Goal: Information Seeking & Learning: Learn about a topic

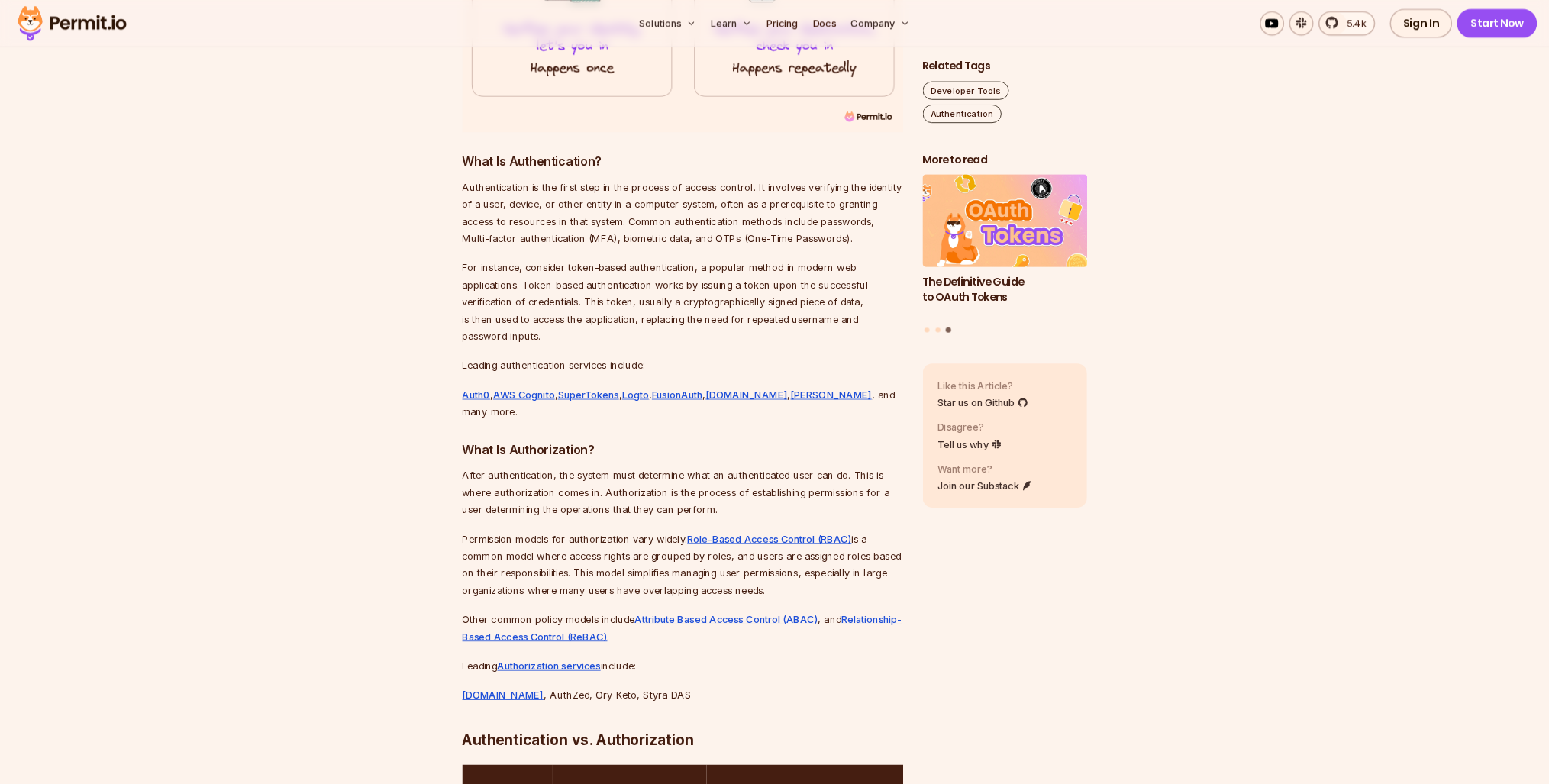
scroll to position [1679, 0]
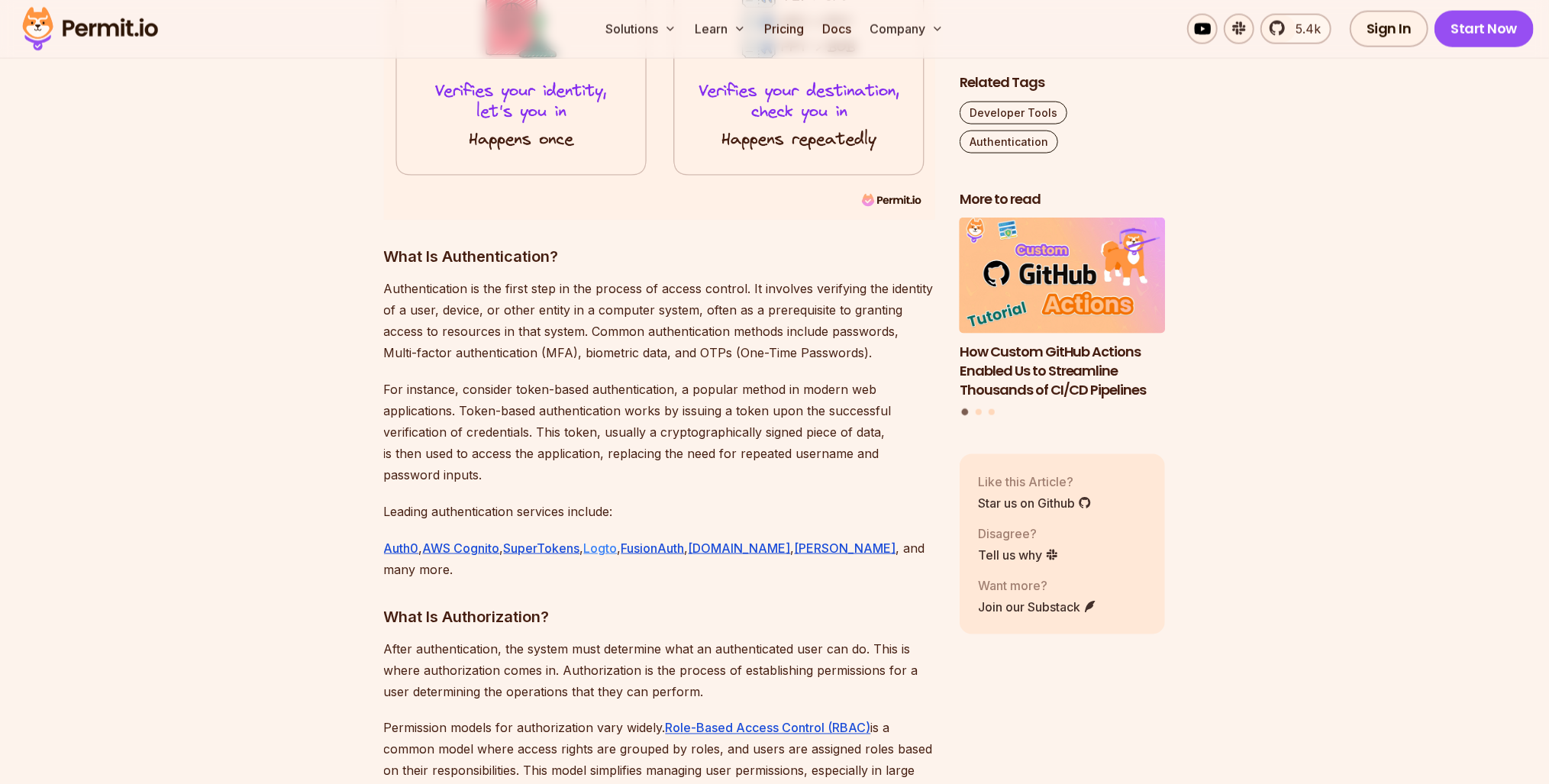
click at [614, 540] on link "Logto" at bounding box center [601, 548] width 33 height 15
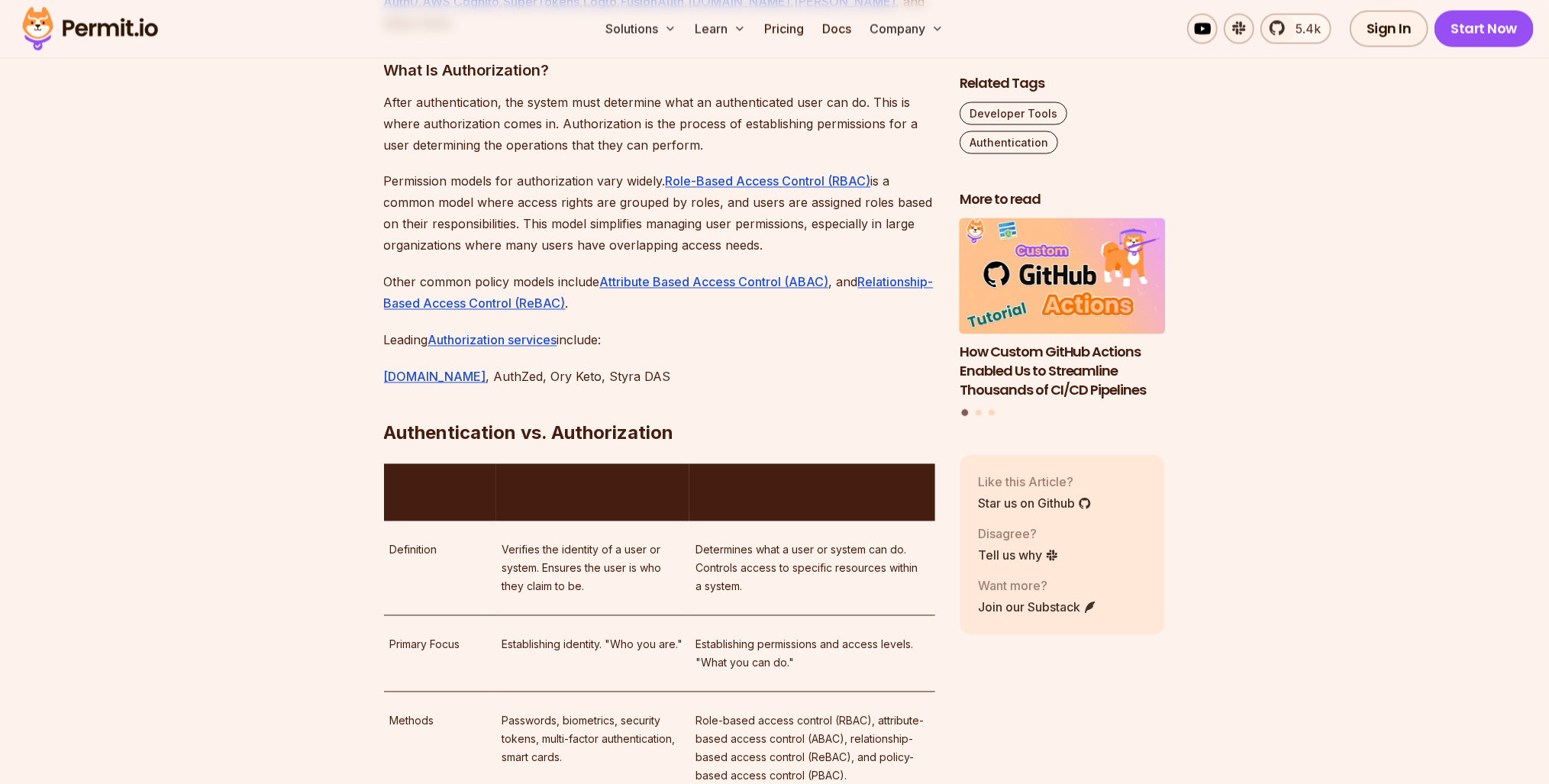
scroll to position [2289, 0]
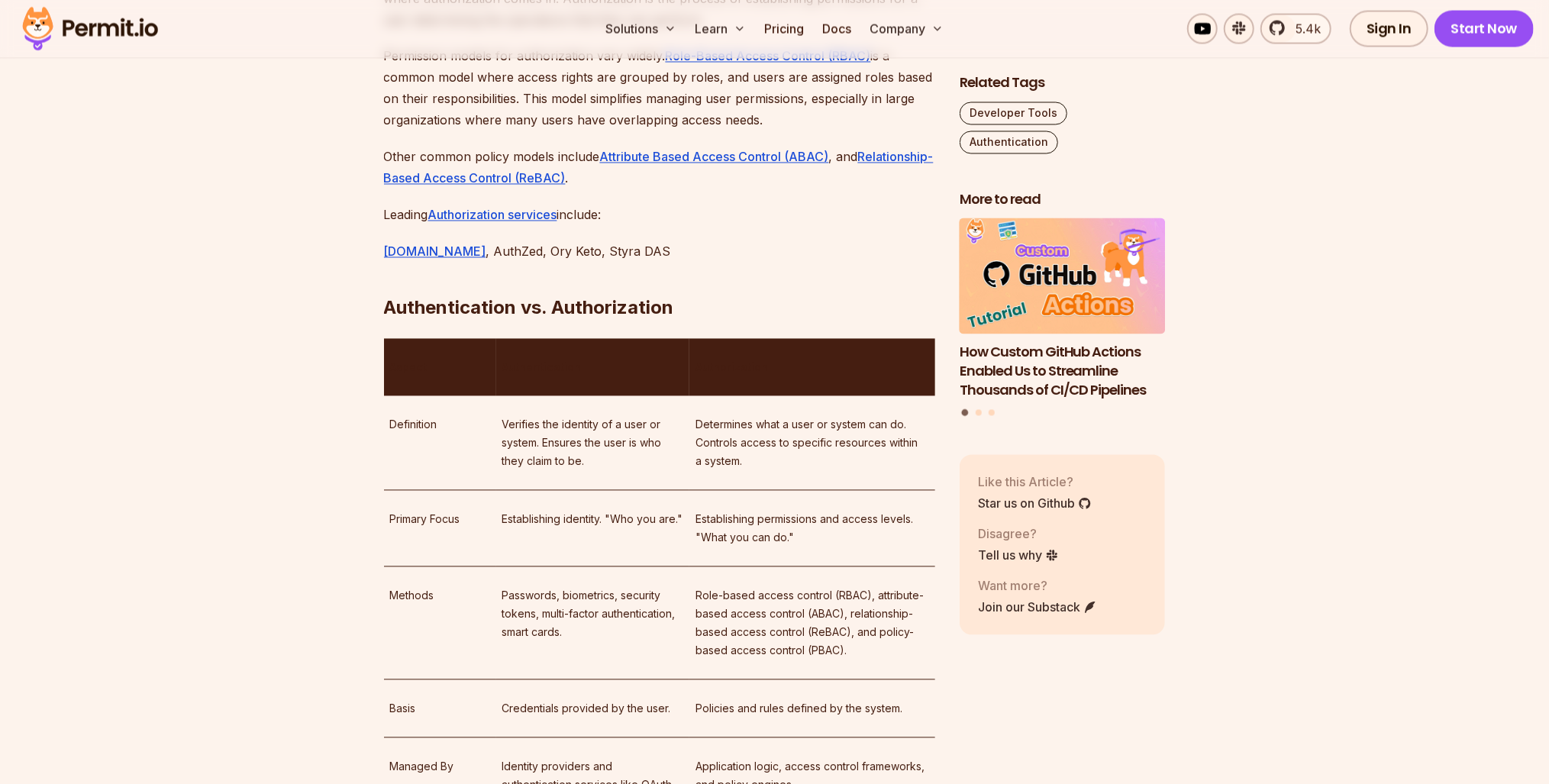
click at [538, 416] on p "Verifies the identity of a user or system. Ensures the user is who they claim t…" at bounding box center [592, 443] width 181 height 55
click at [584, 491] on td "Establishing identity. "Who you are."" at bounding box center [592, 528] width 193 height 76
drag, startPoint x: 584, startPoint y: 446, endPoint x: 545, endPoint y: 429, distance: 42.5
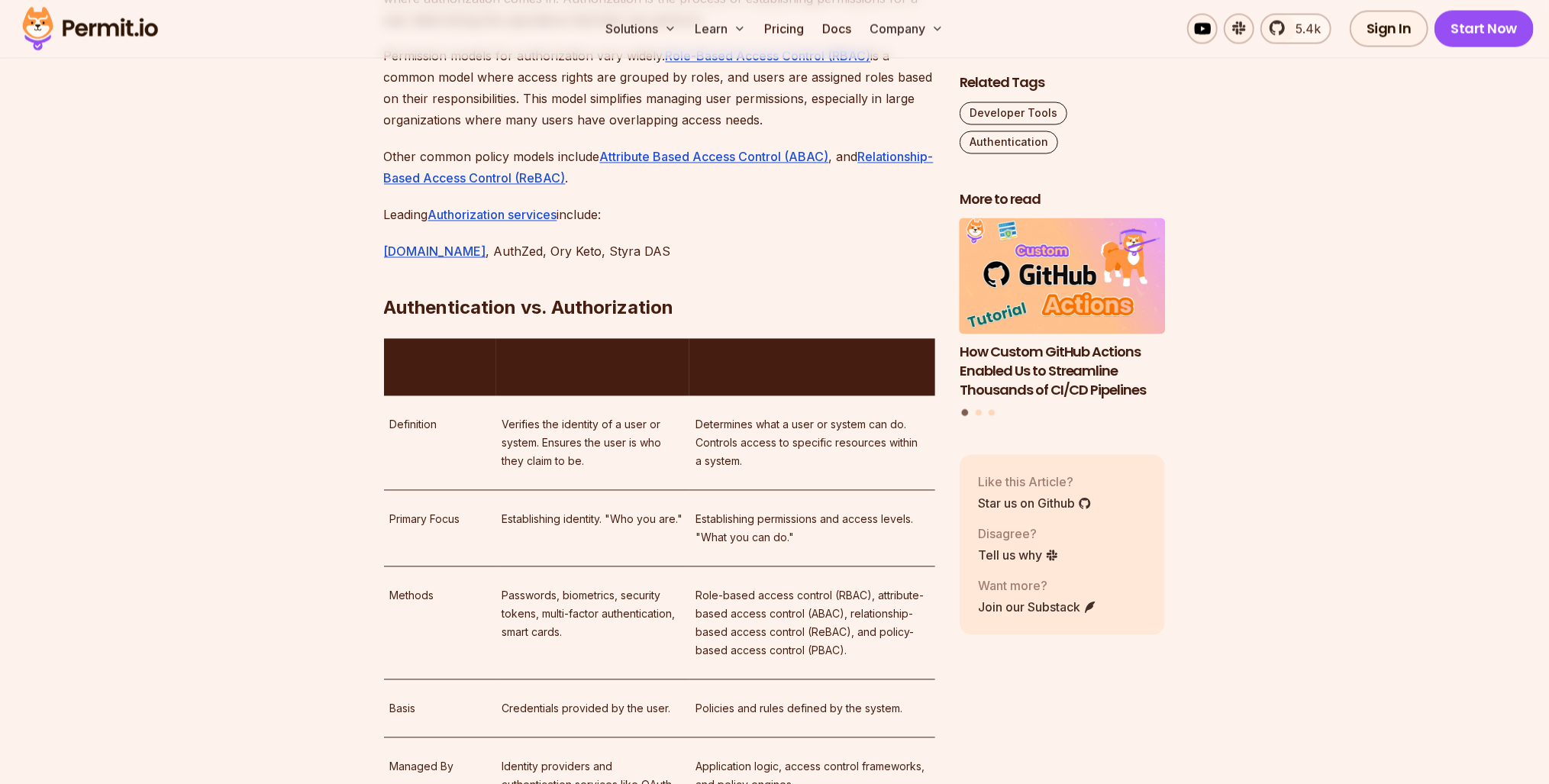
click at [545, 429] on td "Verifies the identity of a user or system. Ensures the user is who they claim t…" at bounding box center [592, 443] width 193 height 94
drag, startPoint x: 545, startPoint y: 429, endPoint x: 625, endPoint y: 456, distance: 84.4
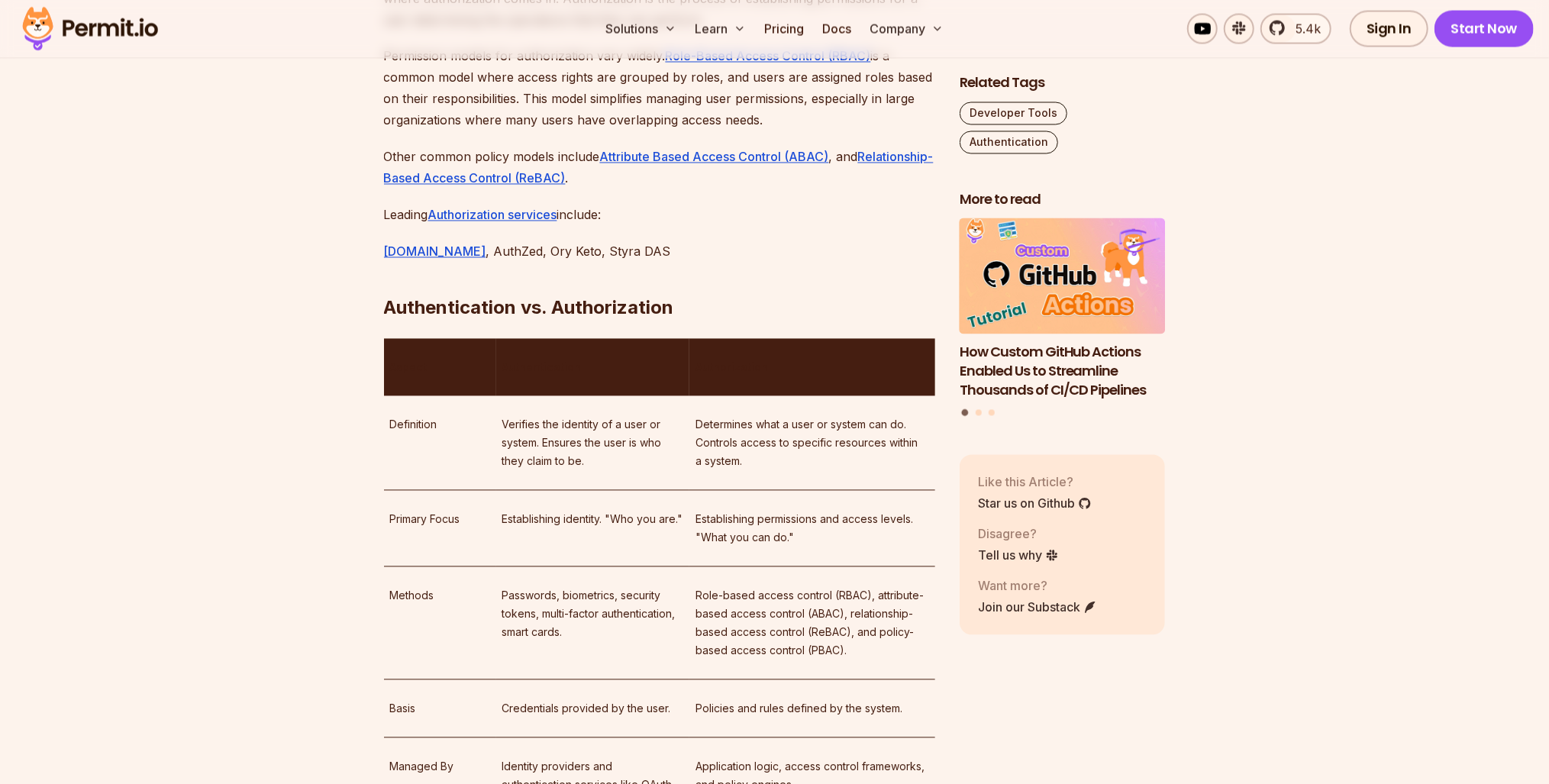
click at [625, 491] on td "Establishing identity. "Who you are."" at bounding box center [592, 528] width 193 height 76
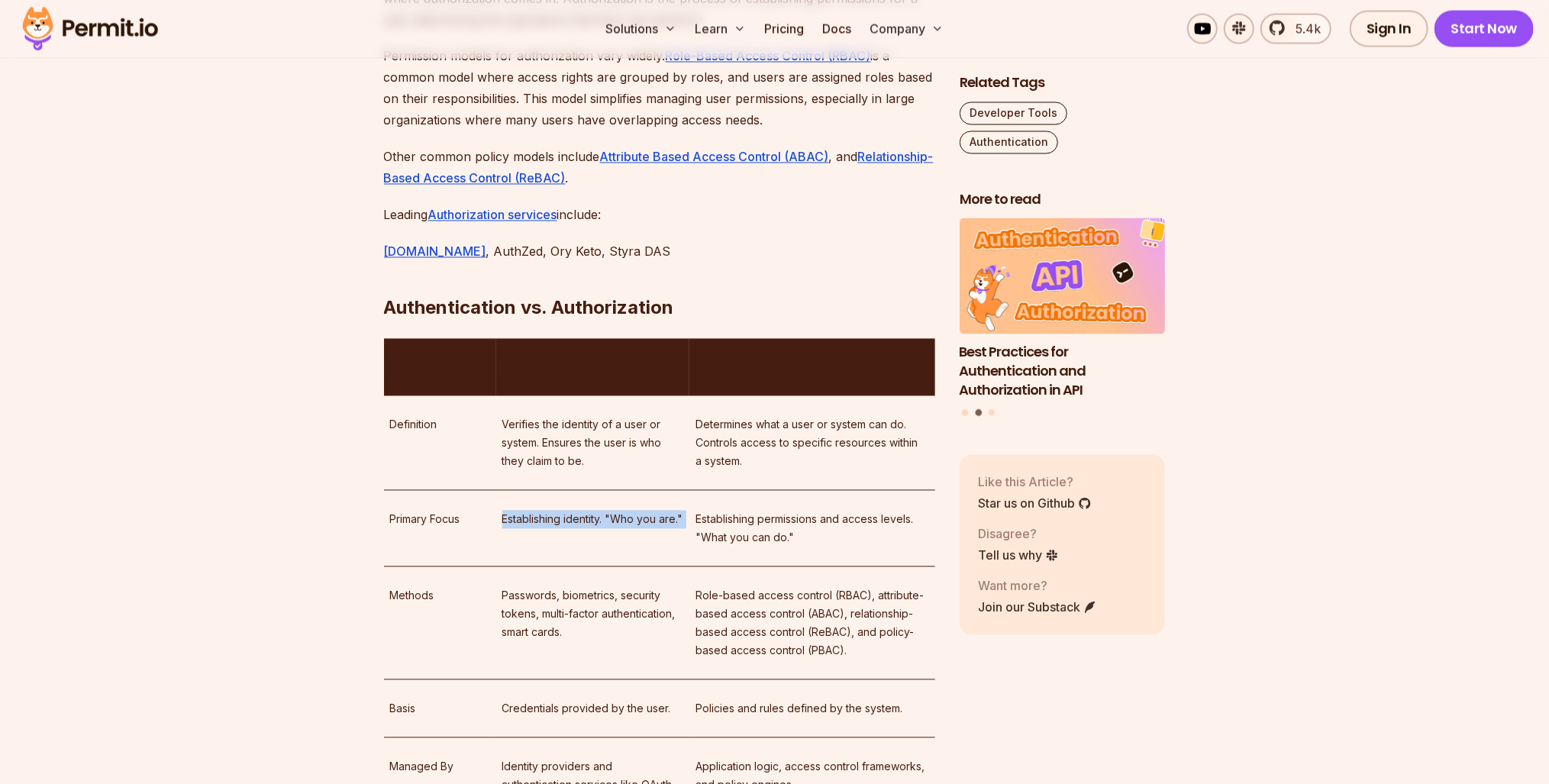
click at [625, 491] on td "Establishing identity. "Who you are."" at bounding box center [592, 528] width 193 height 76
drag, startPoint x: 625, startPoint y: 455, endPoint x: 746, endPoint y: 495, distance: 127.4
click at [746, 510] on p "Establishing permissions and access levels. "What you can do."" at bounding box center [812, 528] width 233 height 37
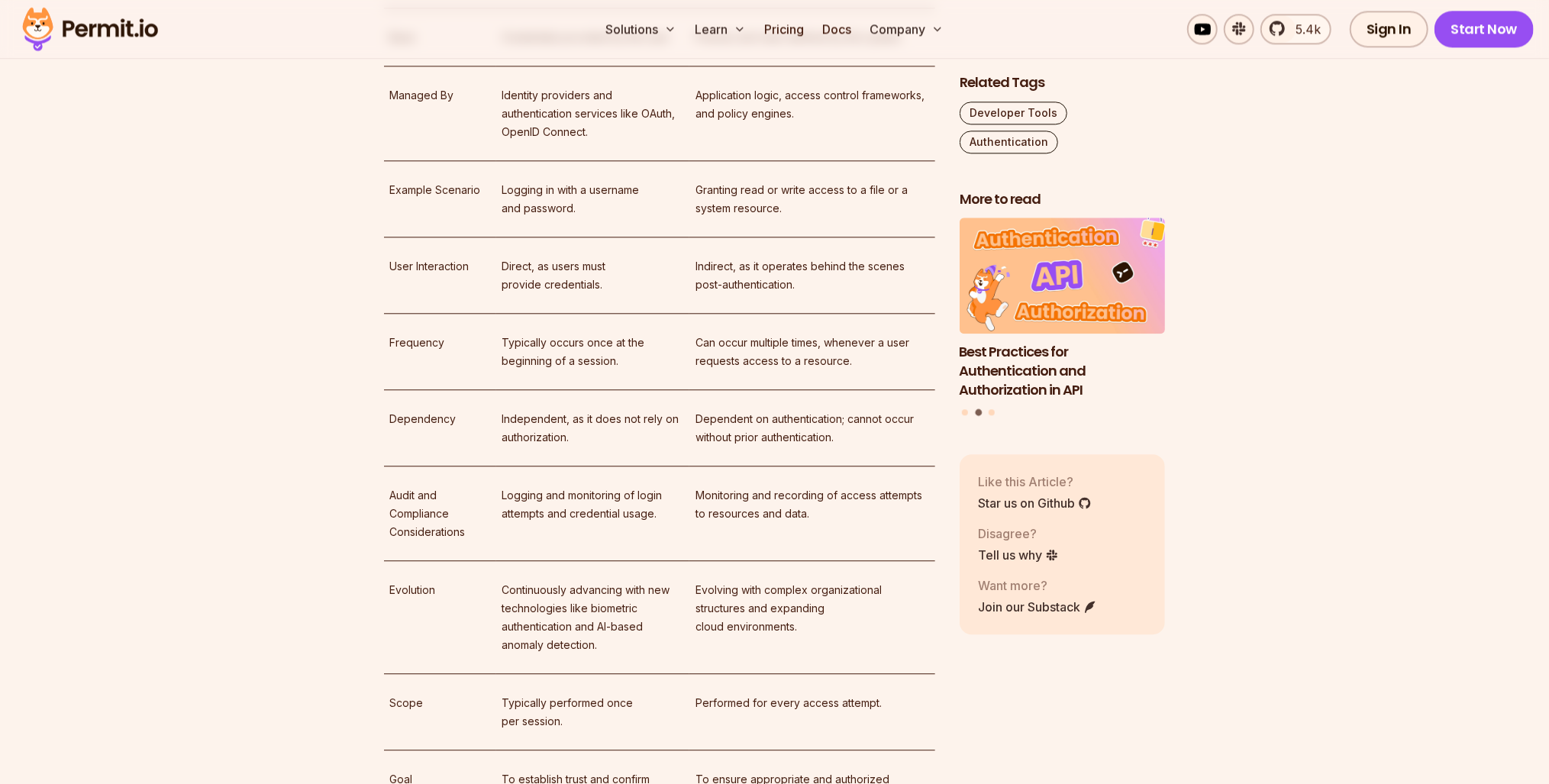
scroll to position [3266, 0]
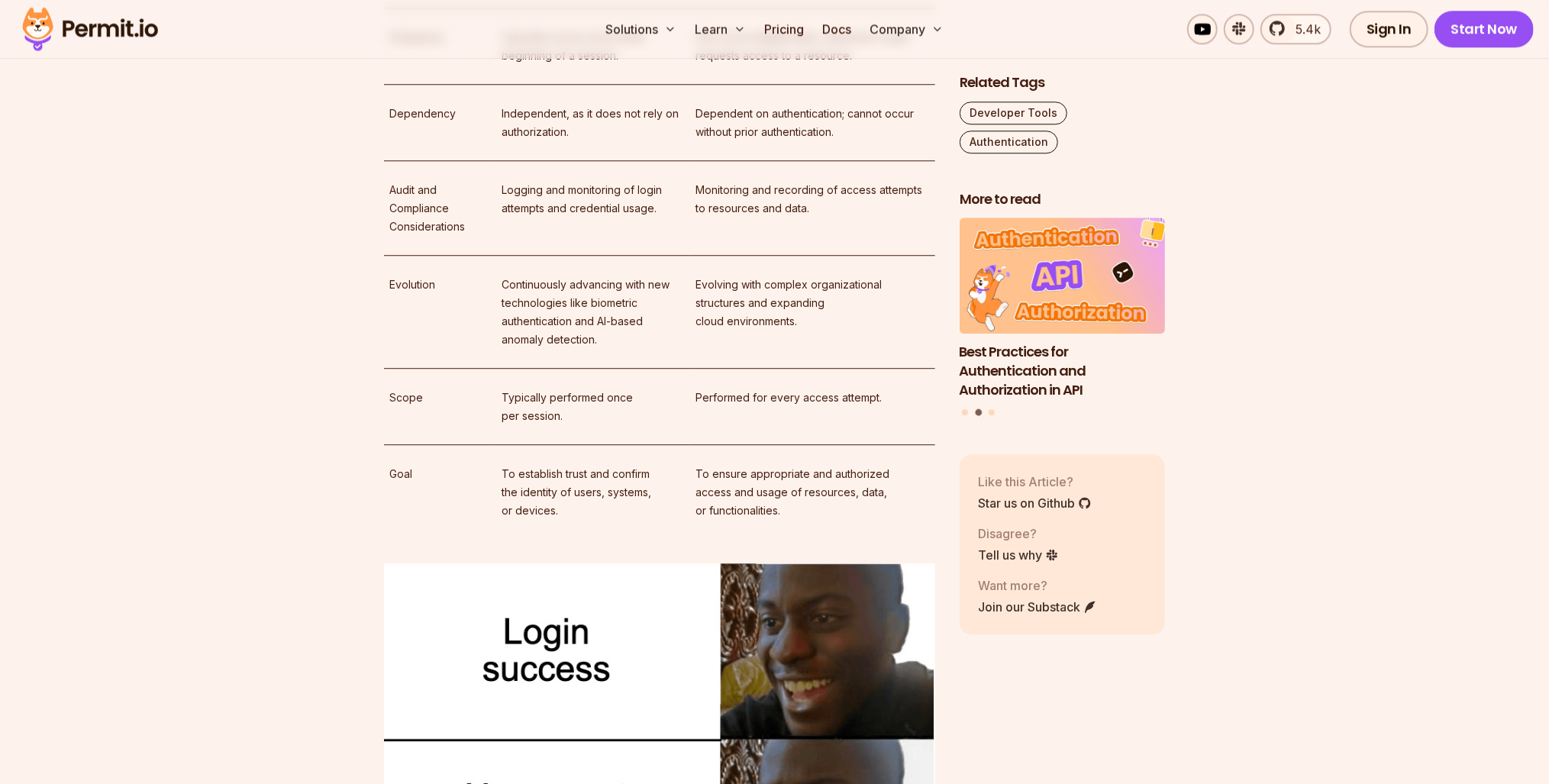
click at [770, 465] on p "To ensure appropriate and authorized access and usage of resources, data, or fu…" at bounding box center [812, 492] width 233 height 55
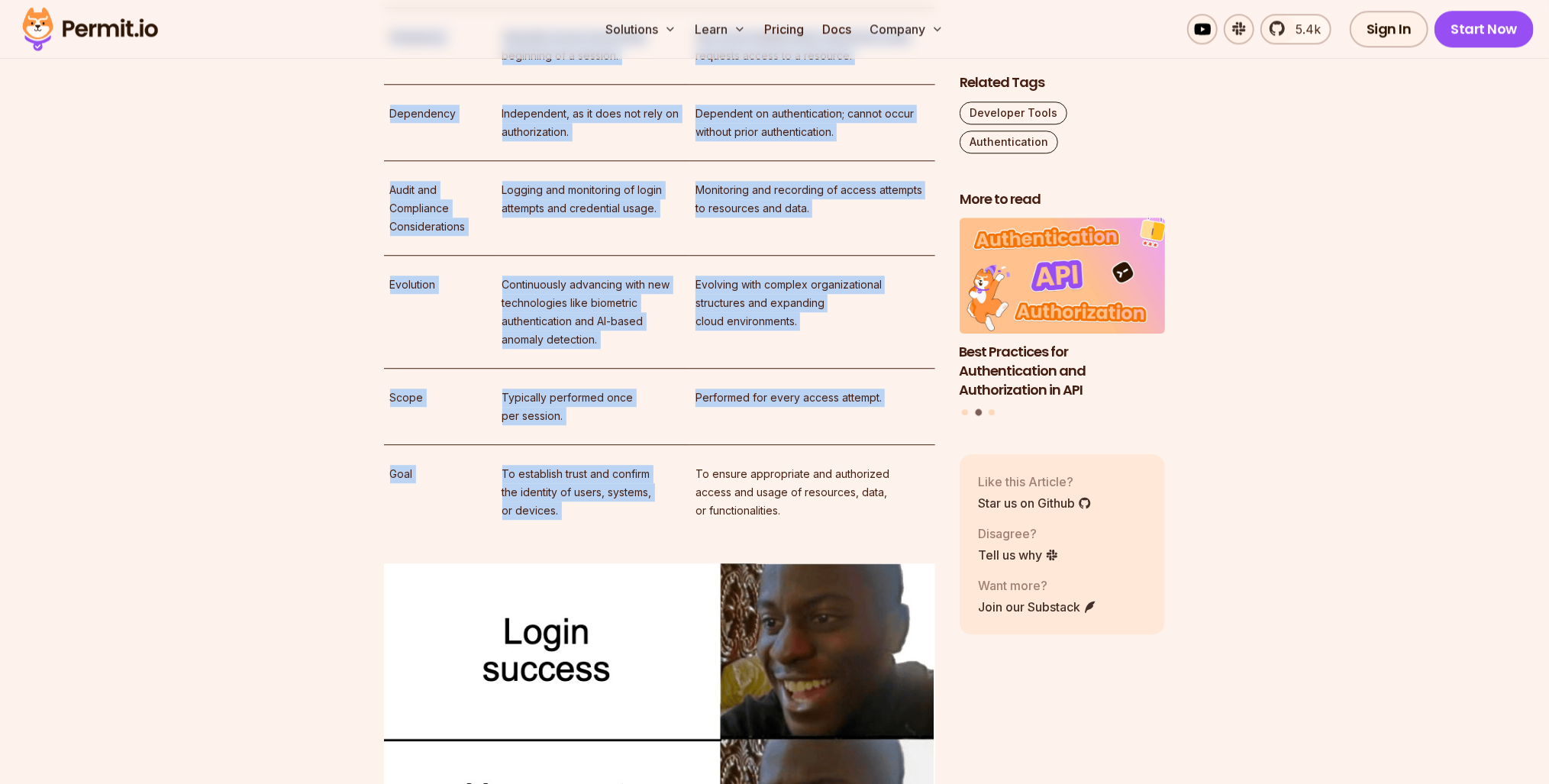
click at [770, 465] on p "To ensure appropriate and authorized access and usage of resources, data, or fu…" at bounding box center [812, 492] width 233 height 55
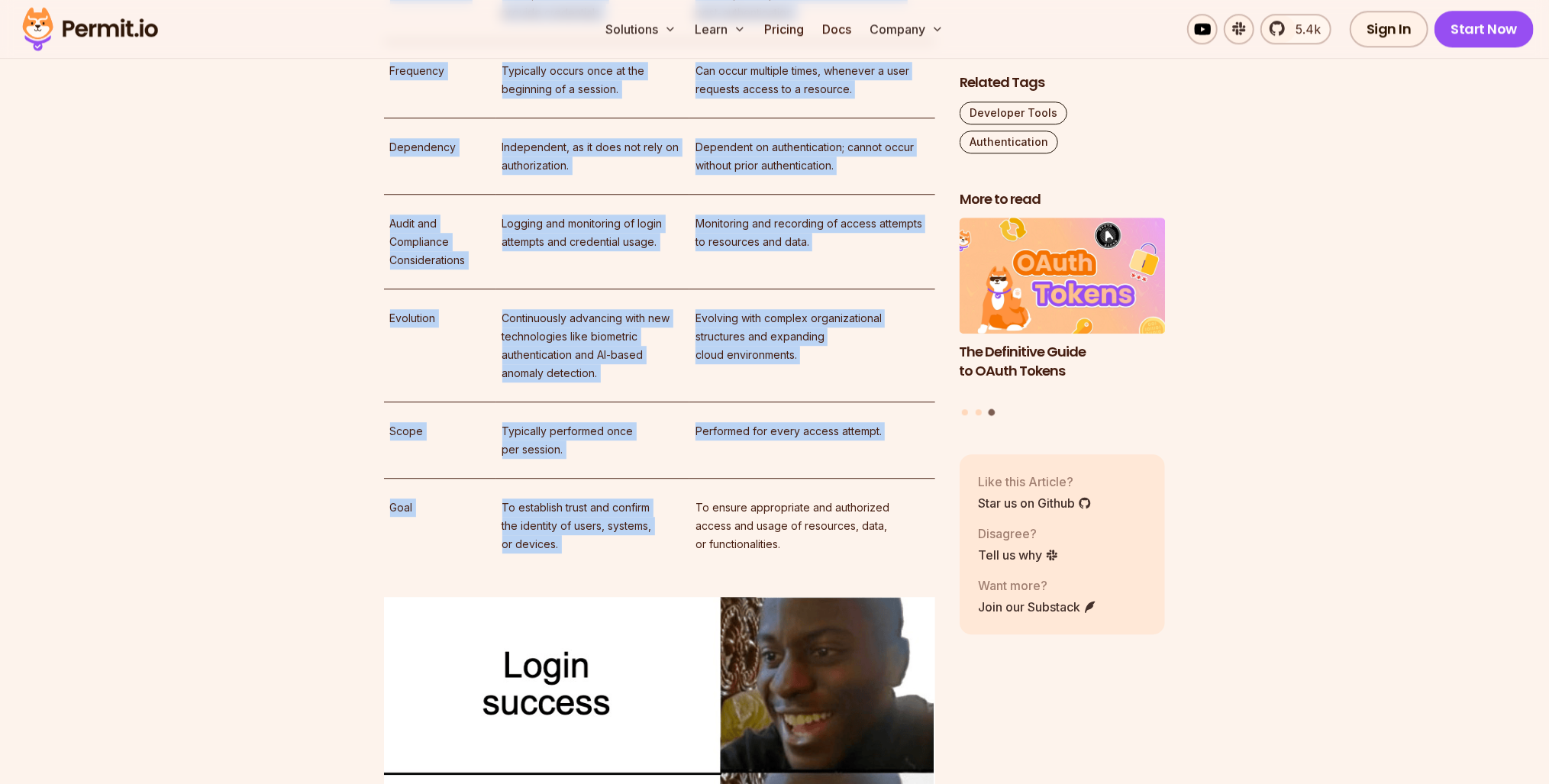
scroll to position [3205, 0]
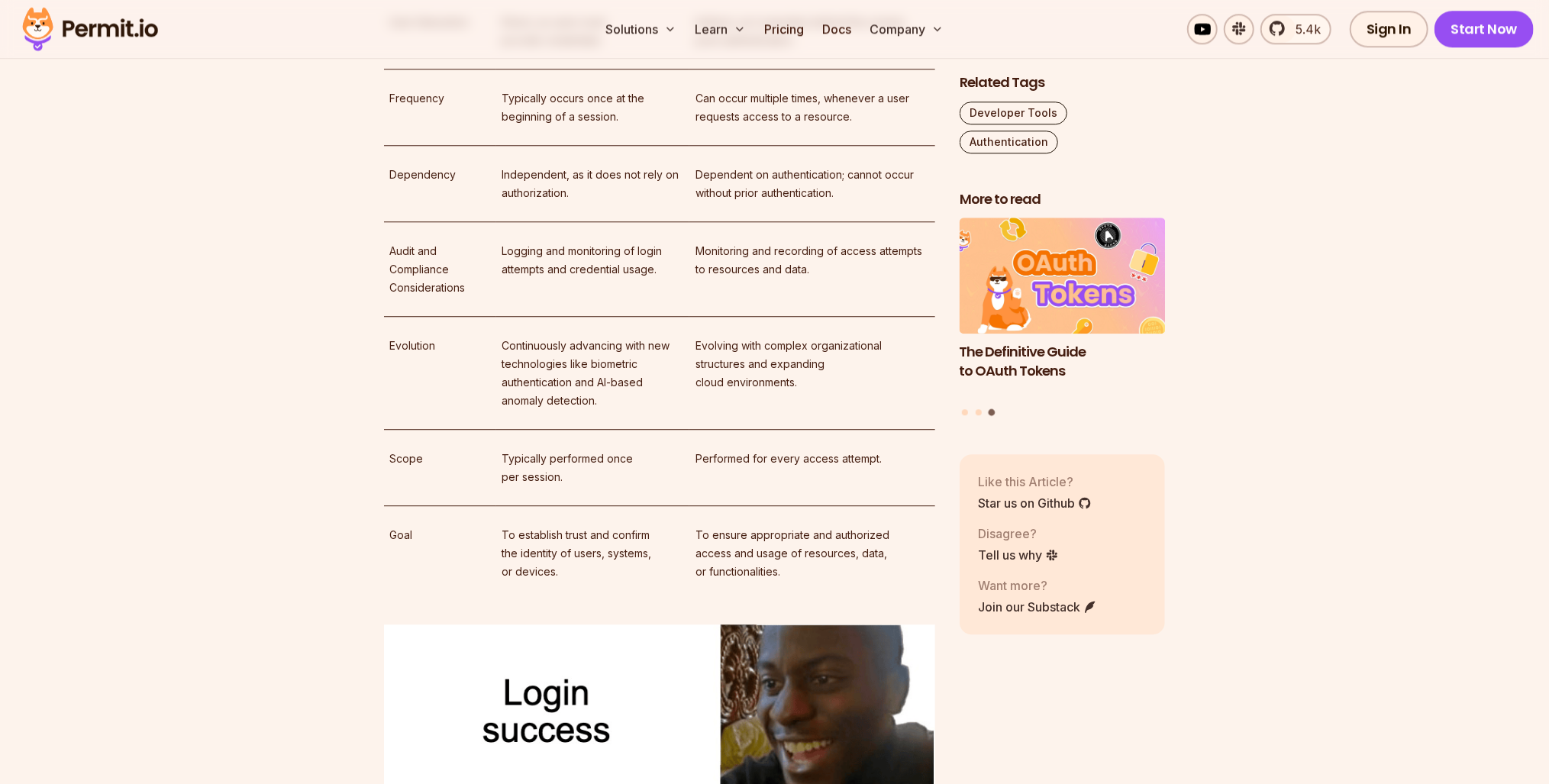
click at [782, 430] on td "Performed for every access attempt." at bounding box center [812, 467] width 245 height 76
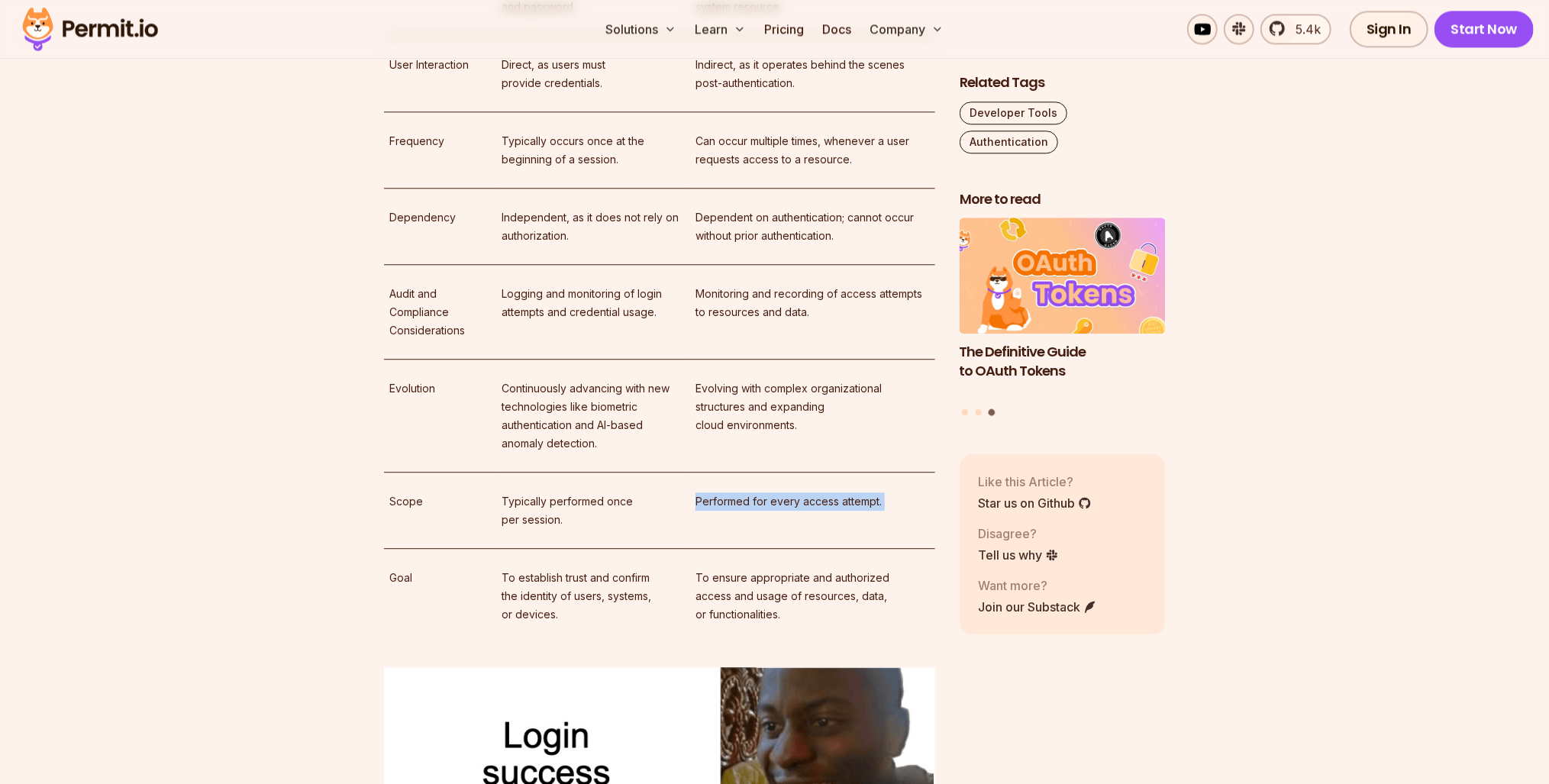
scroll to position [3144, 0]
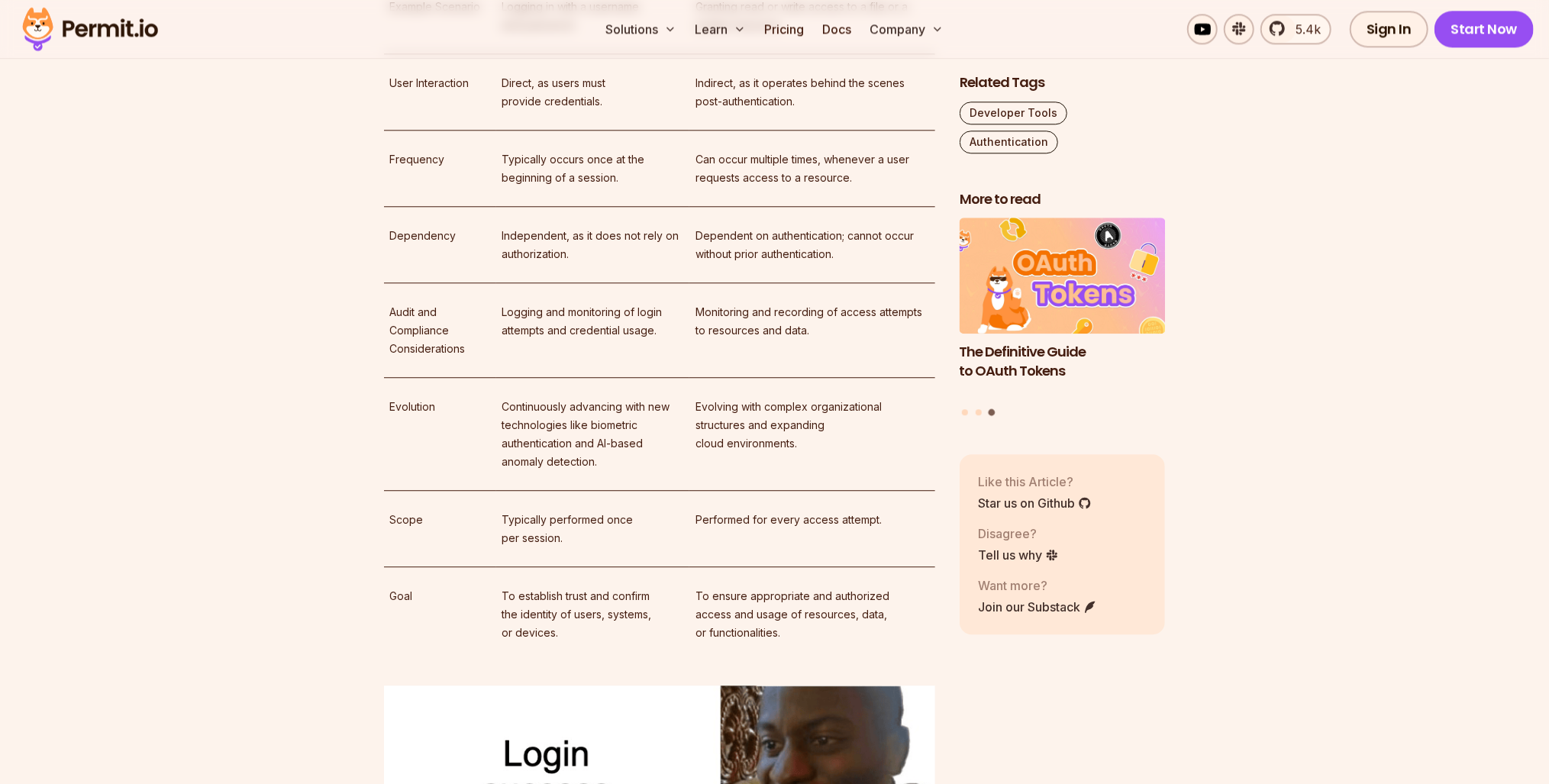
click at [759, 389] on td "Evolving with complex organizational structures and expanding cloud environment…" at bounding box center [812, 434] width 245 height 113
drag, startPoint x: 759, startPoint y: 389, endPoint x: 744, endPoint y: 409, distance: 25.0
click at [744, 409] on td "Evolving with complex organizational structures and expanding cloud environment…" at bounding box center [812, 434] width 245 height 113
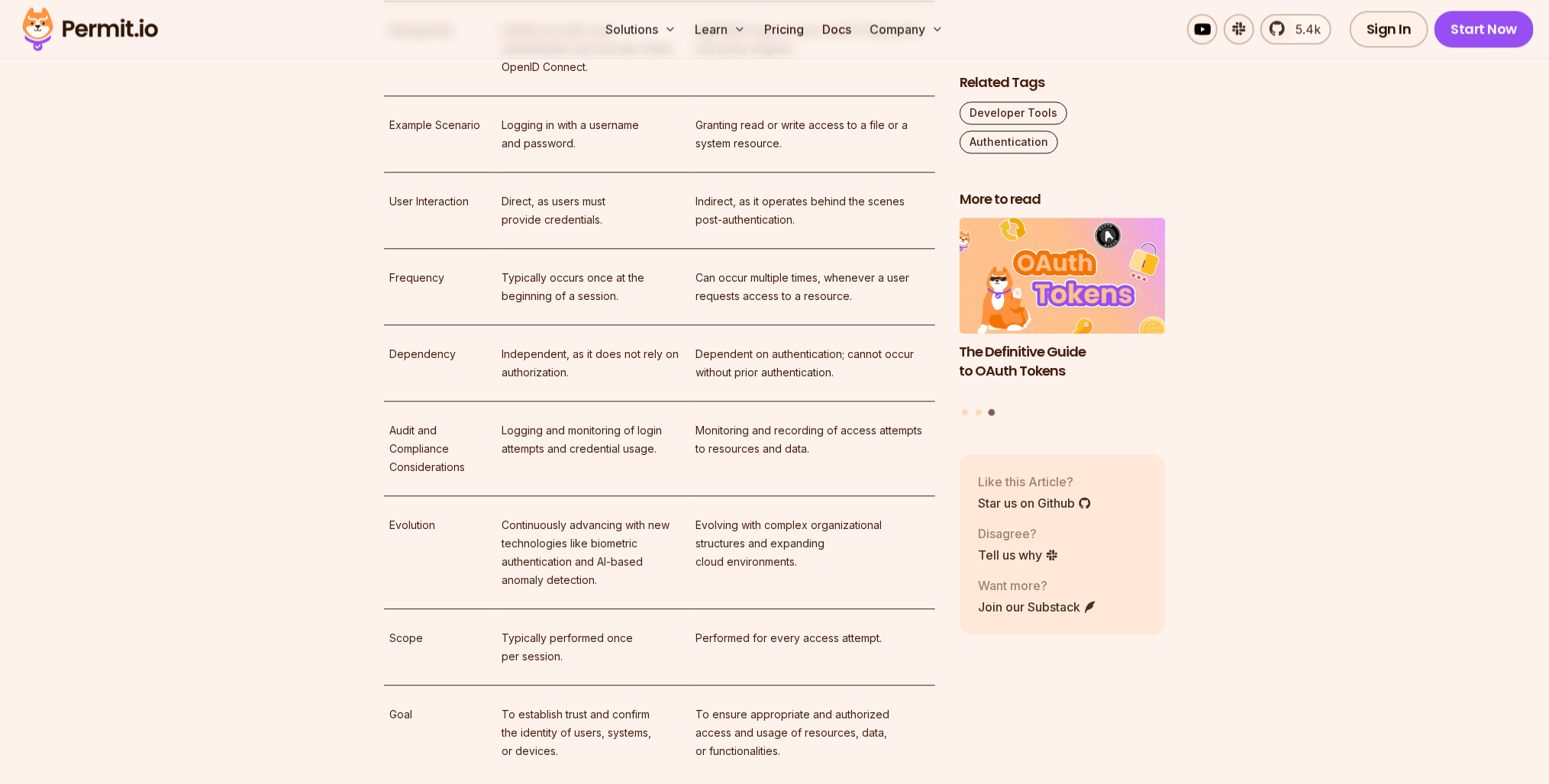
scroll to position [3022, 0]
click at [741, 425] on p "Monitoring and recording of access attempts to resources and data." at bounding box center [812, 443] width 233 height 37
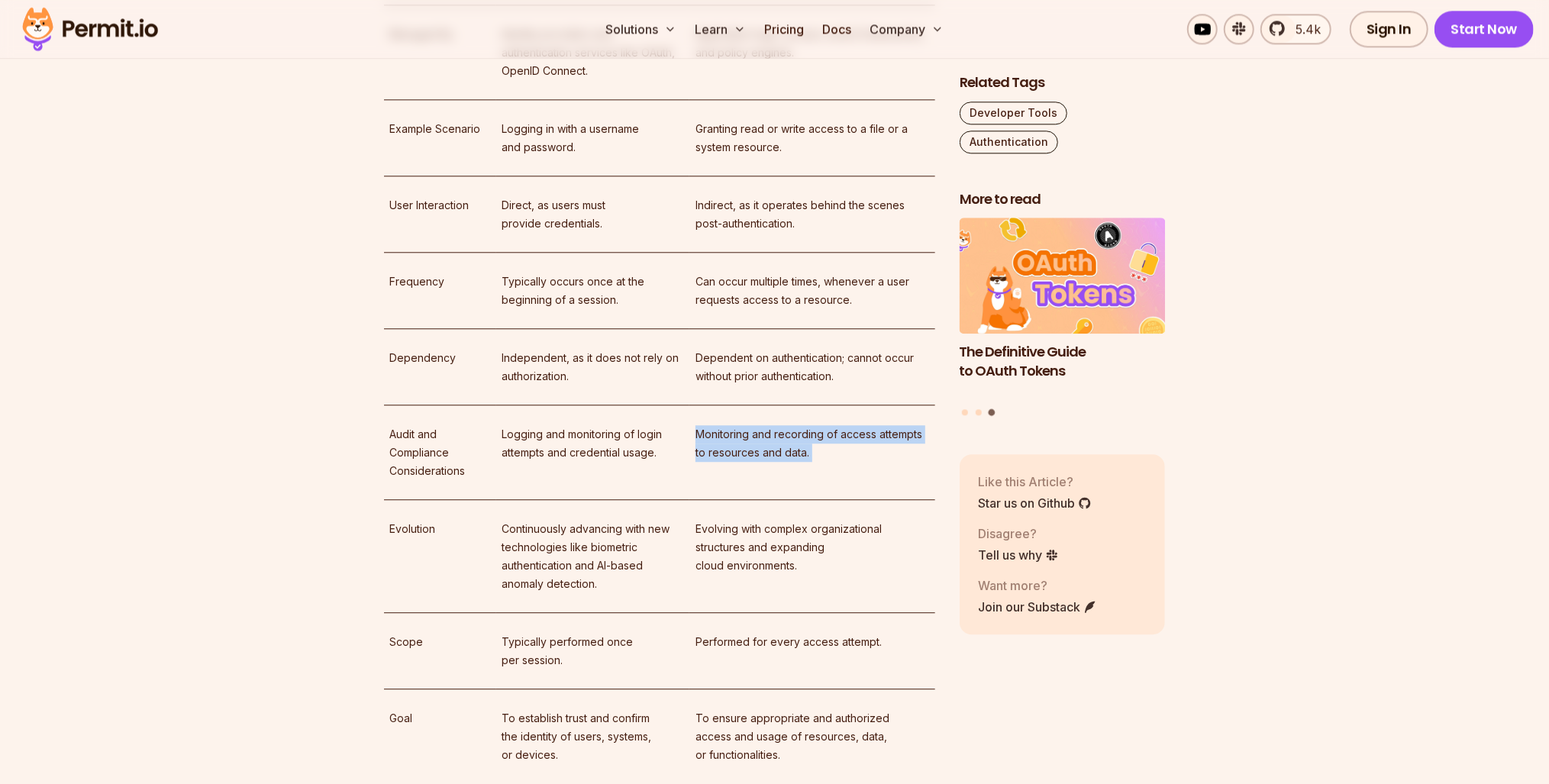
click at [741, 425] on p "Monitoring and recording of access attempts to resources and data." at bounding box center [812, 443] width 233 height 37
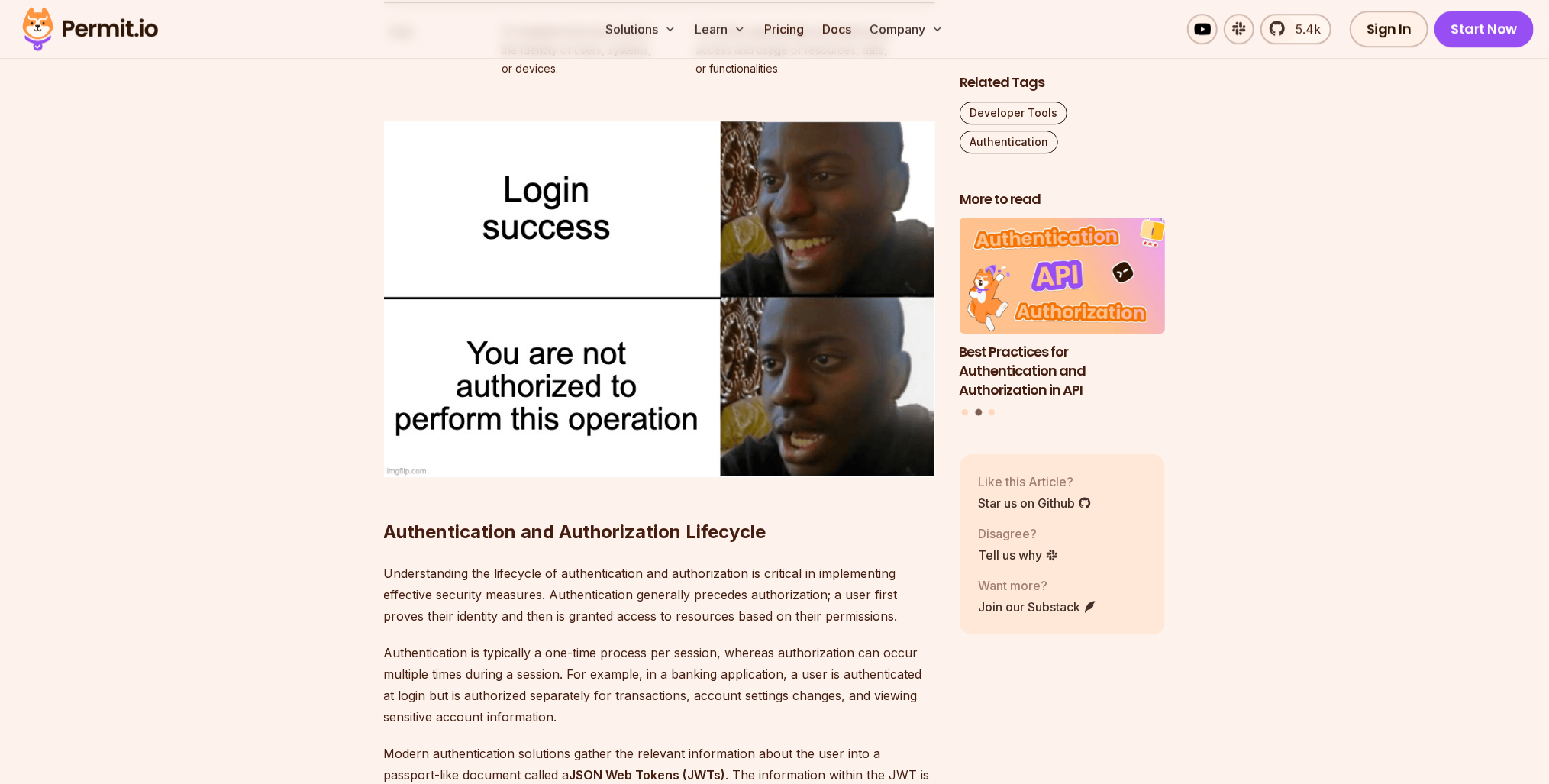
scroll to position [3325, 0]
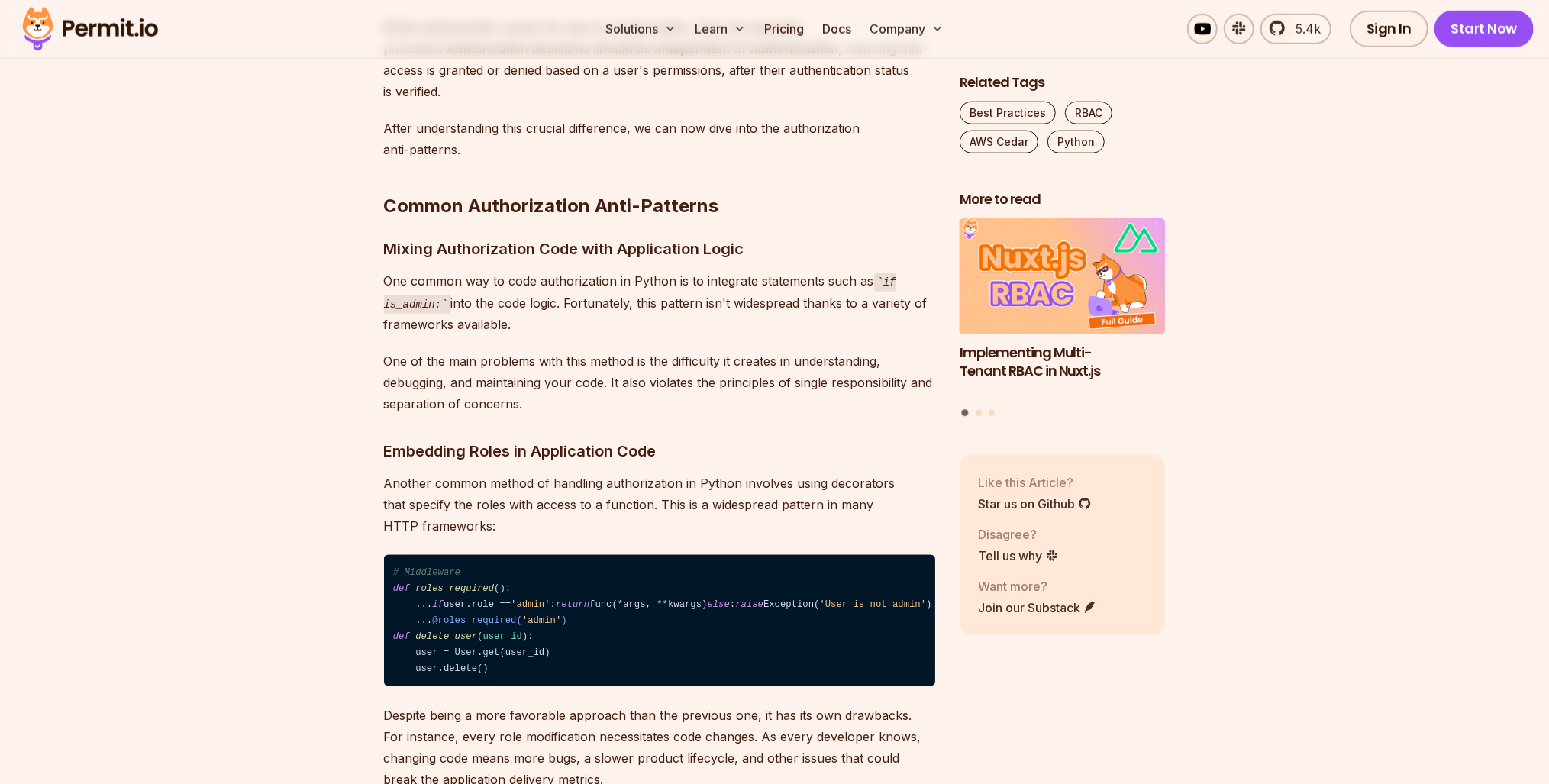
scroll to position [1282, 0]
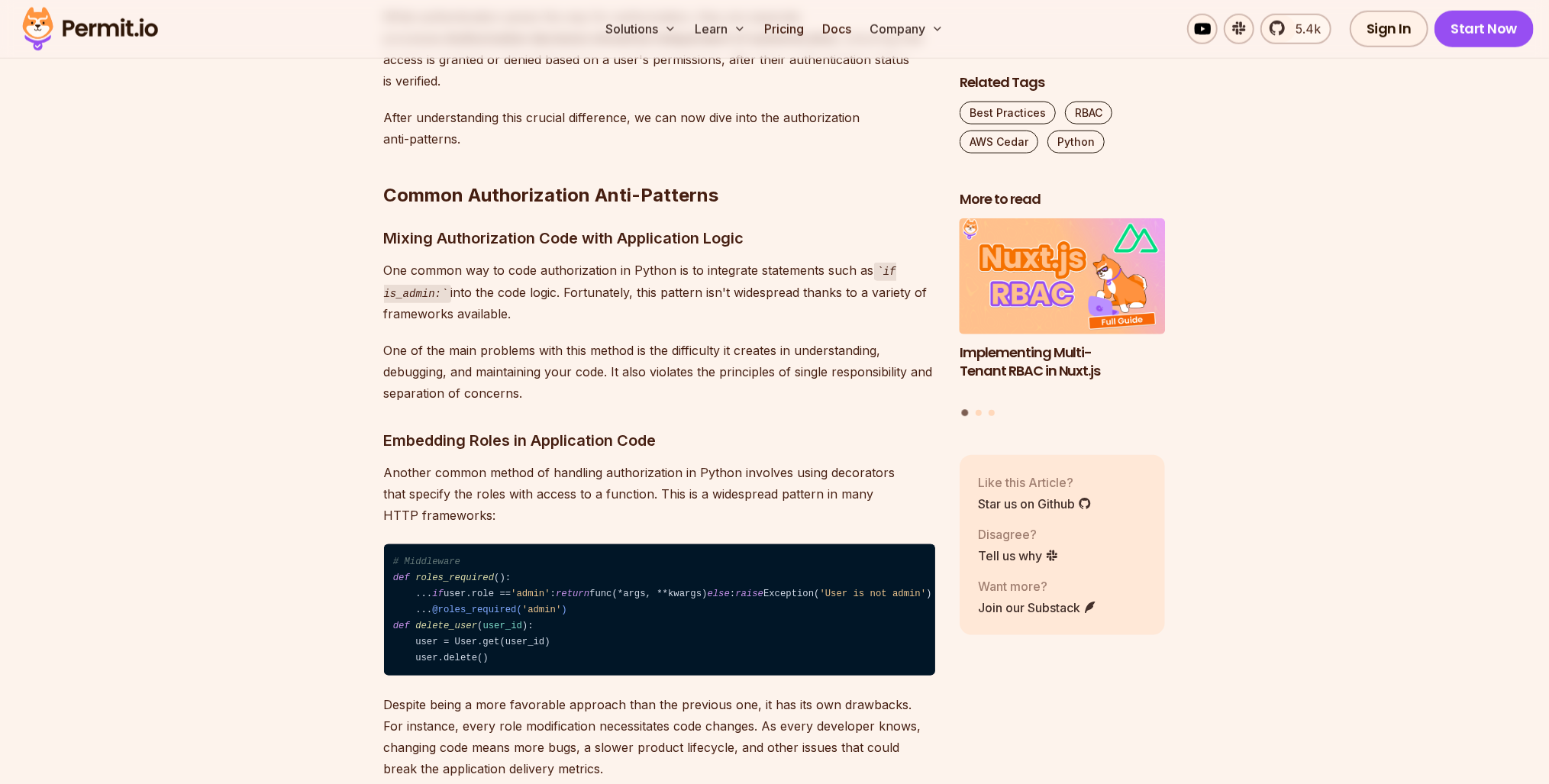
click at [543, 271] on p "One common way to code authorization in Python is to integrate statements such …" at bounding box center [660, 292] width 551 height 65
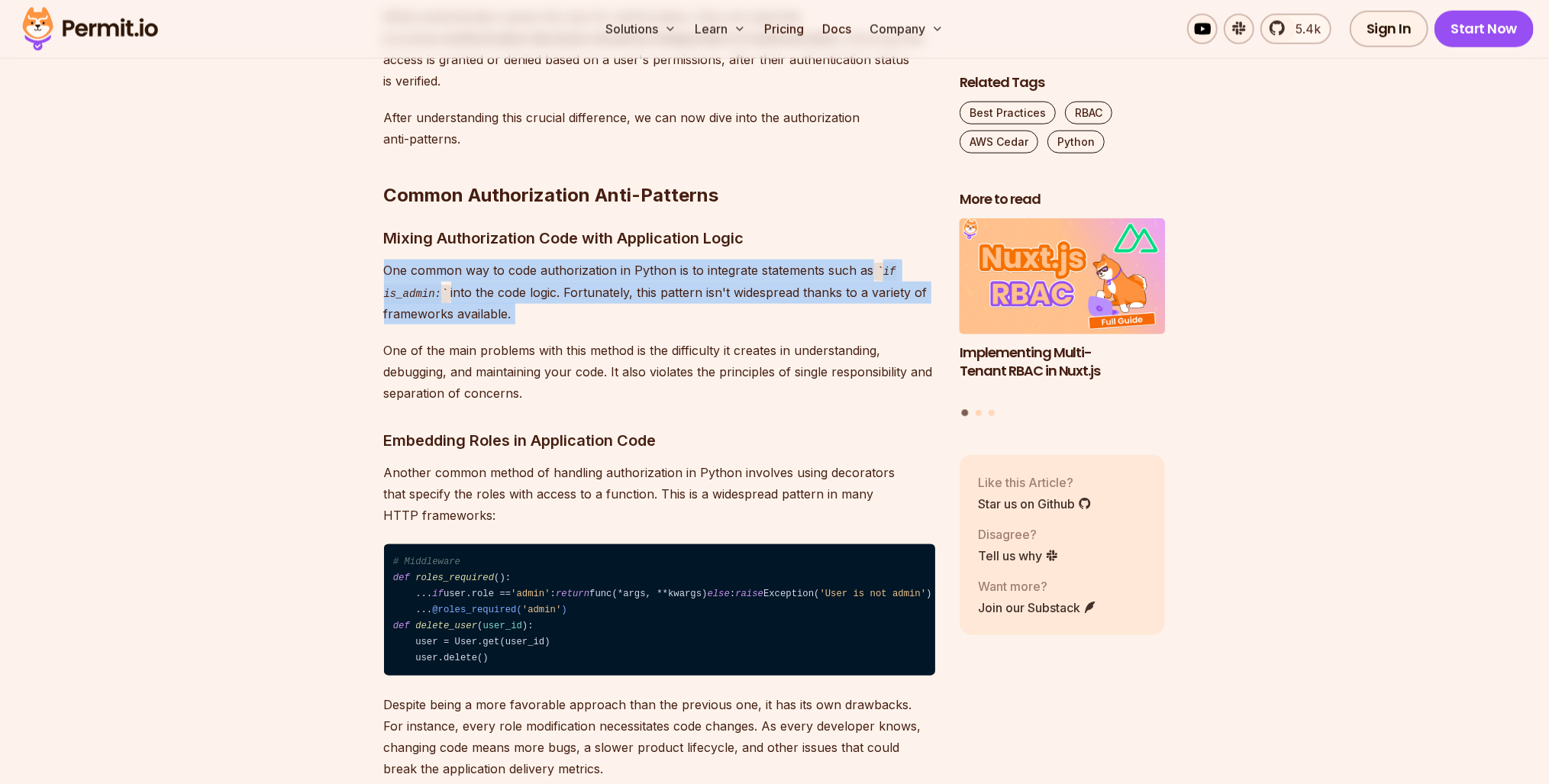
click at [543, 271] on p "One common way to code authorization in Python is to integrate statements such …" at bounding box center [660, 292] width 551 height 65
drag, startPoint x: 543, startPoint y: 271, endPoint x: 595, endPoint y: 322, distance: 72.8
click at [595, 322] on p "One common way to code authorization in Python is to integrate statements such …" at bounding box center [660, 292] width 551 height 65
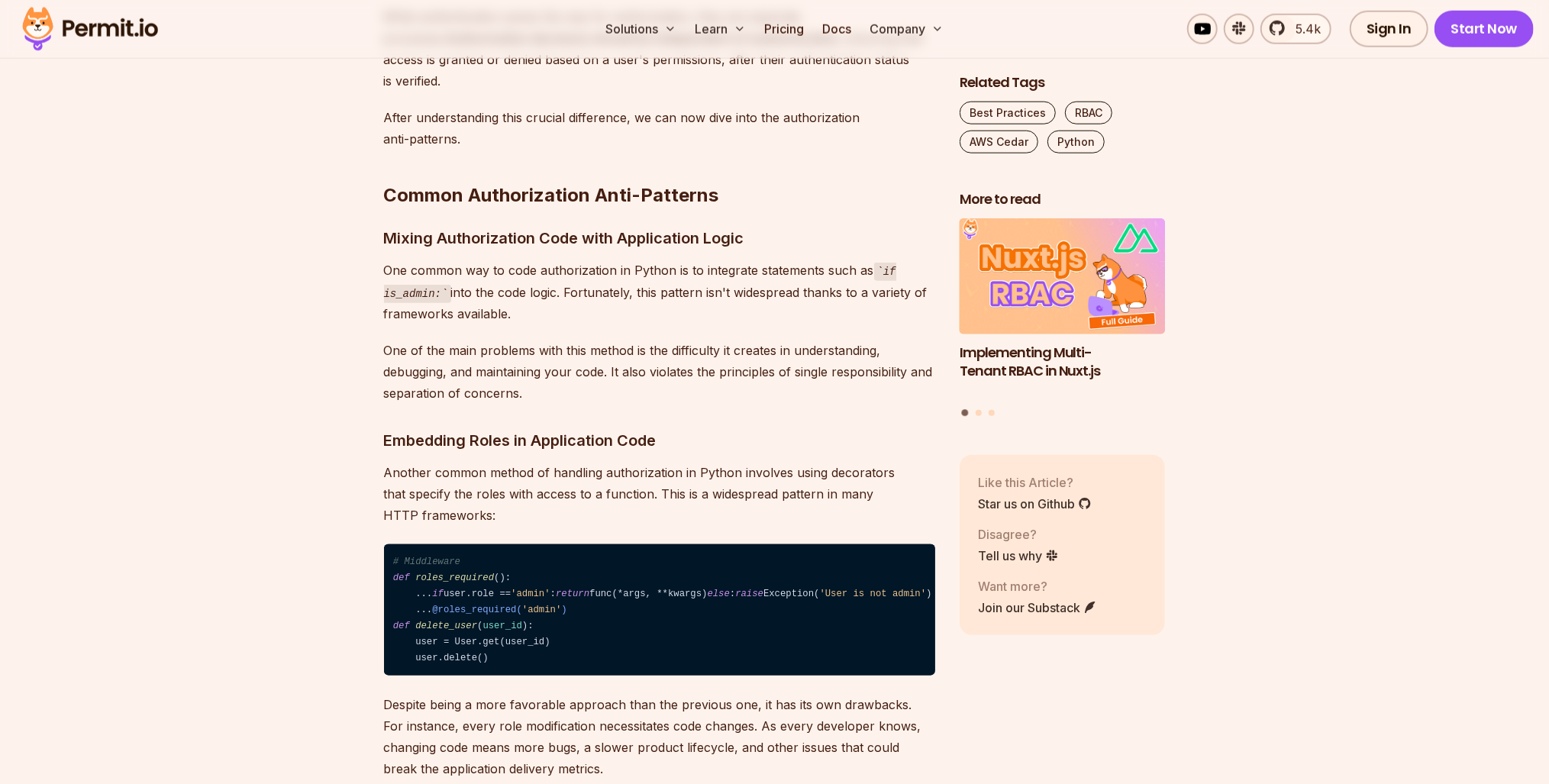
drag, startPoint x: 595, startPoint y: 322, endPoint x: 674, endPoint y: 329, distance: 79.3
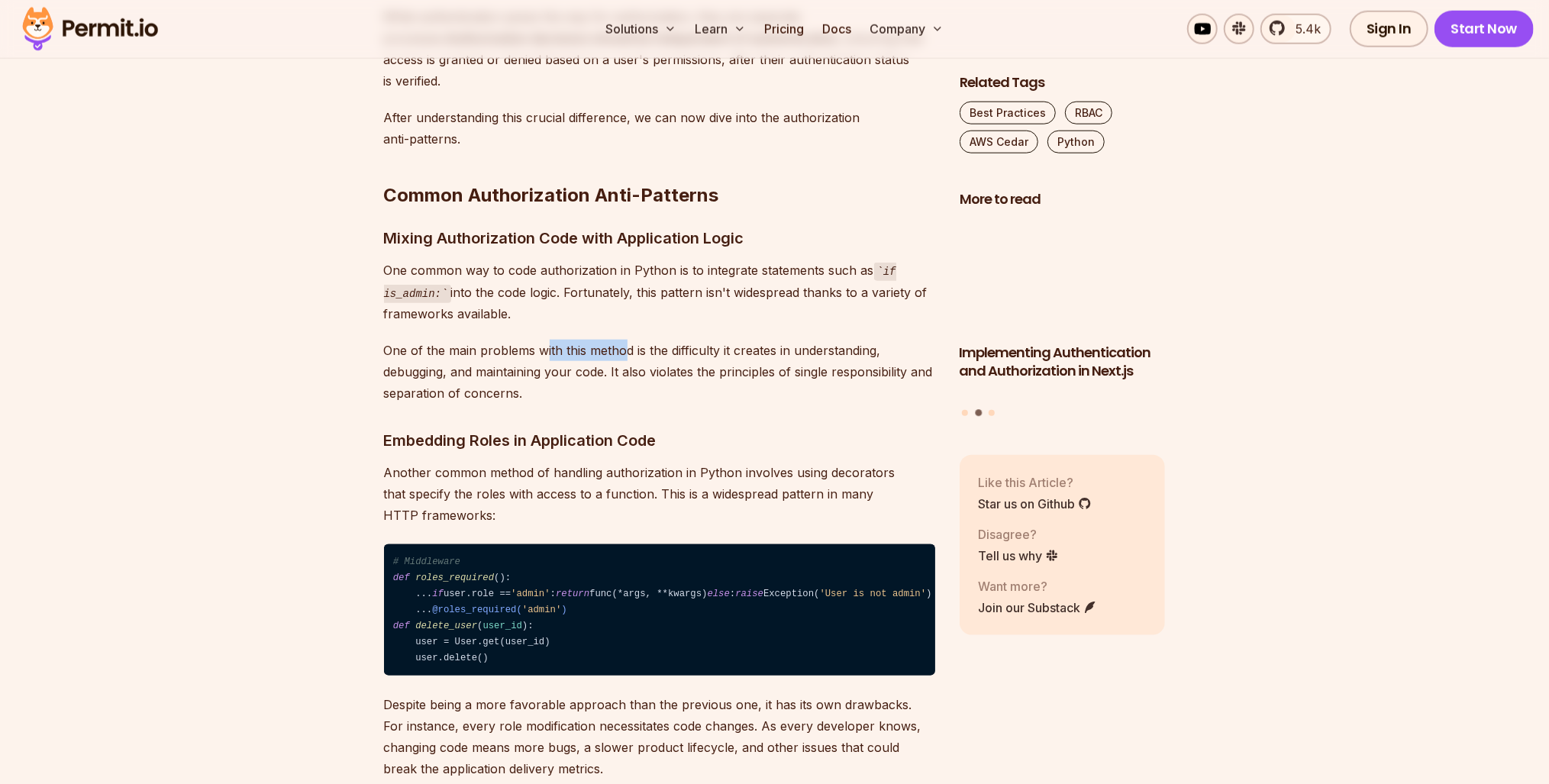
drag, startPoint x: 546, startPoint y: 317, endPoint x: 624, endPoint y: 342, distance: 81.9
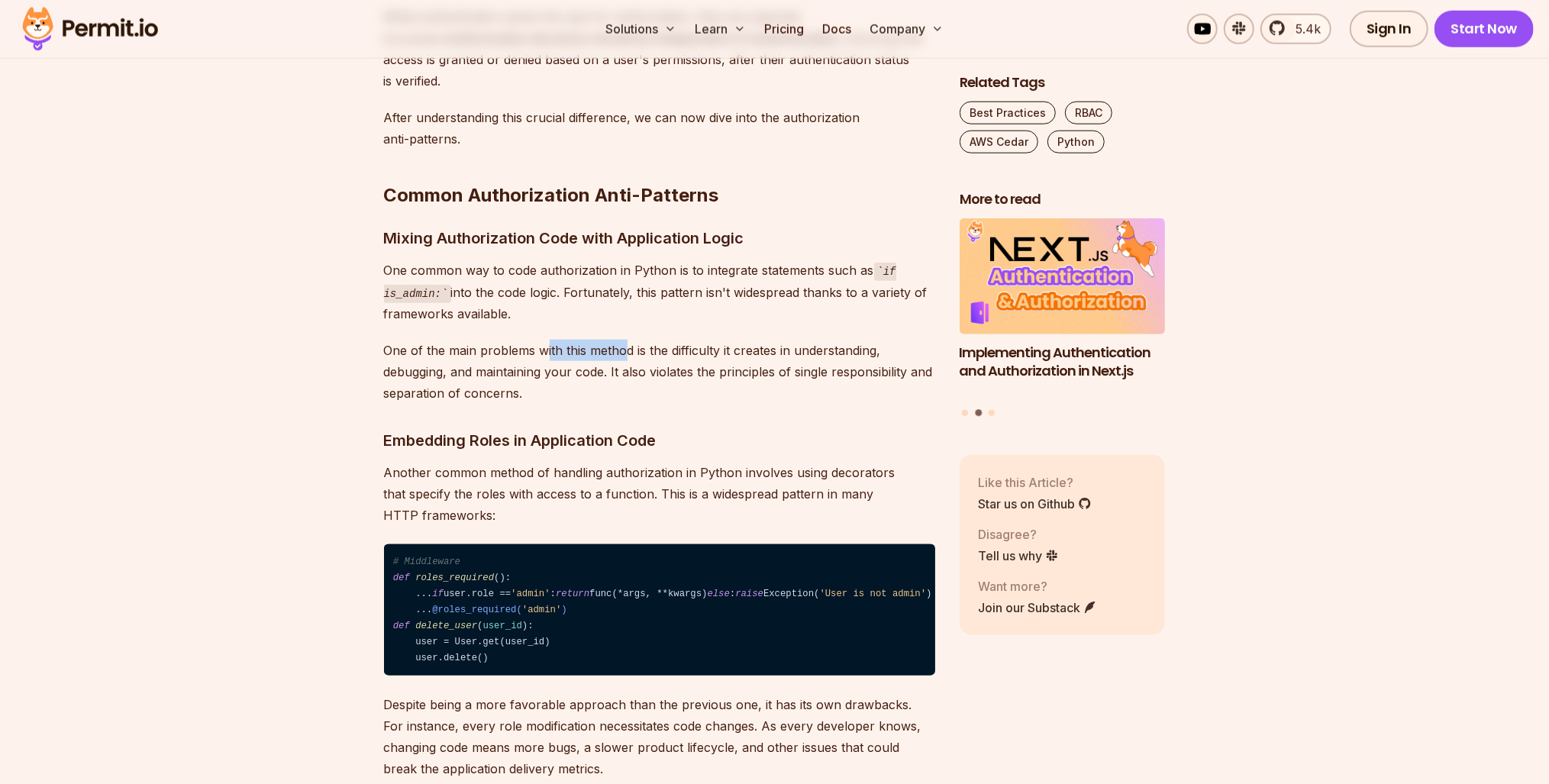
drag, startPoint x: 624, startPoint y: 342, endPoint x: 535, endPoint y: 308, distance: 95.3
click at [535, 308] on p "One common way to code authorization in Python is to integrate statements such …" at bounding box center [660, 292] width 551 height 65
click at [533, 308] on p "One common way to code authorization in Python is to integrate statements such …" at bounding box center [660, 292] width 551 height 65
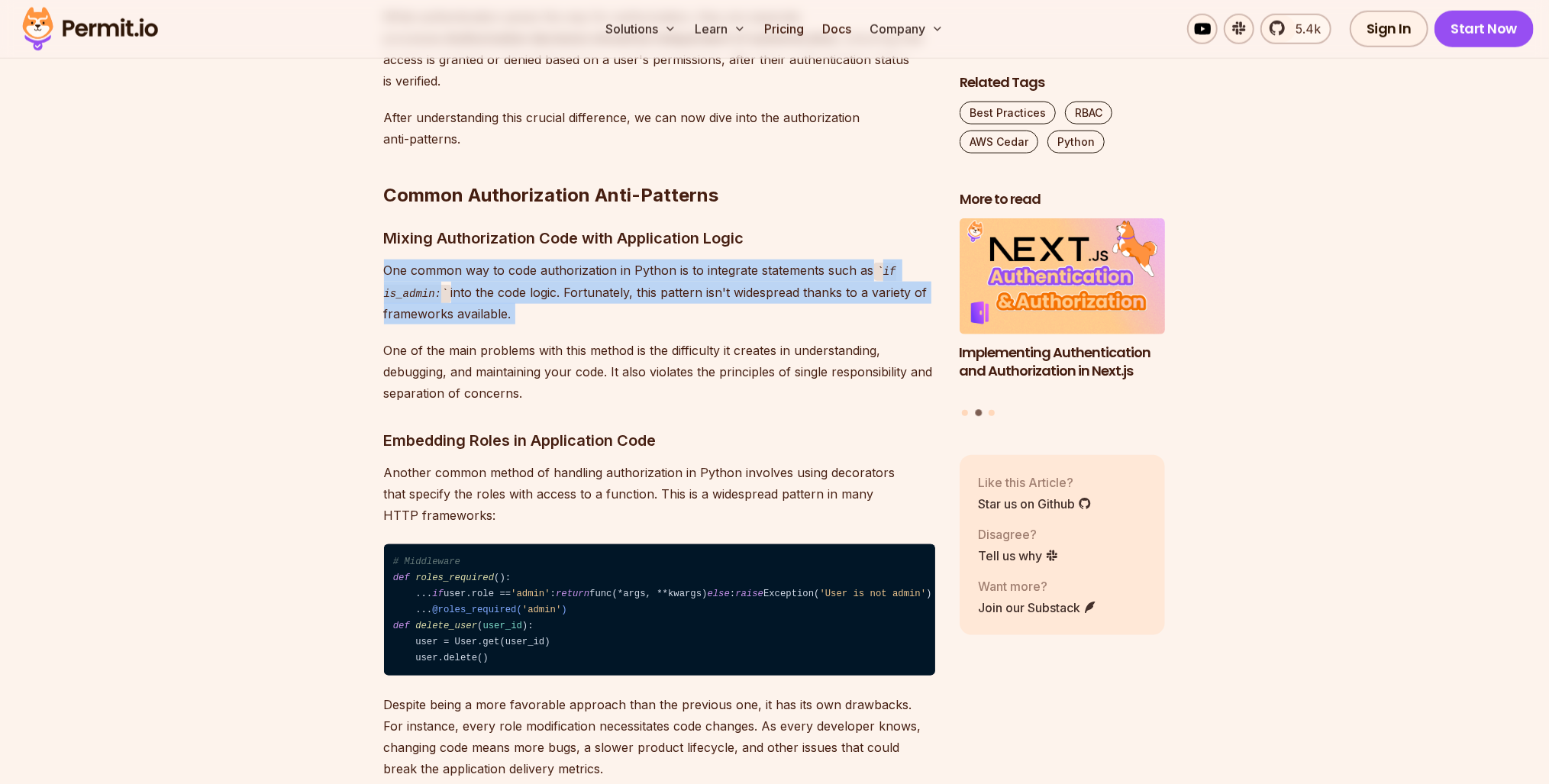
click at [533, 308] on p "One common way to code authorization in Python is to integrate statements such …" at bounding box center [660, 292] width 551 height 65
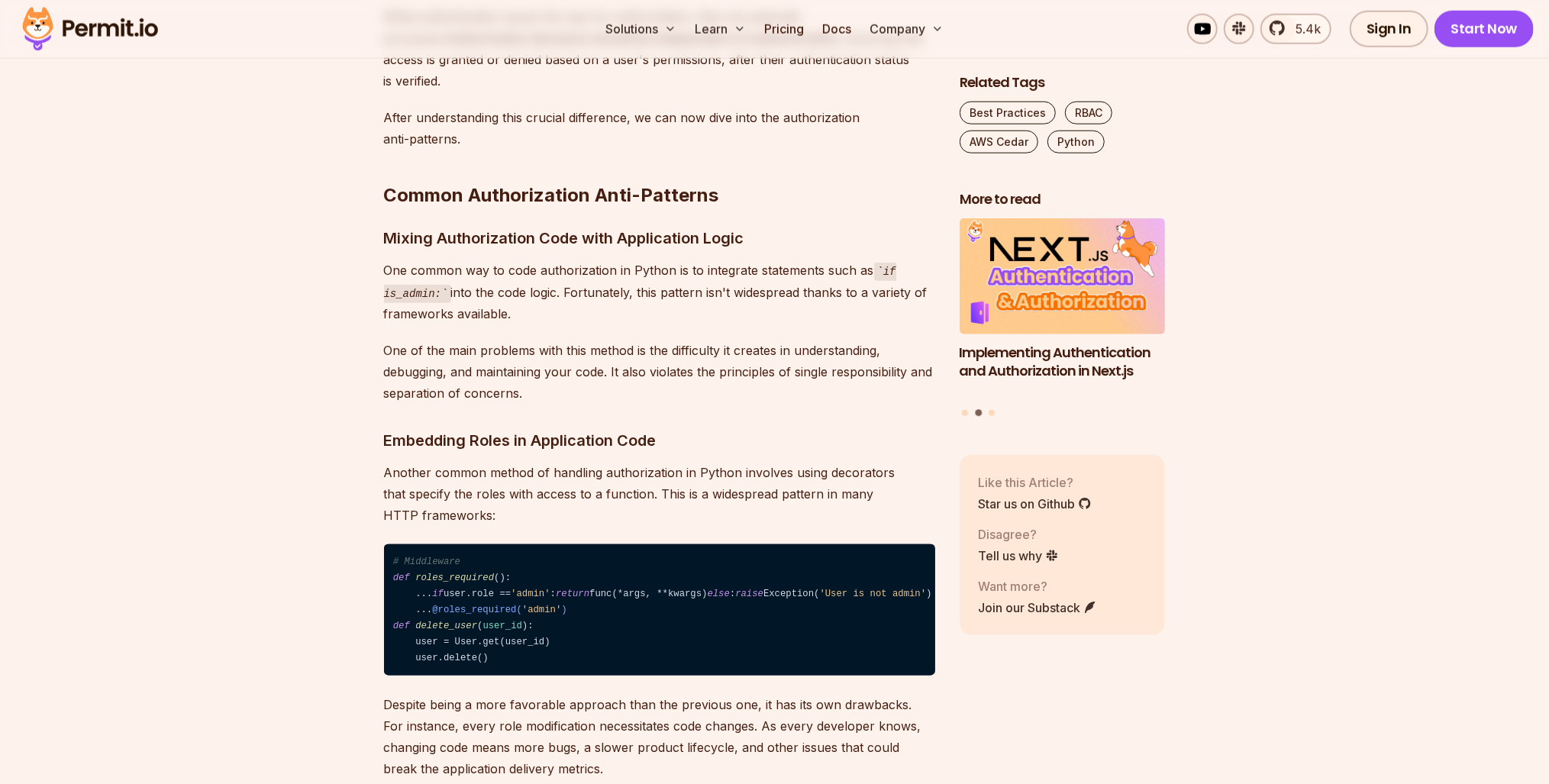
drag, startPoint x: 533, startPoint y: 308, endPoint x: 571, endPoint y: 323, distance: 40.9
drag, startPoint x: 571, startPoint y: 323, endPoint x: 542, endPoint y: 323, distance: 29.0
drag, startPoint x: 542, startPoint y: 323, endPoint x: 455, endPoint y: 360, distance: 94.5
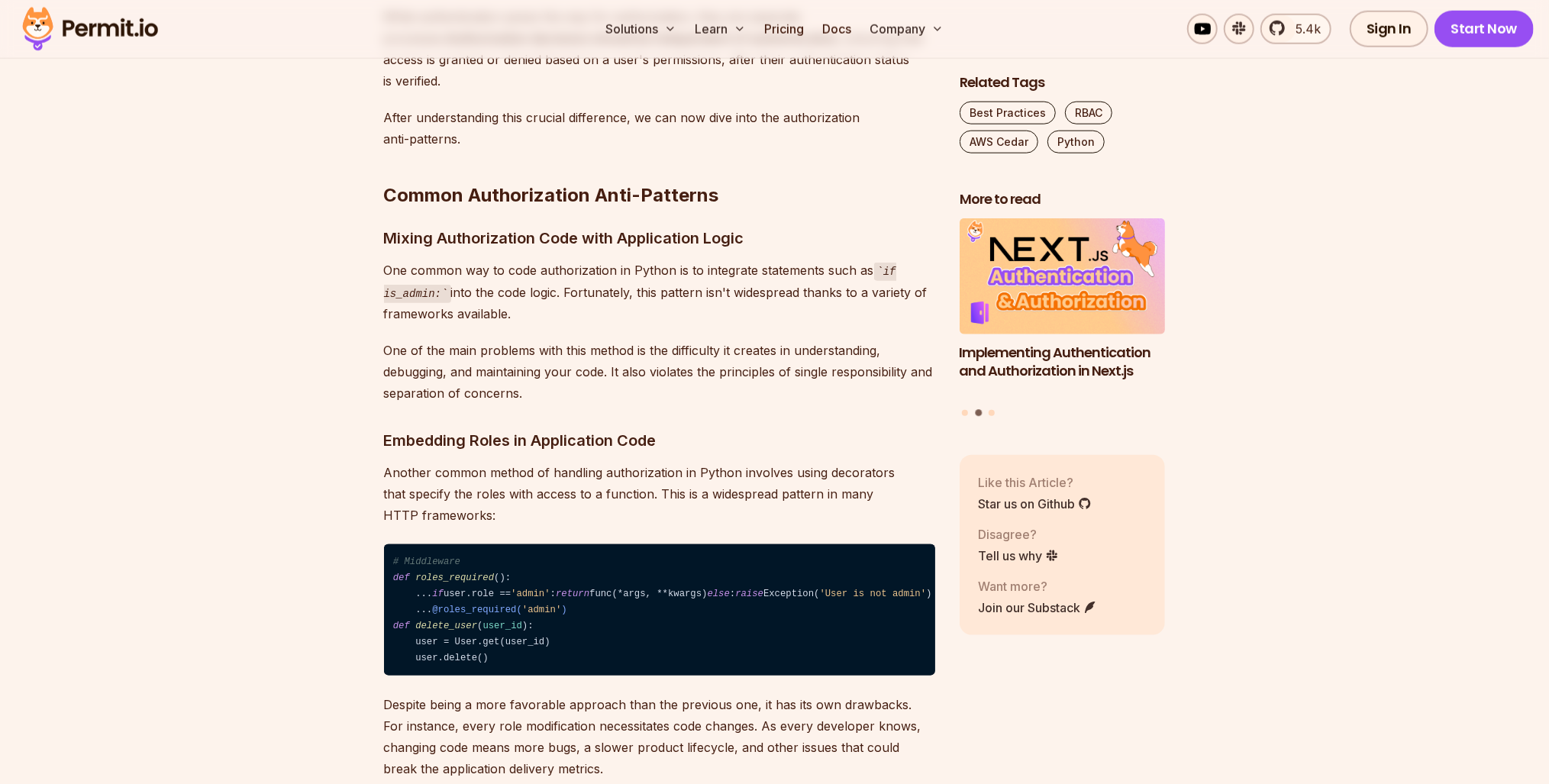
click at [455, 360] on p "One of the main problems with this method is the difficulty it creates in under…" at bounding box center [660, 371] width 551 height 64
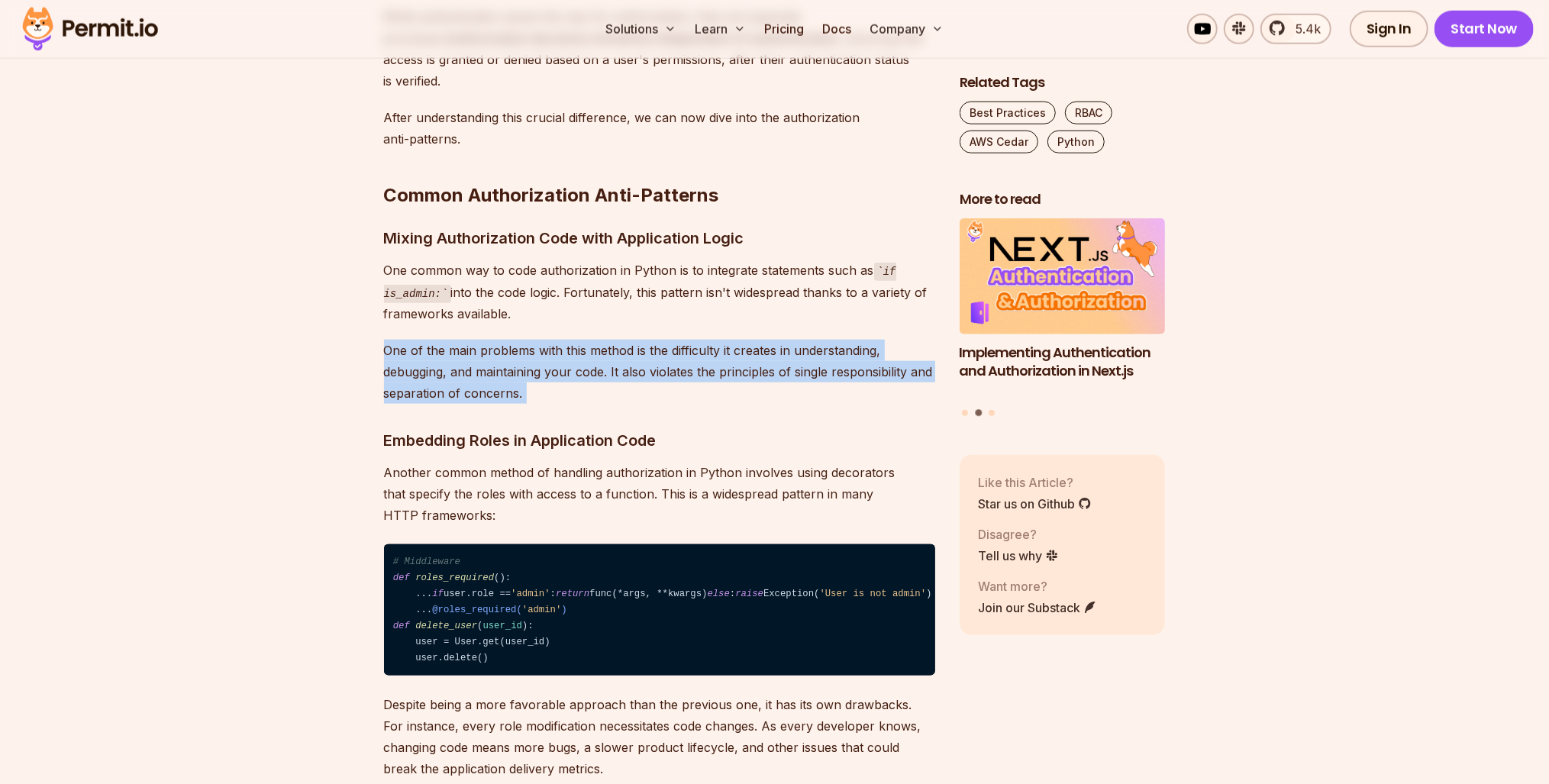
click at [455, 360] on p "One of the main problems with this method is the difficulty it creates in under…" at bounding box center [660, 371] width 551 height 64
drag, startPoint x: 455, startPoint y: 360, endPoint x: 564, endPoint y: 392, distance: 113.6
click at [564, 392] on p "One of the main problems with this method is the difficulty it creates in under…" at bounding box center [660, 371] width 551 height 64
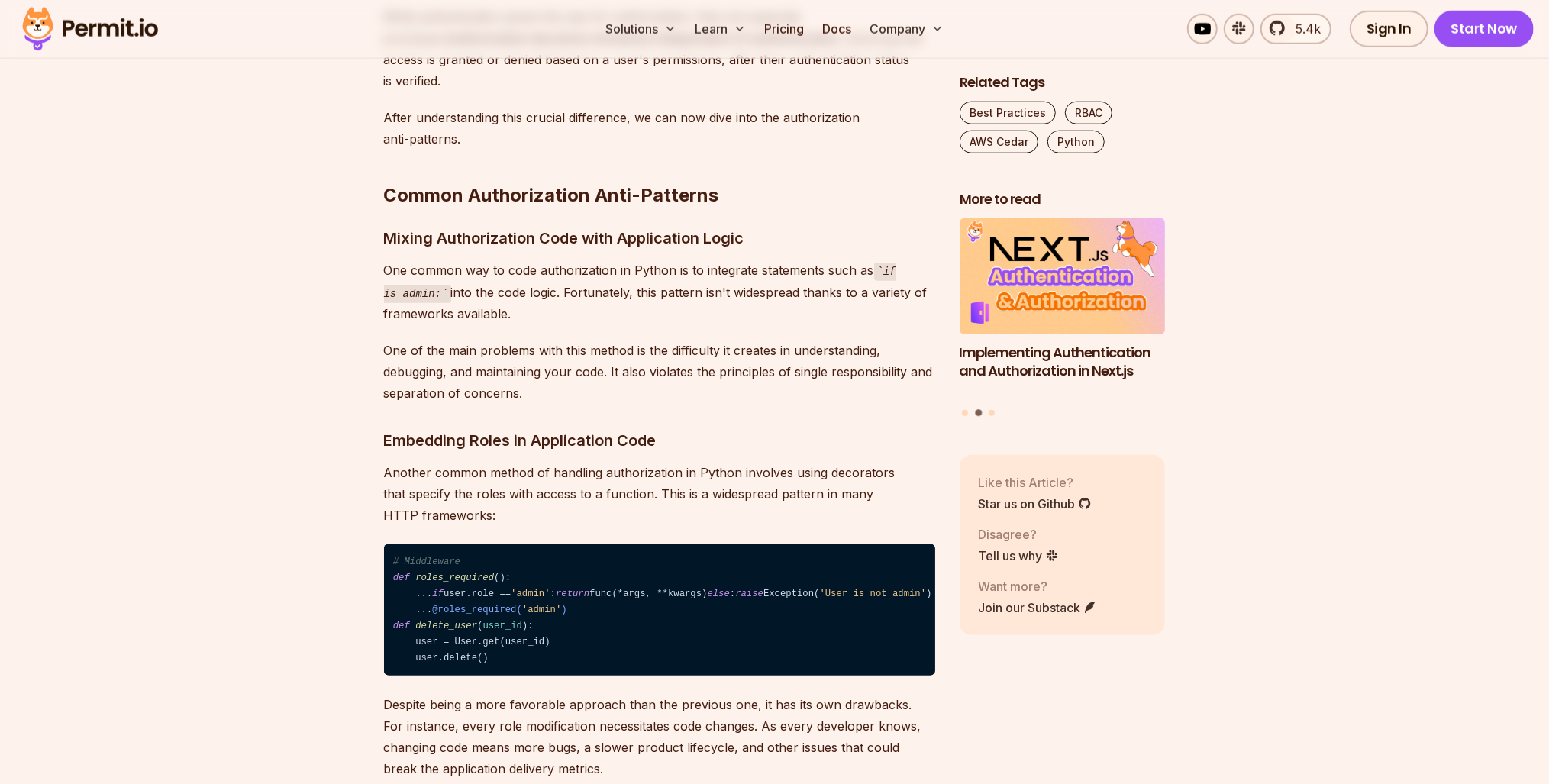
drag, startPoint x: 564, startPoint y: 392, endPoint x: 607, endPoint y: 413, distance: 47.9
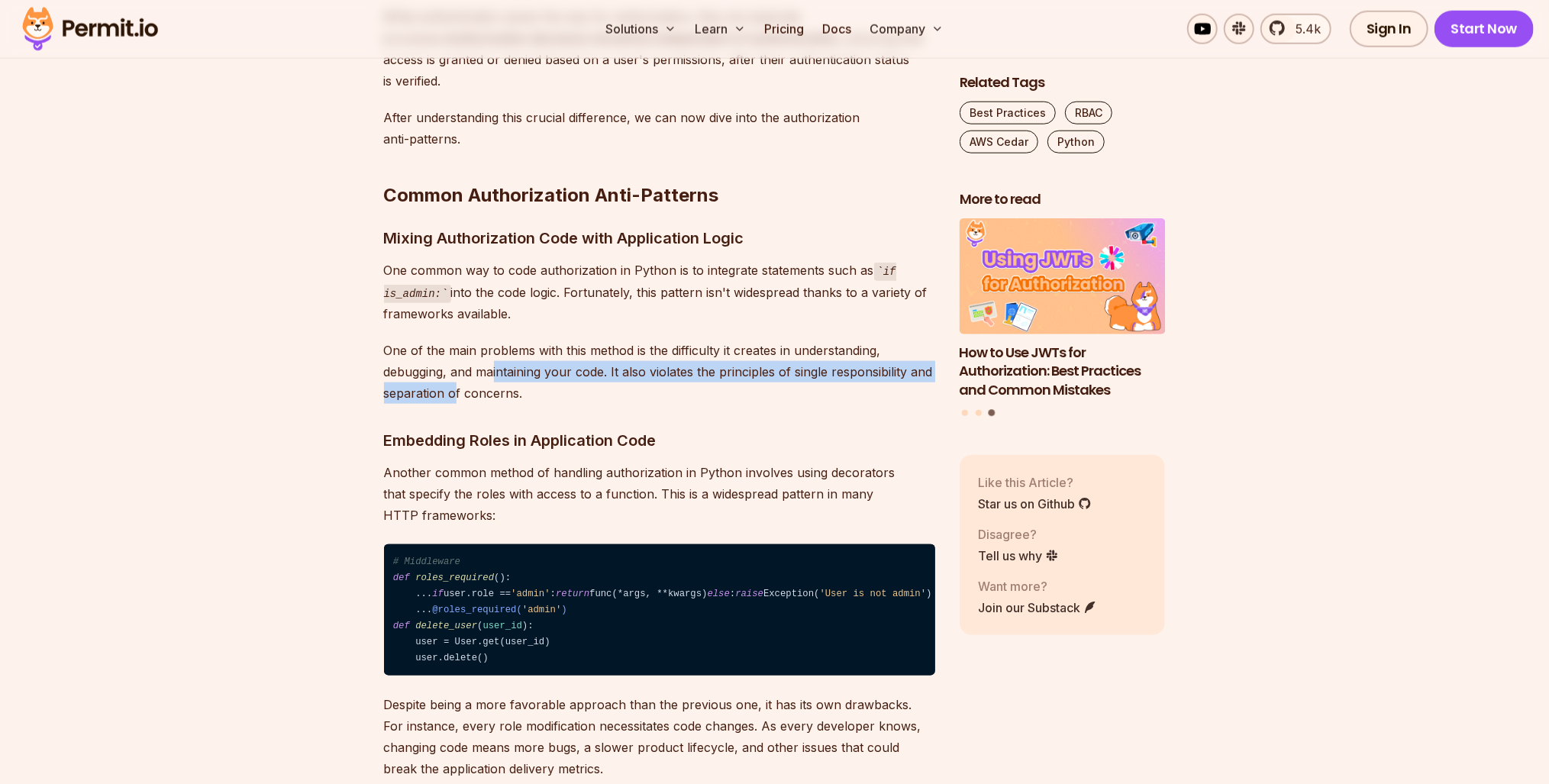
drag, startPoint x: 454, startPoint y: 384, endPoint x: 499, endPoint y: 370, distance: 47.1
click at [499, 370] on p "One of the main problems with this method is the difficulty it creates in under…" at bounding box center [660, 371] width 551 height 64
drag, startPoint x: 499, startPoint y: 370, endPoint x: 518, endPoint y: 404, distance: 38.9
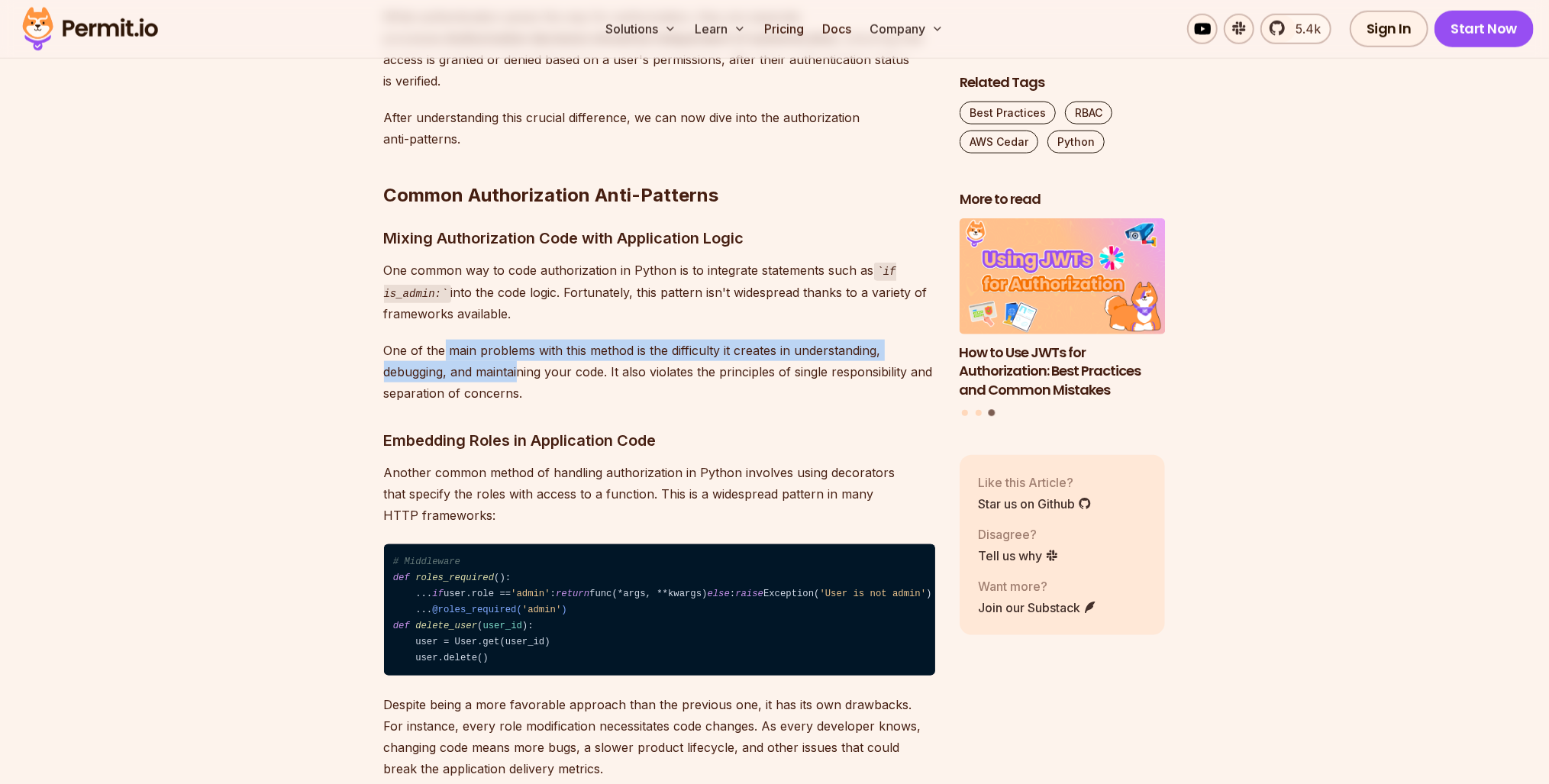
drag, startPoint x: 520, startPoint y: 378, endPoint x: 444, endPoint y: 347, distance: 82.1
click at [444, 347] on p "One of the main problems with this method is the difficulty it creates in under…" at bounding box center [660, 371] width 551 height 64
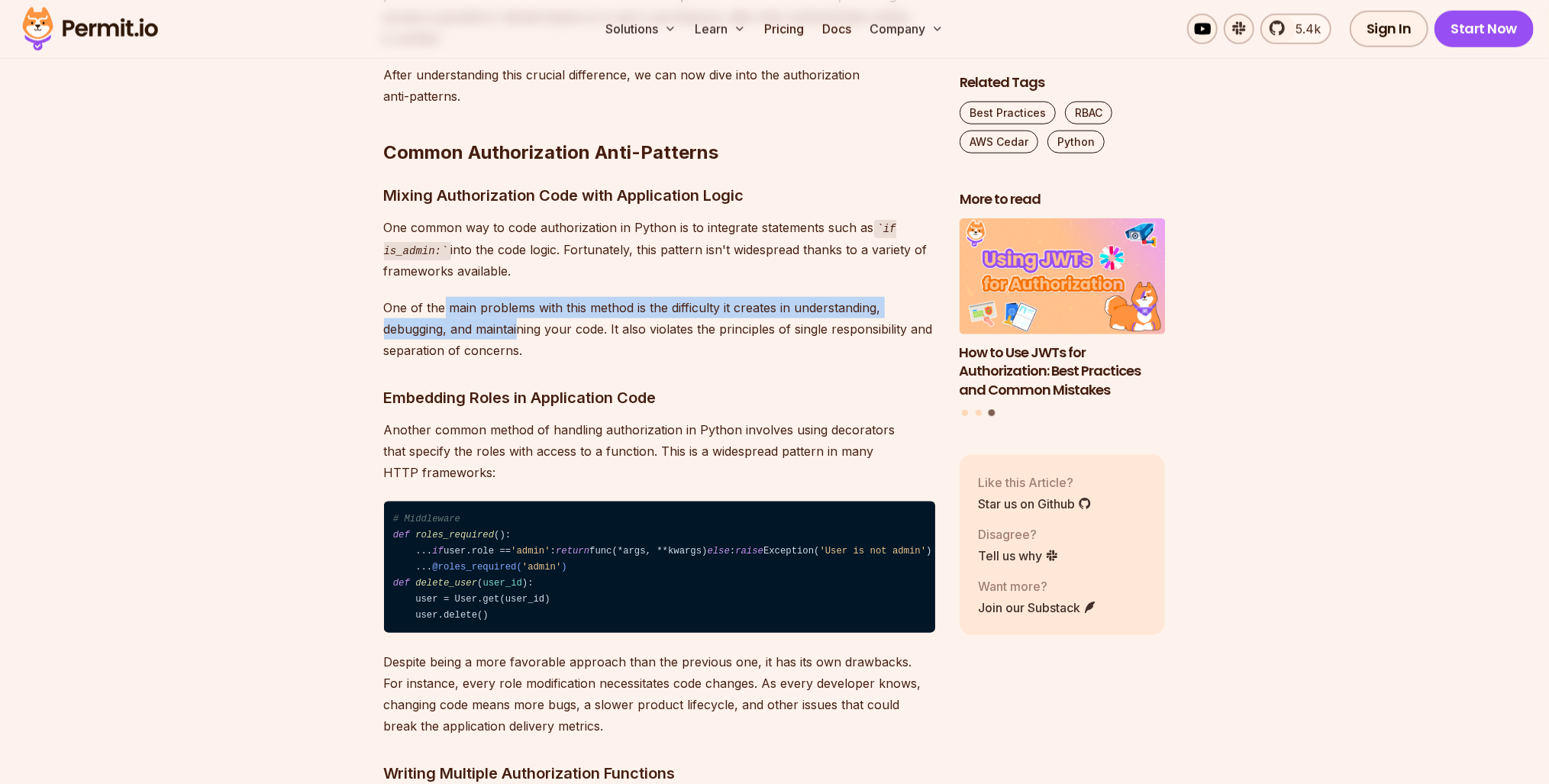
scroll to position [1343, 0]
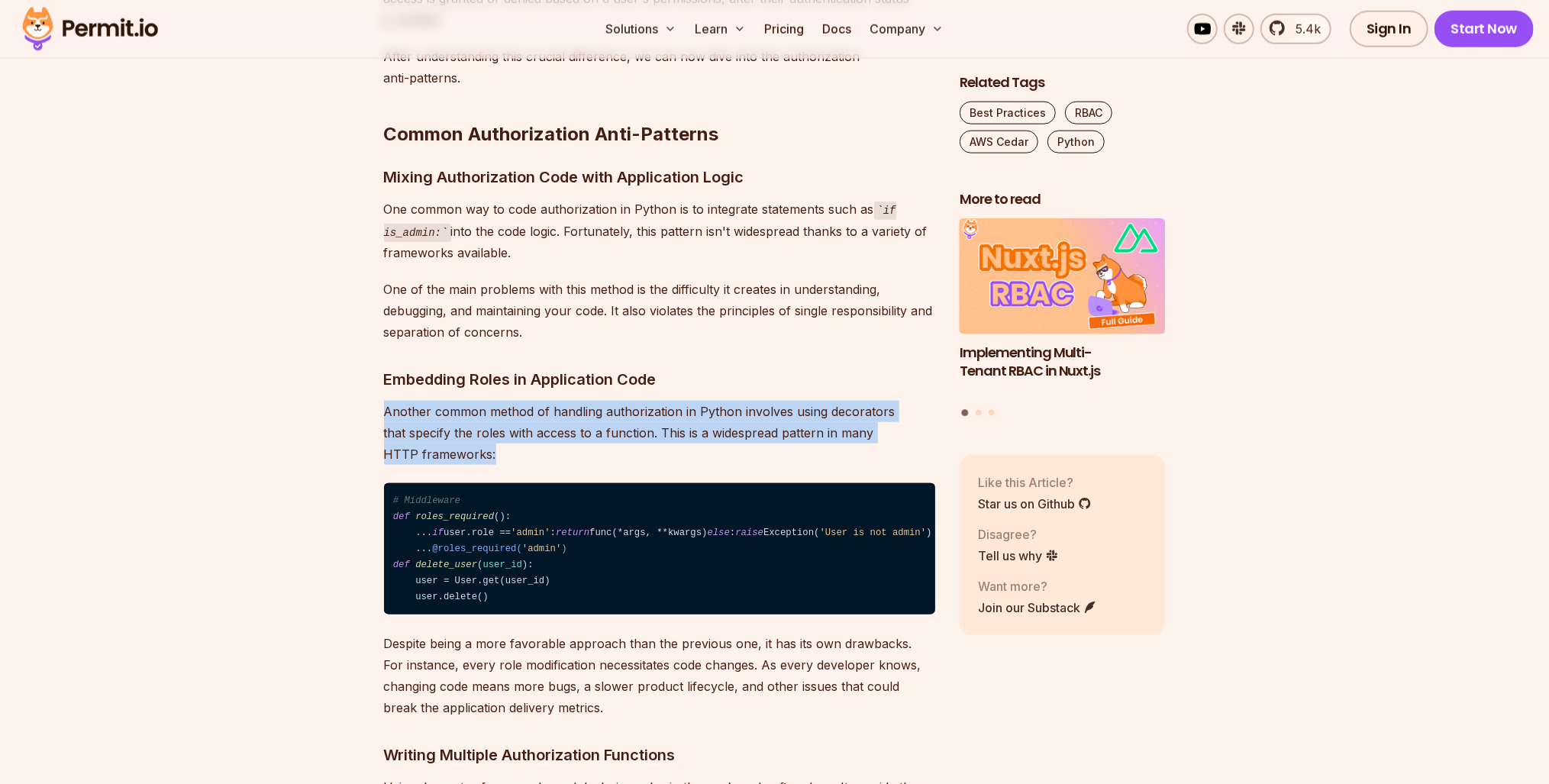
drag, startPoint x: 493, startPoint y: 398, endPoint x: 498, endPoint y: 417, distance: 19.6
click at [498, 417] on p "Another common method of handling authorization in Python involves using decora…" at bounding box center [660, 432] width 551 height 64
click at [666, 413] on p "Another common method of handling authorization in Python involves using decora…" at bounding box center [660, 432] width 551 height 64
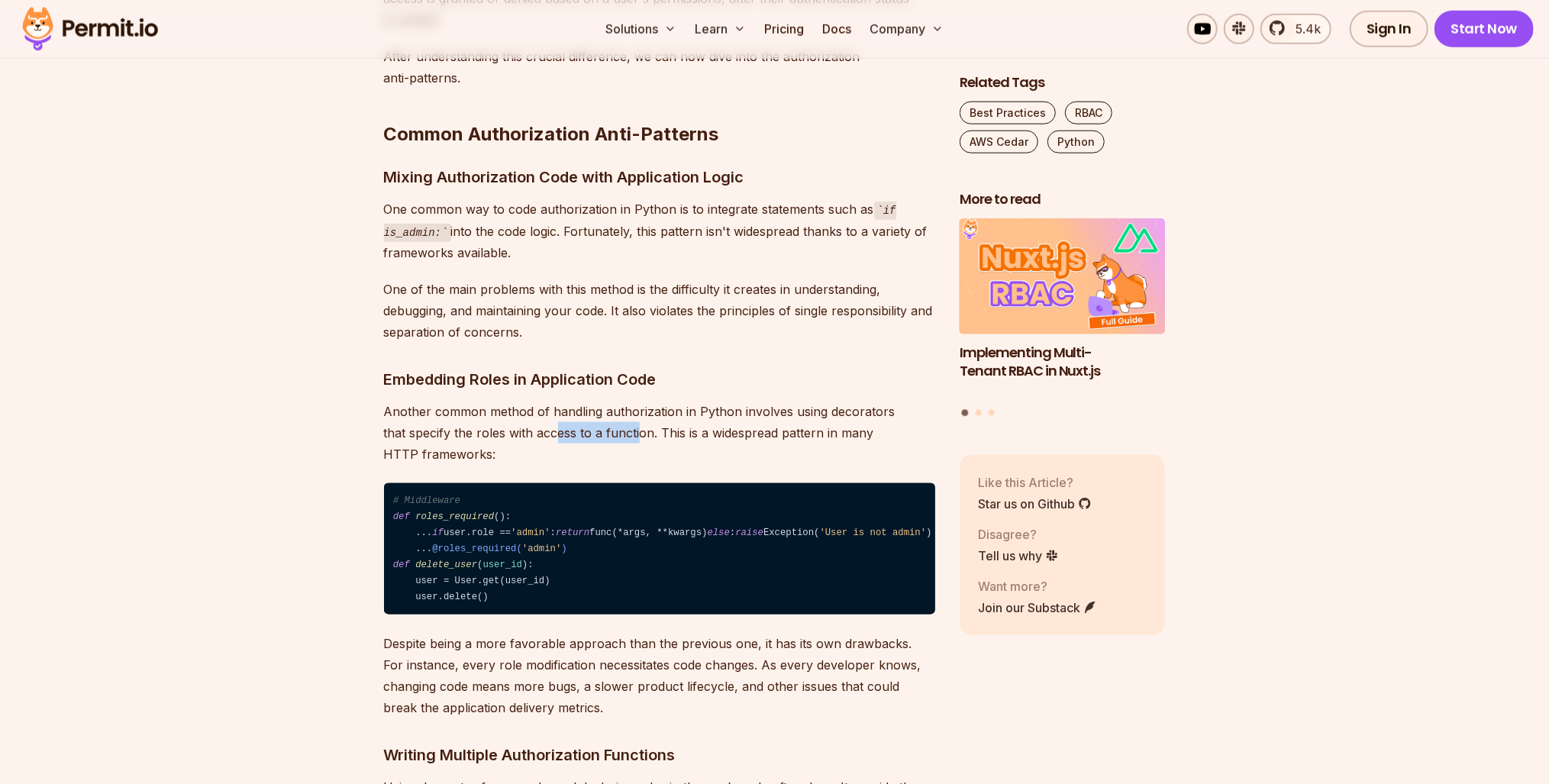
drag, startPoint x: 633, startPoint y: 430, endPoint x: 560, endPoint y: 425, distance: 73.2
click at [560, 425] on p "Another common method of handling authorization in Python involves using decora…" at bounding box center [660, 432] width 551 height 64
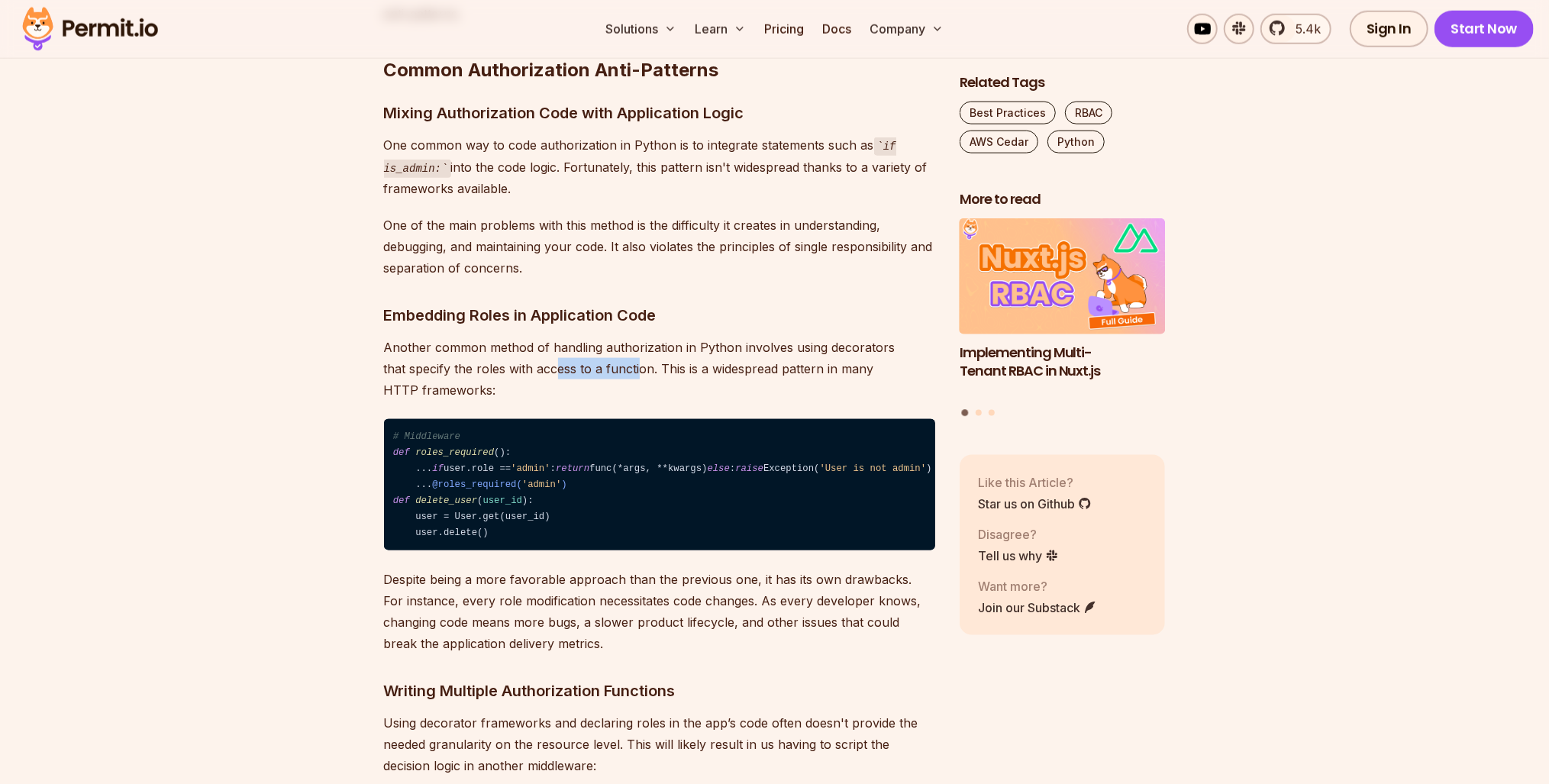
scroll to position [1526, 0]
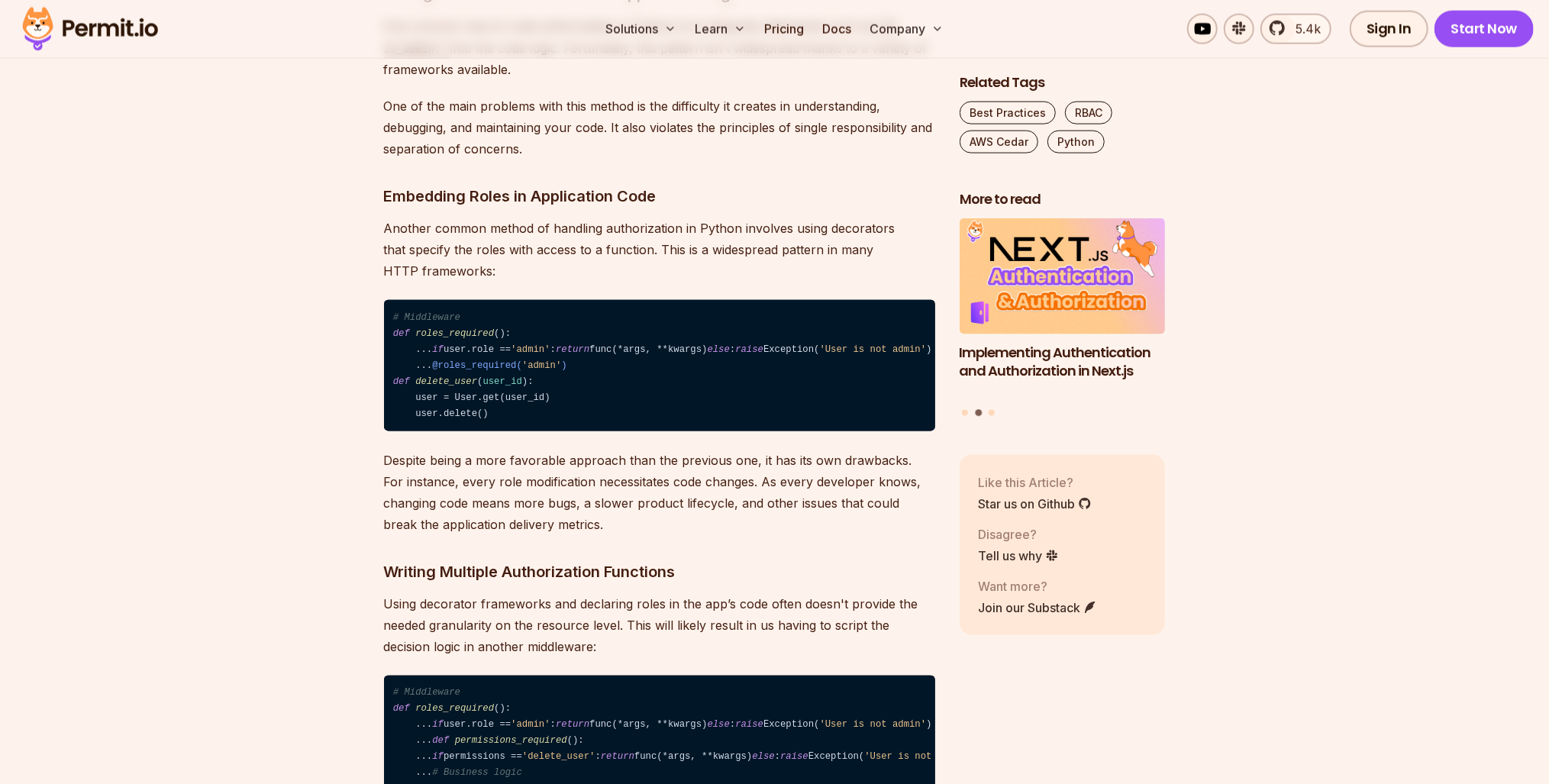
click at [429, 535] on p "Despite being a more favorable approach than the previous one, it has its own d…" at bounding box center [660, 492] width 551 height 86
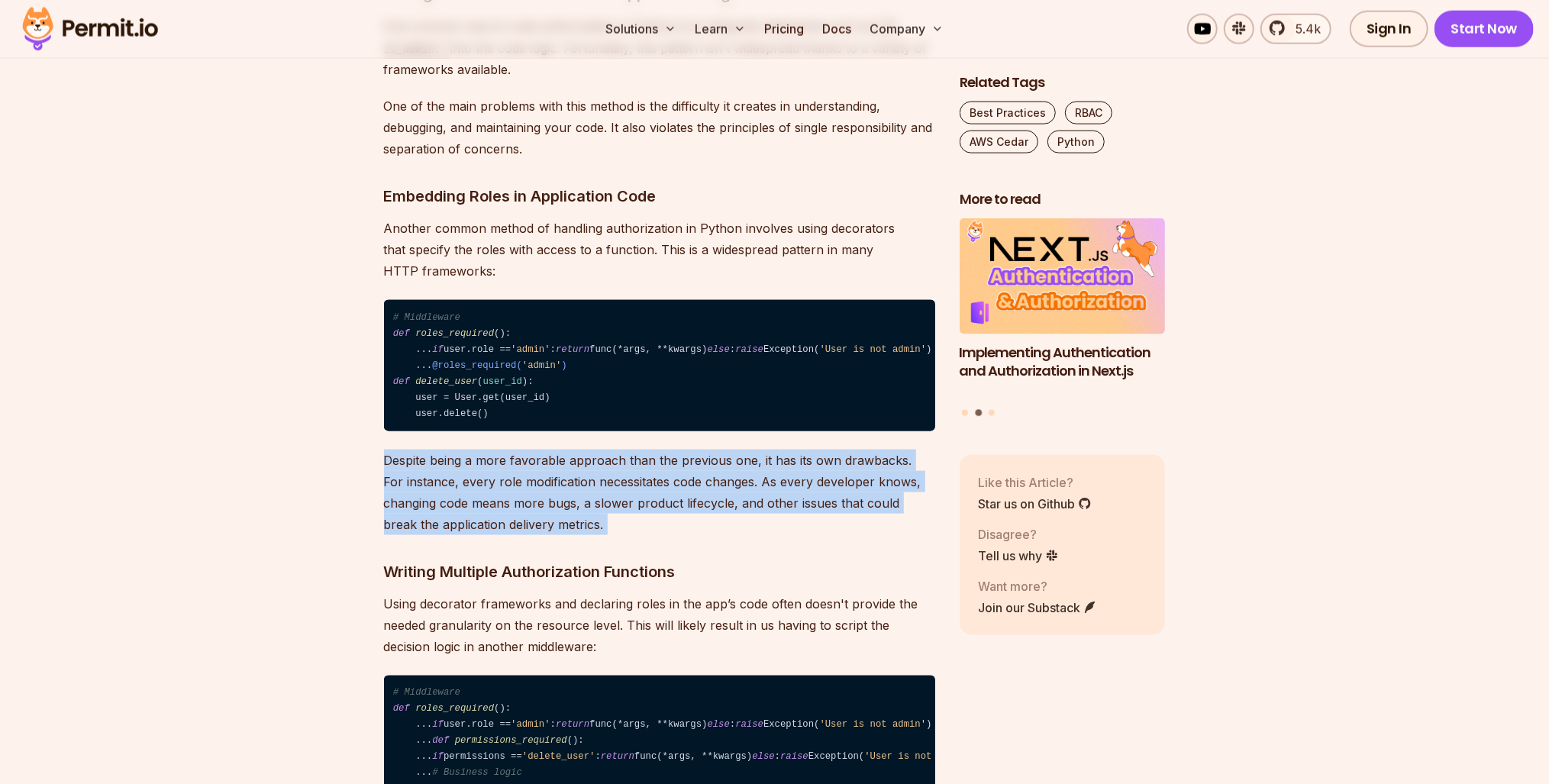
click at [429, 535] on p "Despite being a more favorable approach than the previous one, it has its own d…" at bounding box center [660, 492] width 551 height 86
drag, startPoint x: 429, startPoint y: 537, endPoint x: 556, endPoint y: 534, distance: 127.0
click at [556, 534] on p "Despite being a more favorable approach than the previous one, it has its own d…" at bounding box center [660, 492] width 551 height 86
click at [552, 535] on p "Despite being a more favorable approach than the previous one, it has its own d…" at bounding box center [660, 492] width 551 height 86
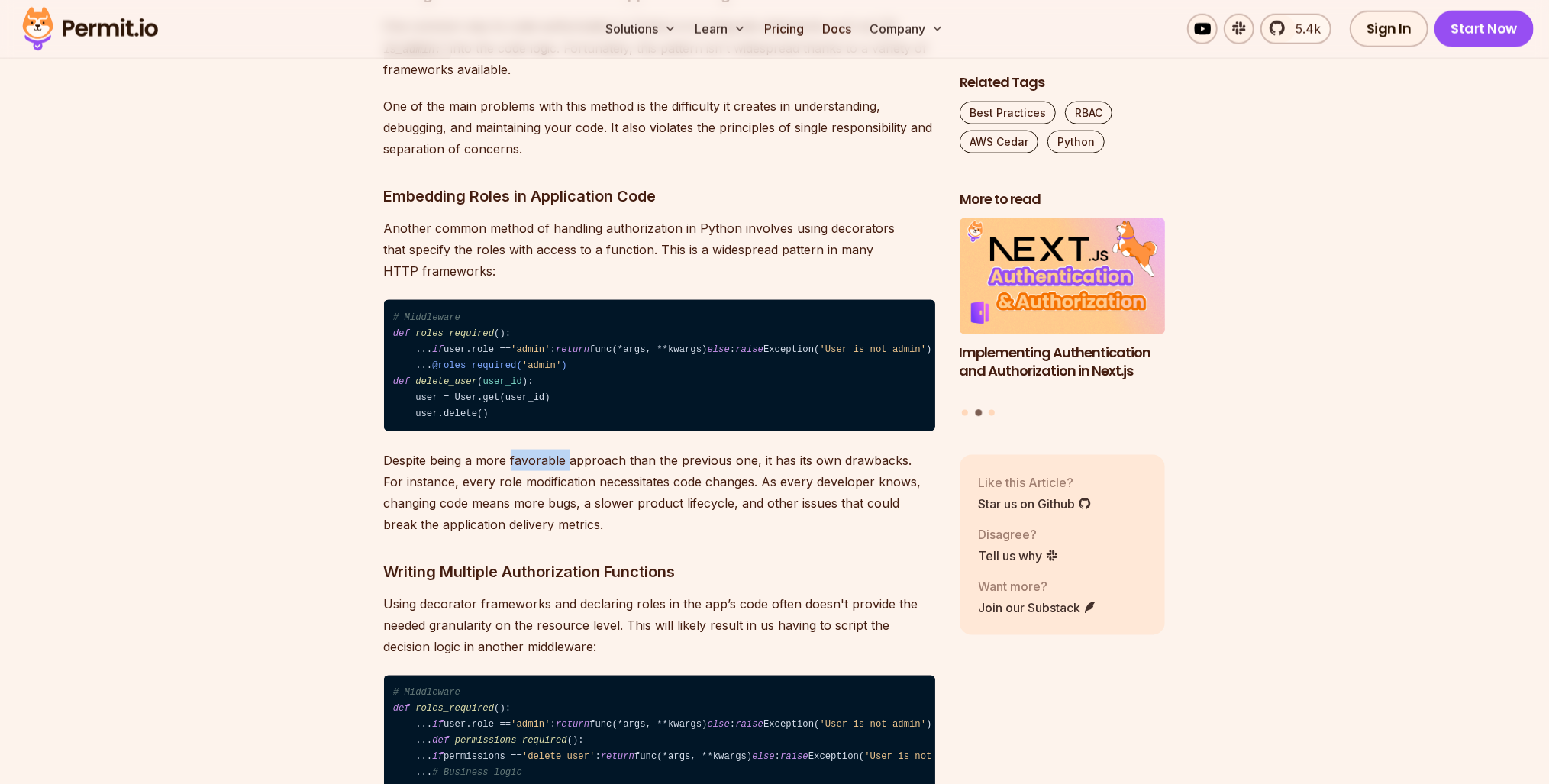
click at [552, 535] on p "Despite being a more favorable approach than the previous one, it has its own d…" at bounding box center [660, 492] width 551 height 86
drag, startPoint x: 552, startPoint y: 540, endPoint x: 542, endPoint y: 555, distance: 18.0
click at [542, 535] on p "Despite being a more favorable approach than the previous one, it has its own d…" at bounding box center [660, 492] width 551 height 86
drag, startPoint x: 480, startPoint y: 570, endPoint x: 431, endPoint y: 570, distance: 49.0
click at [431, 535] on p "Despite being a more favorable approach than the previous one, it has its own d…" at bounding box center [660, 492] width 551 height 86
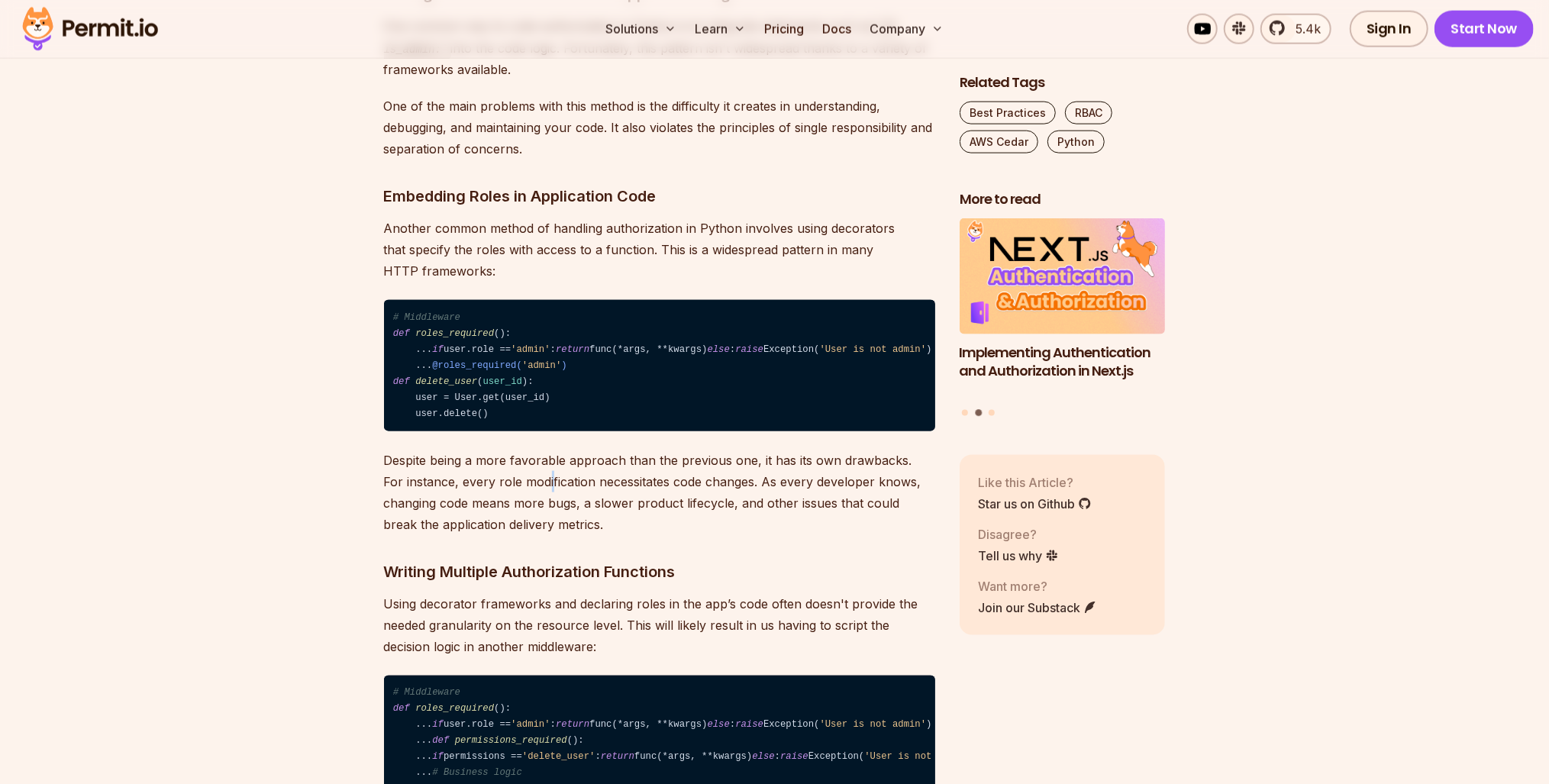
drag, startPoint x: 431, startPoint y: 570, endPoint x: 528, endPoint y: 563, distance: 97.3
click at [528, 535] on p "Despite being a more favorable approach than the previous one, it has its own d…" at bounding box center [660, 492] width 551 height 86
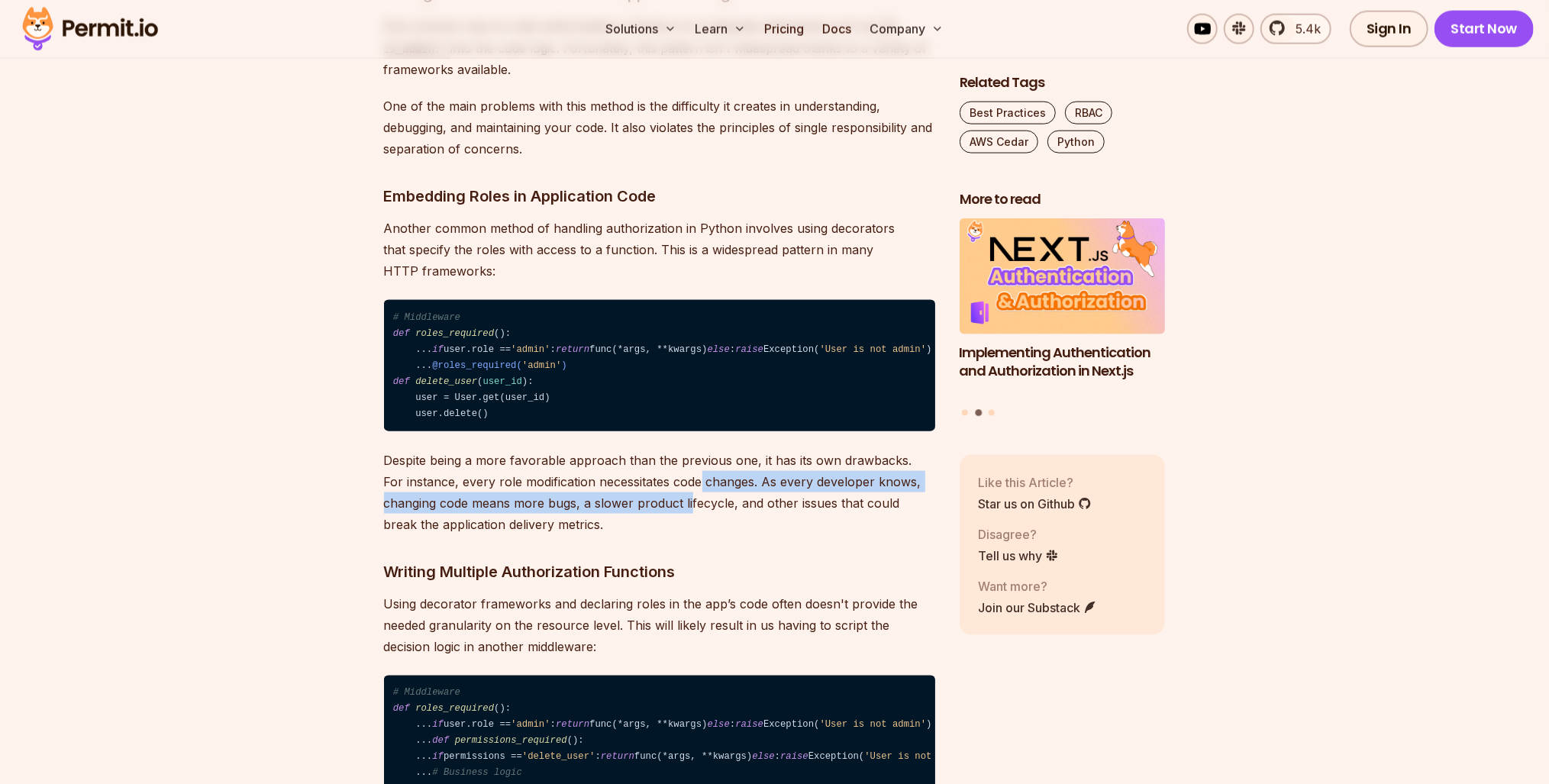
drag, startPoint x: 688, startPoint y: 585, endPoint x: 678, endPoint y: 549, distance: 37.4
click at [678, 535] on p "Despite being a more favorable approach than the previous one, it has its own d…" at bounding box center [660, 492] width 551 height 86
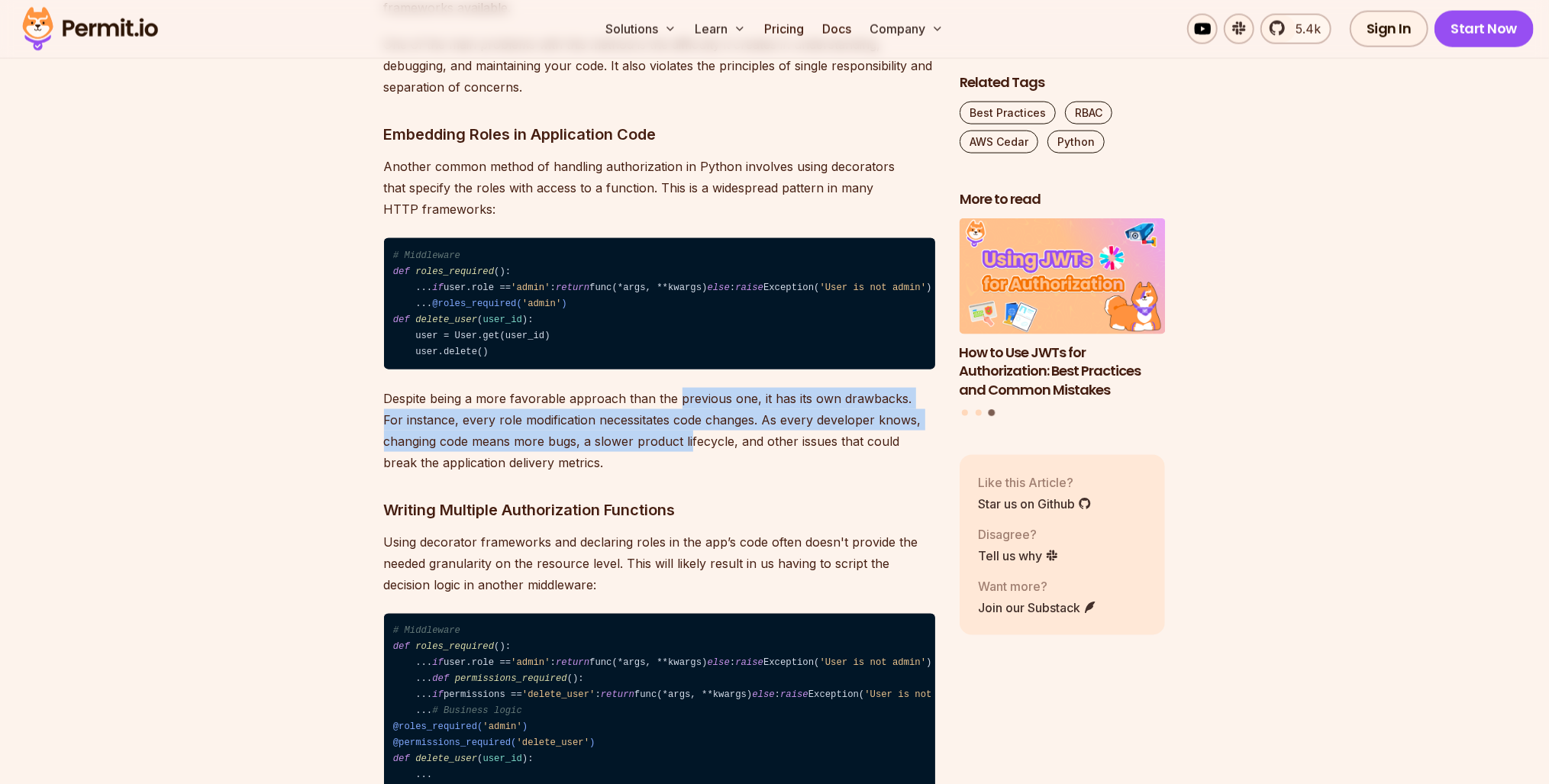
scroll to position [1710, 0]
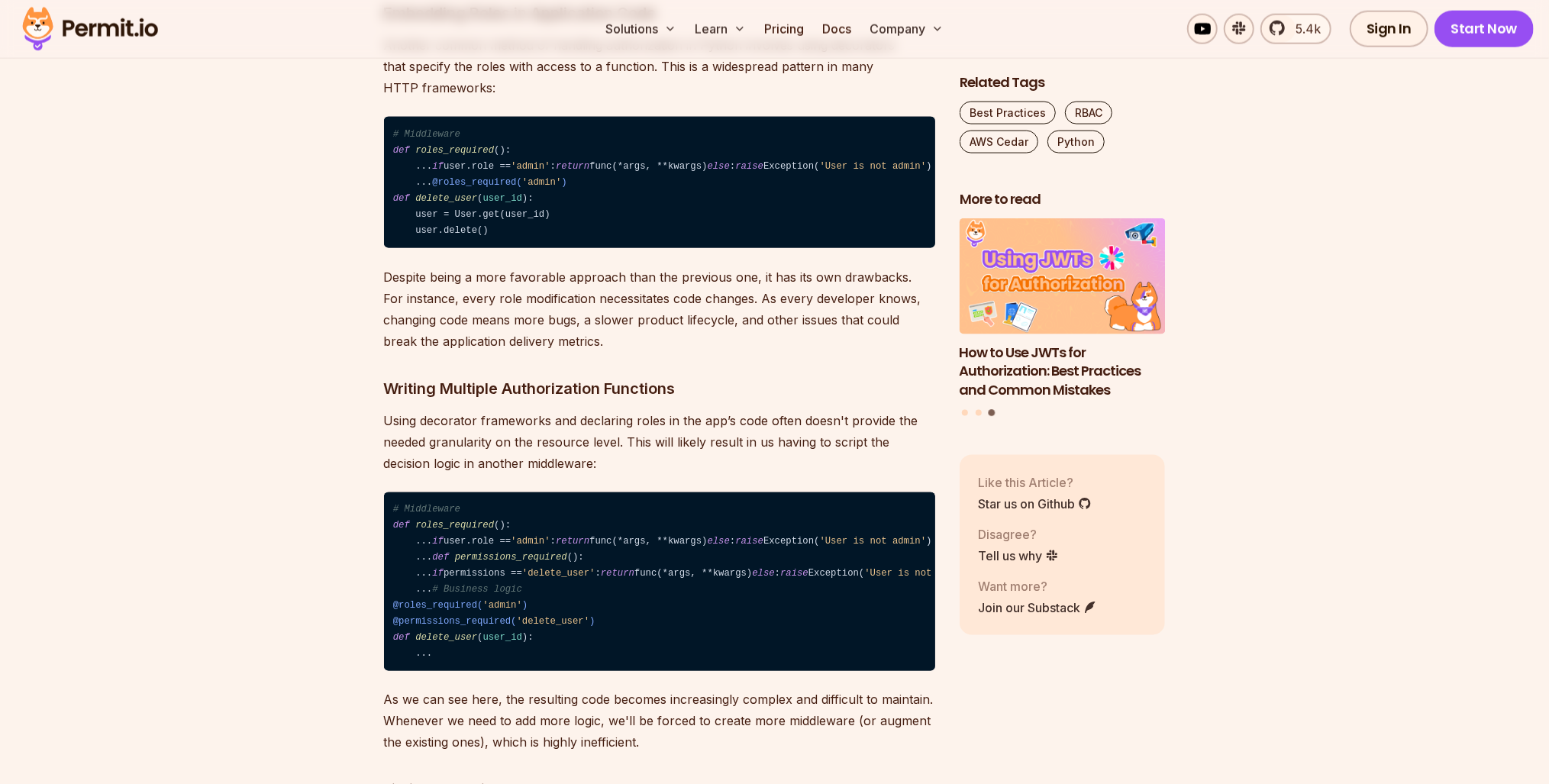
click at [529, 401] on h3 "Writing Multiple Authorization Functions" at bounding box center [660, 389] width 551 height 24
click at [509, 401] on h3 "Writing Multiple Authorization Functions" at bounding box center [660, 389] width 551 height 24
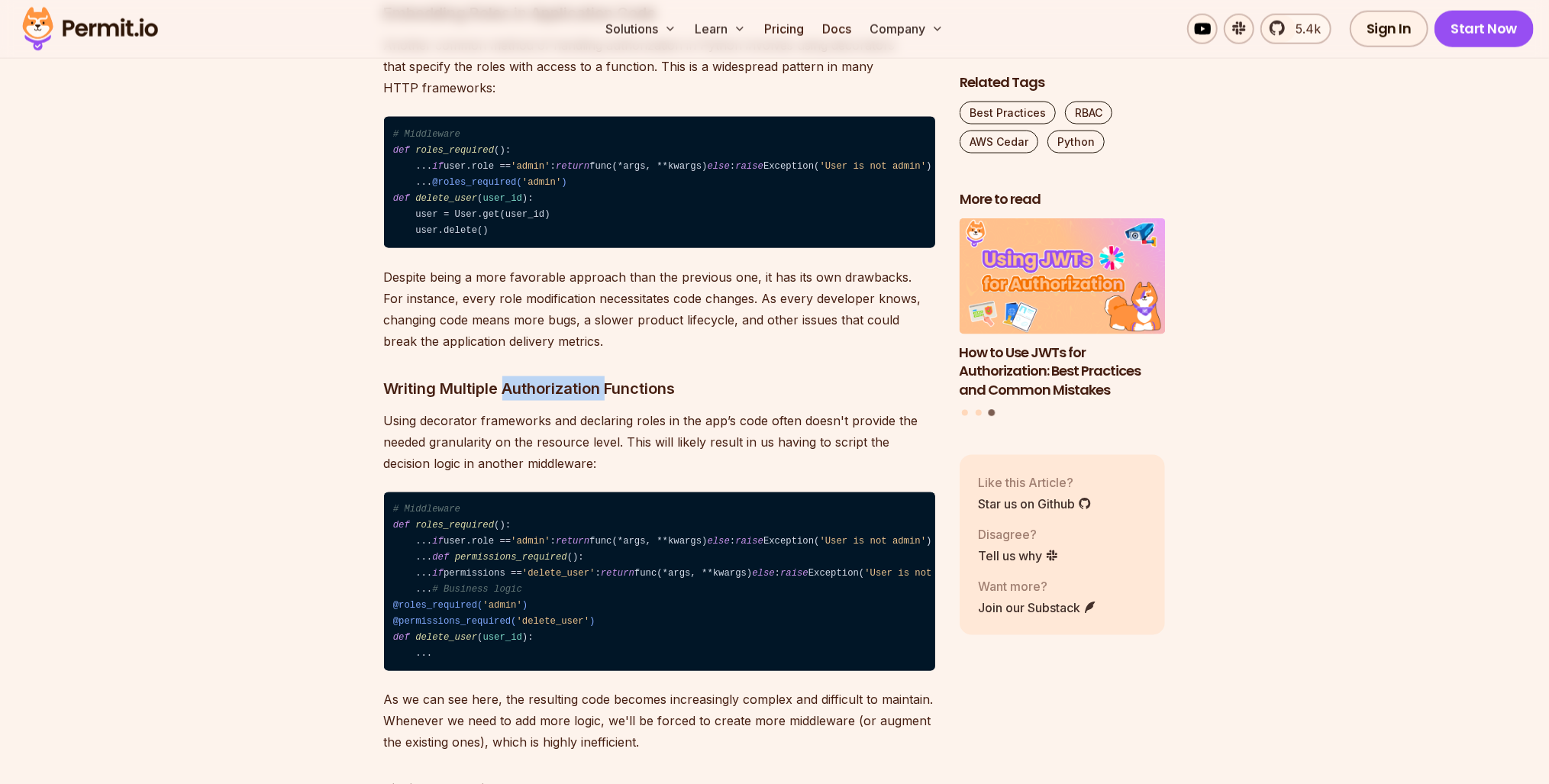
click at [509, 401] on h3 "Writing Multiple Authorization Functions" at bounding box center [660, 389] width 551 height 24
drag, startPoint x: 509, startPoint y: 467, endPoint x: 488, endPoint y: 472, distance: 21.6
click at [488, 401] on h3 "Writing Multiple Authorization Functions" at bounding box center [660, 389] width 551 height 24
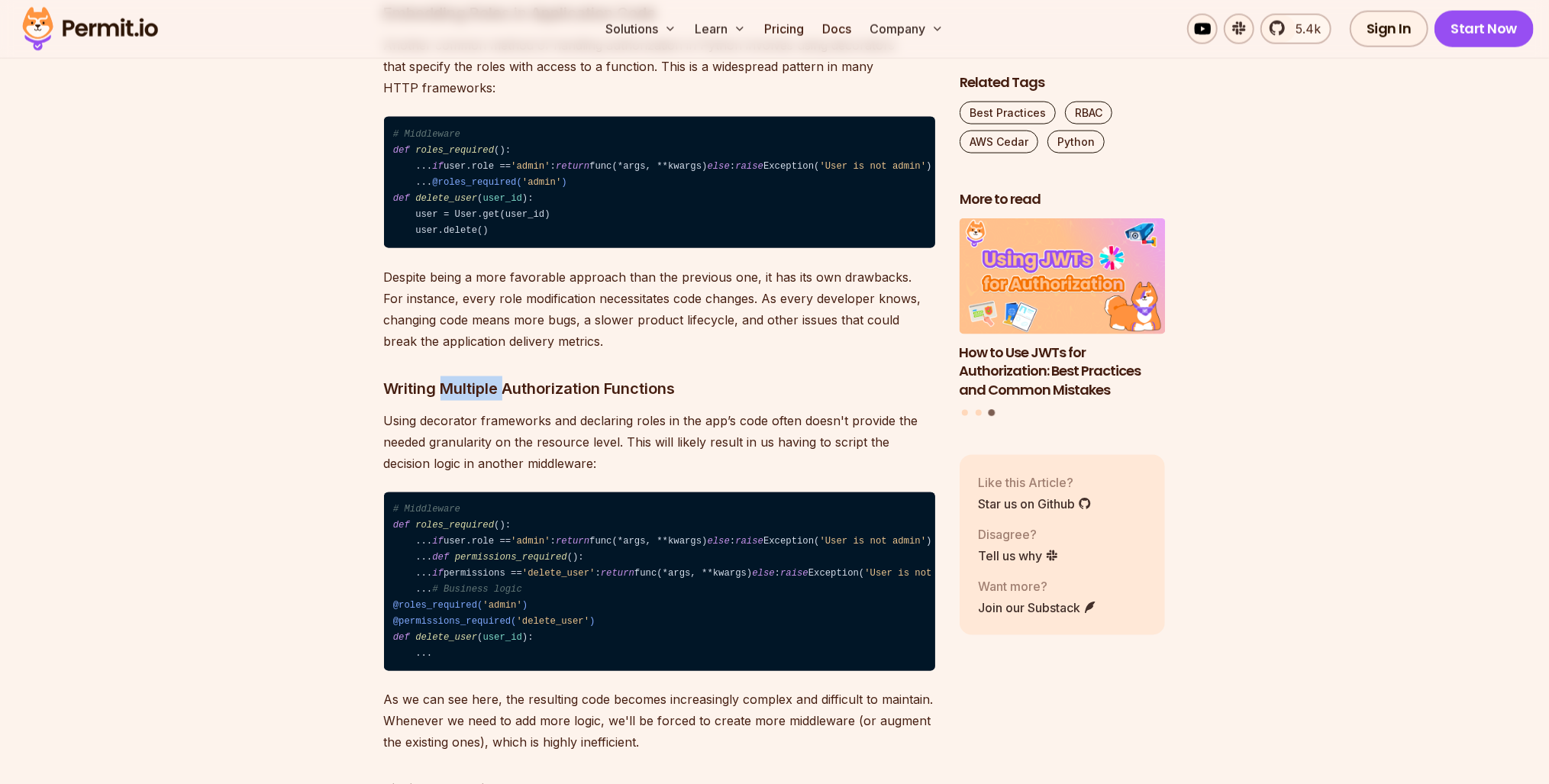
click at [488, 401] on h3 "Writing Multiple Authorization Functions" at bounding box center [660, 389] width 551 height 24
drag, startPoint x: 488, startPoint y: 472, endPoint x: 480, endPoint y: 526, distance: 54.6
click at [480, 473] on p "Using decorator frameworks and declaring roles in the app’s code often doesn't …" at bounding box center [660, 442] width 551 height 64
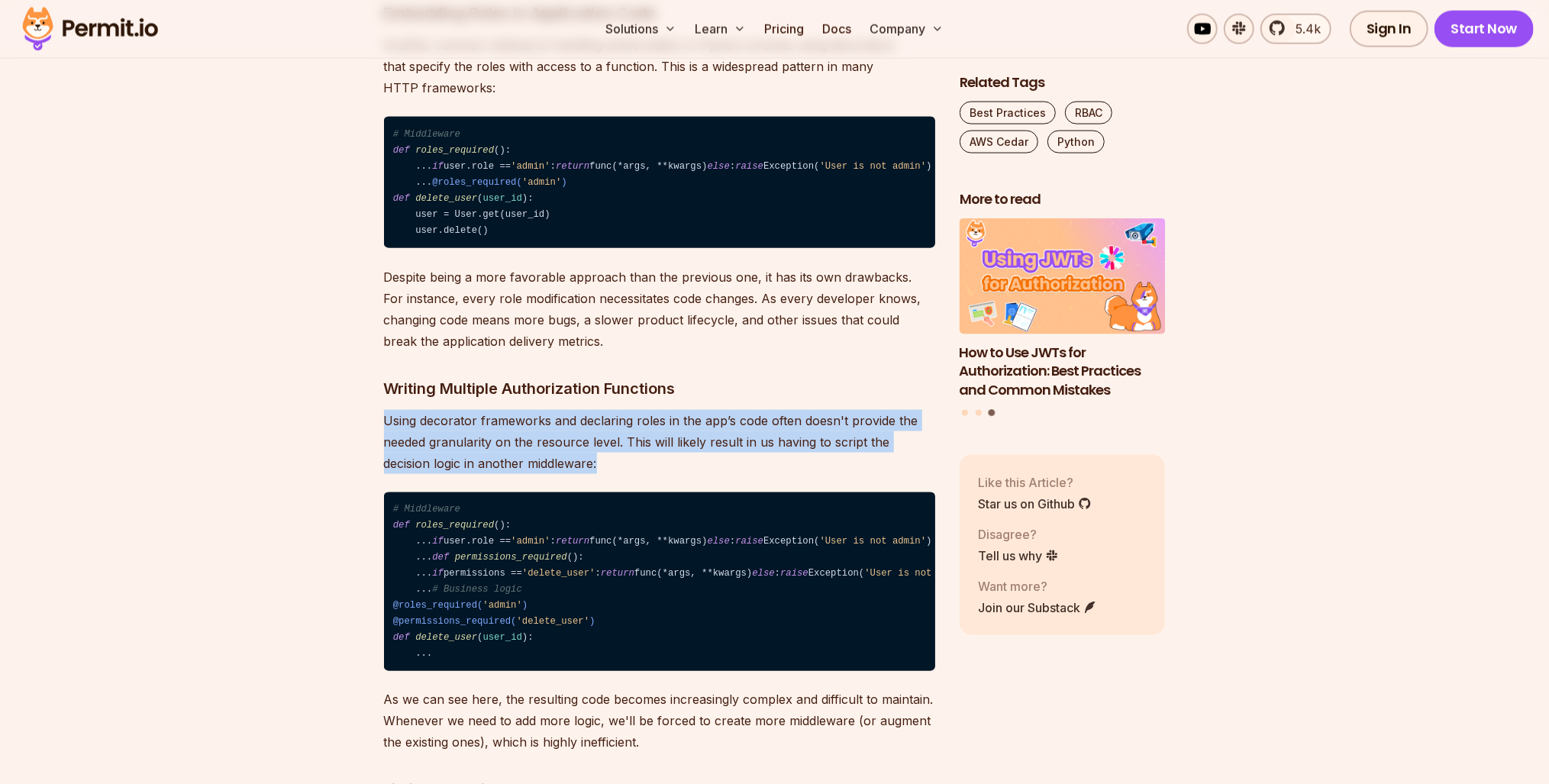
click at [480, 473] on p "Using decorator frameworks and declaring roles in the app’s code often doesn't …" at bounding box center [660, 442] width 551 height 64
drag, startPoint x: 480, startPoint y: 526, endPoint x: 428, endPoint y: 515, distance: 53.2
click at [428, 473] on p "Using decorator frameworks and declaring roles in the app’s code often doesn't …" at bounding box center [660, 442] width 551 height 64
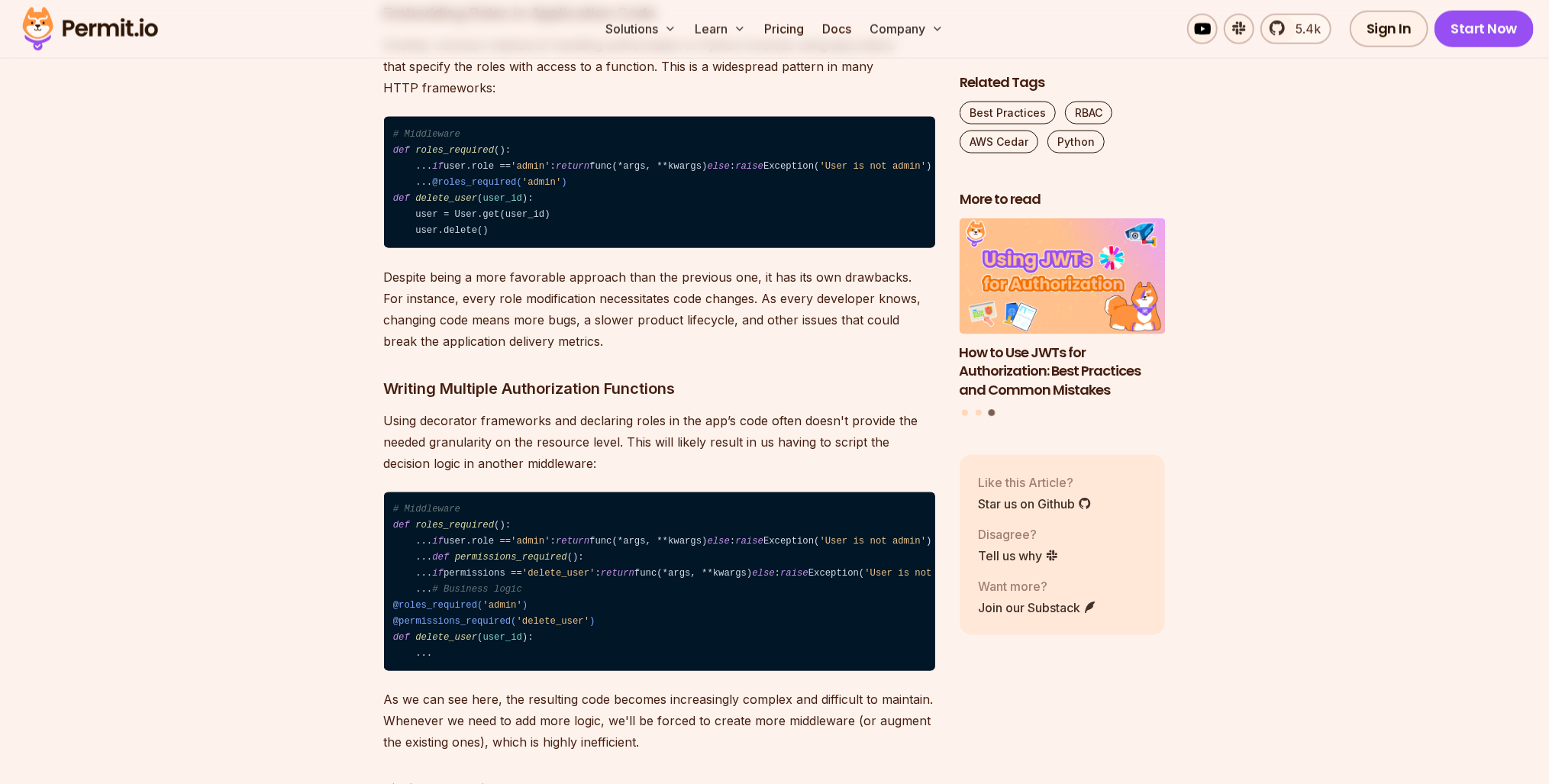
click at [434, 401] on h3 "Writing Multiple Authorization Functions" at bounding box center [660, 389] width 551 height 24
click at [435, 401] on h3 "Writing Multiple Authorization Functions" at bounding box center [660, 389] width 551 height 24
drag, startPoint x: 434, startPoint y: 468, endPoint x: 437, endPoint y: 477, distance: 9.5
click at [437, 401] on h3 "Writing Multiple Authorization Functions" at bounding box center [660, 389] width 551 height 24
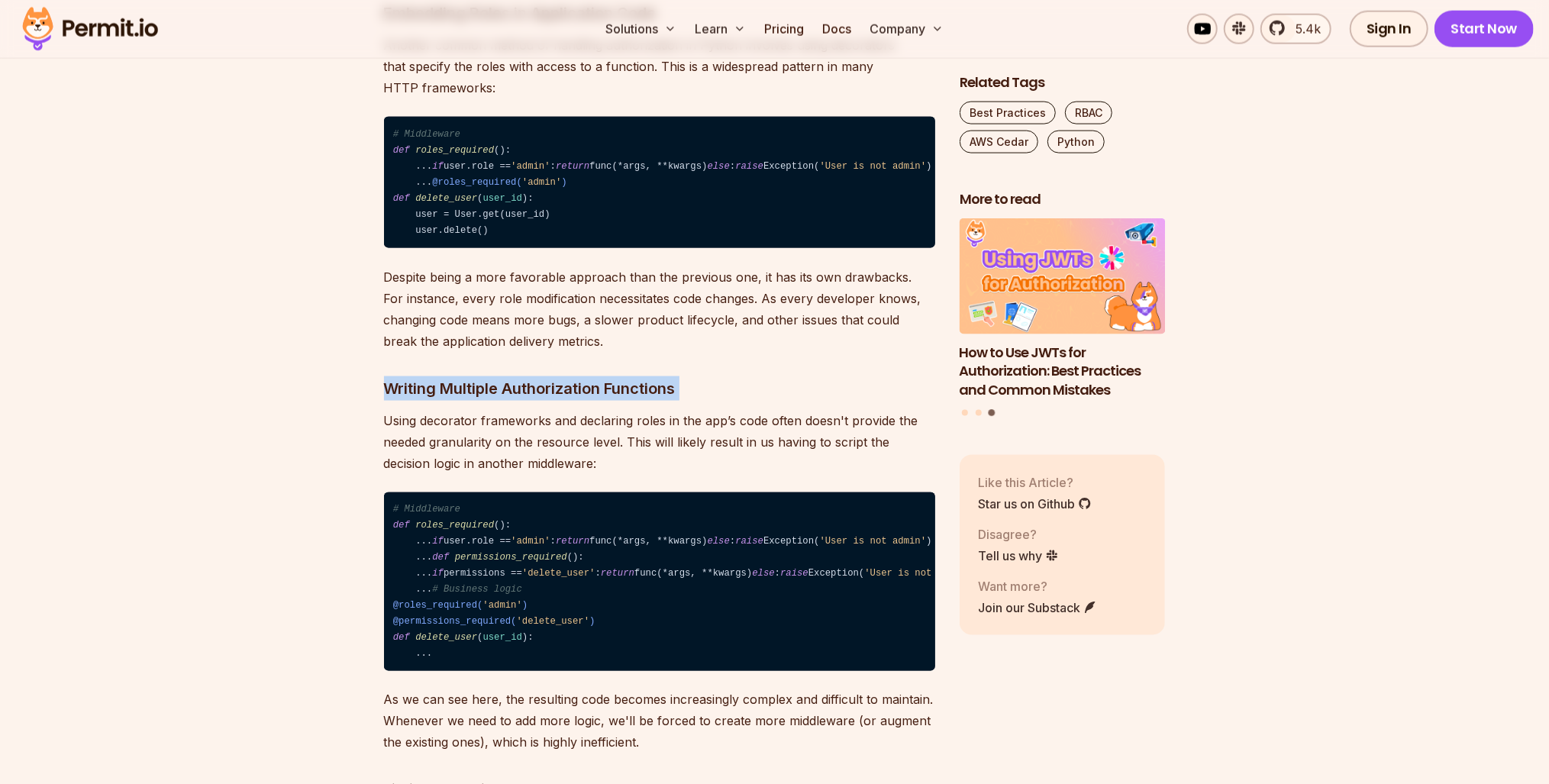
click at [437, 401] on h3 "Writing Multiple Authorization Functions" at bounding box center [660, 389] width 551 height 24
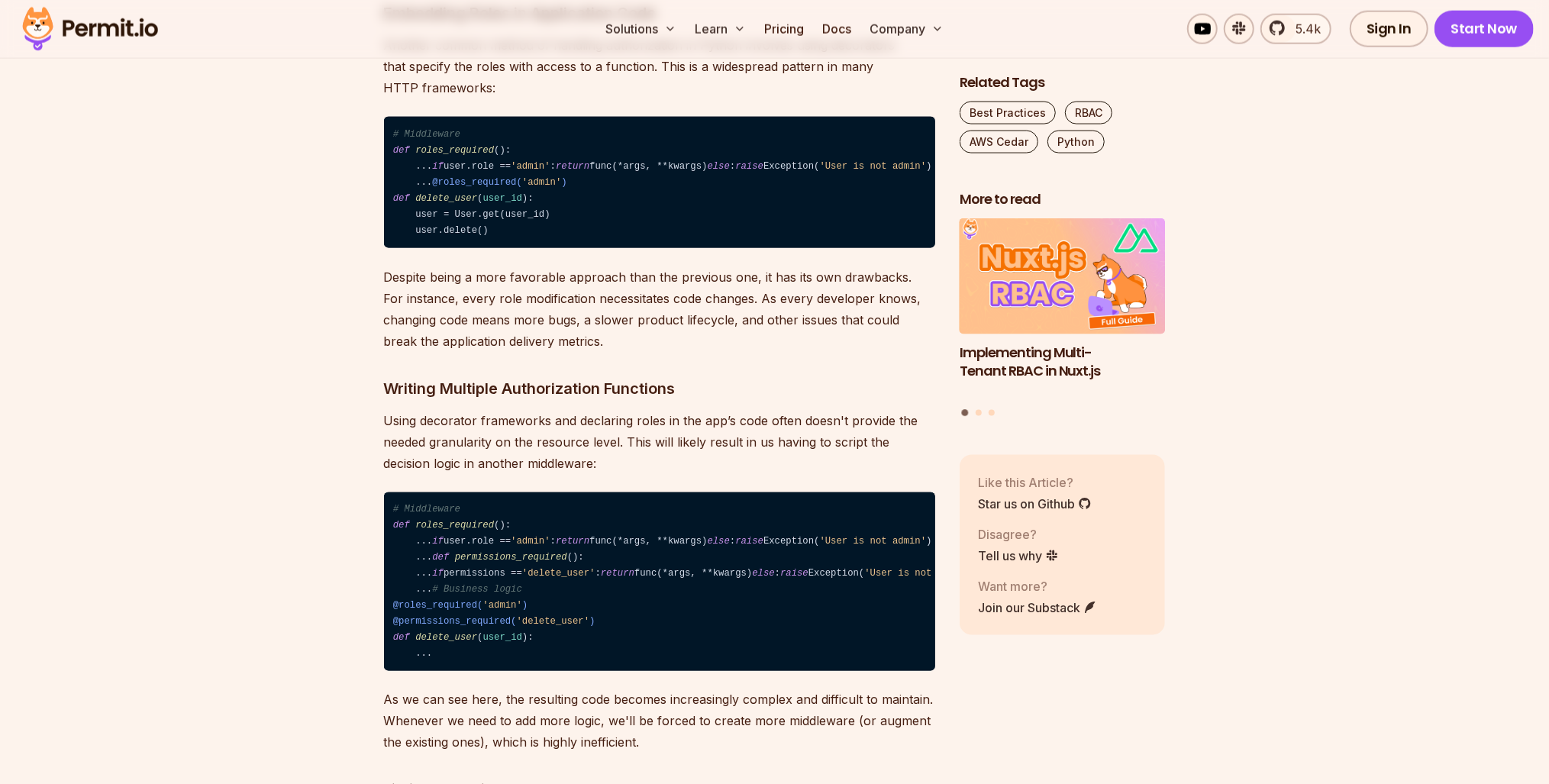
drag, startPoint x: 437, startPoint y: 477, endPoint x: 448, endPoint y: 482, distance: 12.1
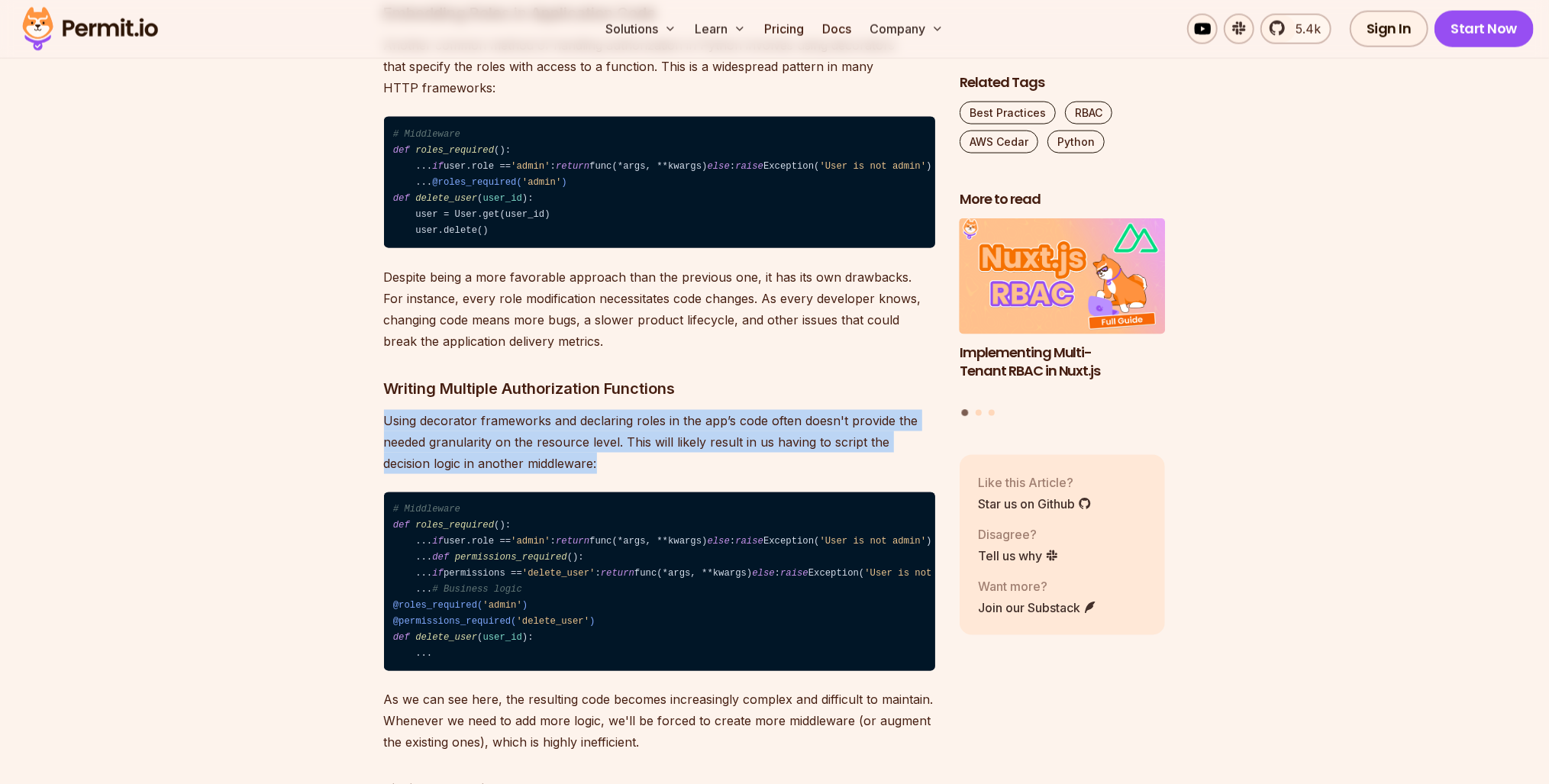
drag, startPoint x: 448, startPoint y: 482, endPoint x: 542, endPoint y: 519, distance: 101.0
click at [542, 473] on p "Using decorator frameworks and declaring roles in the app’s code often doesn't …" at bounding box center [660, 442] width 551 height 64
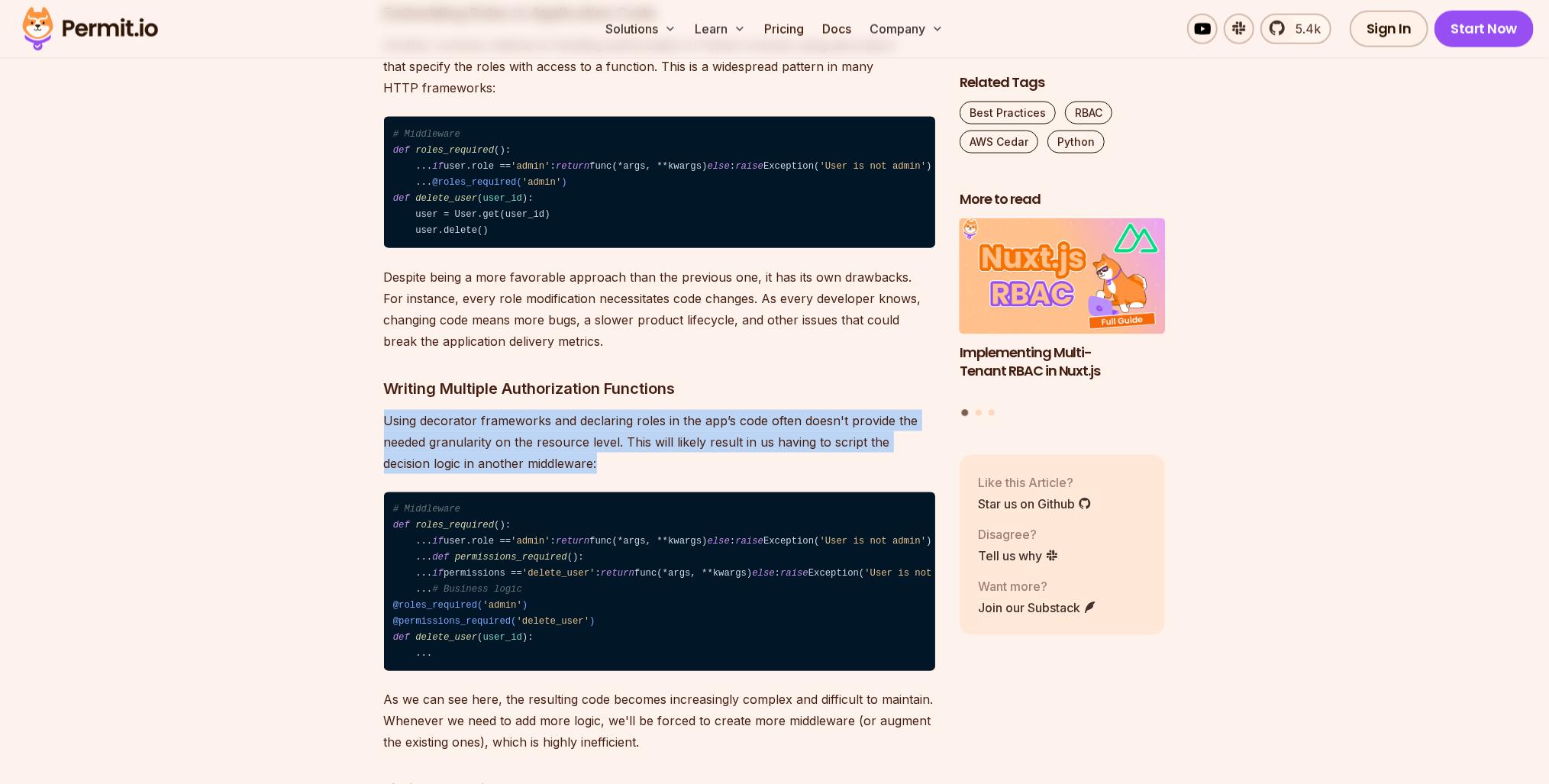
drag, startPoint x: 542, startPoint y: 519, endPoint x: 618, endPoint y: 532, distance: 77.1
click at [618, 473] on p "Using decorator frameworks and declaring roles in the app’s code often doesn't …" at bounding box center [660, 442] width 551 height 64
click at [528, 473] on p "Using decorator frameworks and declaring roles in the app’s code often doesn't …" at bounding box center [660, 442] width 551 height 64
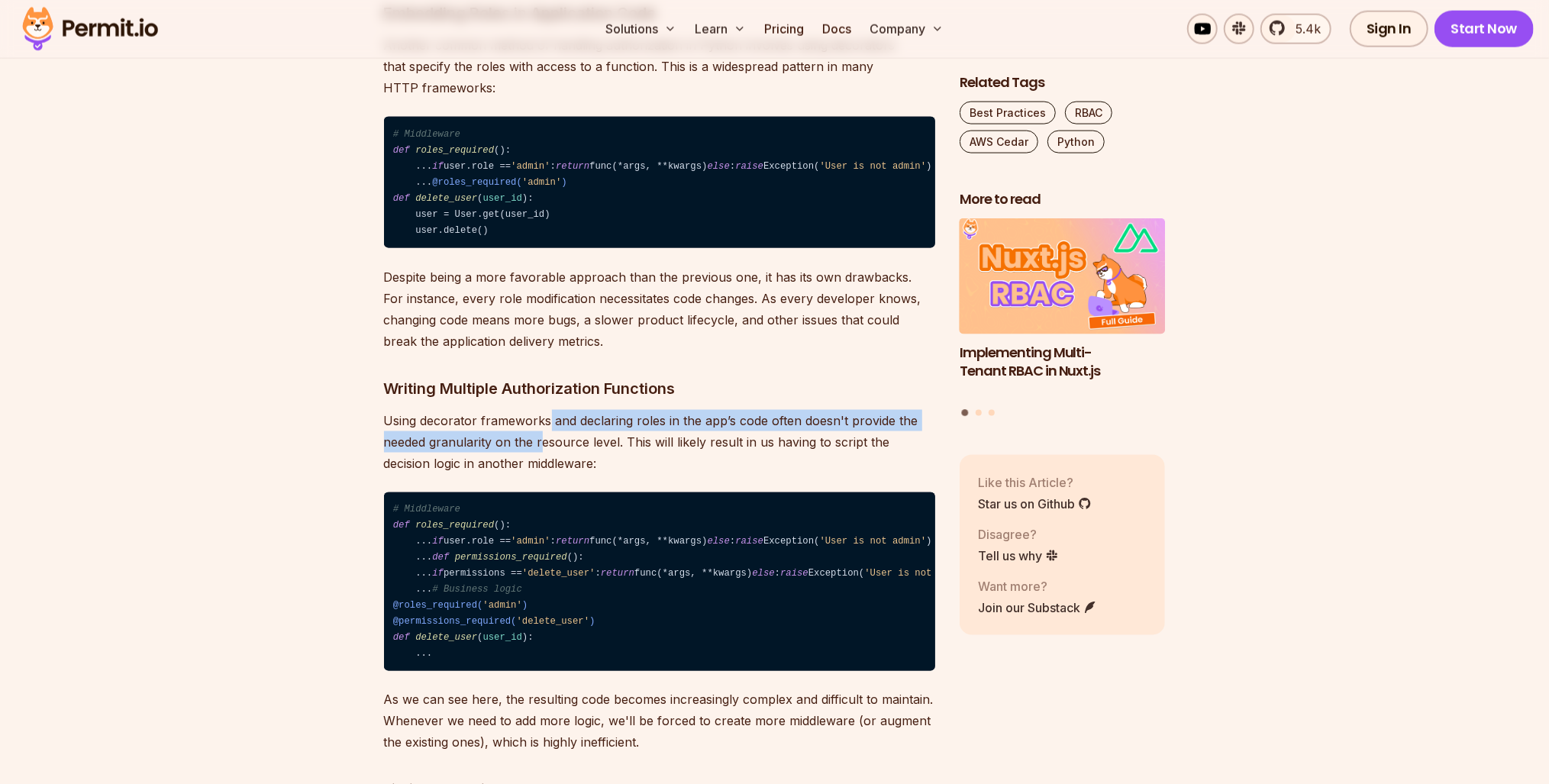
drag, startPoint x: 545, startPoint y: 503, endPoint x: 550, endPoint y: 486, distance: 17.7
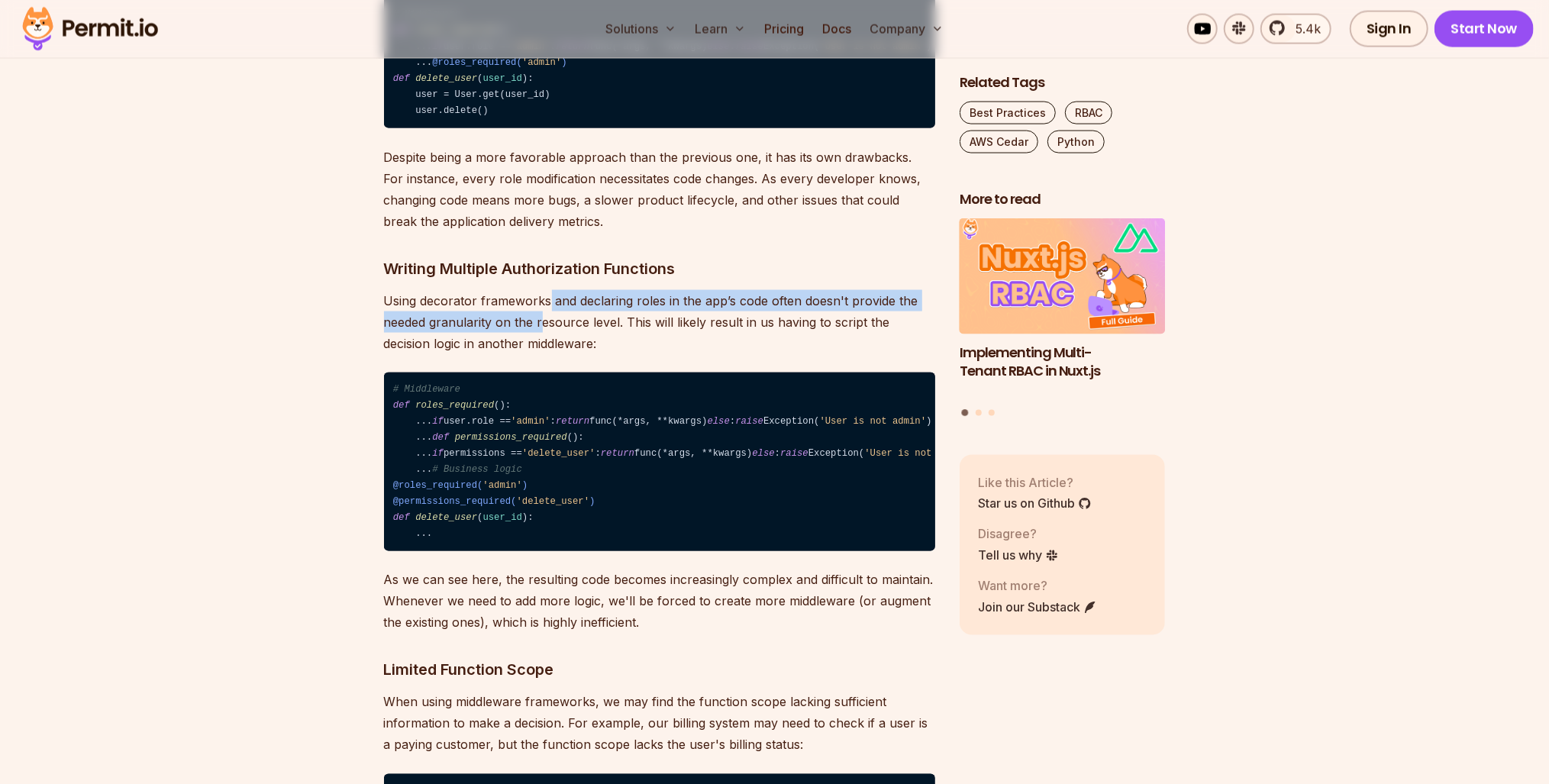
scroll to position [1831, 0]
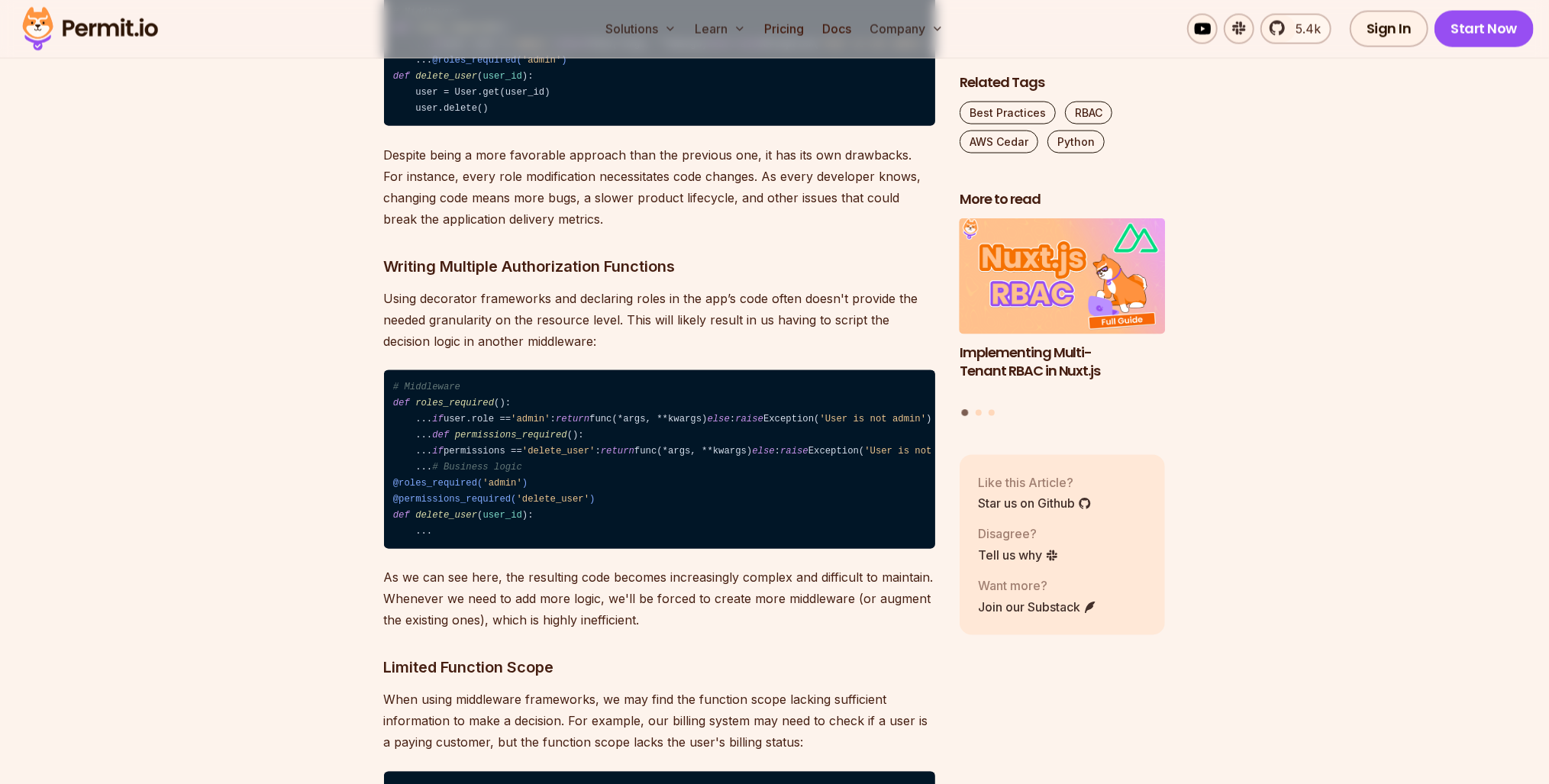
click at [487, 352] on p "Using decorator frameworks and declaring roles in the app’s code often doesn't …" at bounding box center [660, 319] width 551 height 64
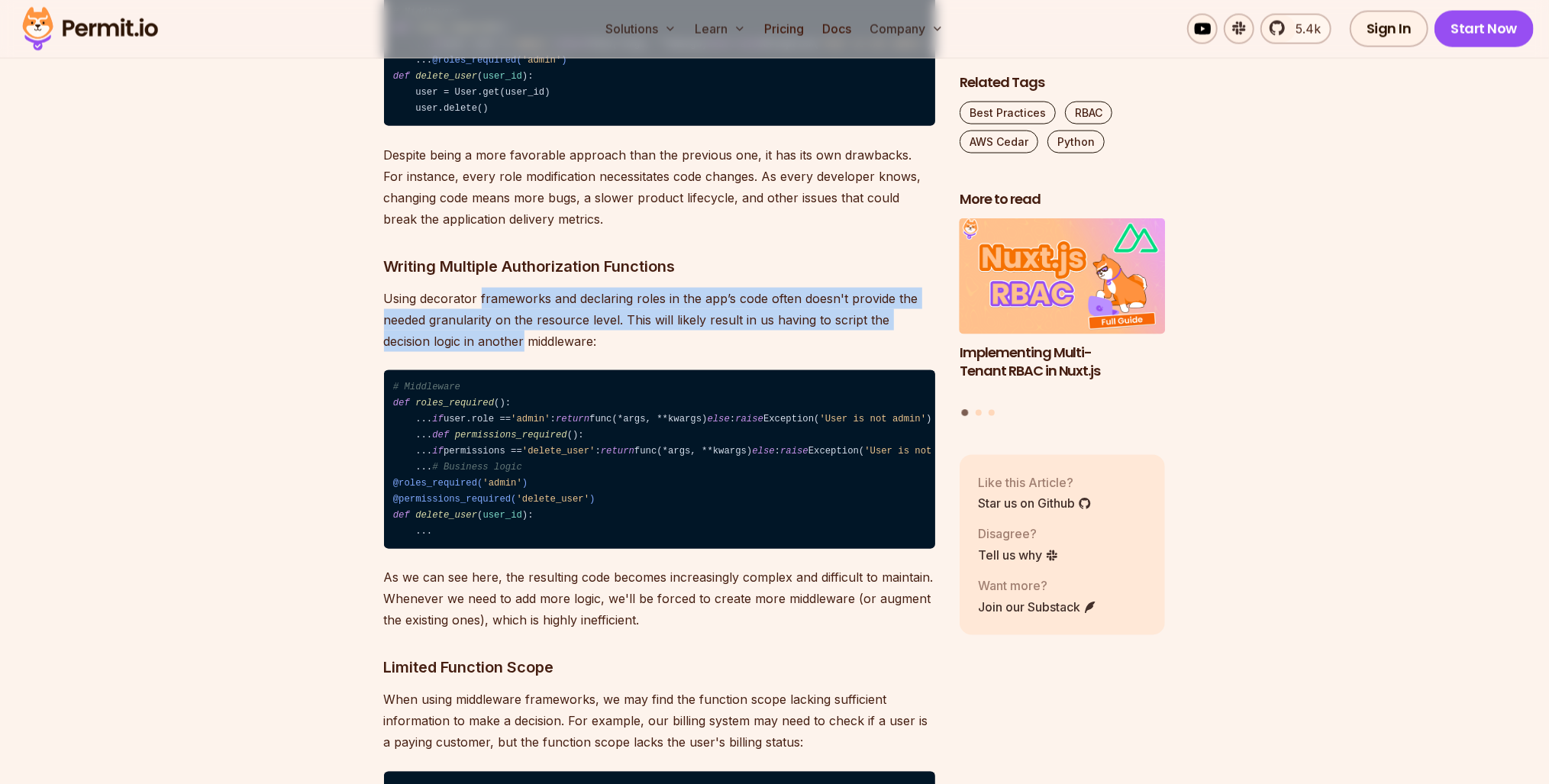
drag, startPoint x: 487, startPoint y: 409, endPoint x: 487, endPoint y: 383, distance: 26.0
click at [487, 352] on p "Using decorator frameworks and declaring roles in the app’s code often doesn't …" at bounding box center [660, 319] width 551 height 64
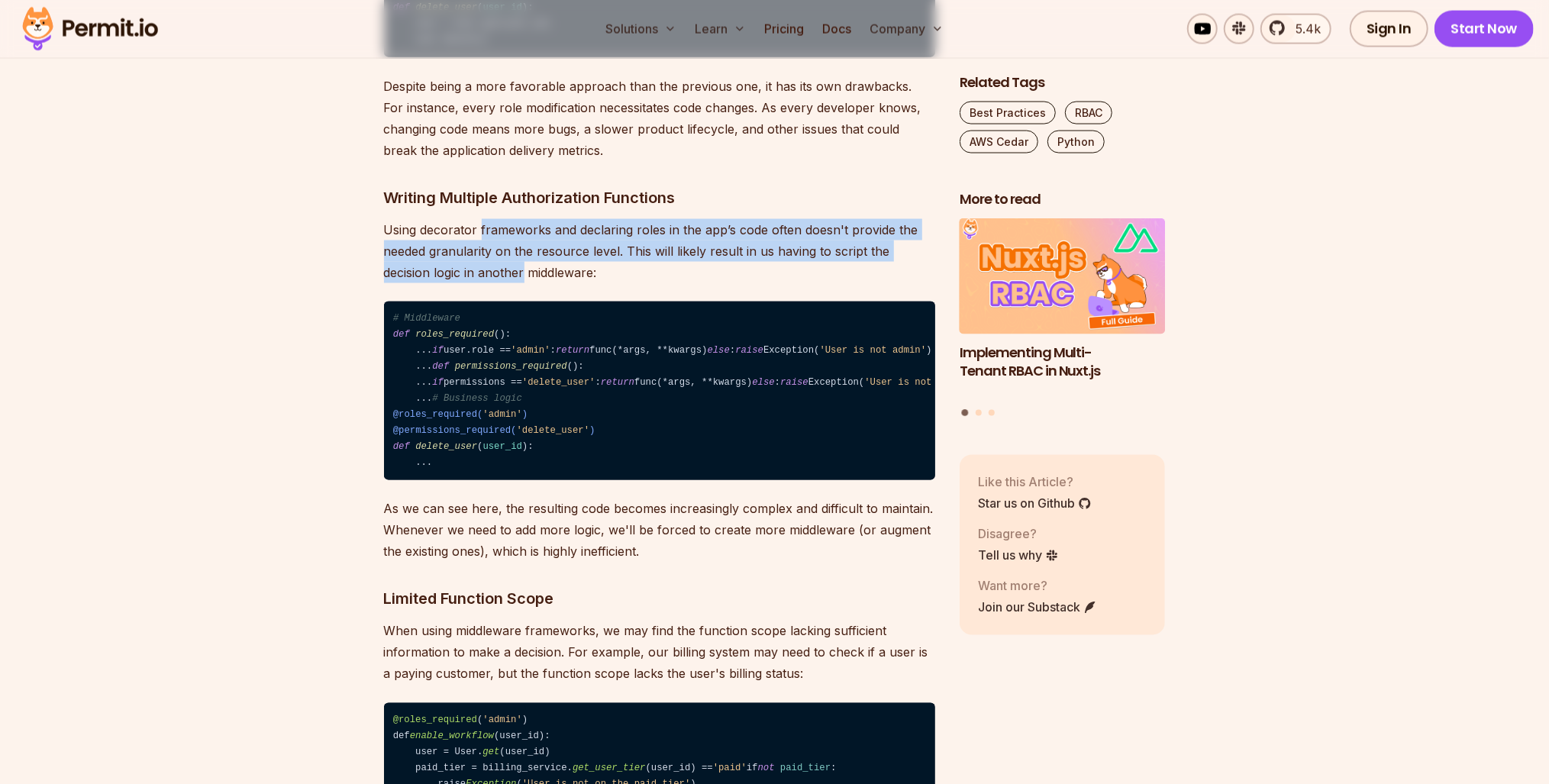
scroll to position [2076, 0]
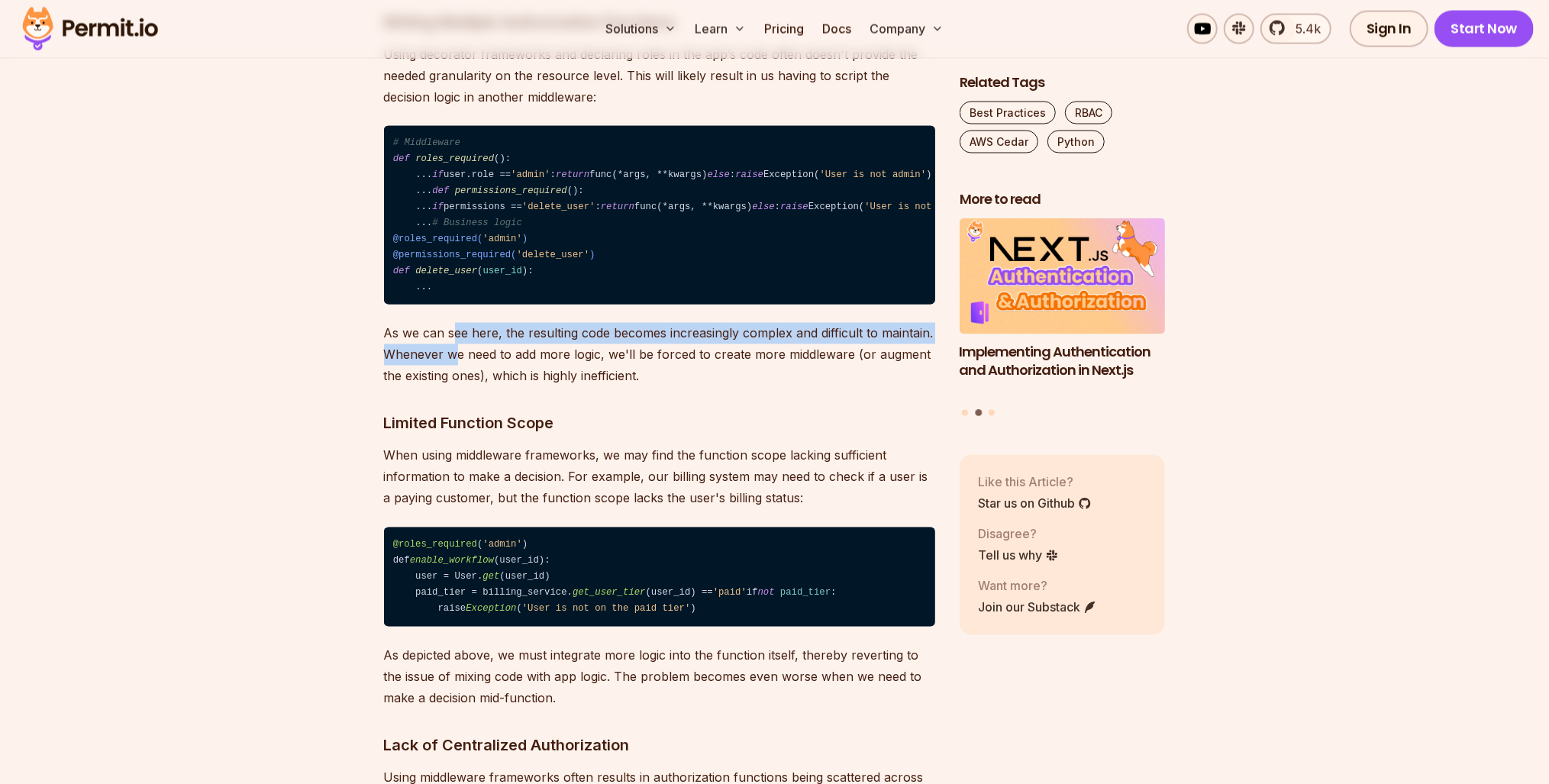
drag, startPoint x: 453, startPoint y: 584, endPoint x: 455, endPoint y: 572, distance: 12.2
click at [455, 387] on p "As we can see here, the resulting code becomes increasingly complex and difficu…" at bounding box center [660, 354] width 551 height 64
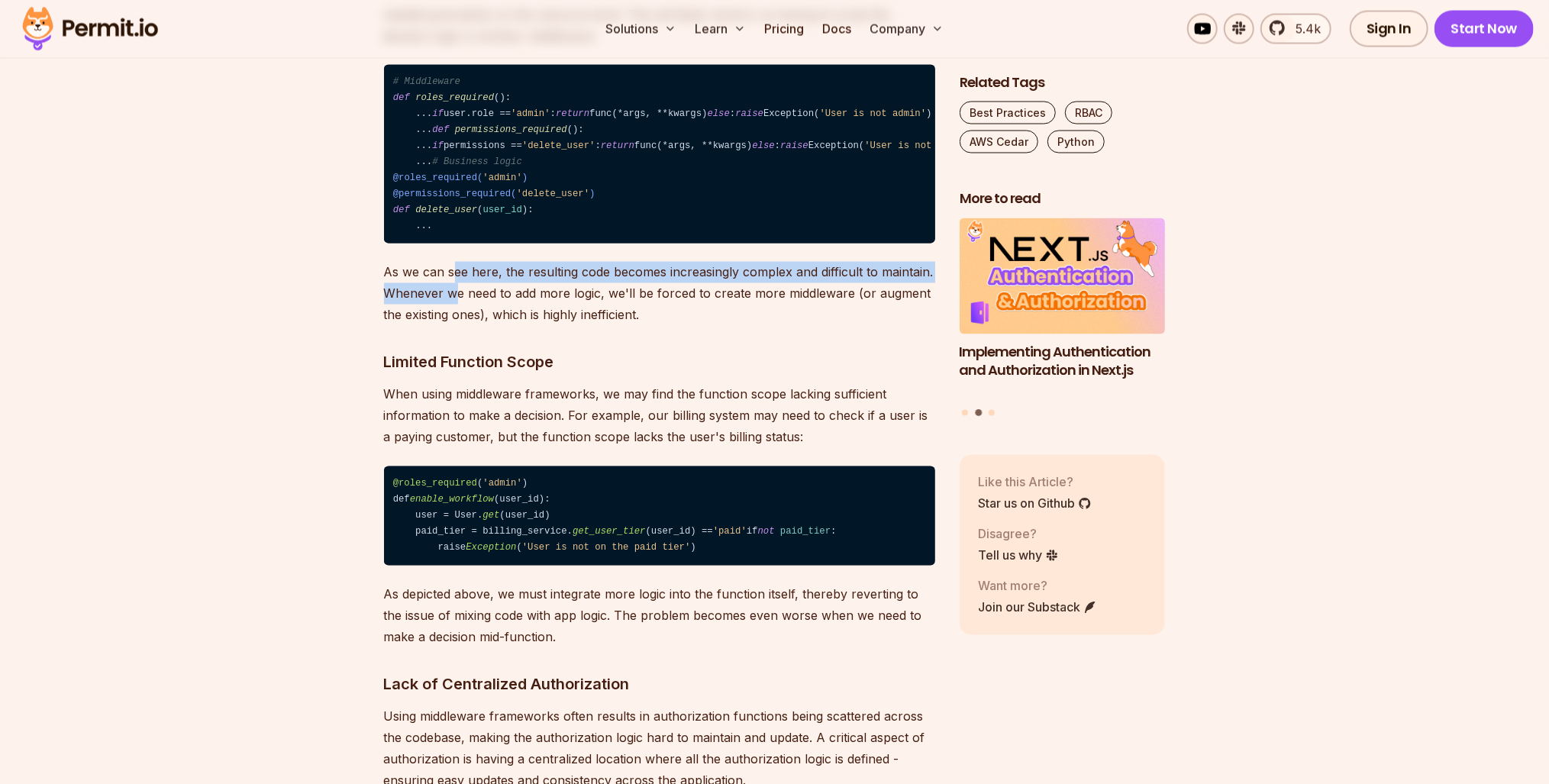
scroll to position [2259, 0]
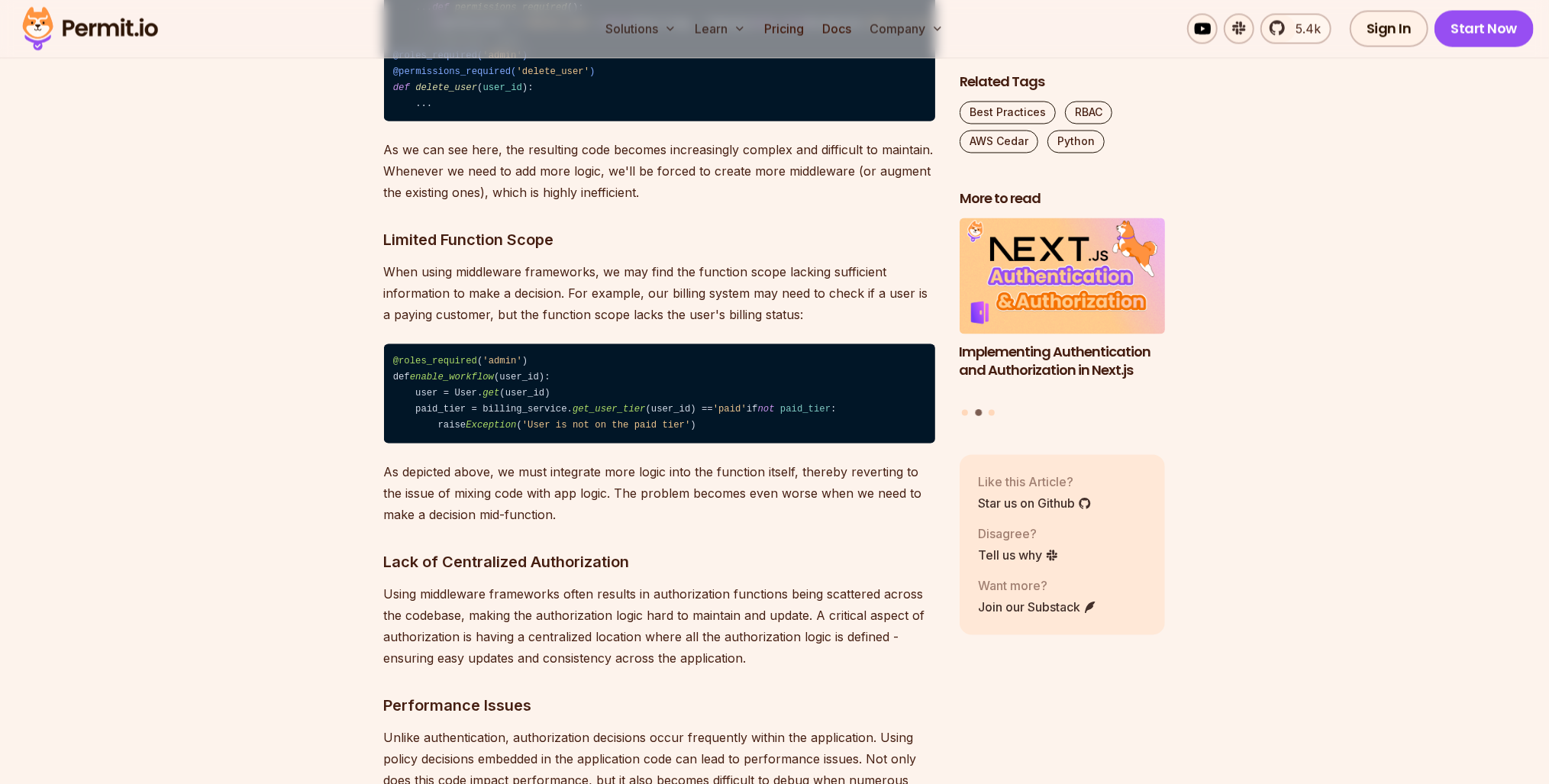
click at [482, 326] on p "When using middleware frameworks, we may find the function scope lacking suffic…" at bounding box center [660, 293] width 551 height 64
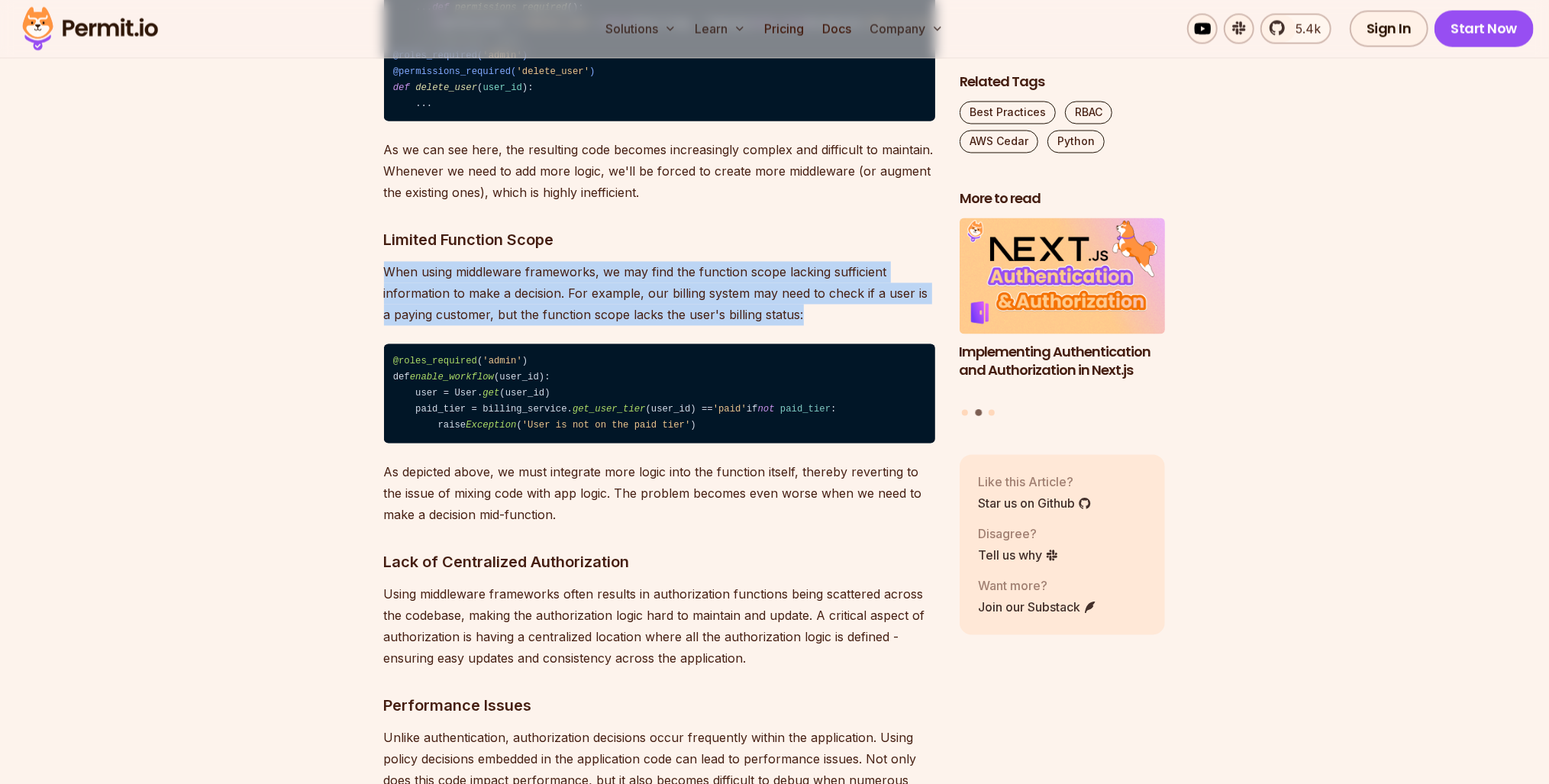
click at [482, 326] on p "When using middleware frameworks, we may find the function scope lacking suffic…" at bounding box center [660, 293] width 551 height 64
drag, startPoint x: 482, startPoint y: 531, endPoint x: 441, endPoint y: 540, distance: 42.0
click at [441, 326] on p "When using middleware frameworks, we may find the function scope lacking suffic…" at bounding box center [660, 293] width 551 height 64
click at [584, 326] on p "When using middleware frameworks, we may find the function scope lacking suffic…" at bounding box center [660, 293] width 551 height 64
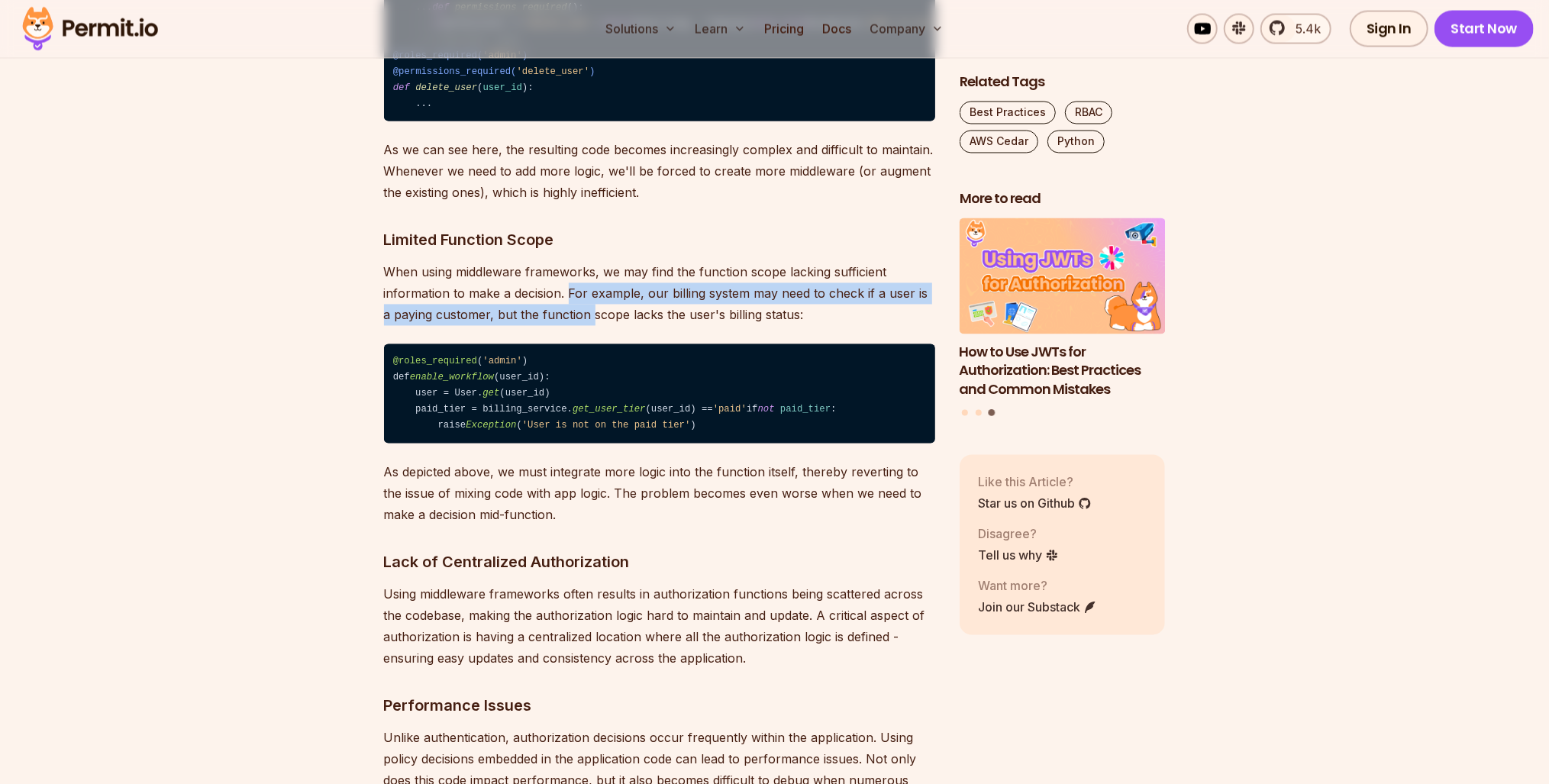
drag, startPoint x: 584, startPoint y: 527, endPoint x: 578, endPoint y: 544, distance: 18.0
click at [578, 326] on p "When using middleware frameworks, we may find the function scope lacking suffic…" at bounding box center [660, 293] width 551 height 64
drag, startPoint x: 578, startPoint y: 544, endPoint x: 469, endPoint y: 560, distance: 110.2
click at [469, 326] on p "When using middleware frameworks, we may find the function scope lacking suffic…" at bounding box center [660, 293] width 551 height 64
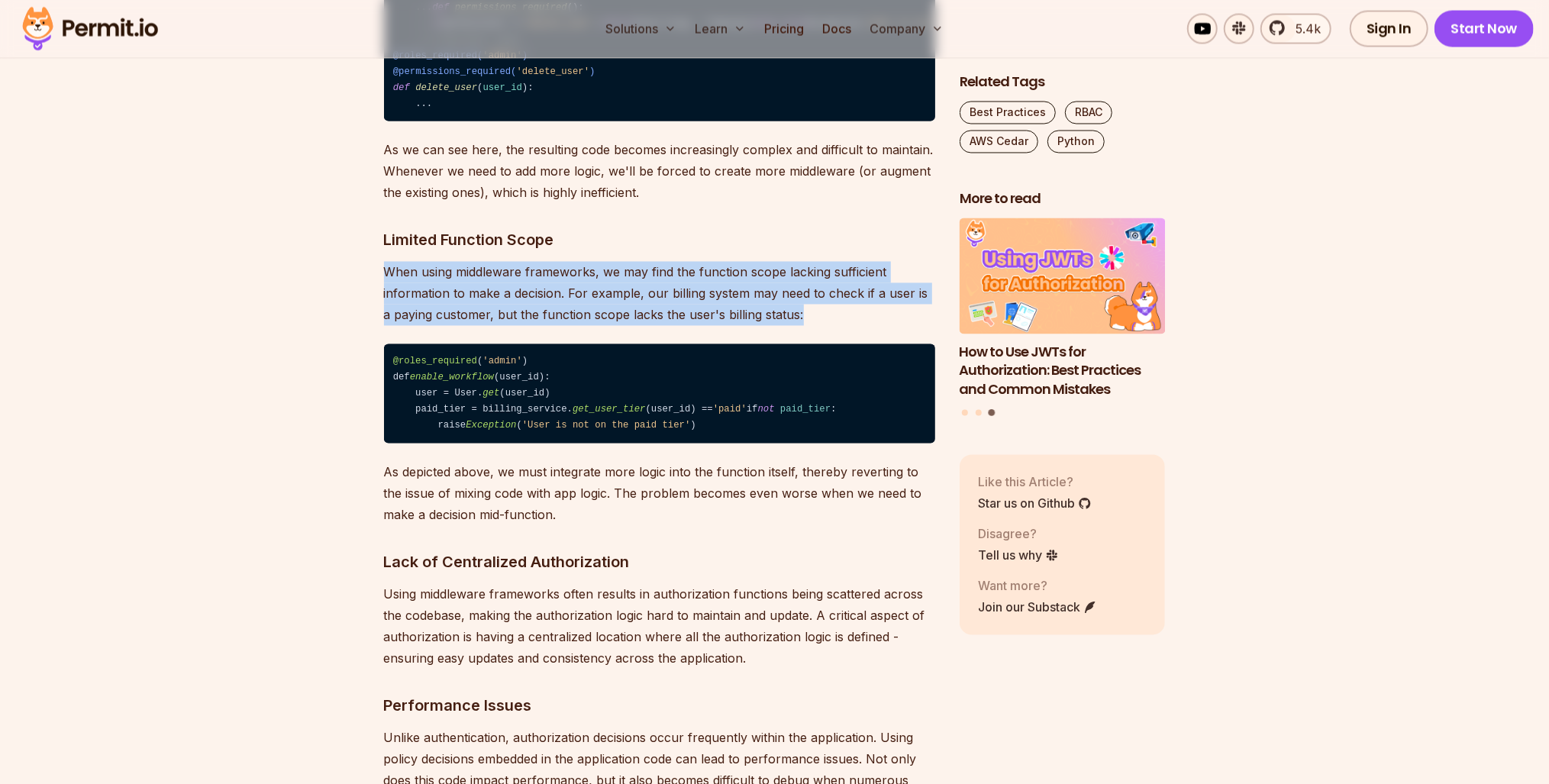
click at [469, 326] on p "When using middleware frameworks, we may find the function scope lacking suffic…" at bounding box center [660, 293] width 551 height 64
drag, startPoint x: 469, startPoint y: 560, endPoint x: 638, endPoint y: 564, distance: 169.0
click at [638, 326] on p "When using middleware frameworks, we may find the function scope lacking suffic…" at bounding box center [660, 293] width 551 height 64
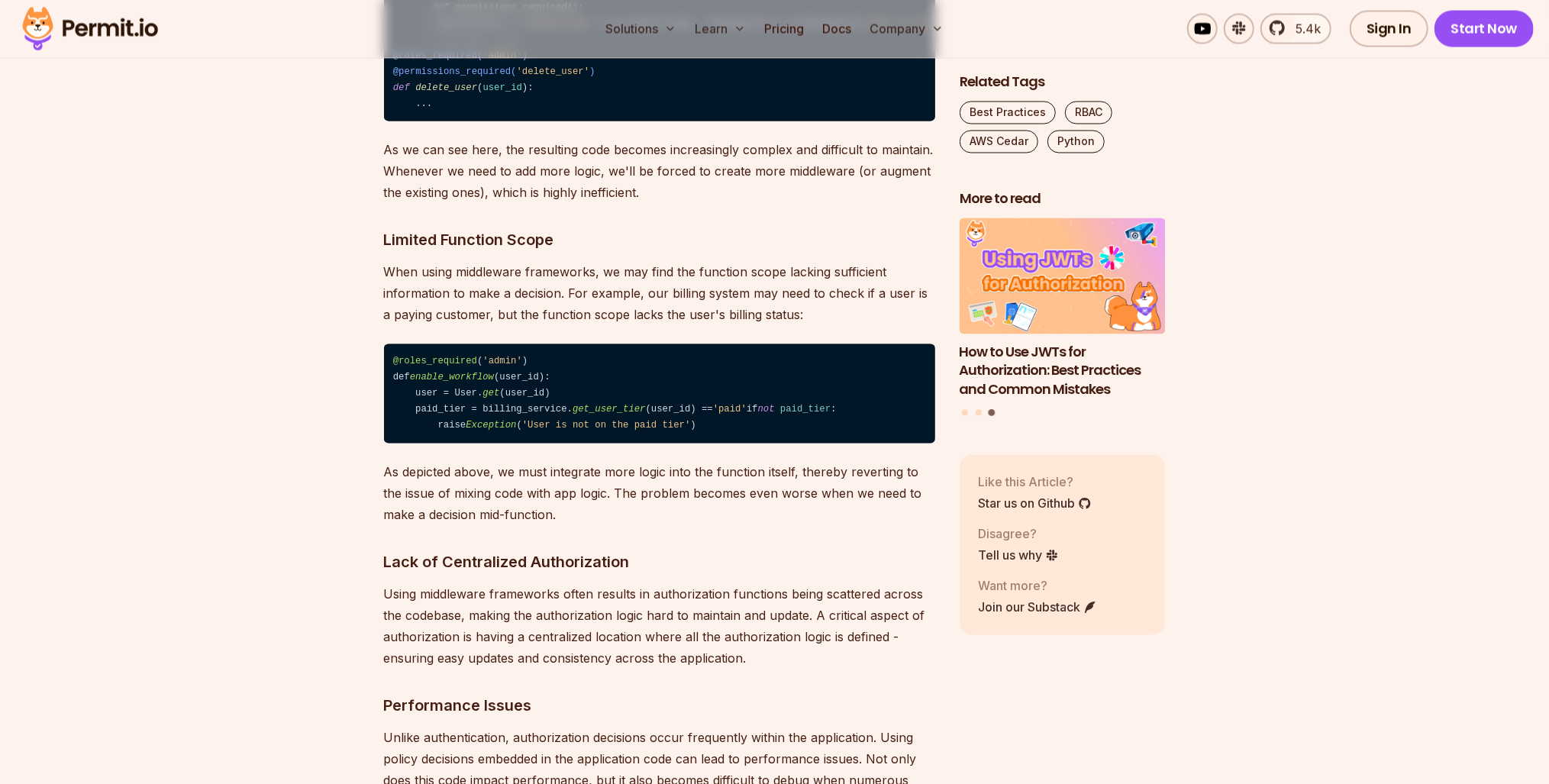
drag, startPoint x: 638, startPoint y: 564, endPoint x: 561, endPoint y: 574, distance: 77.6
drag, startPoint x: 560, startPoint y: 567, endPoint x: 554, endPoint y: 545, distance: 22.8
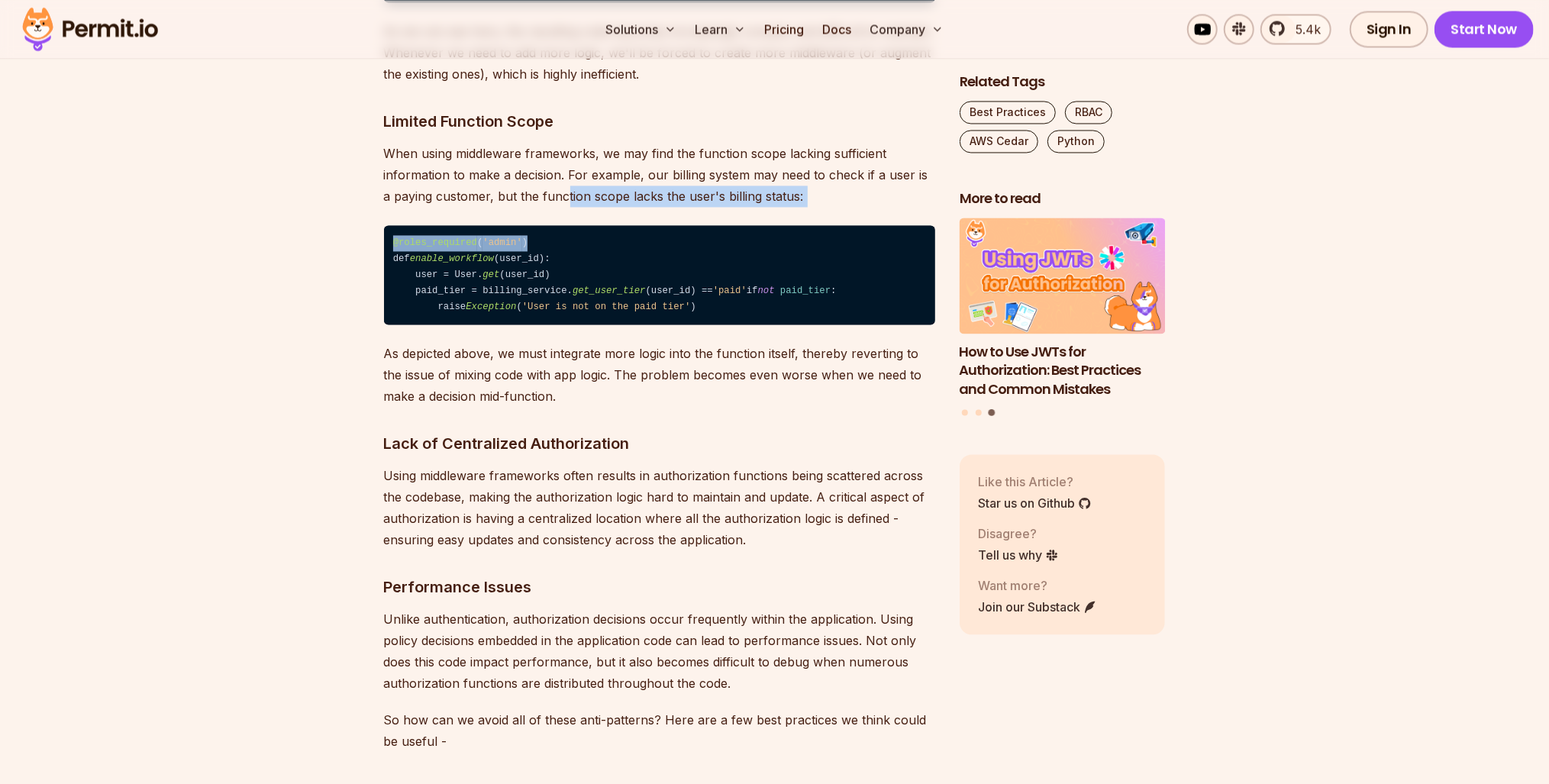
scroll to position [2381, 0]
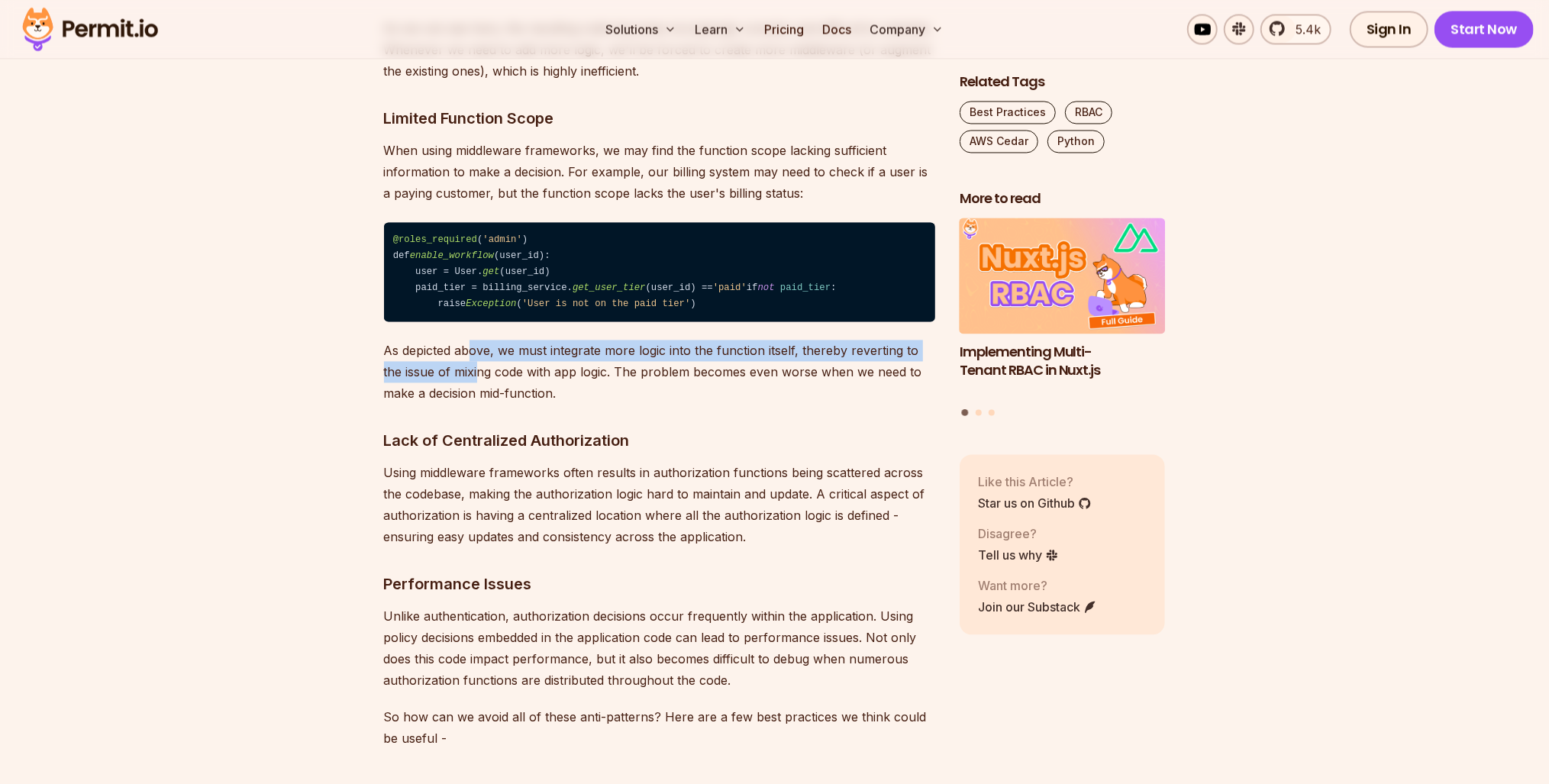
drag, startPoint x: 477, startPoint y: 608, endPoint x: 473, endPoint y: 594, distance: 14.6
click at [473, 404] on p "As depicted above, we must integrate more logic into the function itself, there…" at bounding box center [660, 371] width 551 height 64
drag, startPoint x: 473, startPoint y: 594, endPoint x: 488, endPoint y: 647, distance: 55.1
click at [488, 404] on p "As depicted above, we must integrate more logic into the function itself, there…" at bounding box center [660, 371] width 551 height 64
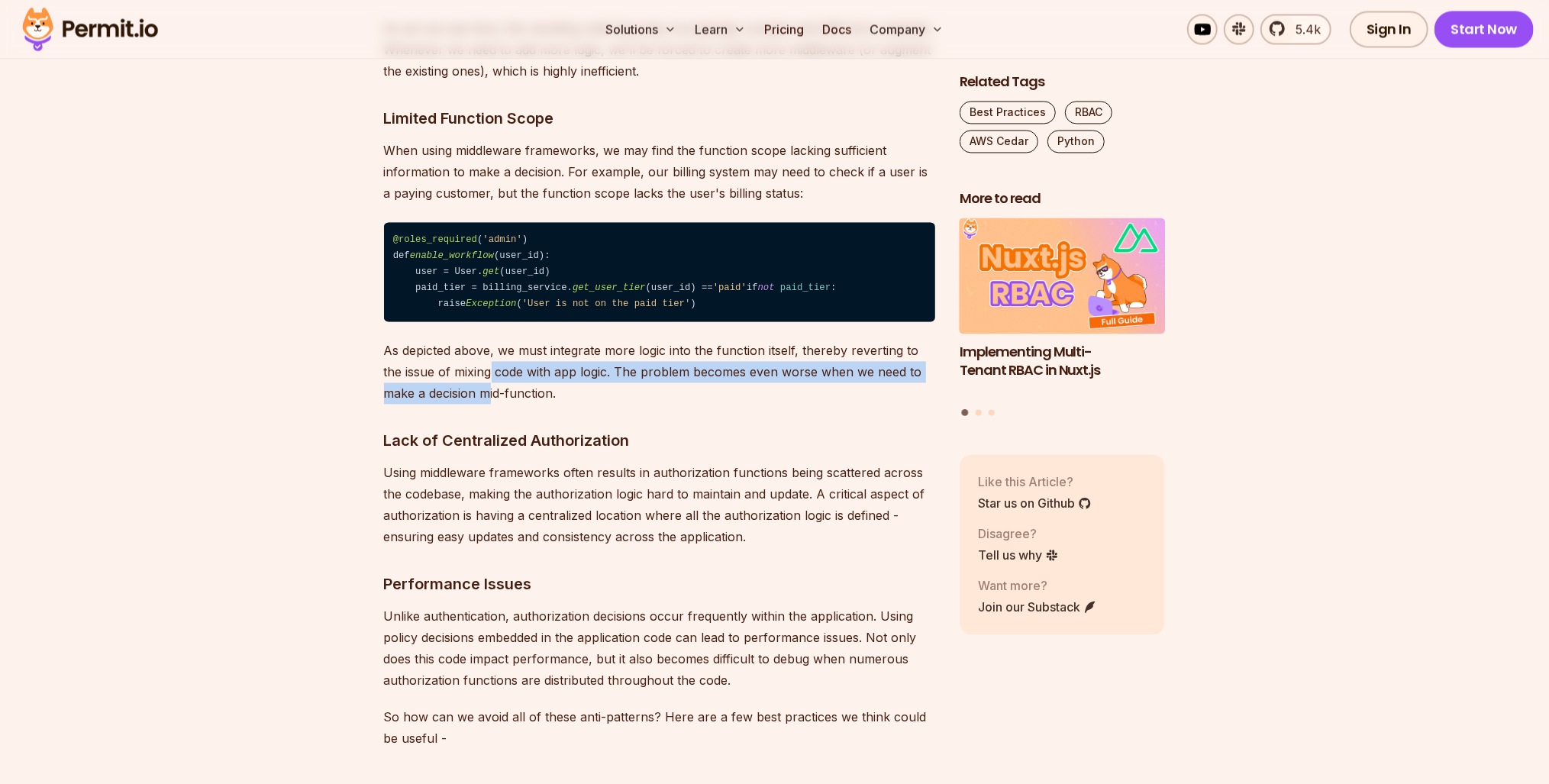
drag, startPoint x: 490, startPoint y: 638, endPoint x: 494, endPoint y: 618, distance: 20.4
click at [494, 404] on p "As depicted above, we must integrate more logic into the function itself, there…" at bounding box center [660, 371] width 551 height 64
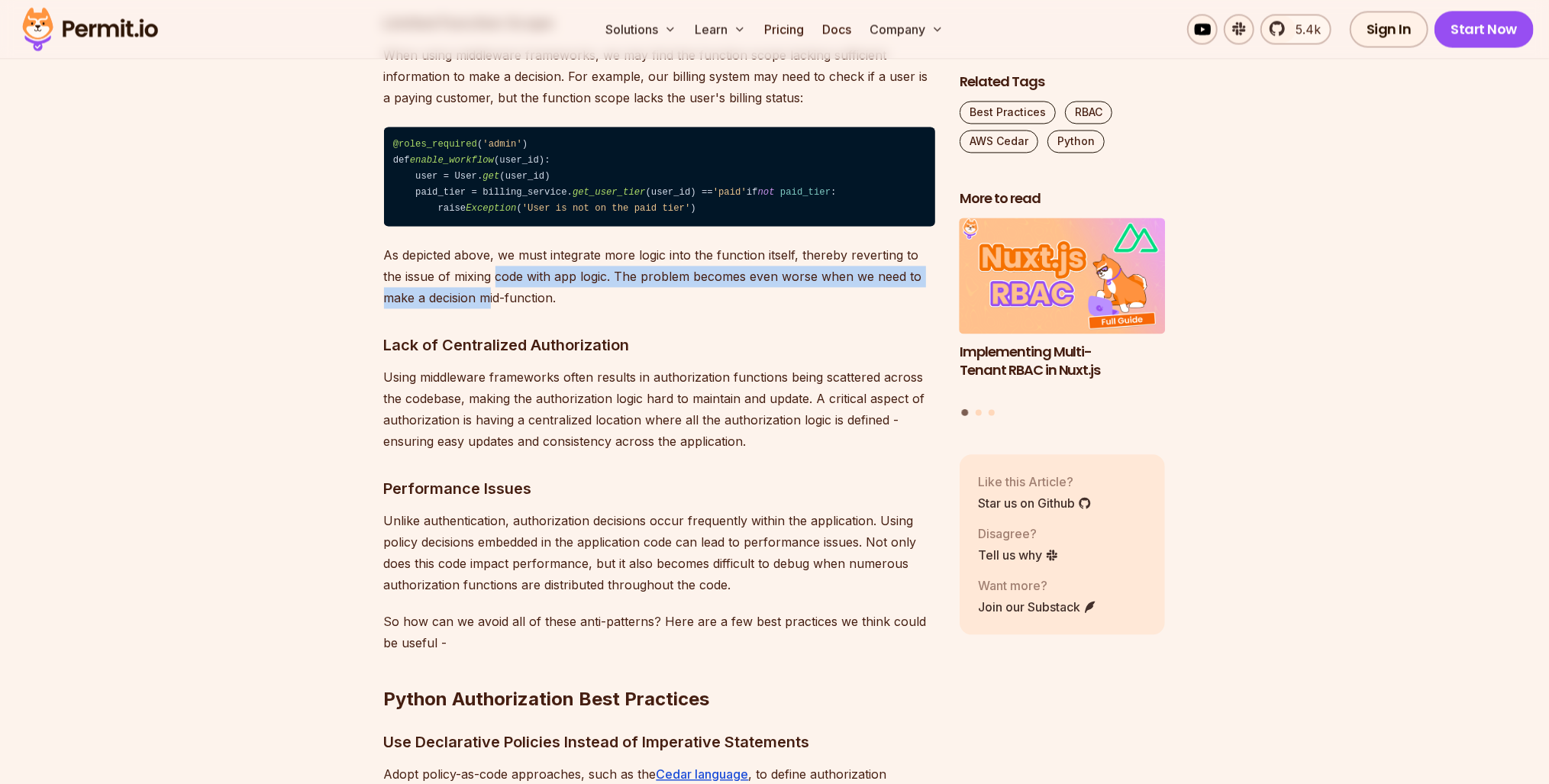
scroll to position [2625, 0]
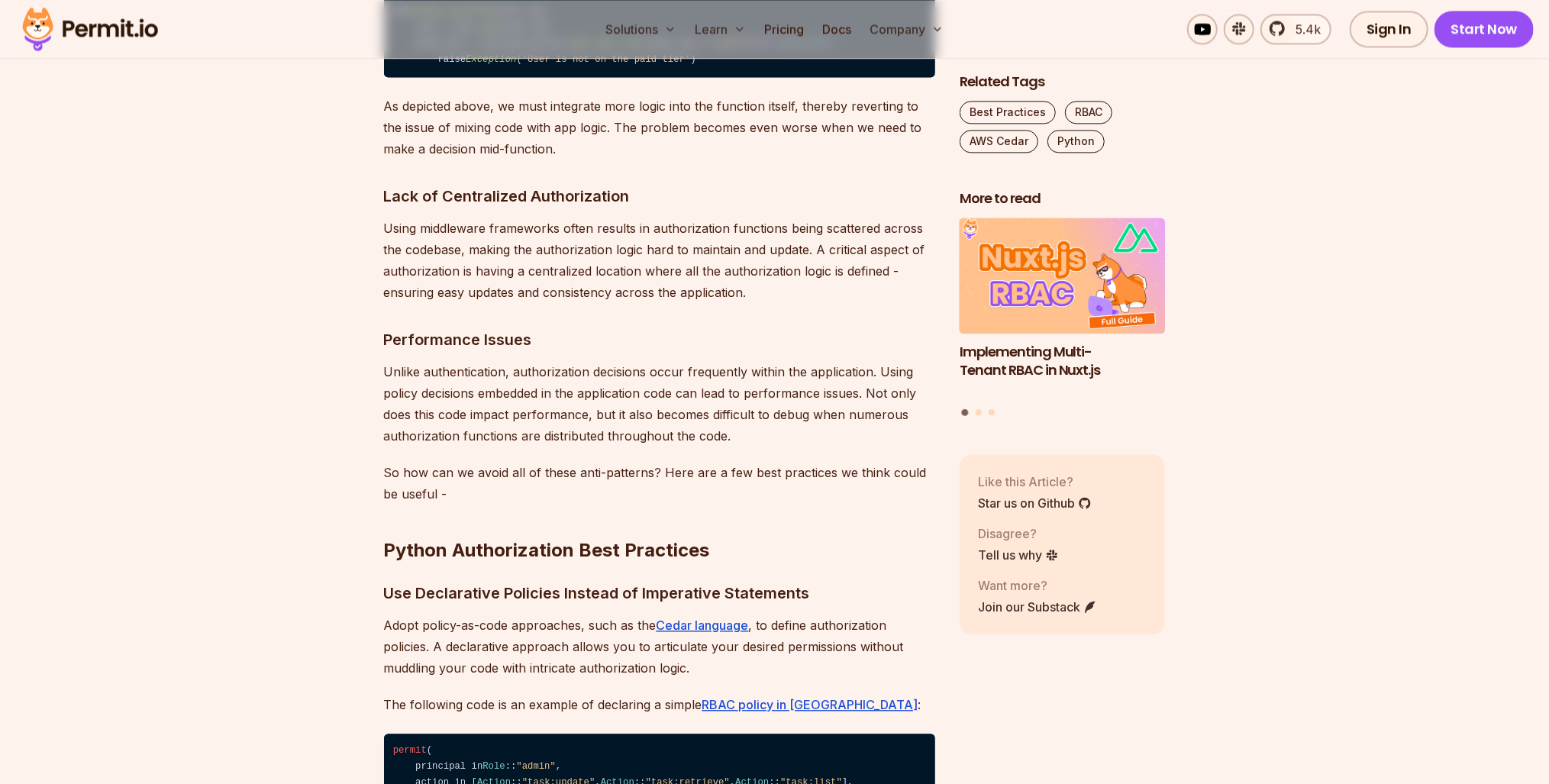
click at [470, 303] on p "Using middleware frameworks often results in authorization functions being scat…" at bounding box center [660, 261] width 551 height 86
drag, startPoint x: 470, startPoint y: 502, endPoint x: 584, endPoint y: 534, distance: 118.4
click at [584, 303] on p "Using middleware frameworks often results in authorization functions being scat…" at bounding box center [660, 261] width 551 height 86
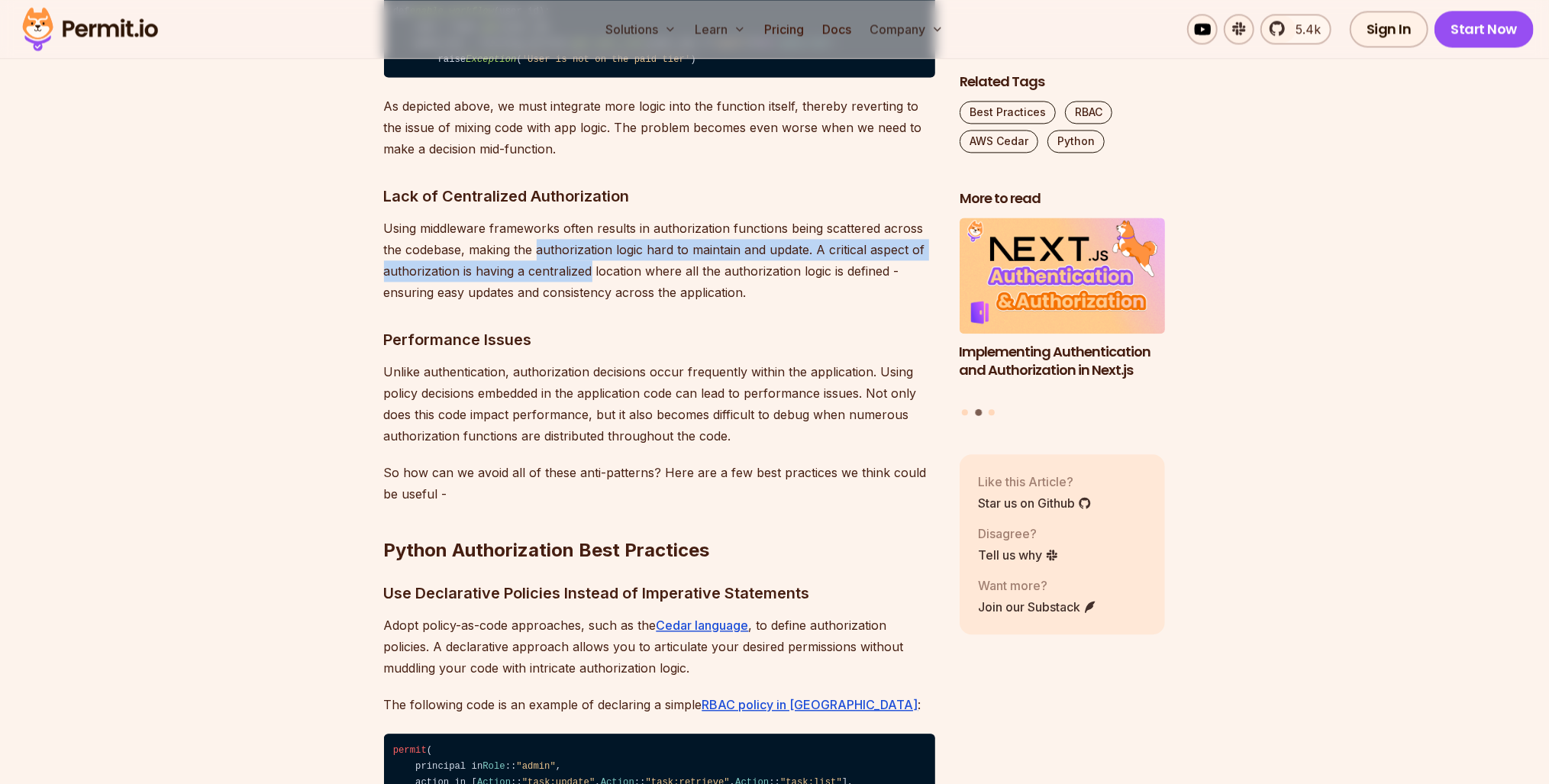
drag, startPoint x: 584, startPoint y: 534, endPoint x: 572, endPoint y: 504, distance: 32.3
click at [572, 303] on p "Using middleware frameworks often results in authorization functions being scat…" at bounding box center [660, 261] width 551 height 86
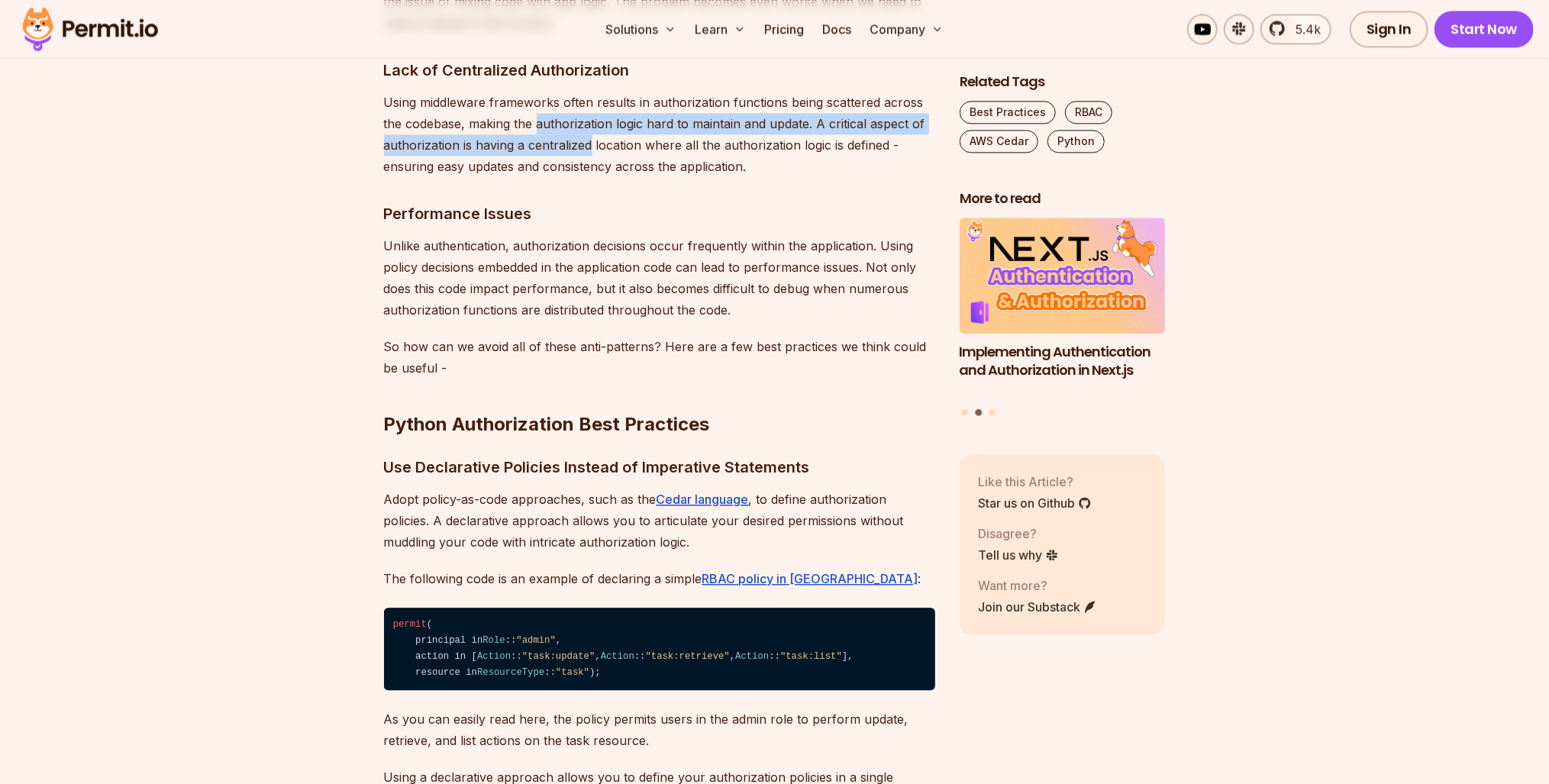
scroll to position [2808, 0]
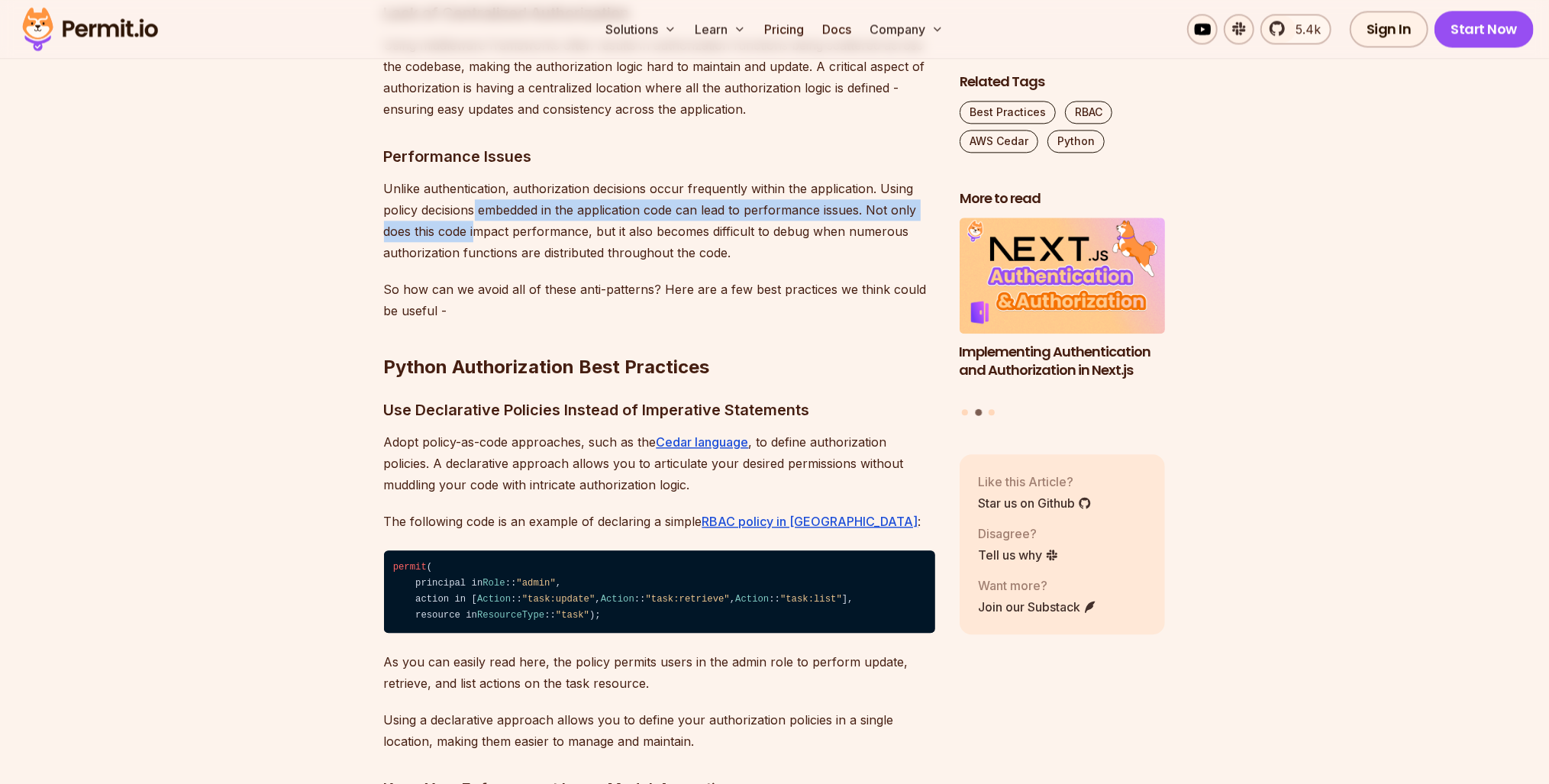
drag, startPoint x: 475, startPoint y: 467, endPoint x: 478, endPoint y: 486, distance: 19.2
click at [478, 263] on p "Unlike authentication, authorization decisions occur frequently within the appl…" at bounding box center [660, 220] width 551 height 86
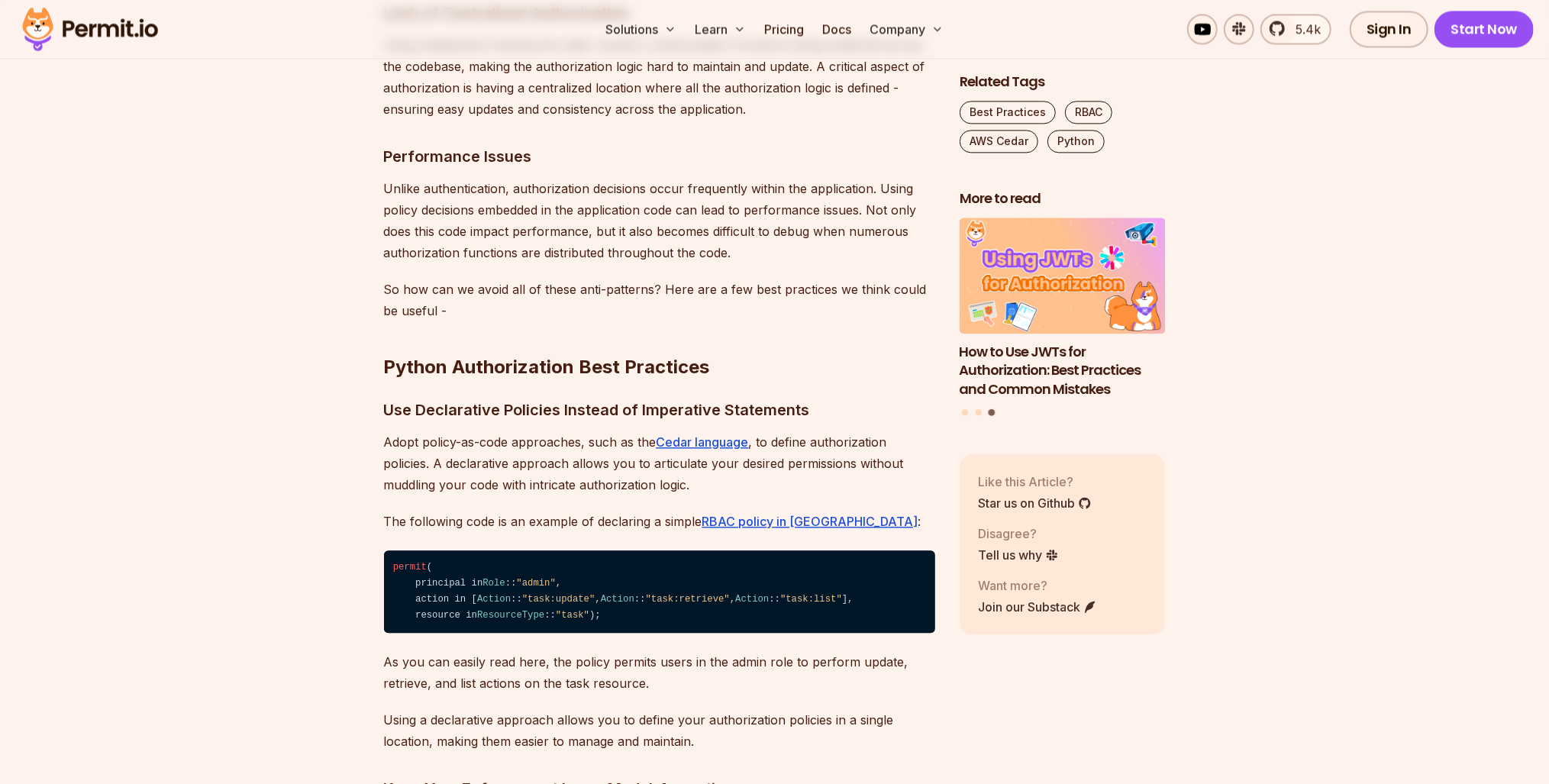
drag, startPoint x: 478, startPoint y: 486, endPoint x: 484, endPoint y: 520, distance: 34.5
click at [484, 520] on div "Introduction Authorization plays a vital role in building secure and robust app…" at bounding box center [660, 578] width 551 height 4887
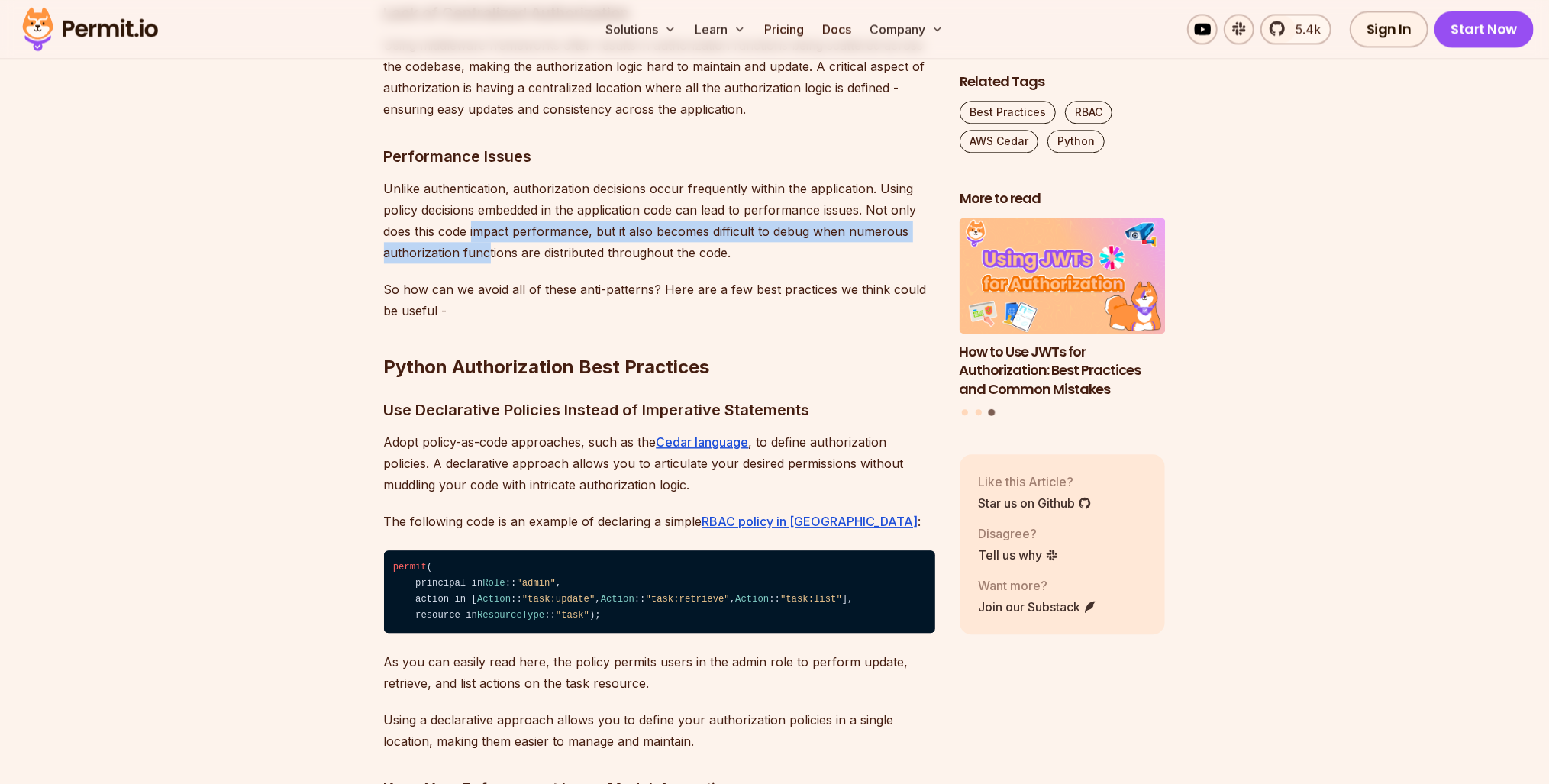
drag, startPoint x: 485, startPoint y: 502, endPoint x: 473, endPoint y: 485, distance: 20.8
click at [473, 263] on p "Unlike authentication, authorization decisions occur frequently within the appl…" at bounding box center [660, 220] width 551 height 86
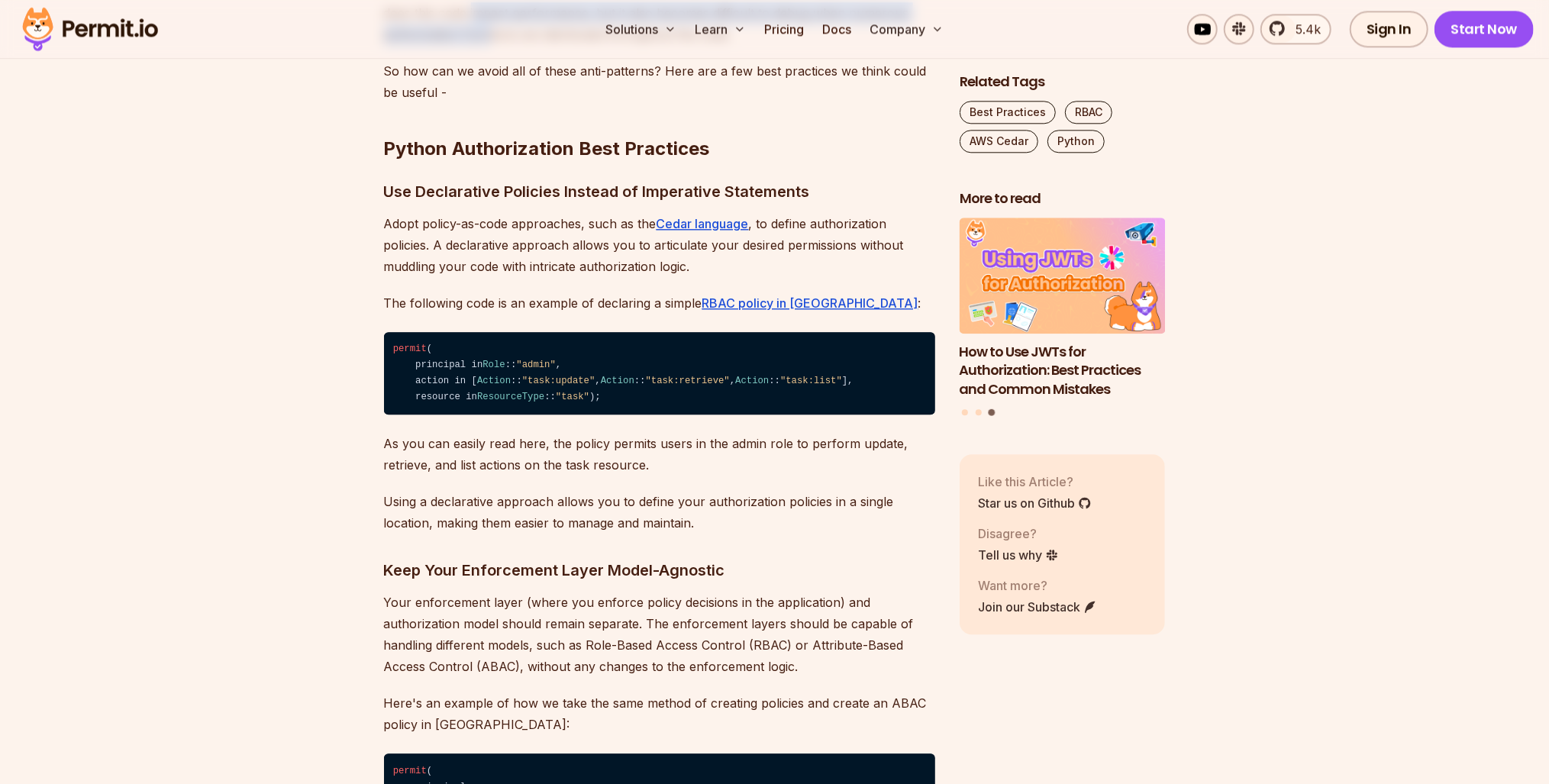
scroll to position [3053, 0]
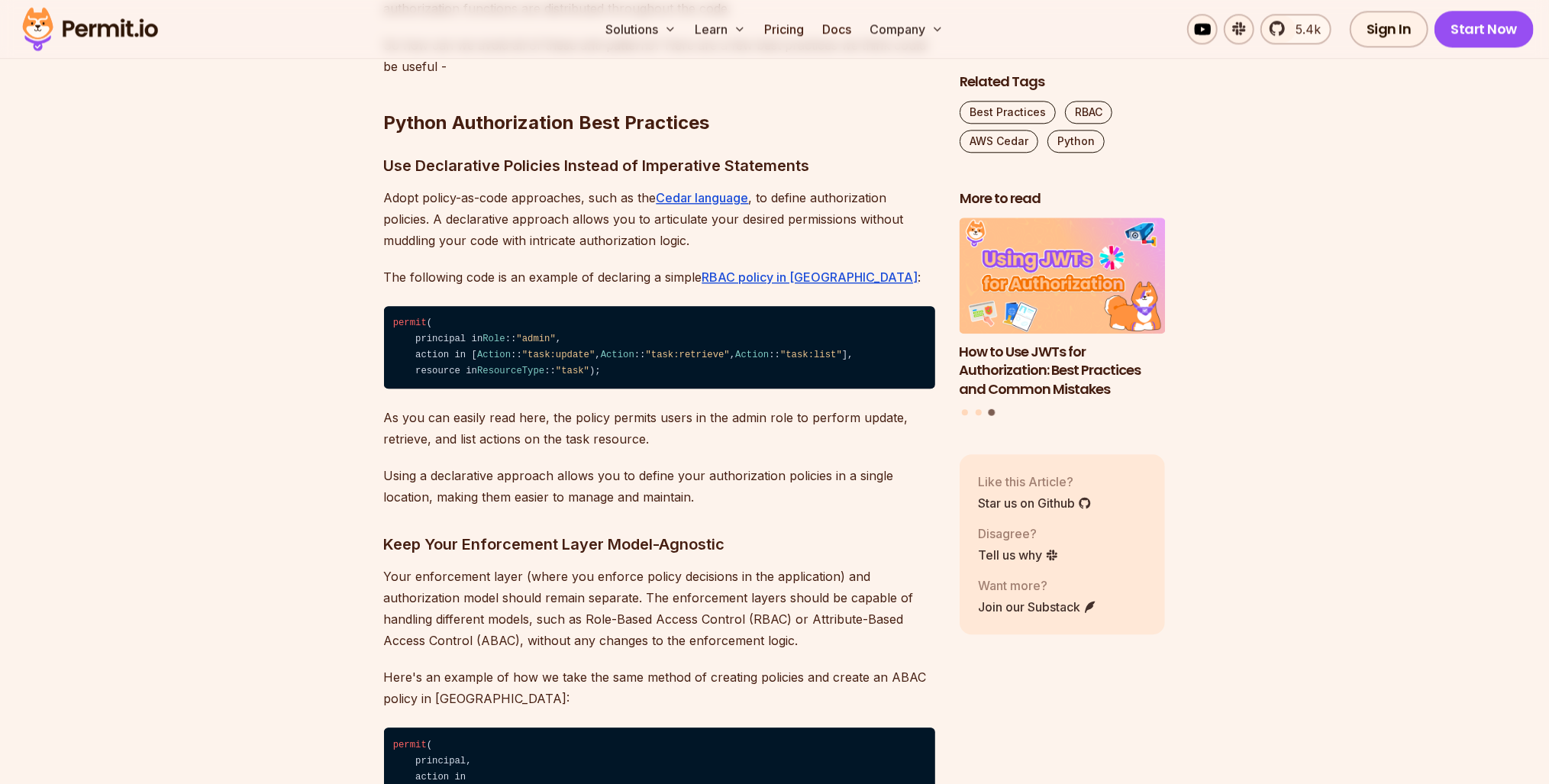
click at [465, 436] on div "Introduction Authorization plays a vital role in building secure and robust app…" at bounding box center [660, 334] width 551 height 4887
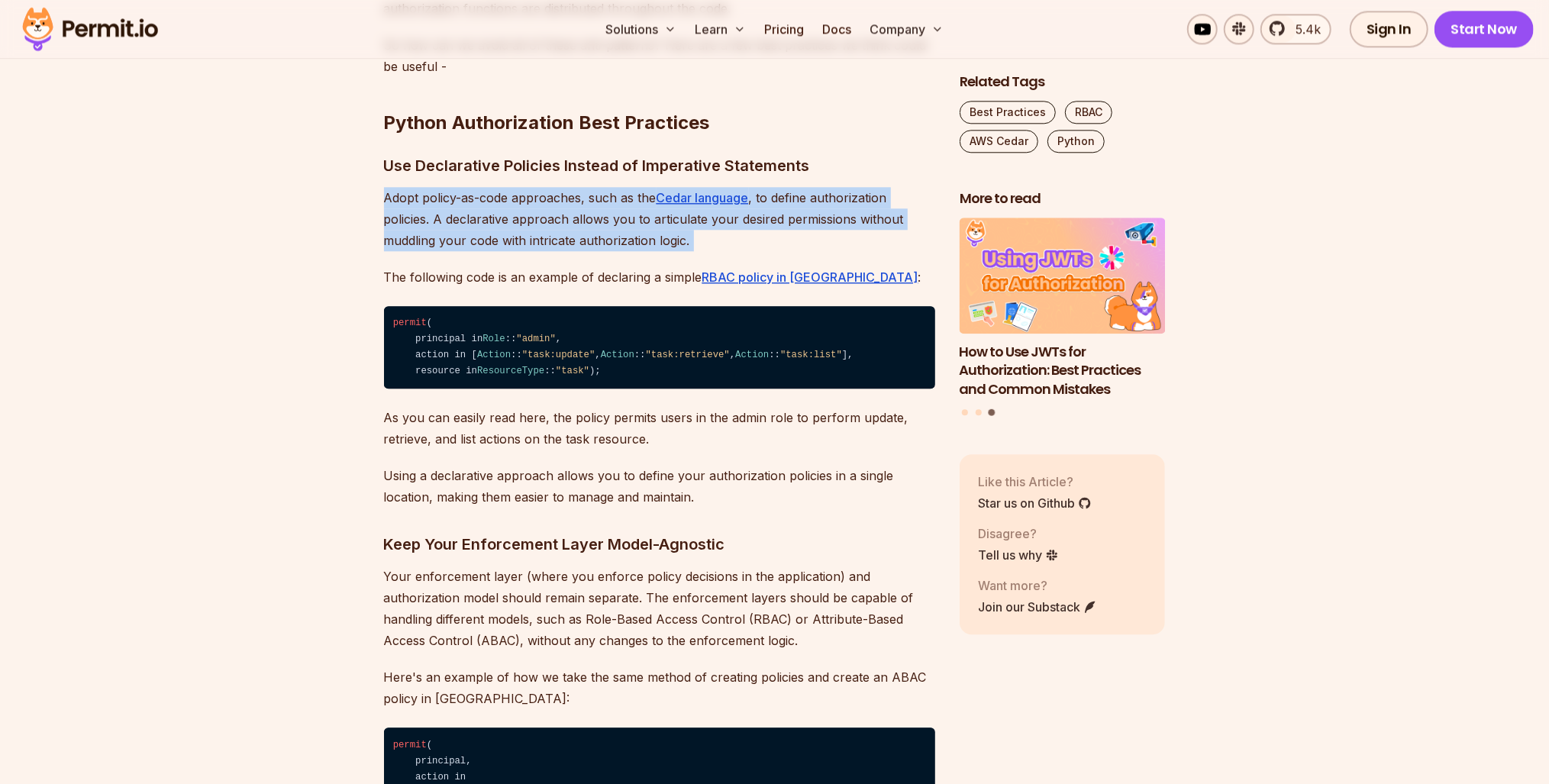
click at [465, 436] on div "Introduction Authorization plays a vital role in building secure and robust app…" at bounding box center [660, 334] width 551 height 4887
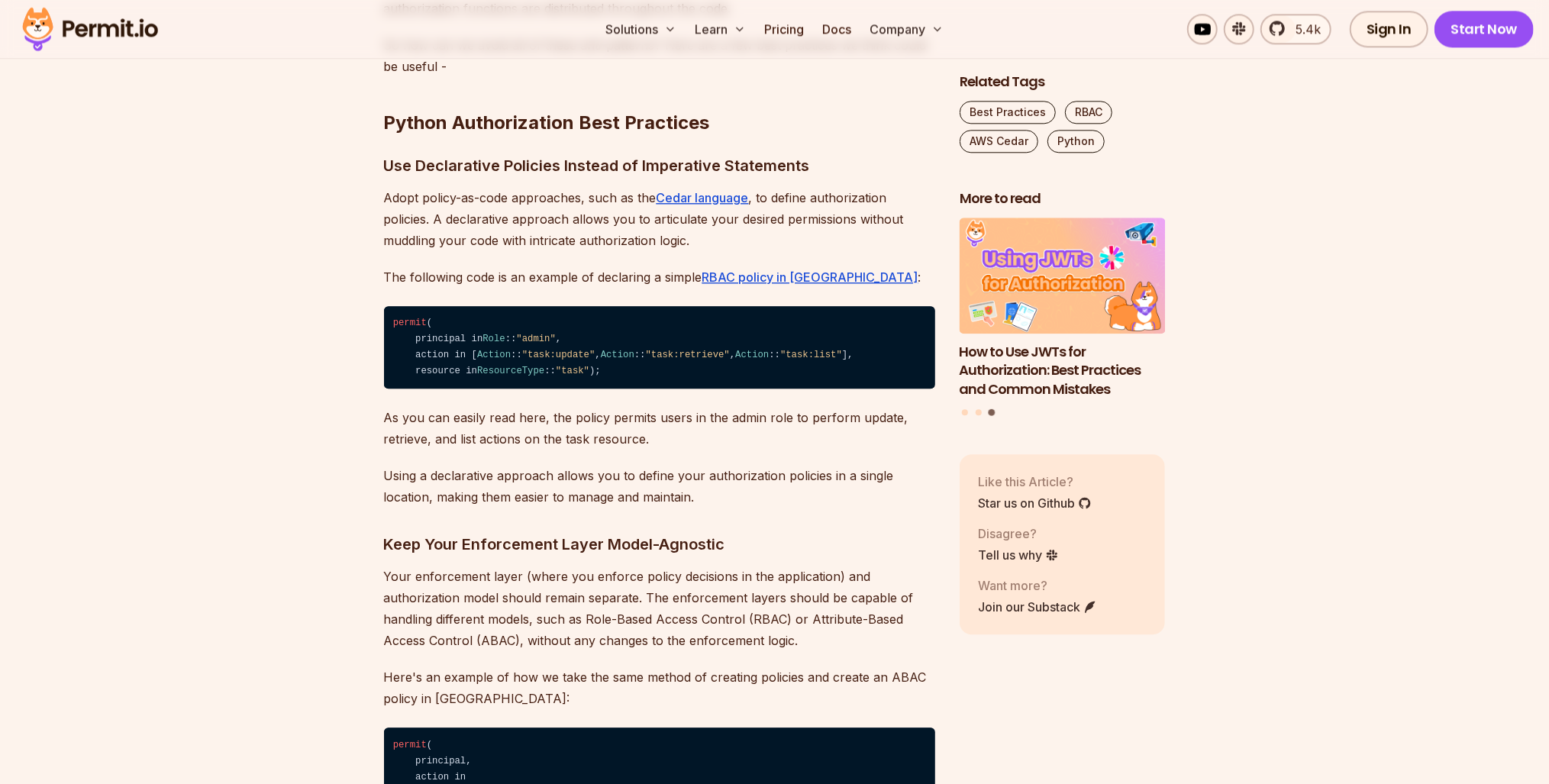
drag, startPoint x: 465, startPoint y: 436, endPoint x: 492, endPoint y: 509, distance: 77.8
click at [492, 509] on div "Introduction Authorization plays a vital role in building secure and robust app…" at bounding box center [660, 334] width 551 height 4887
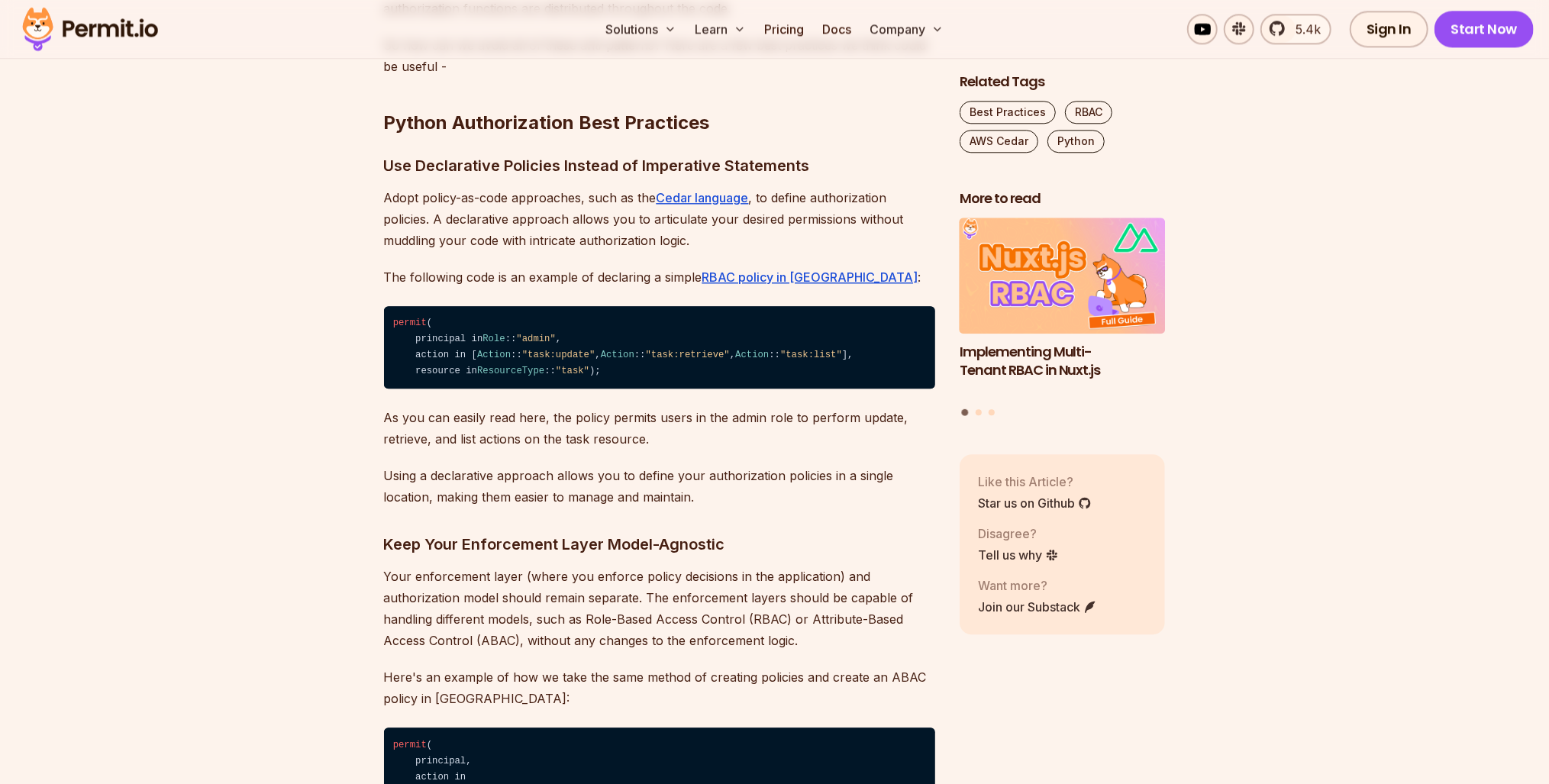
click at [451, 178] on h3 "Use Declarative Policies Instead of Imperative Statements" at bounding box center [660, 166] width 551 height 24
drag, startPoint x: 451, startPoint y: 422, endPoint x: 704, endPoint y: 425, distance: 253.0
click at [704, 178] on h3 "Use Declarative Policies Instead of Imperative Statements" at bounding box center [660, 166] width 551 height 24
click at [526, 251] on p "Adopt policy-as-code approaches, such as the Cedar language , to define authori…" at bounding box center [660, 219] width 551 height 64
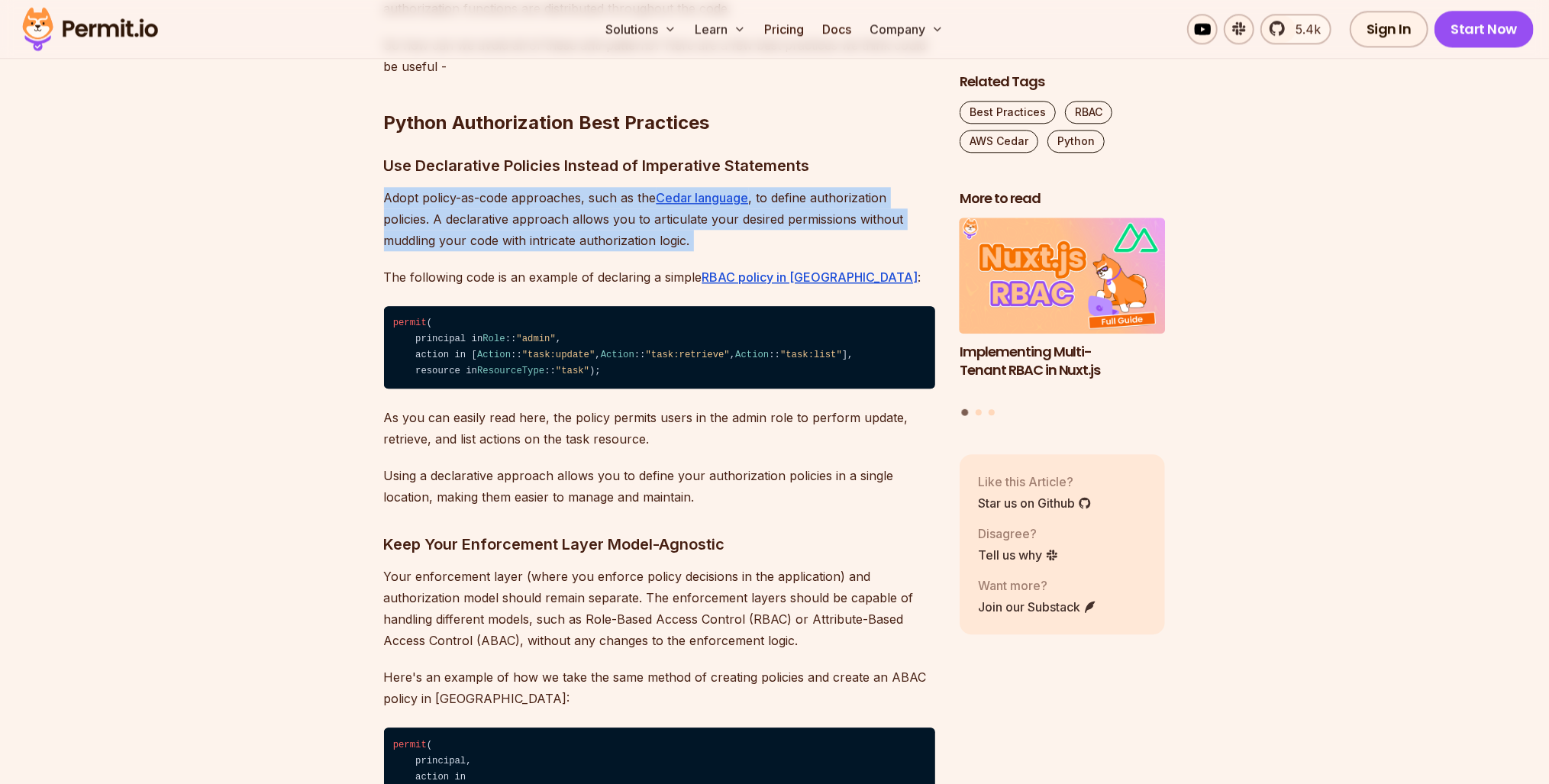
click at [526, 251] on p "Adopt policy-as-code approaches, such as the Cedar language , to define authori…" at bounding box center [660, 219] width 551 height 64
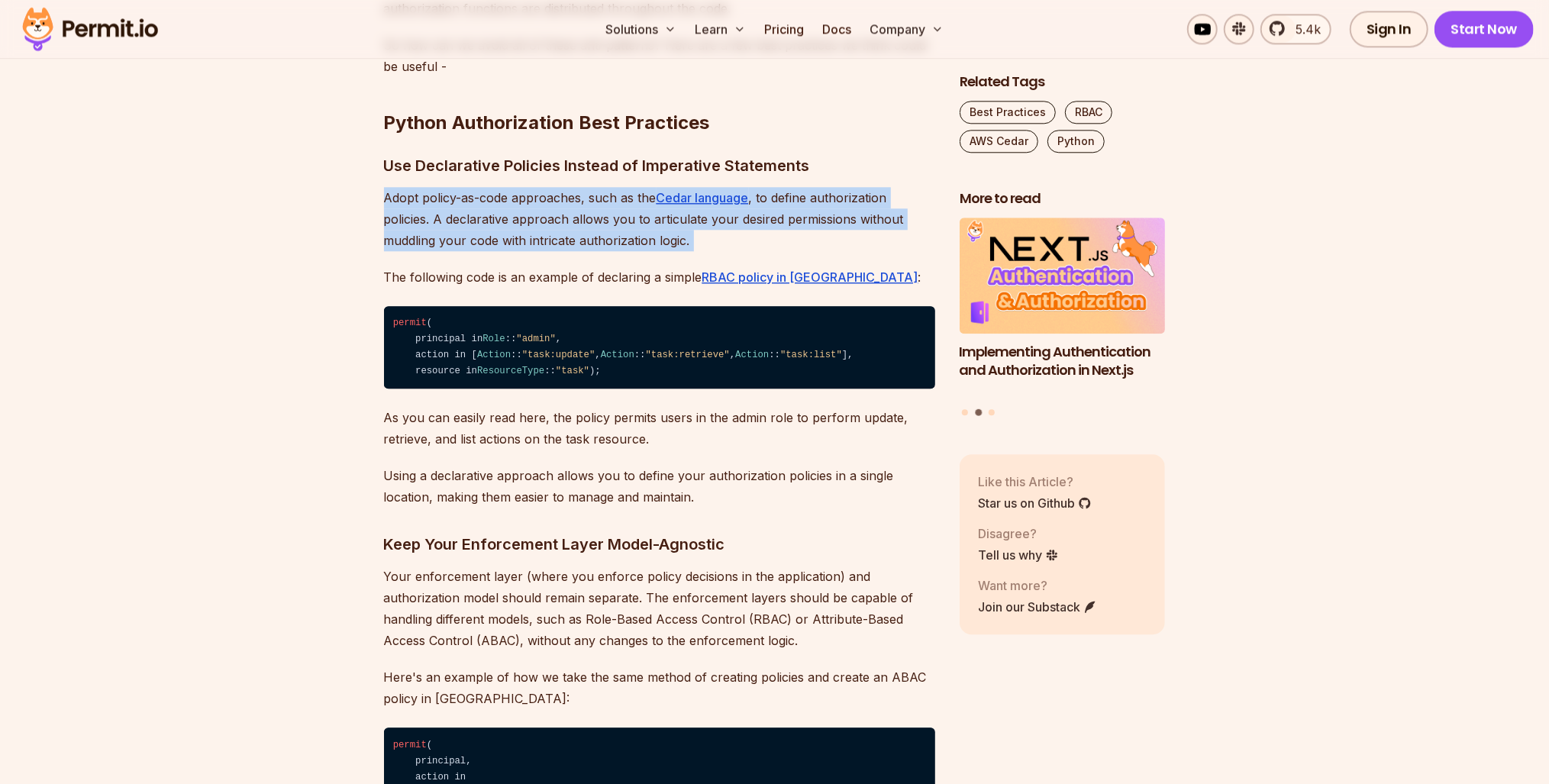
drag, startPoint x: 526, startPoint y: 453, endPoint x: 527, endPoint y: 479, distance: 26.0
click at [527, 251] on p "Adopt policy-as-code approaches, such as the Cedar language , to define authori…" at bounding box center [660, 219] width 551 height 64
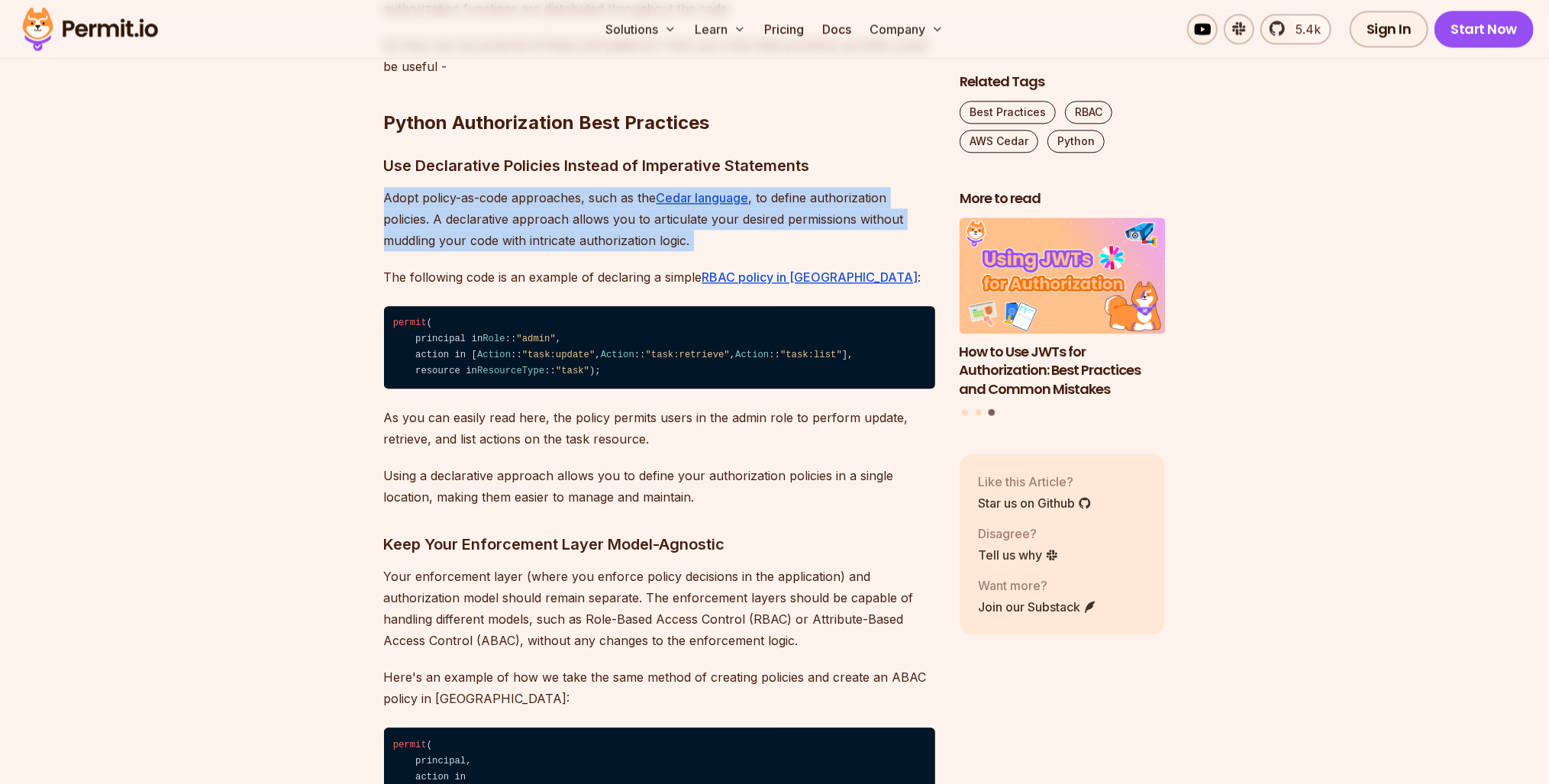
click at [527, 251] on p "Adopt policy-as-code approaches, such as the Cedar language , to define authori…" at bounding box center [660, 219] width 551 height 64
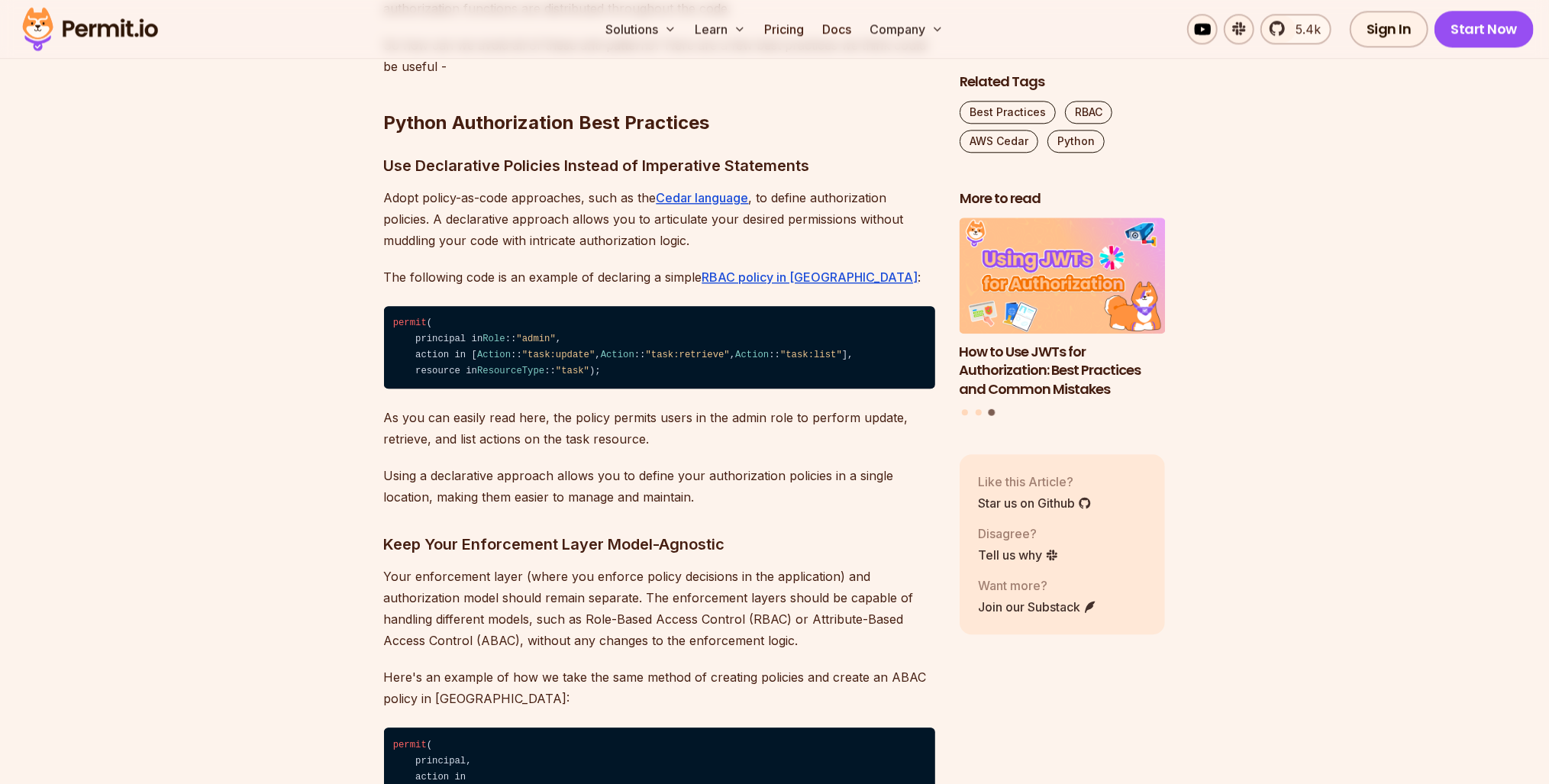
drag, startPoint x: 527, startPoint y: 479, endPoint x: 502, endPoint y: 534, distance: 60.4
click at [502, 287] on p "The following code is an example of declaring a simple RBAC policy in Cedar :" at bounding box center [660, 276] width 551 height 21
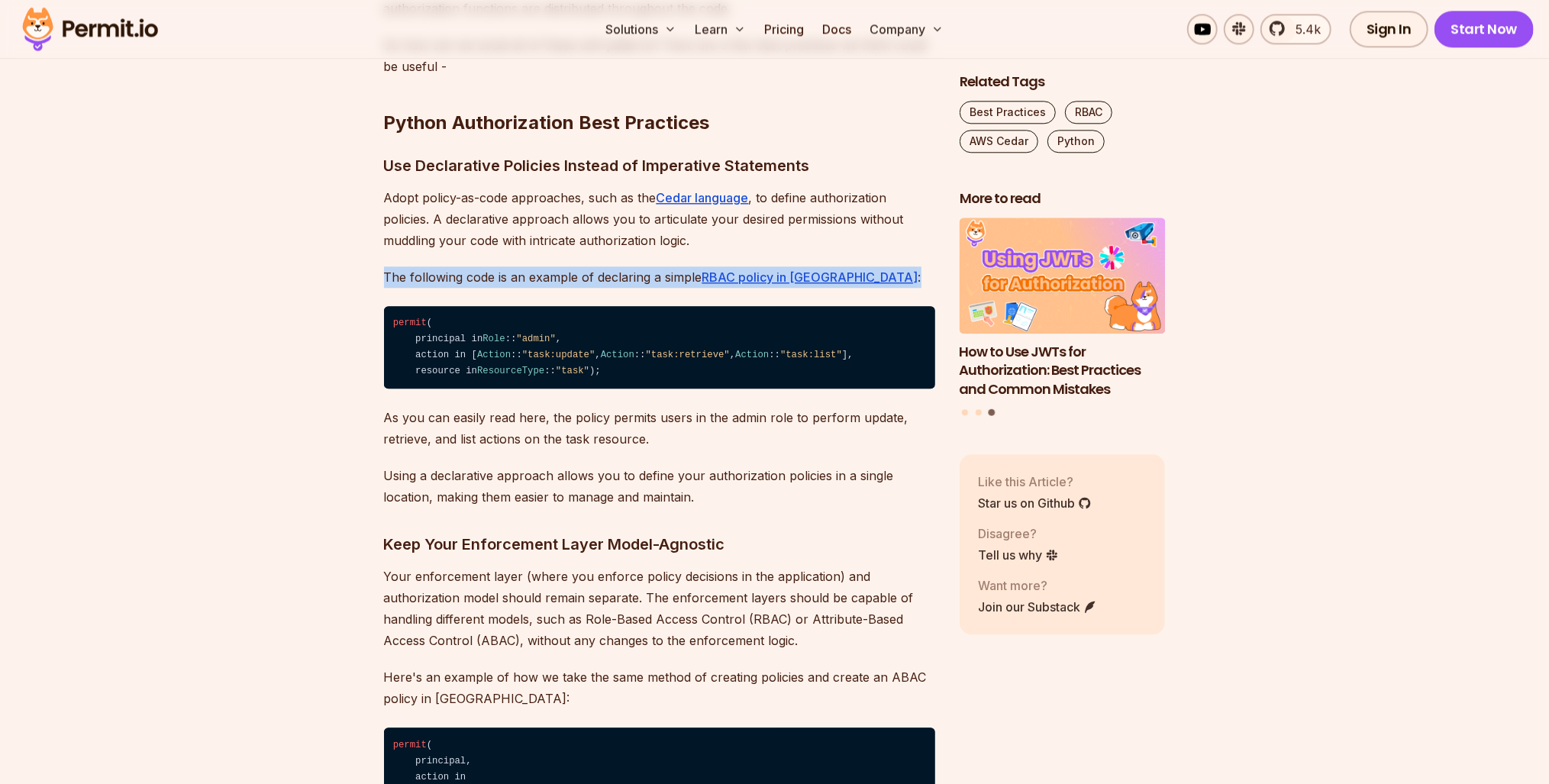
click at [502, 287] on p "The following code is an example of declaring a simple RBAC policy in Cedar :" at bounding box center [660, 276] width 551 height 21
drag, startPoint x: 502, startPoint y: 534, endPoint x: 411, endPoint y: 528, distance: 91.2
click at [411, 287] on p "The following code is an example of declaring a simple RBAC policy in Cedar :" at bounding box center [660, 276] width 551 height 21
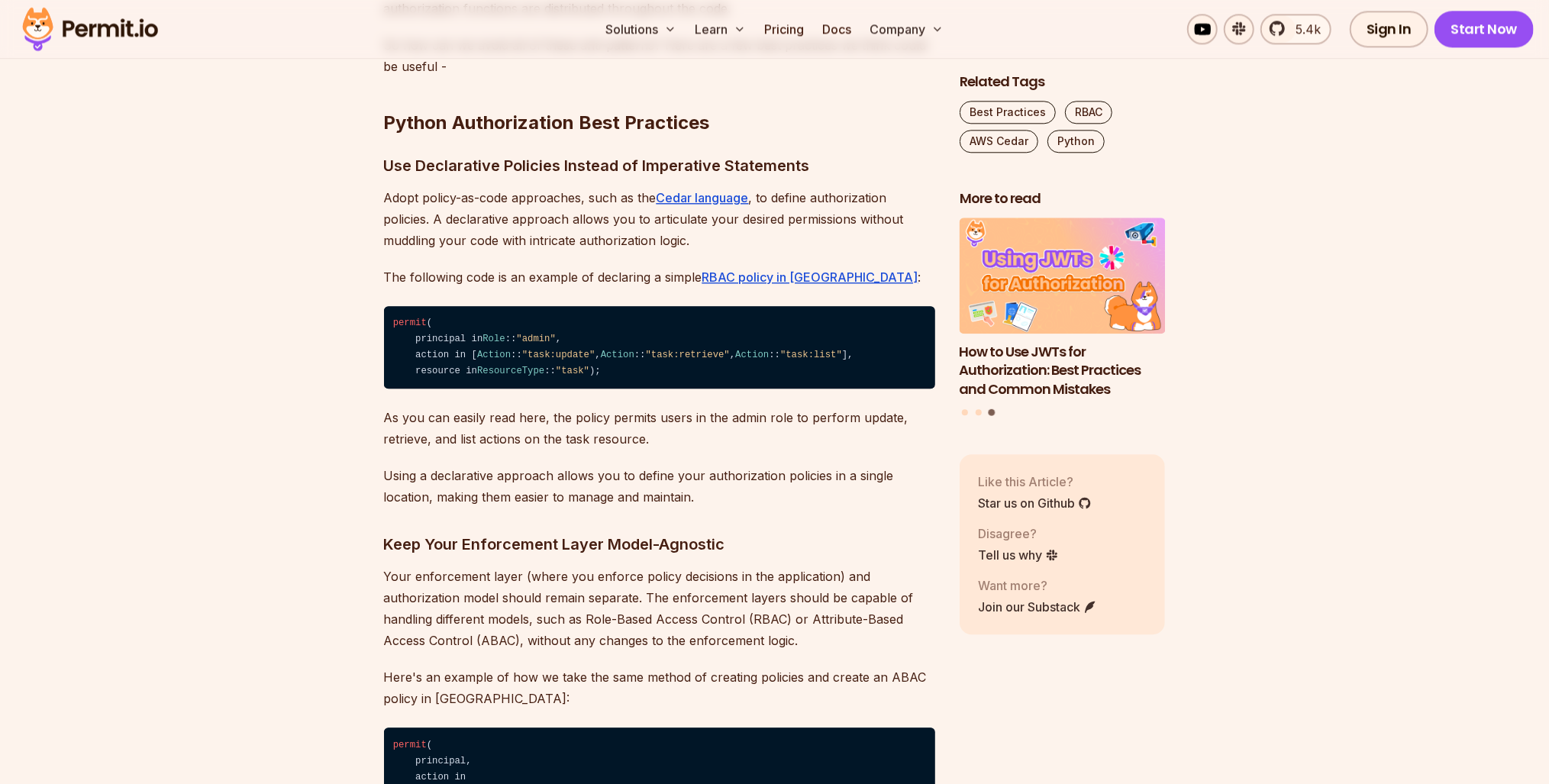
click at [349, 594] on section "Table of Contents Introduction Authorization plays a vital role in building sec…" at bounding box center [774, 451] width 1549 height 5280
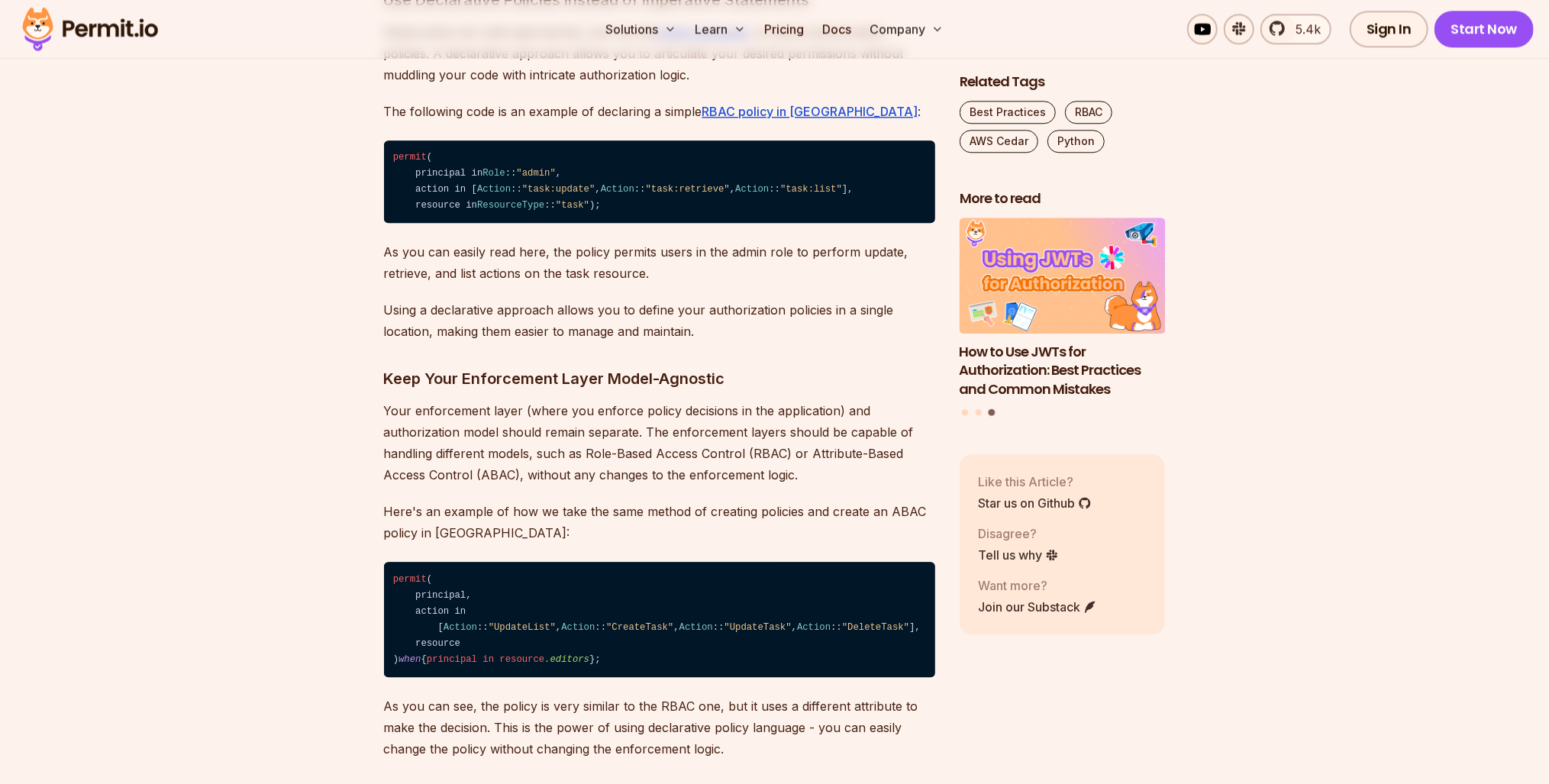
scroll to position [3236, 0]
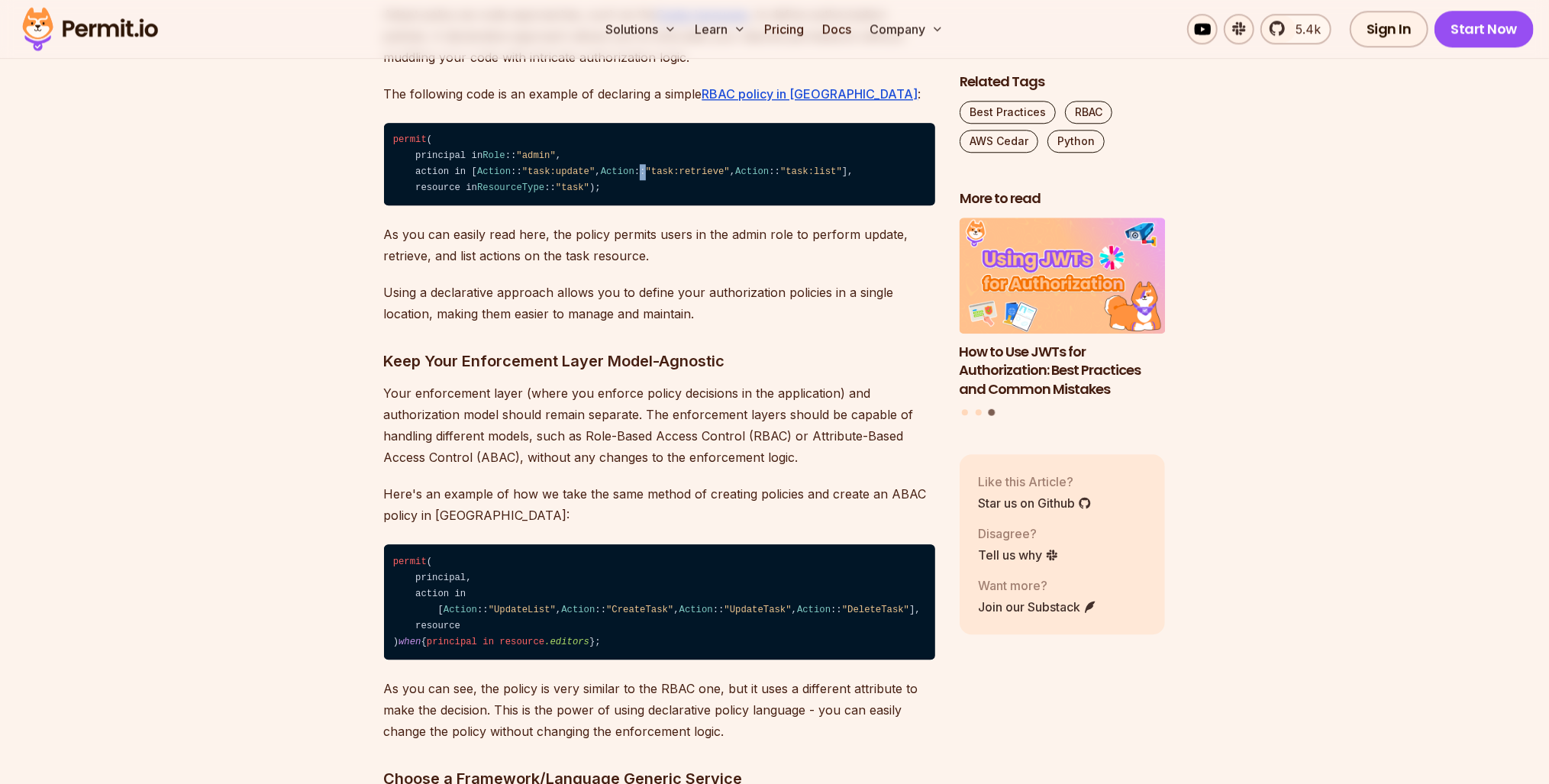
click at [471, 206] on code "permit ( principal in Role :: "admin" , action in [ Action :: "task:update" , A…" at bounding box center [660, 164] width 551 height 83
drag, startPoint x: 471, startPoint y: 451, endPoint x: 453, endPoint y: 477, distance: 31.6
click at [735, 177] on span "Action" at bounding box center [752, 172] width 33 height 10
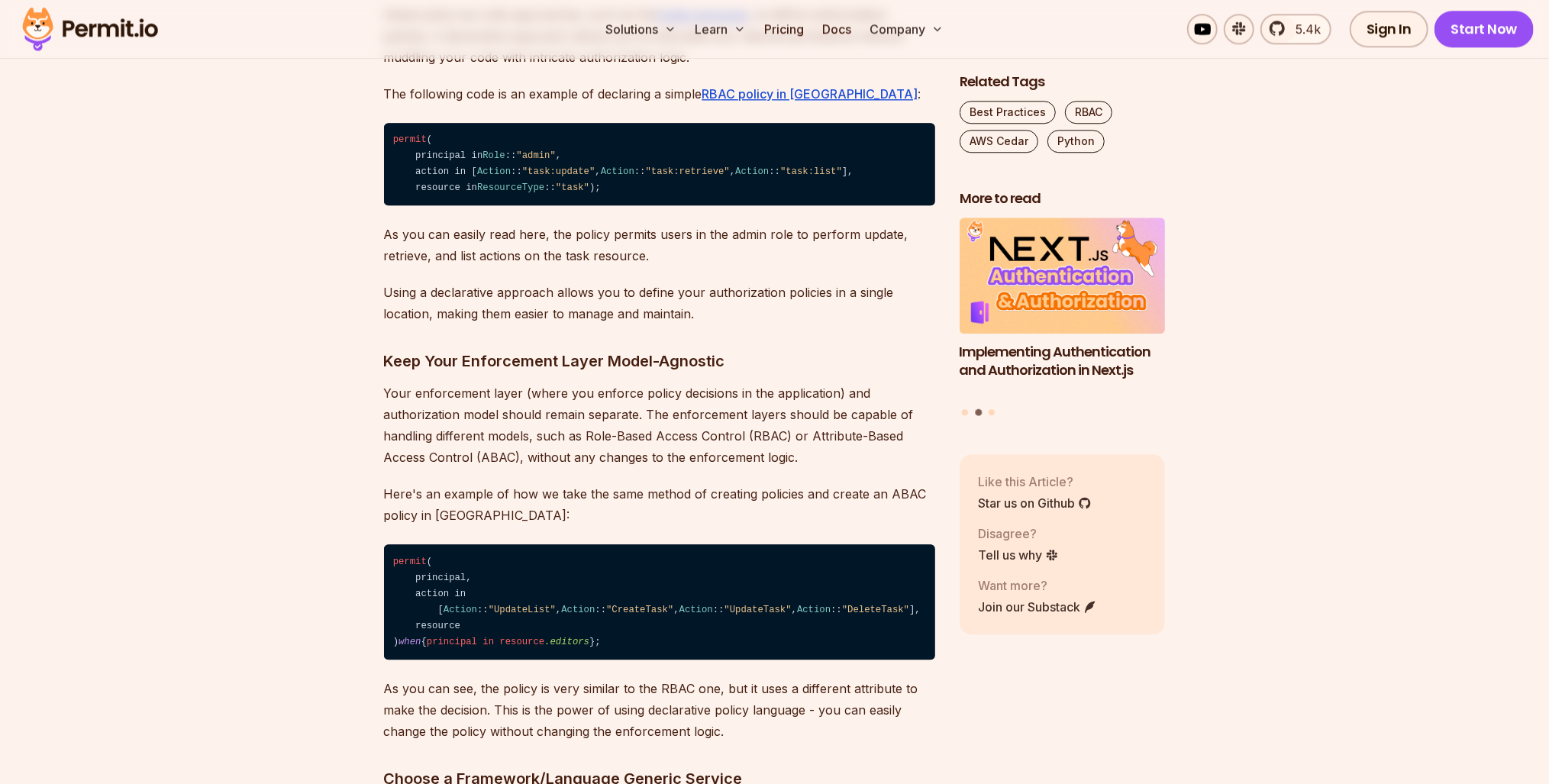
click at [455, 206] on code "permit ( principal in Role :: "admin" , action in [ Action :: "task:update" , A…" at bounding box center [660, 164] width 551 height 83
click at [735, 177] on span "Action" at bounding box center [752, 172] width 33 height 10
drag, startPoint x: 452, startPoint y: 470, endPoint x: 506, endPoint y: 468, distance: 54.0
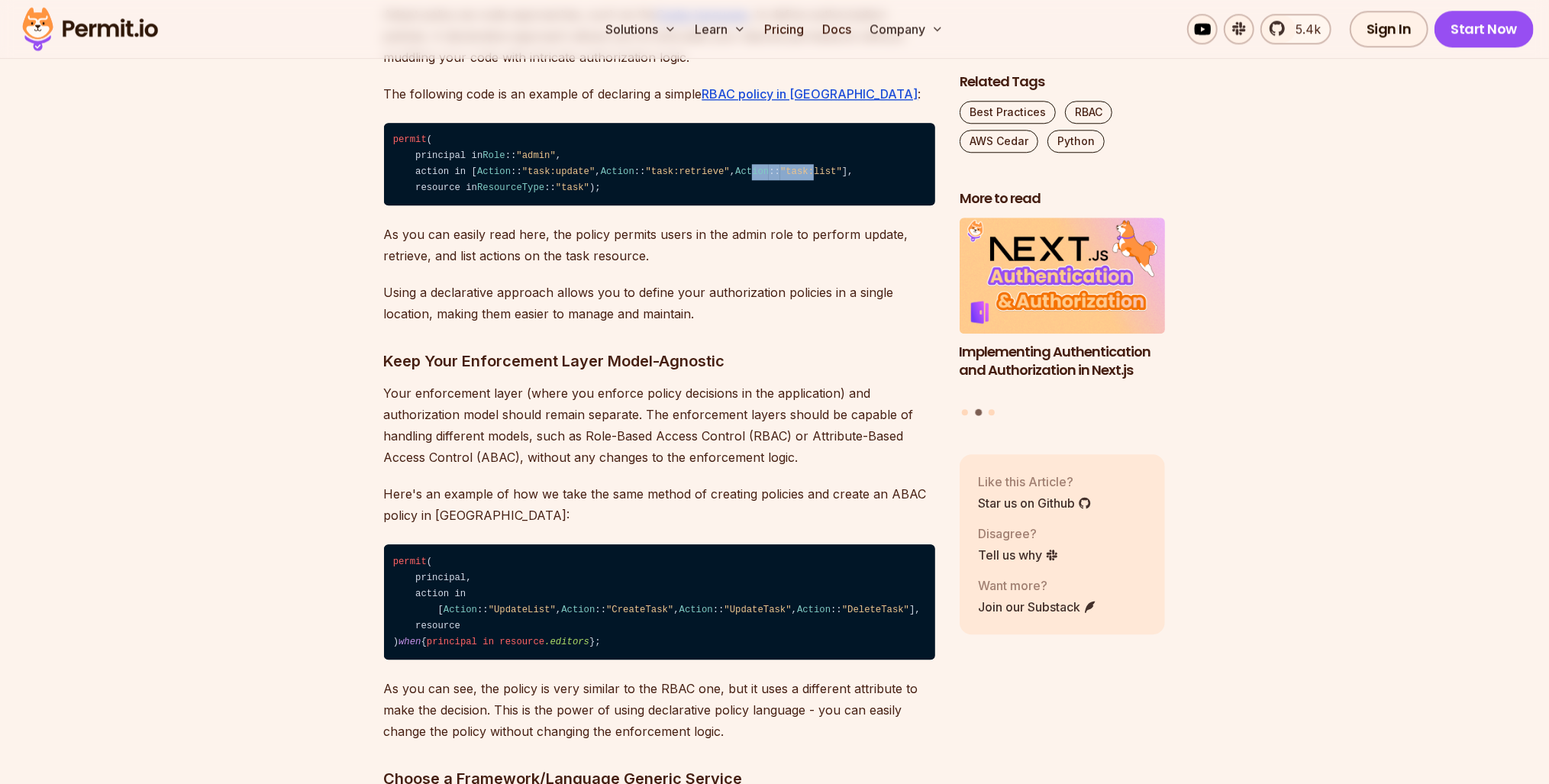
click at [506, 206] on code "permit ( principal in Role :: "admin" , action in [ Action :: "task:update" , A…" at bounding box center [660, 164] width 551 height 83
drag, startPoint x: 506, startPoint y: 468, endPoint x: 481, endPoint y: 492, distance: 34.7
click at [480, 206] on code "permit ( principal in Role :: "admin" , action in [ Action :: "task:update" , A…" at bounding box center [660, 164] width 551 height 83
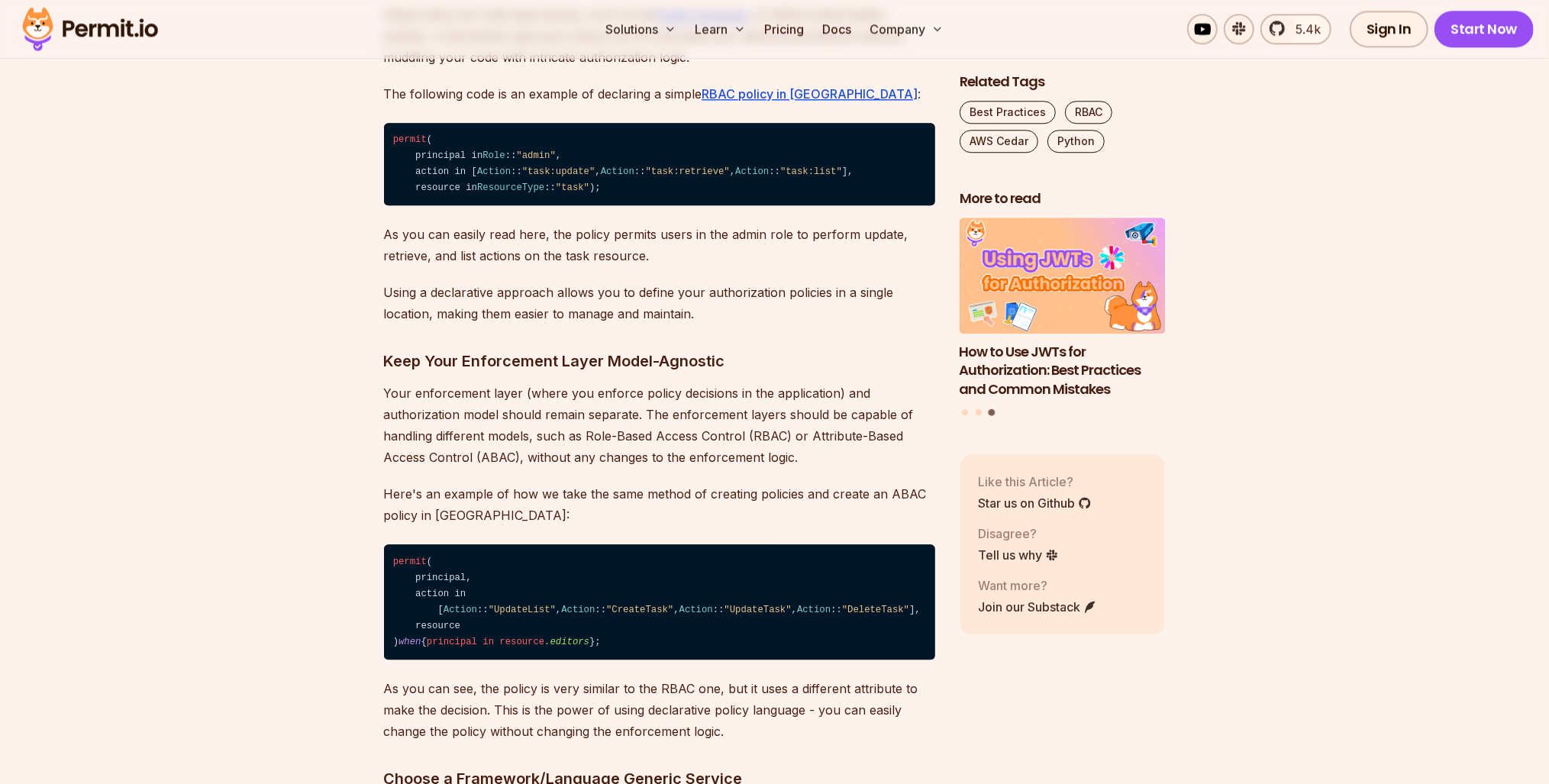
click at [464, 266] on p "As you can easily read here, the policy permits users in the admin role to perf…" at bounding box center [660, 245] width 551 height 43
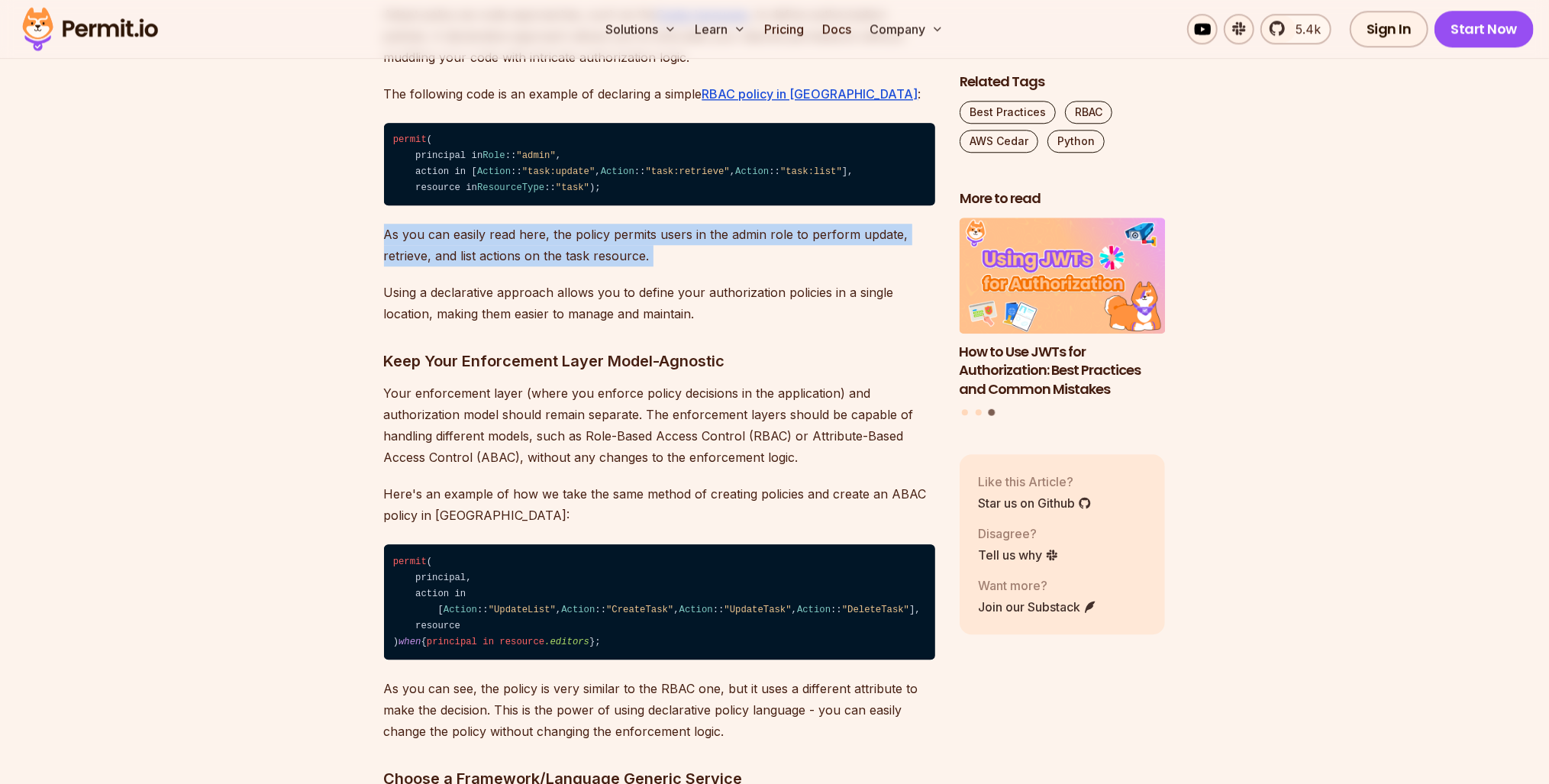
click at [464, 558] on div "Introduction Authorization plays a vital role in building secure and robust app…" at bounding box center [660, 150] width 551 height 4887
drag, startPoint x: 464, startPoint y: 558, endPoint x: 450, endPoint y: 564, distance: 15.2
click at [450, 266] on p "As you can easily read here, the policy permits users in the admin role to perf…" at bounding box center [660, 245] width 551 height 43
click at [424, 266] on p "As you can easily read here, the policy permits users in the admin role to perf…" at bounding box center [660, 245] width 551 height 43
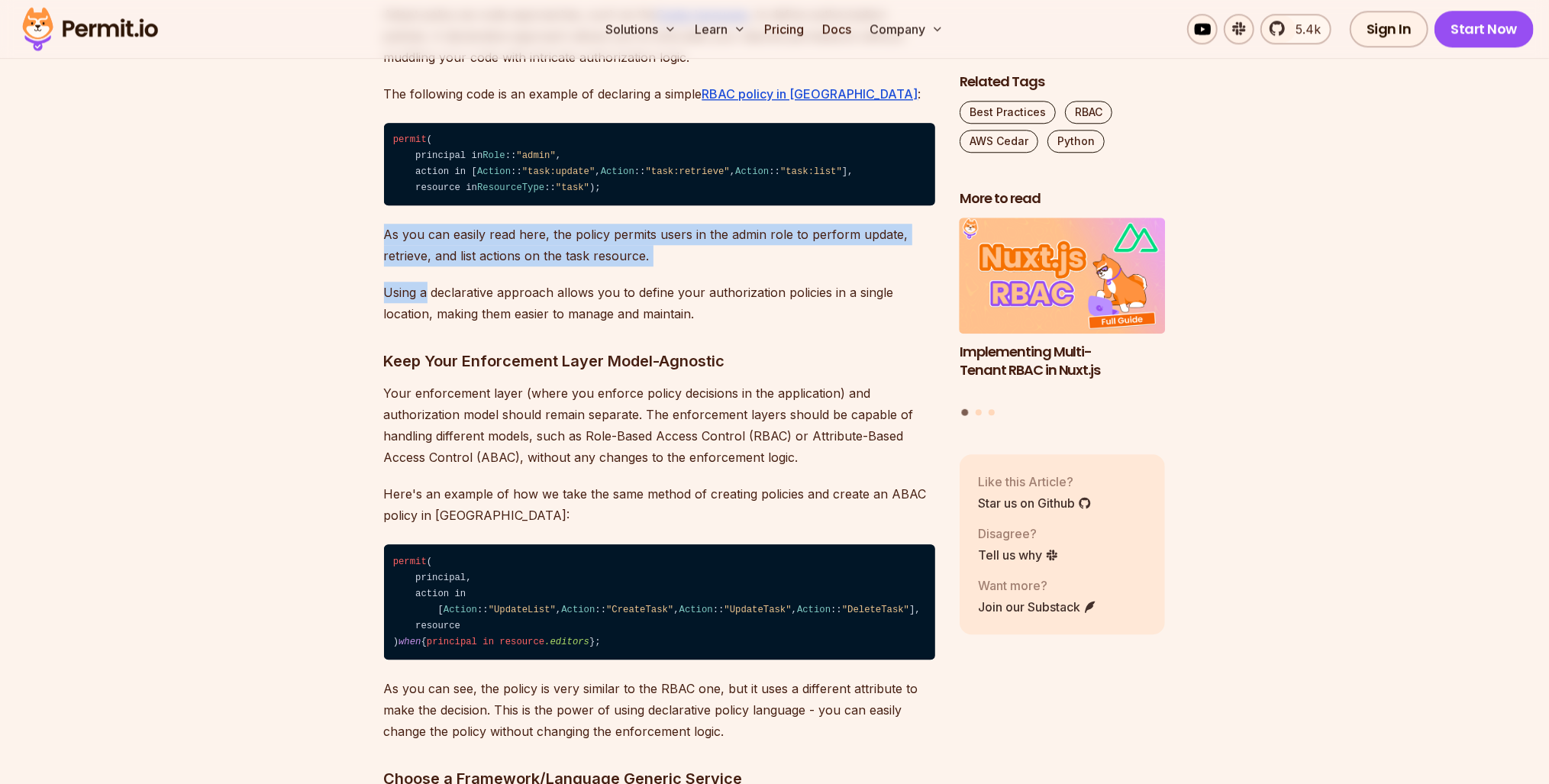
drag, startPoint x: 384, startPoint y: 572, endPoint x: 428, endPoint y: 612, distance: 59.5
click at [428, 612] on div "Introduction Authorization plays a vital role in building secure and robust app…" at bounding box center [660, 150] width 551 height 4887
drag, startPoint x: 428, startPoint y: 612, endPoint x: 412, endPoint y: 632, distance: 25.6
click at [412, 324] on p "Using a declarative approach allows you to define your authorization policies i…" at bounding box center [660, 303] width 551 height 43
drag, startPoint x: 412, startPoint y: 632, endPoint x: 403, endPoint y: 648, distance: 18.4
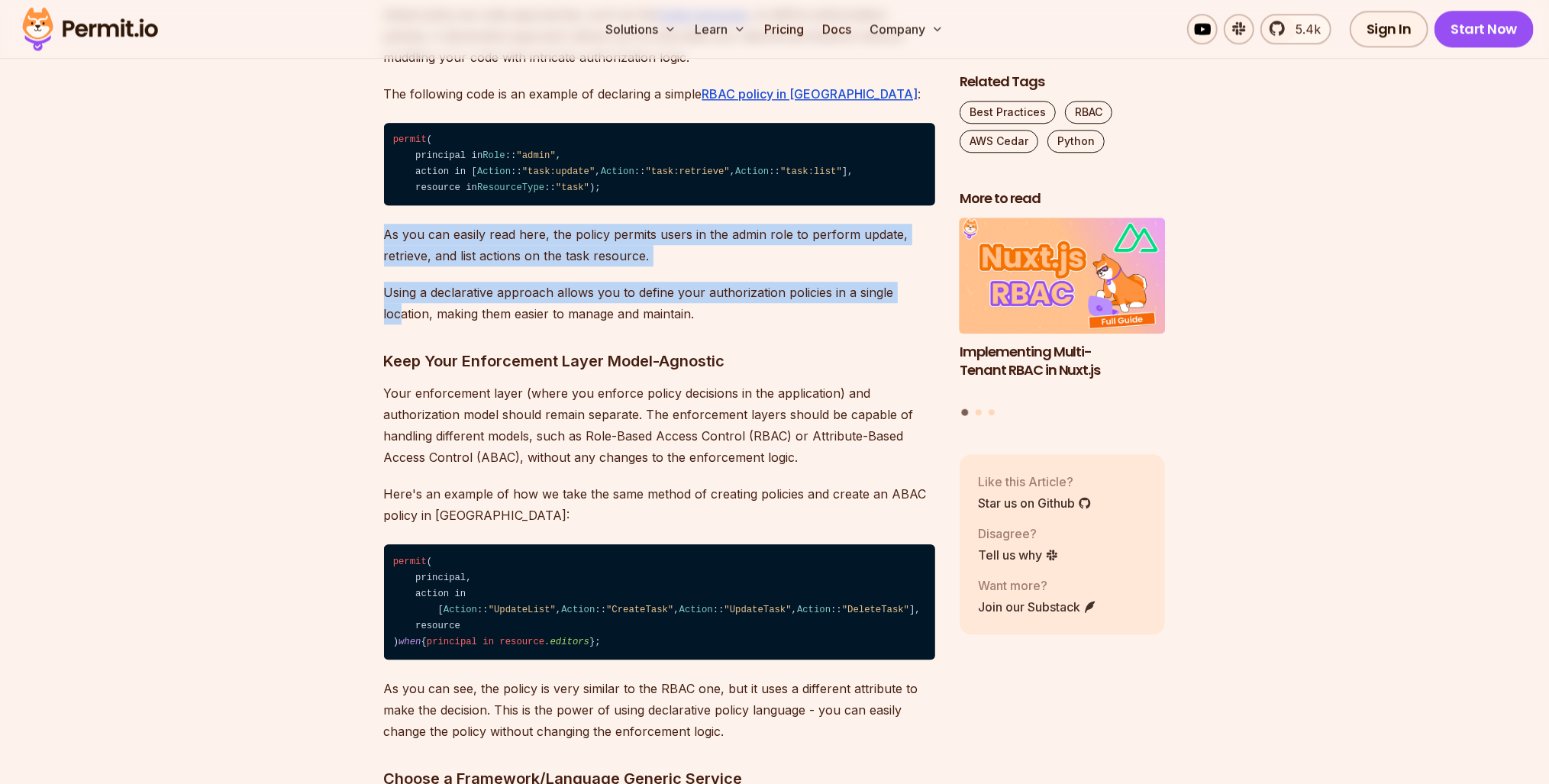
click at [403, 324] on p "Using a declarative approach allows you to define your authorization policies i…" at bounding box center [660, 303] width 551 height 43
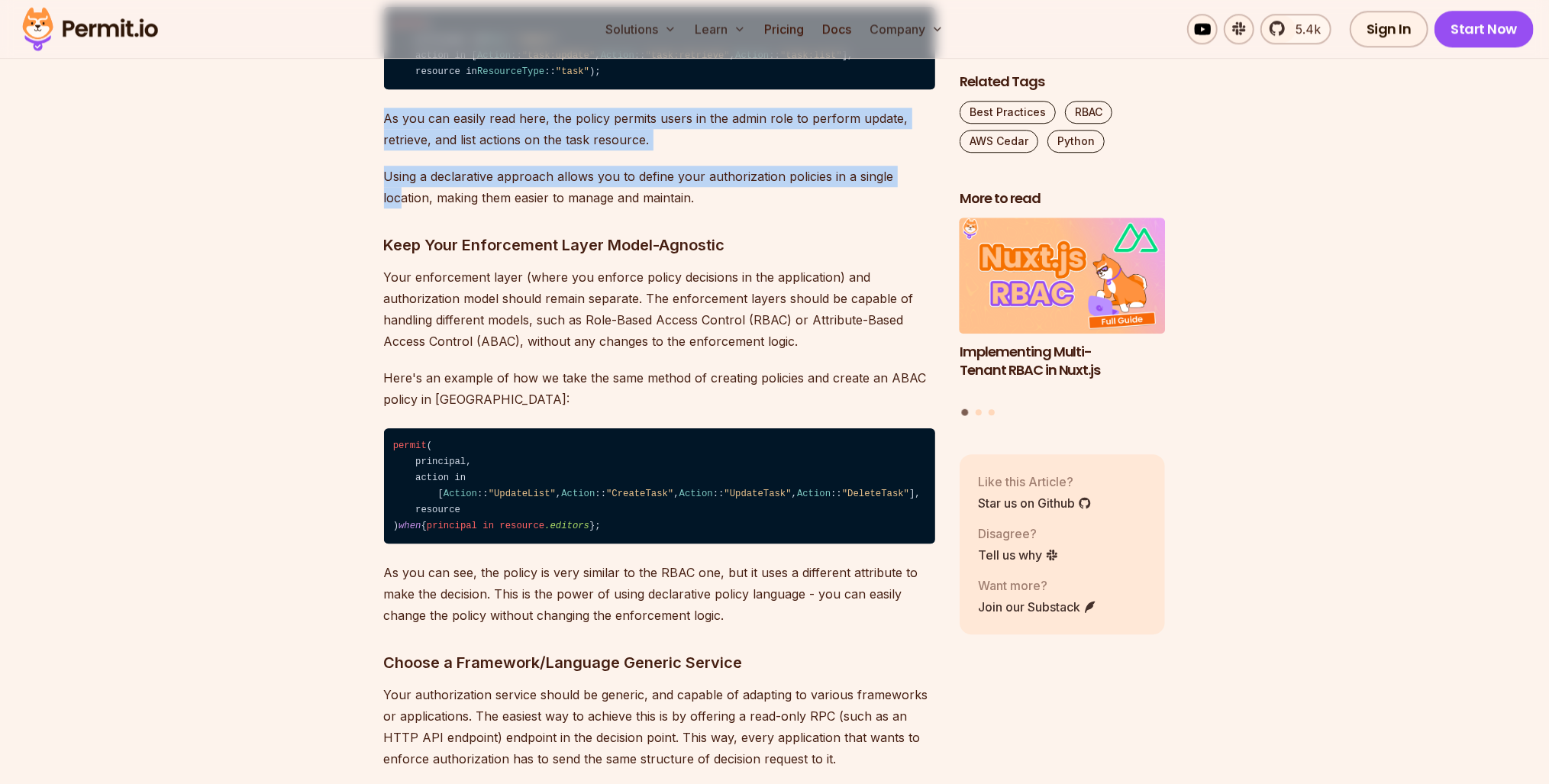
scroll to position [3480, 0]
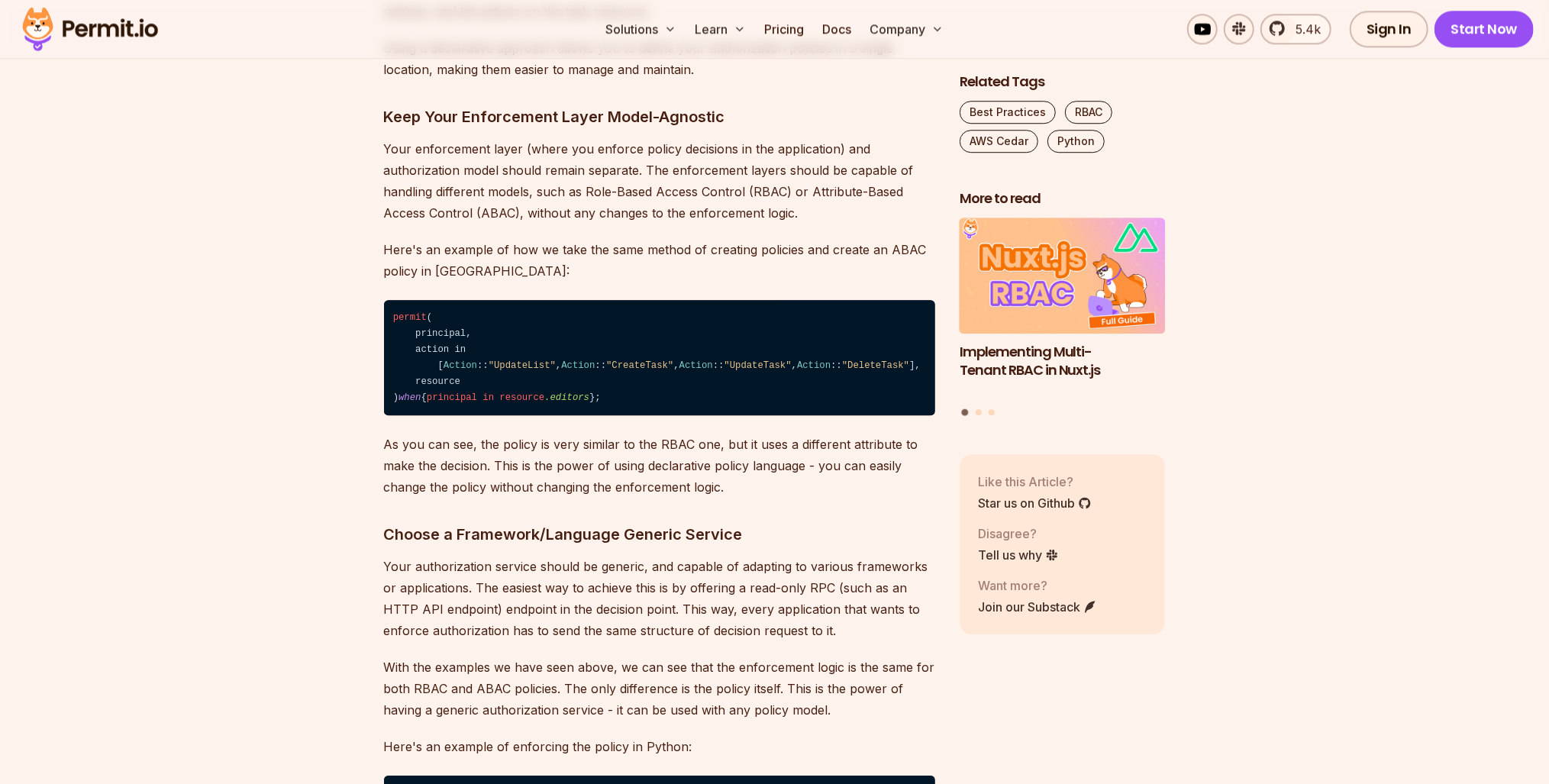
click at [440, 224] on p "Your enforcement layer (where you enforce policy decisions in the application) …" at bounding box center [660, 181] width 551 height 86
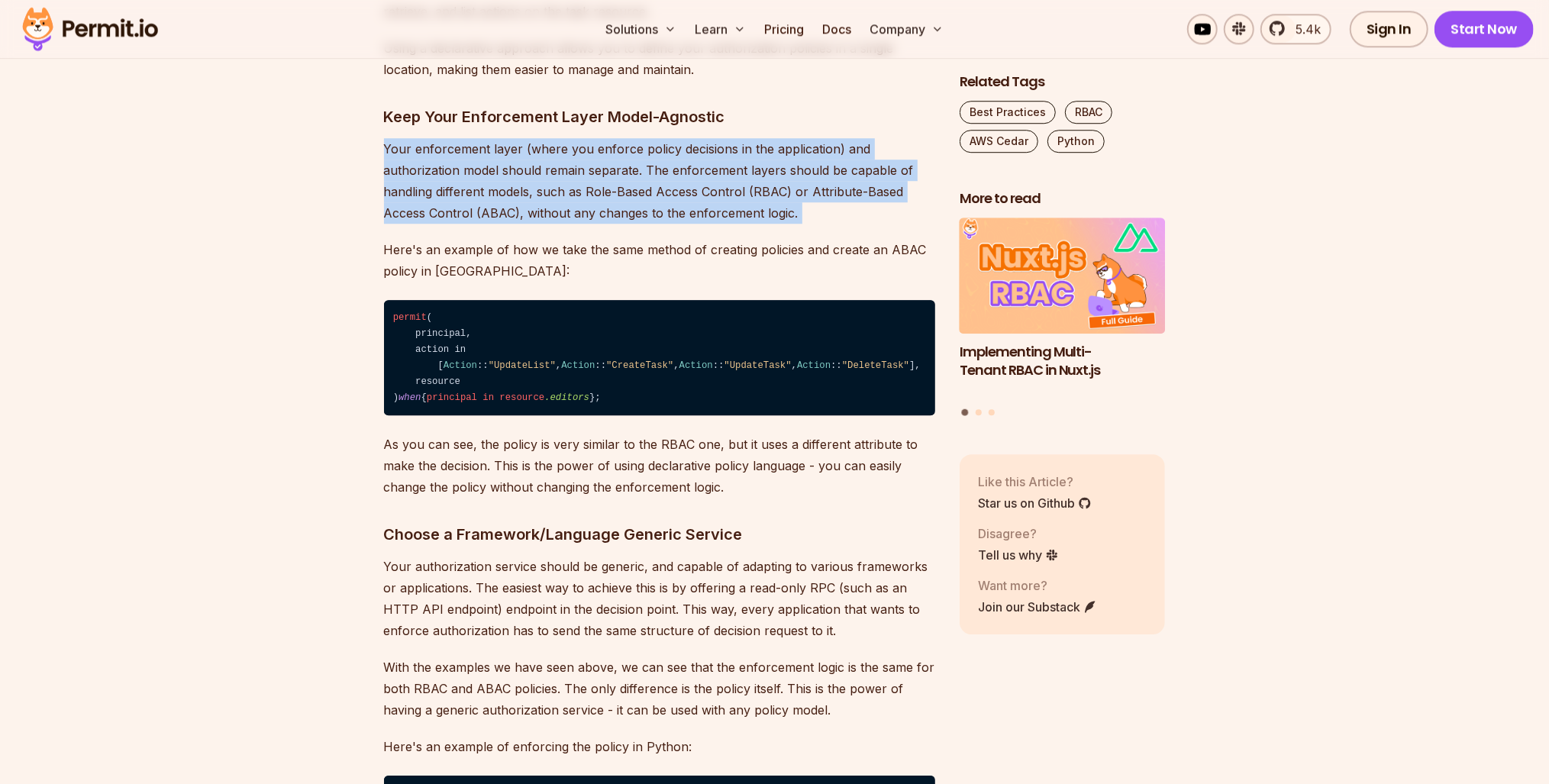
click at [440, 224] on p "Your enforcement layer (where you enforce policy decisions in the application) …" at bounding box center [660, 181] width 551 height 86
drag, startPoint x: 440, startPoint y: 488, endPoint x: 459, endPoint y: 519, distance: 36.4
click at [459, 224] on p "Your enforcement layer (where you enforce policy decisions in the application) …" at bounding box center [660, 181] width 551 height 86
click at [461, 224] on p "Your enforcement layer (where you enforce policy decisions in the application) …" at bounding box center [660, 181] width 551 height 86
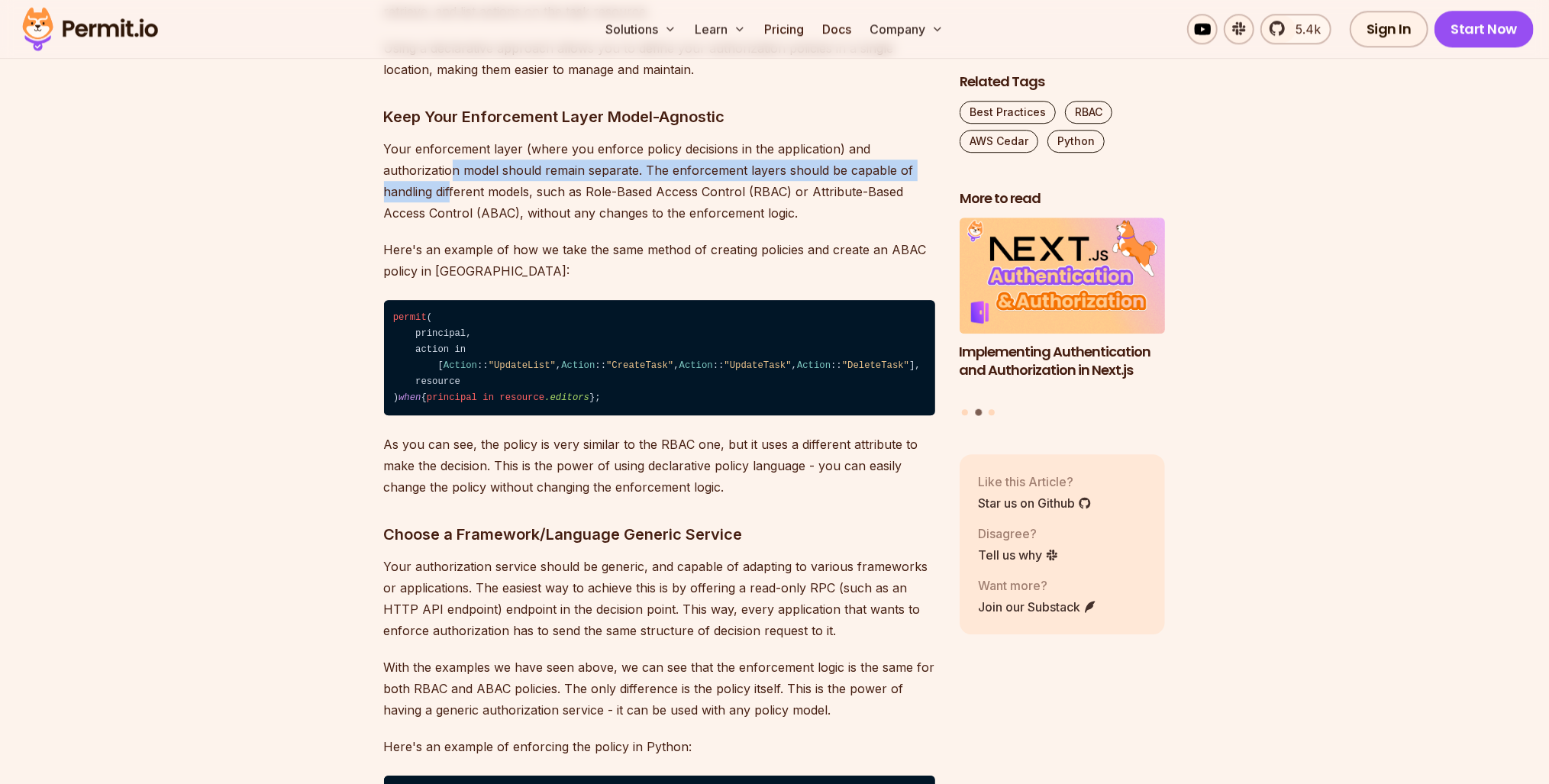
drag, startPoint x: 452, startPoint y: 520, endPoint x: 453, endPoint y: 511, distance: 9.1
click at [453, 224] on p "Your enforcement layer (where you enforce policy decisions in the application) …" at bounding box center [660, 181] width 551 height 86
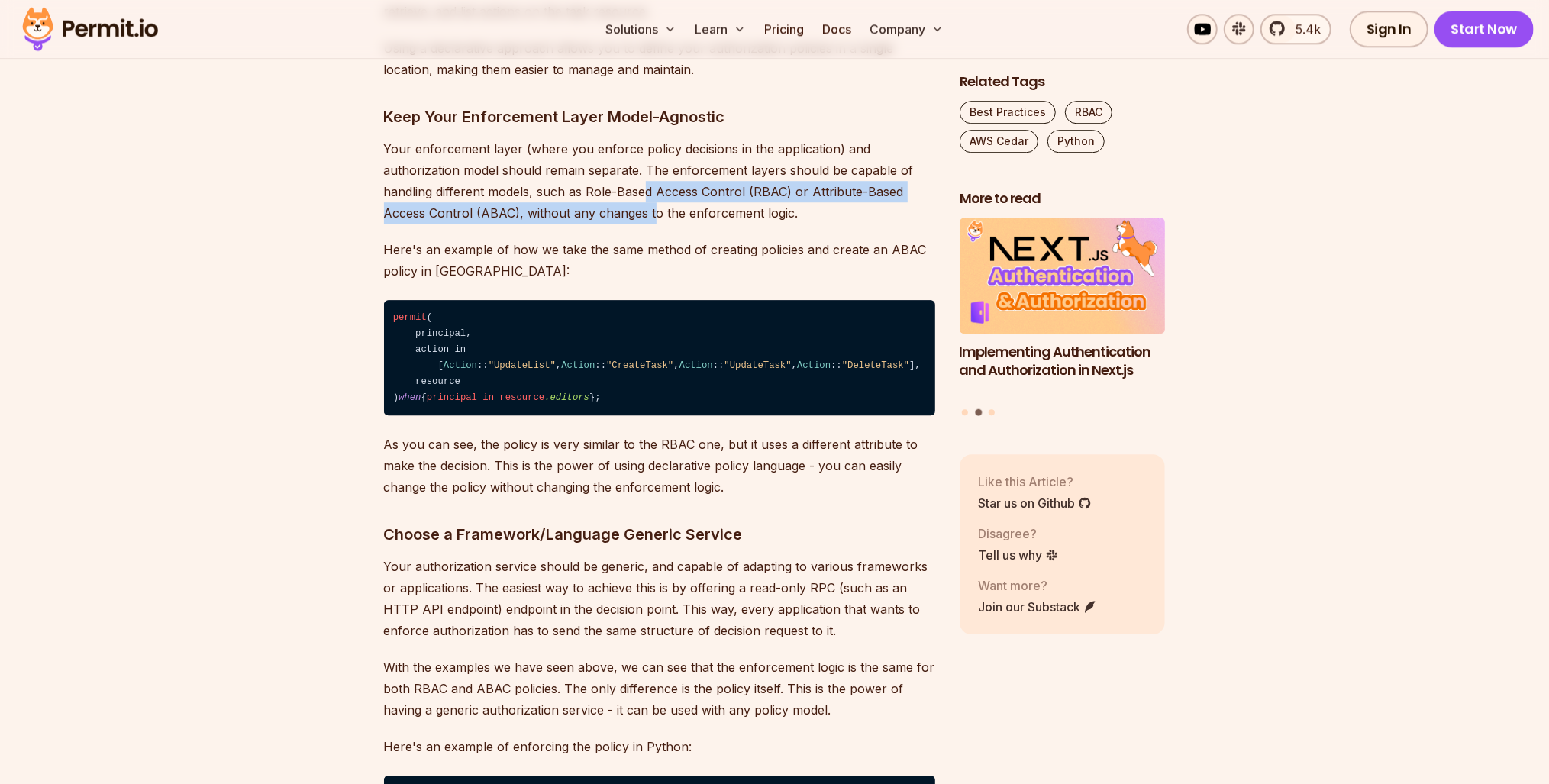
drag, startPoint x: 453, startPoint y: 511, endPoint x: 643, endPoint y: 520, distance: 190.2
click at [643, 224] on p "Your enforcement layer (where you enforce policy decisions in the application) …" at bounding box center [660, 181] width 551 height 86
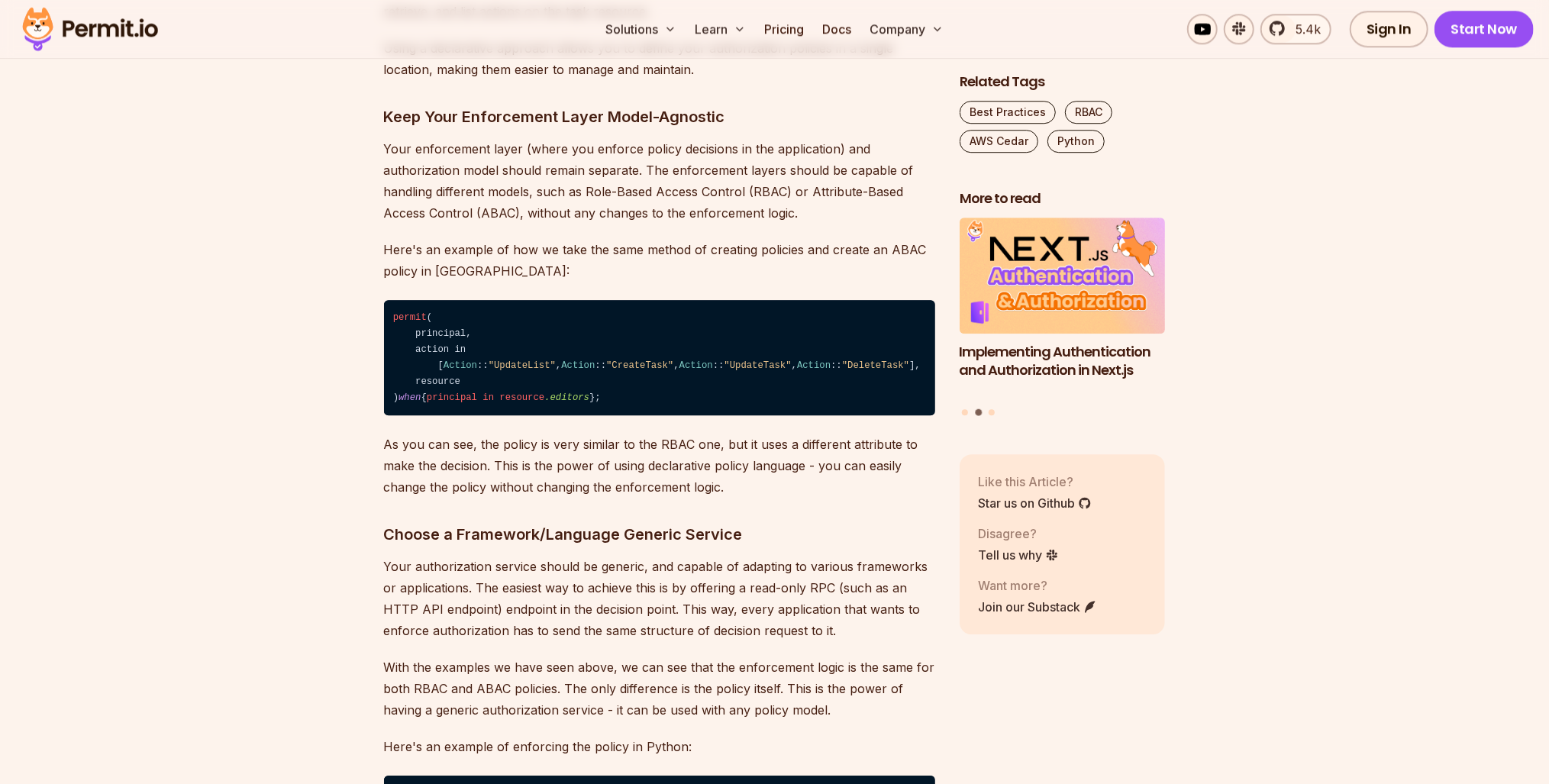
drag, startPoint x: 643, startPoint y: 519, endPoint x: 540, endPoint y: 437, distance: 131.7
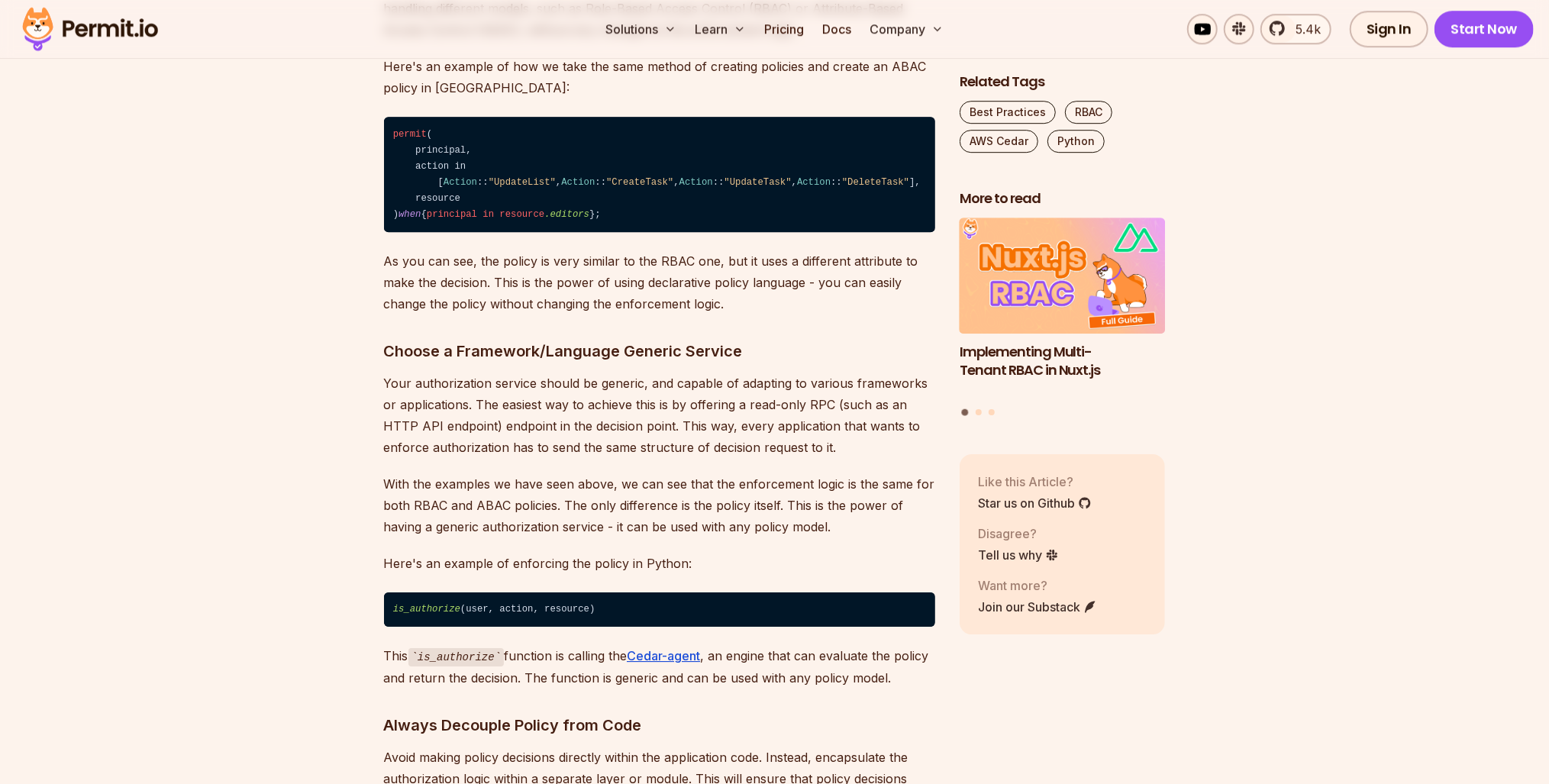
scroll to position [3724, 0]
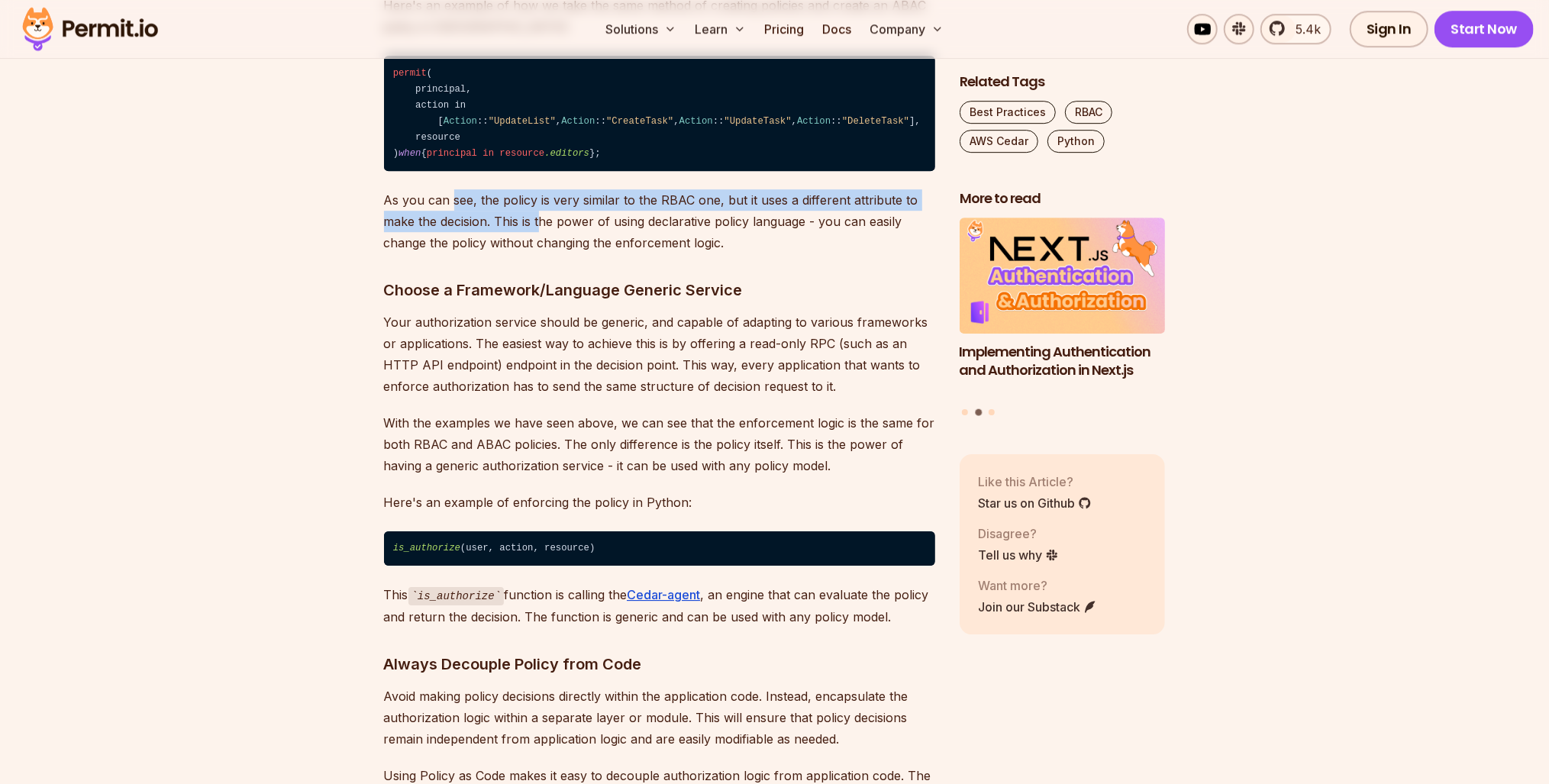
drag, startPoint x: 453, startPoint y: 606, endPoint x: 543, endPoint y: 626, distance: 92.2
click at [543, 253] on p "As you can see, the policy is very similar to the RBAC one, but it uses a diffe…" at bounding box center [660, 221] width 551 height 64
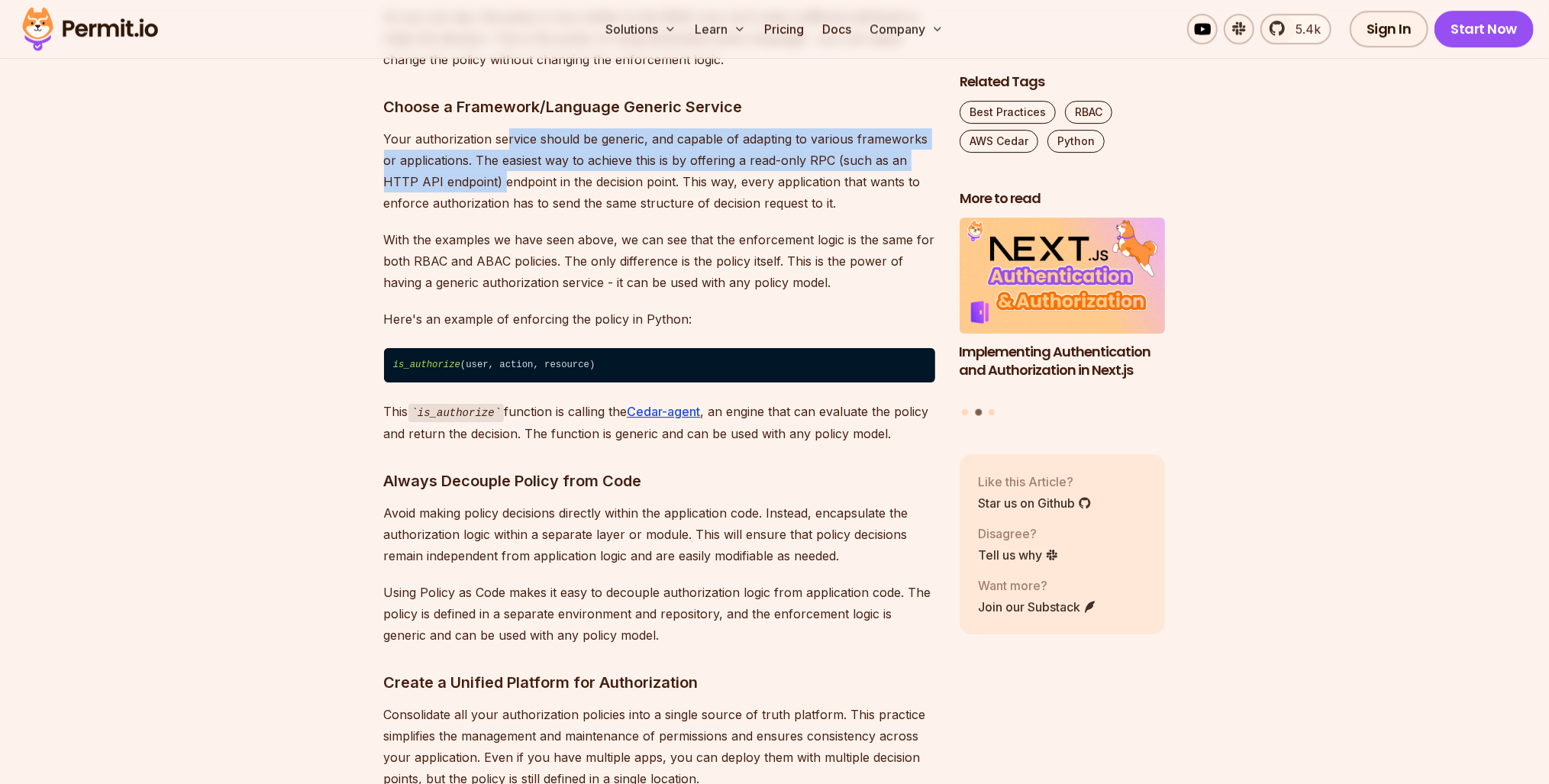
drag, startPoint x: 504, startPoint y: 584, endPoint x: 502, endPoint y: 521, distance: 63.0
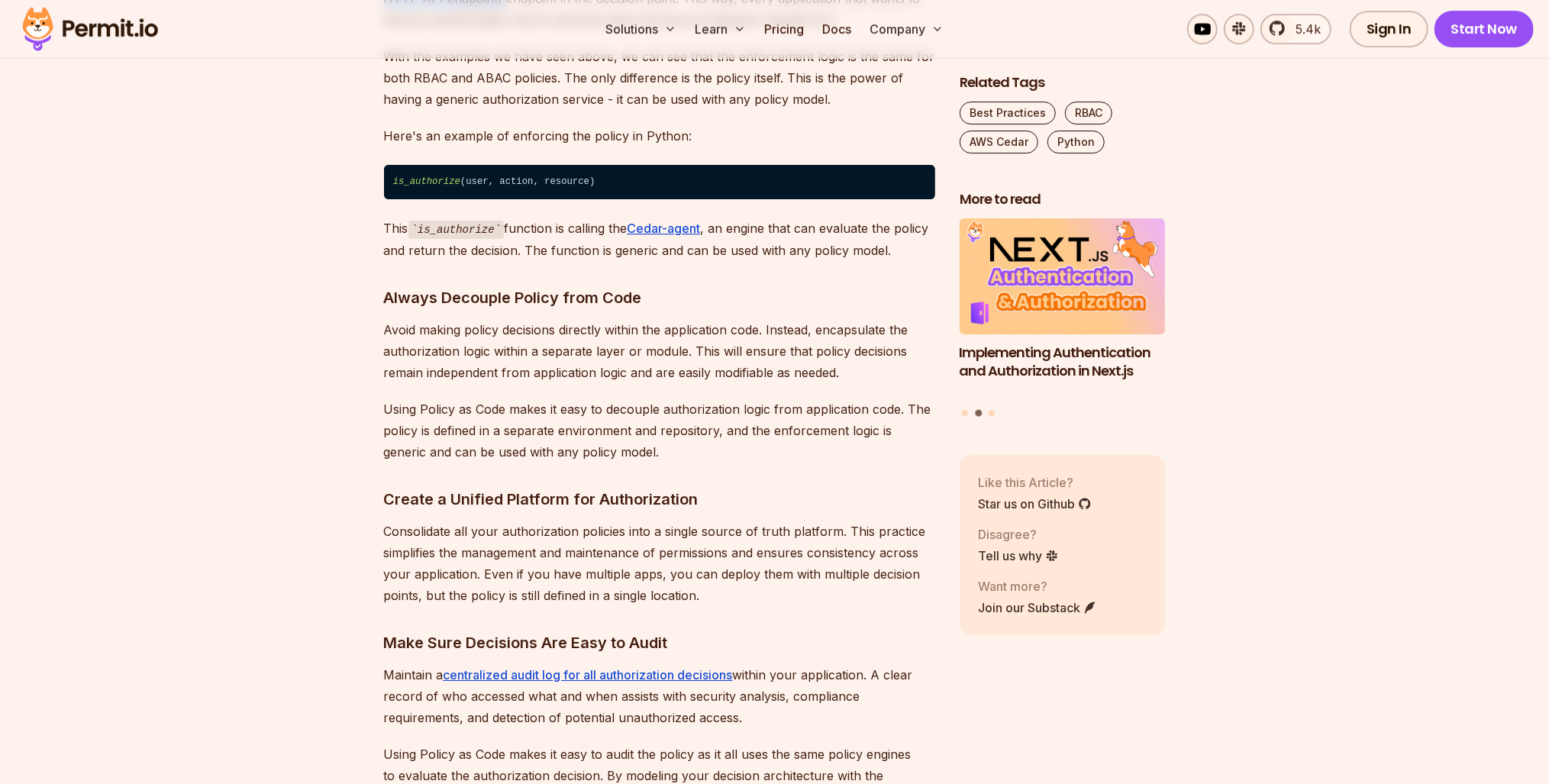
scroll to position [4029, 0]
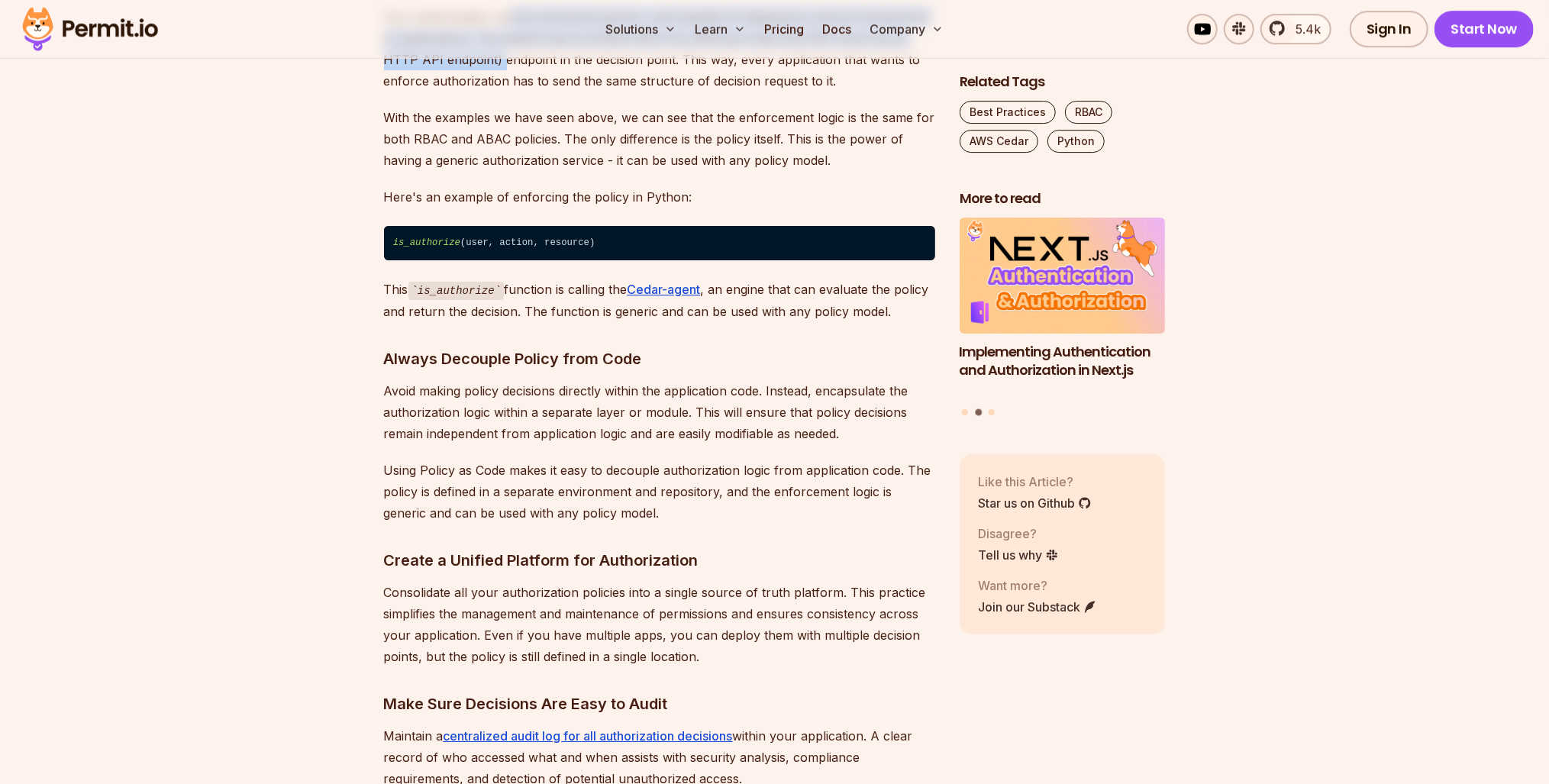
click at [420, 92] on p "Your authorization service should be generic, and capable of adapting to variou…" at bounding box center [660, 49] width 551 height 86
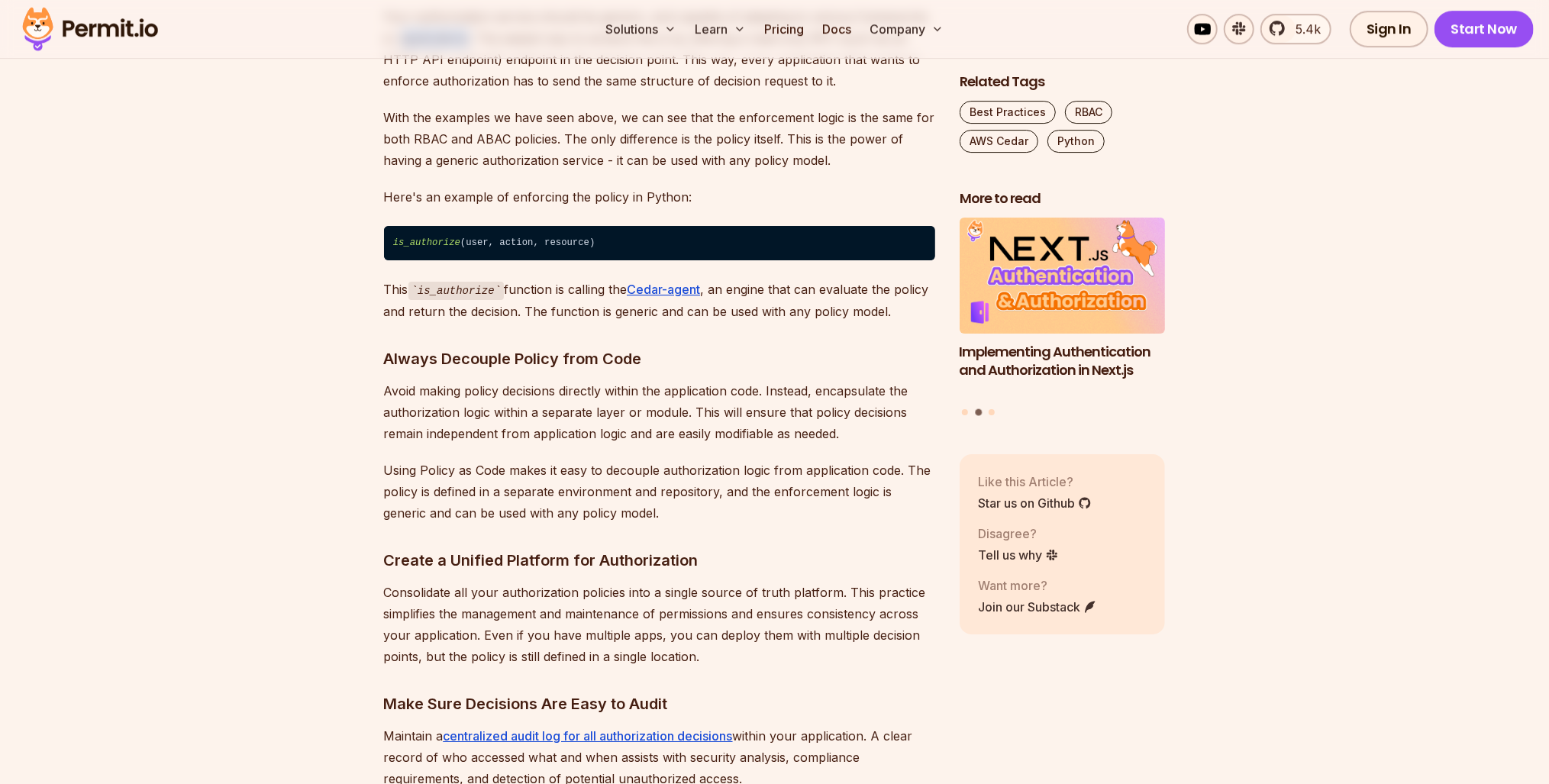
click at [420, 92] on p "Your authorization service should be generic, and capable of adapting to variou…" at bounding box center [660, 49] width 551 height 86
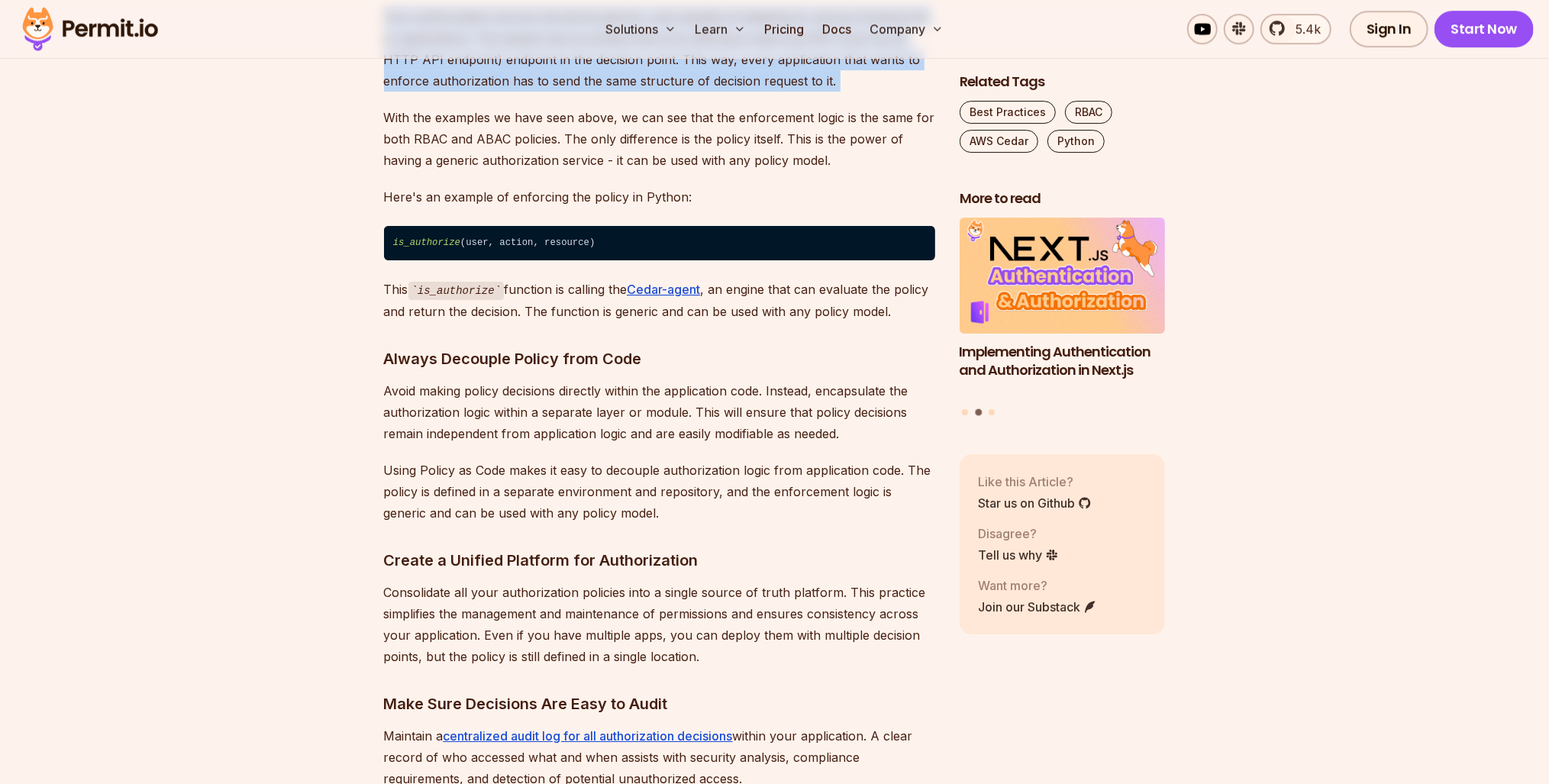
click at [420, 92] on p "Your authorization service should be generic, and capable of adapting to variou…" at bounding box center [660, 49] width 551 height 86
drag, startPoint x: 420, startPoint y: 425, endPoint x: 426, endPoint y: 452, distance: 27.7
click at [426, 92] on p "Your authorization service should be generic, and capable of adapting to variou…" at bounding box center [660, 49] width 551 height 86
click at [451, 92] on p "Your authorization service should be generic, and capable of adapting to variou…" at bounding box center [660, 49] width 551 height 86
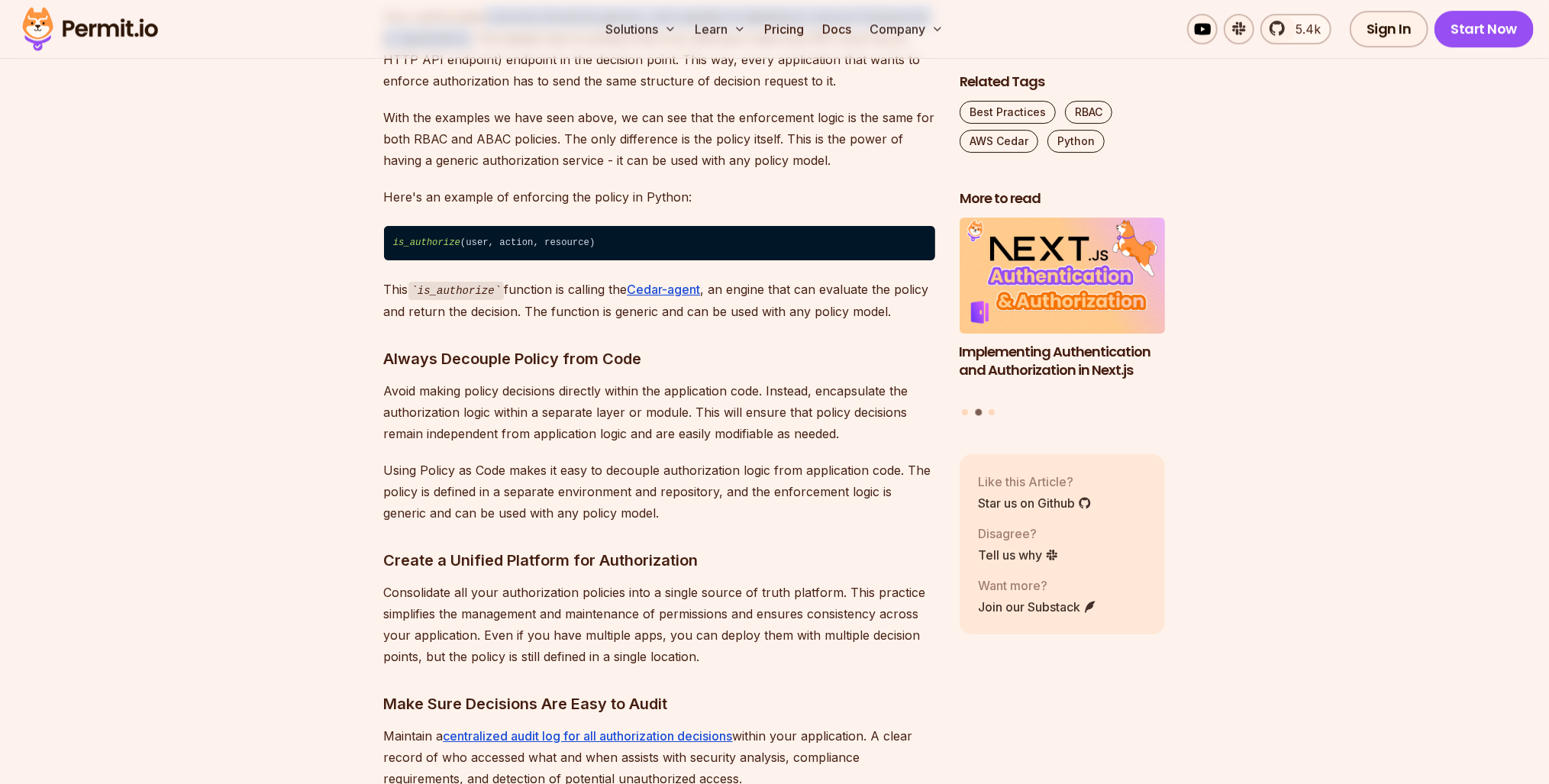
drag, startPoint x: 480, startPoint y: 409, endPoint x: 474, endPoint y: 438, distance: 29.6
click at [474, 92] on p "Your authorization service should be generic, and capable of adapting to variou…" at bounding box center [660, 49] width 551 height 86
drag, startPoint x: 474, startPoint y: 438, endPoint x: 488, endPoint y: 489, distance: 52.9
click at [488, 92] on p "Your authorization service should be generic, and capable of adapting to variou…" at bounding box center [660, 49] width 551 height 86
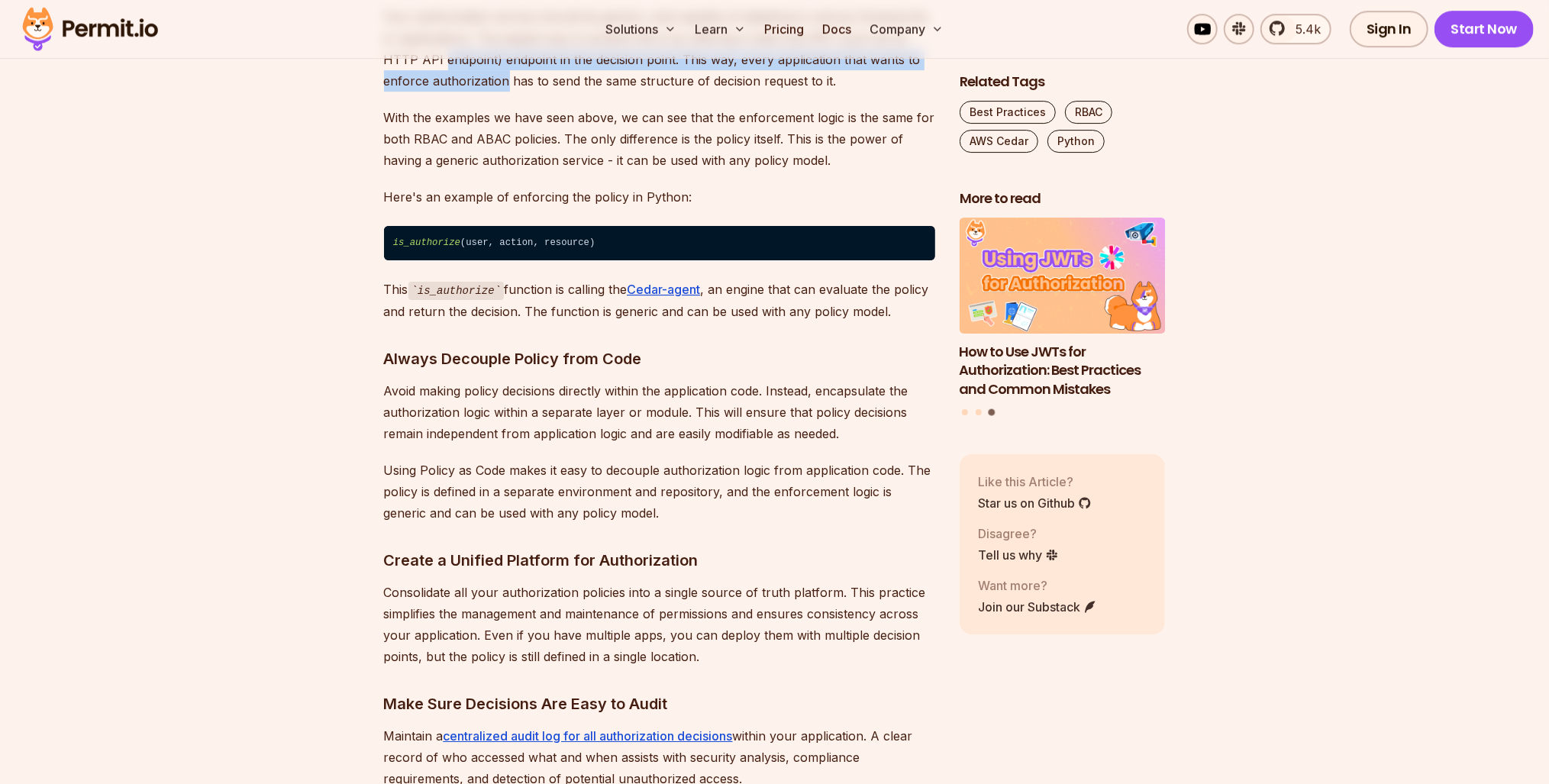
drag, startPoint x: 483, startPoint y: 443, endPoint x: 485, endPoint y: 454, distance: 11.2
click at [485, 92] on p "Your authorization service should be generic, and capable of adapting to variou…" at bounding box center [660, 49] width 551 height 86
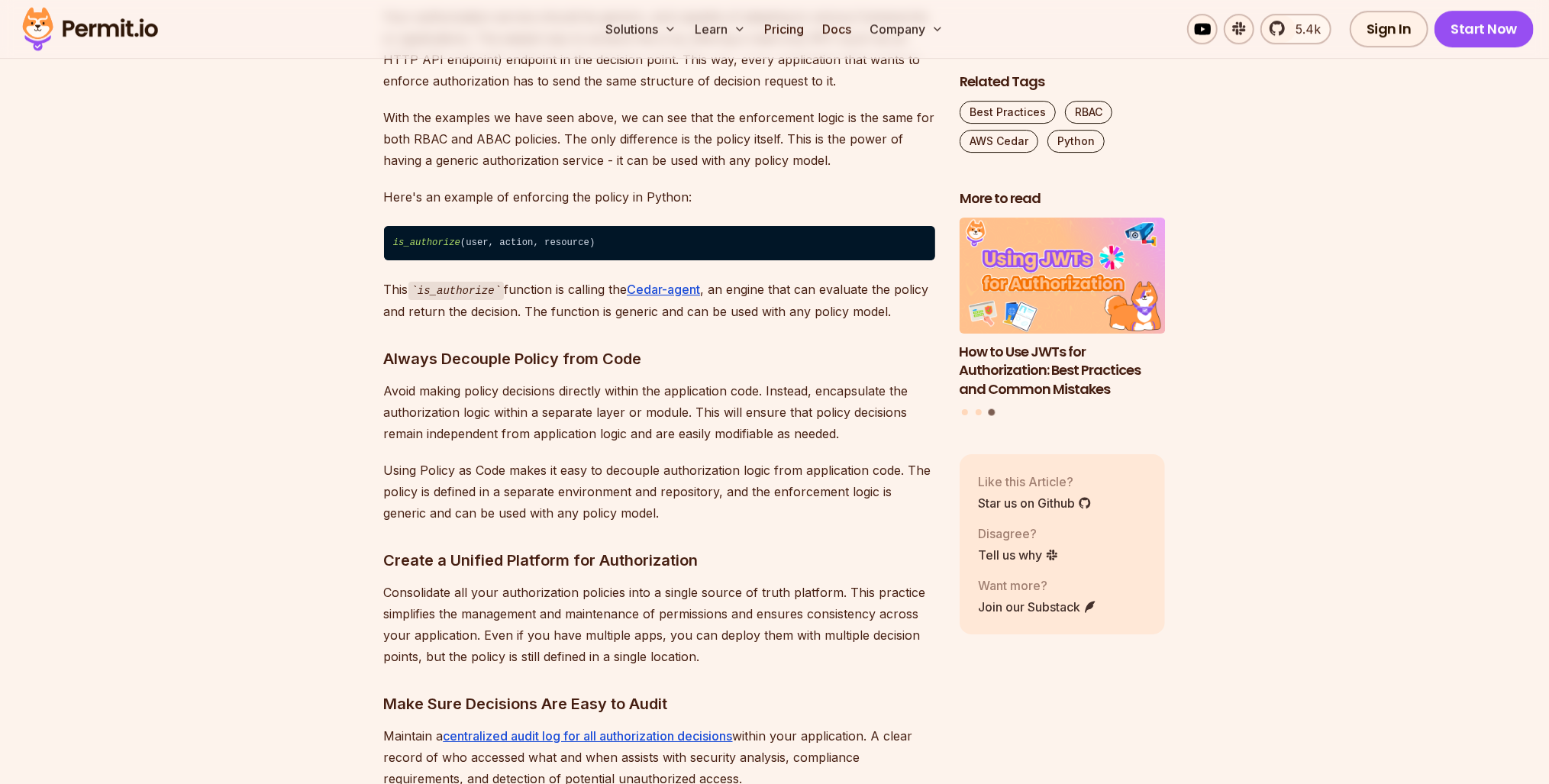
drag, startPoint x: 485, startPoint y: 454, endPoint x: 489, endPoint y: 504, distance: 50.2
drag, startPoint x: 493, startPoint y: 482, endPoint x: 487, endPoint y: 464, distance: 19.0
click at [487, 92] on p "Your authorization service should be generic, and capable of adapting to variou…" at bounding box center [660, 49] width 551 height 86
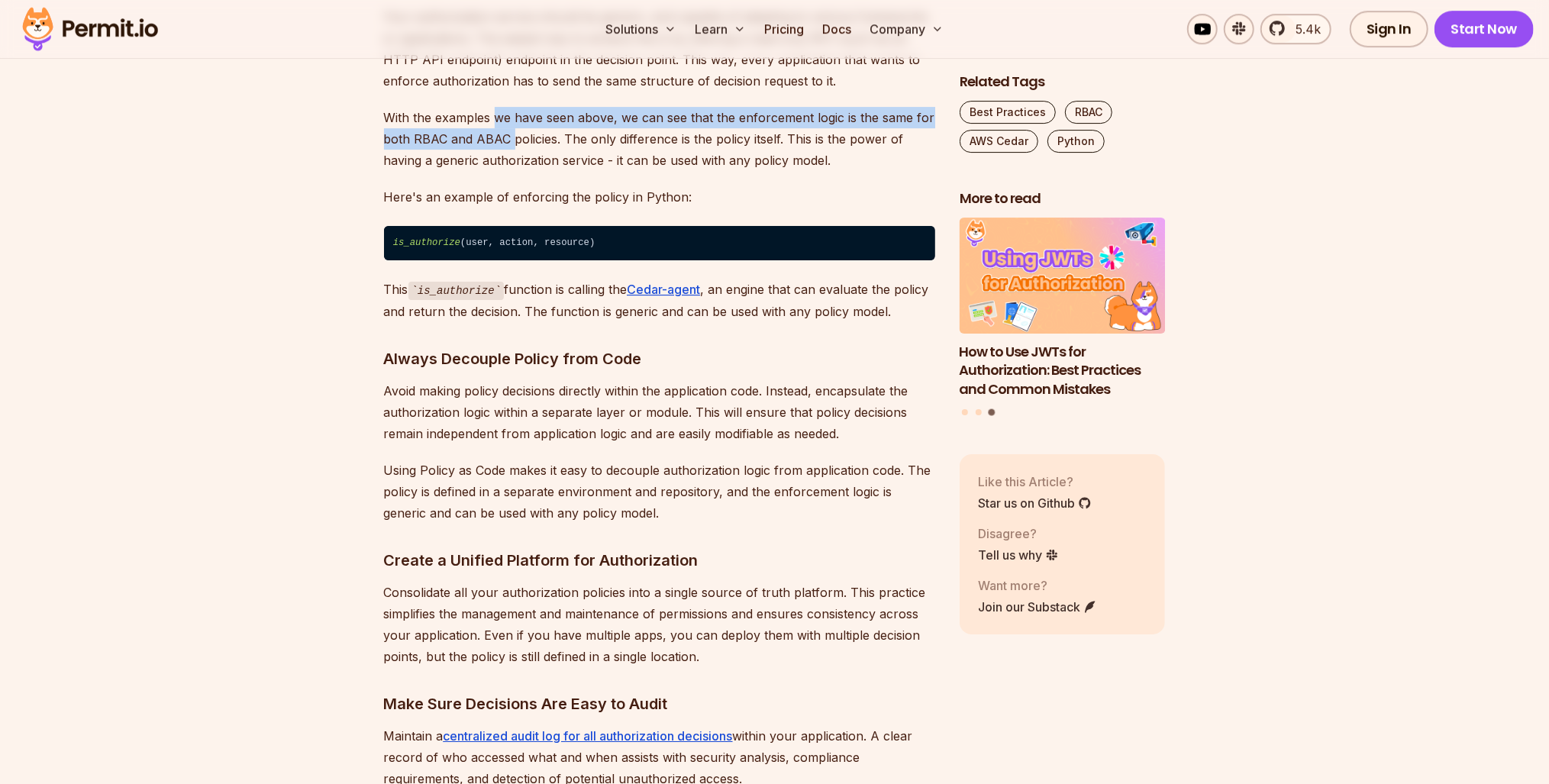
drag, startPoint x: 487, startPoint y: 464, endPoint x: 493, endPoint y: 518, distance: 54.3
click at [493, 171] on p "With the examples we have seen above, we can see that the enforcement logic is …" at bounding box center [660, 139] width 551 height 64
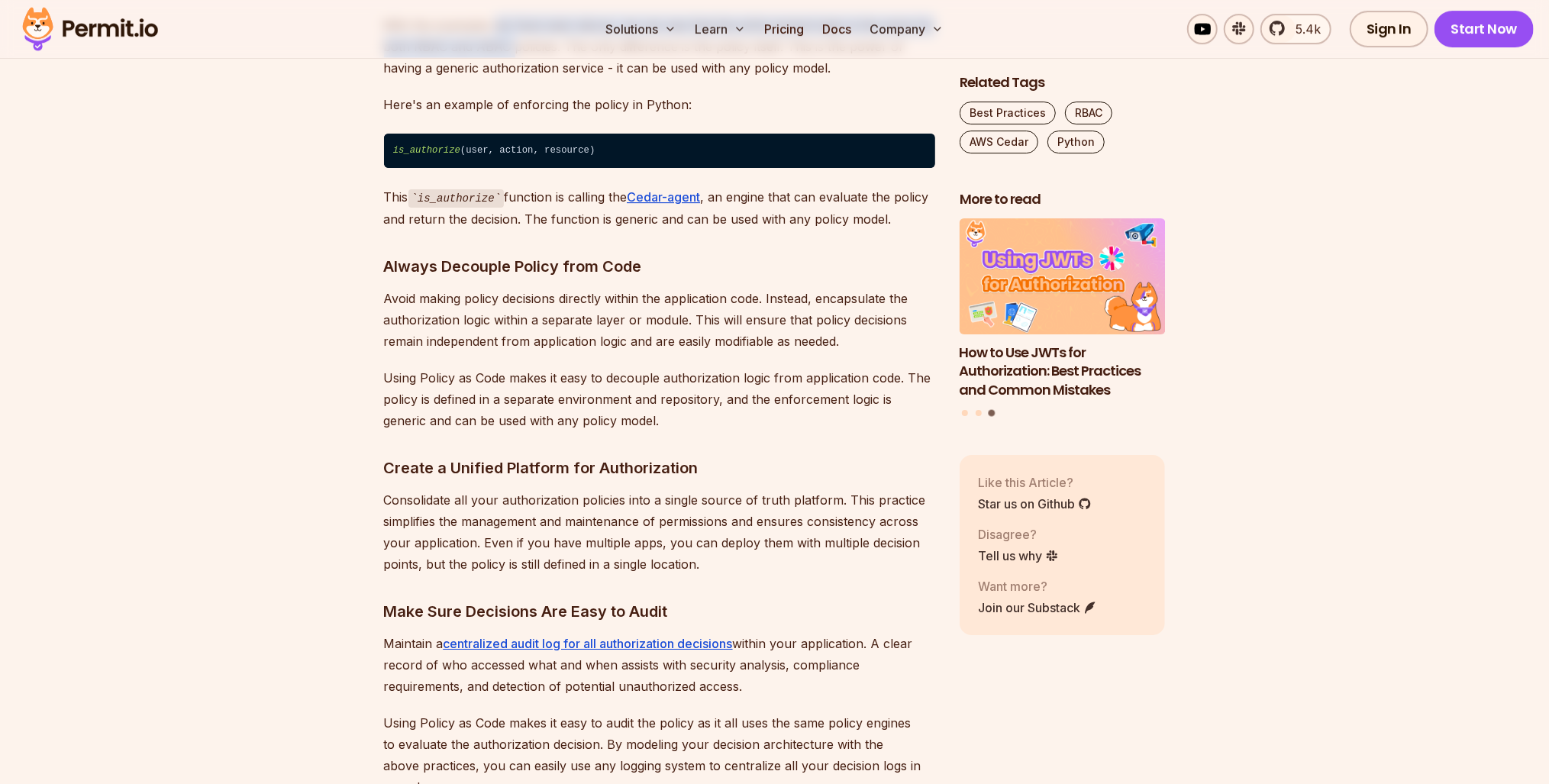
scroll to position [4273, 0]
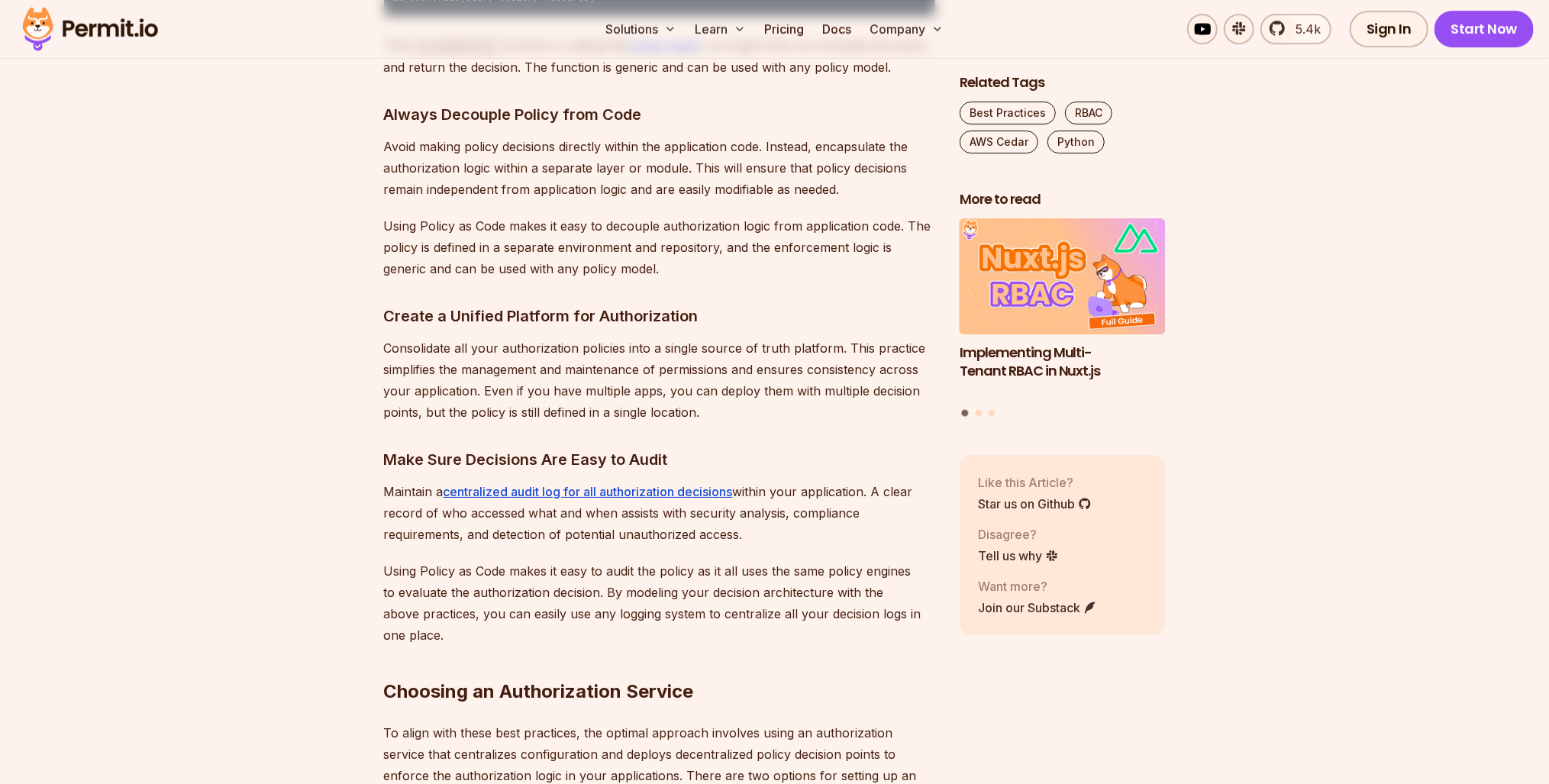
click at [463, 127] on h3 "Always Decouple Policy from Code" at bounding box center [660, 114] width 551 height 24
drag, startPoint x: 463, startPoint y: 517, endPoint x: 446, endPoint y: 529, distance: 20.8
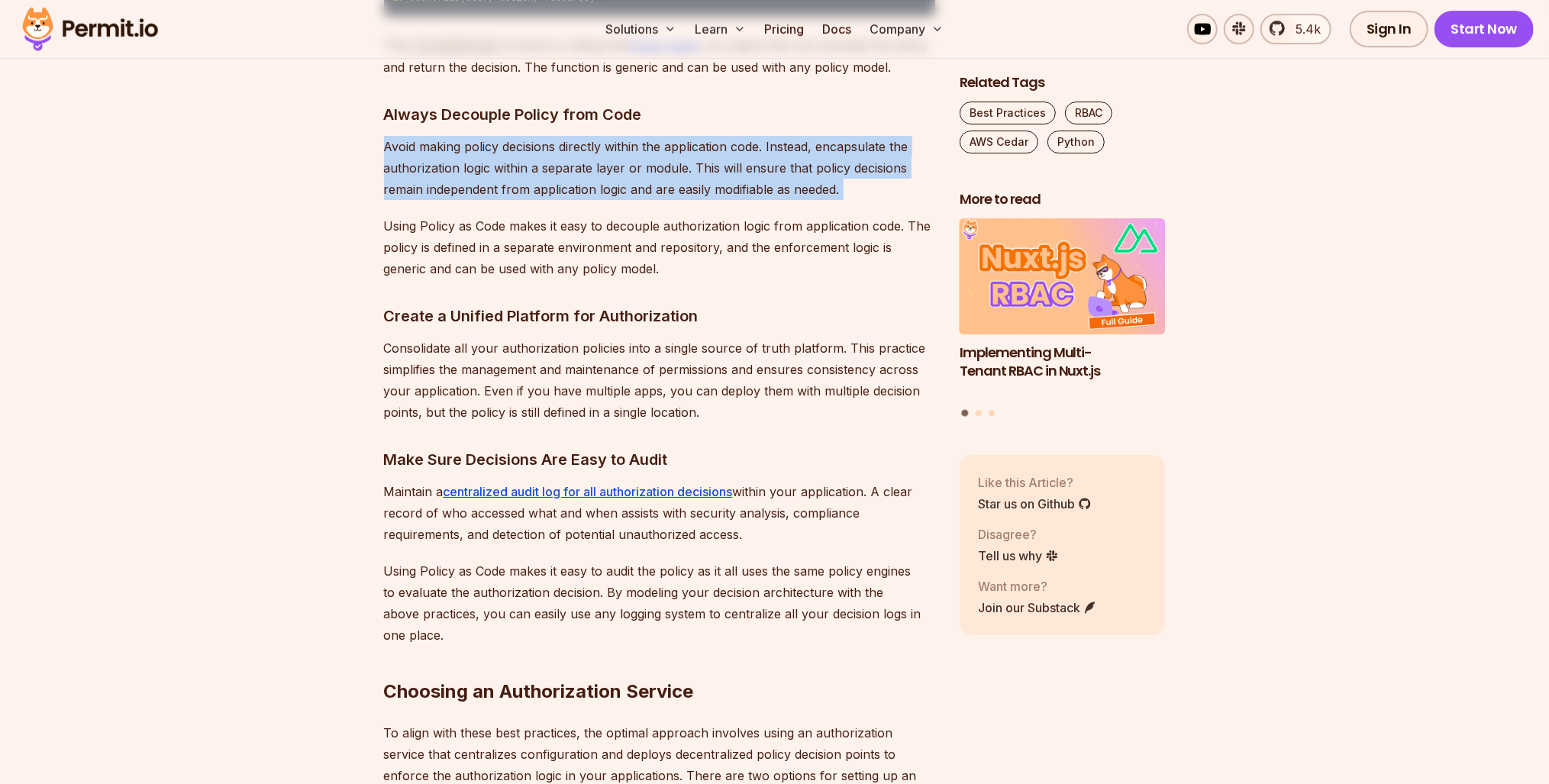
drag, startPoint x: 446, startPoint y: 529, endPoint x: 436, endPoint y: 546, distance: 19.7
click at [436, 200] on p "Avoid making policy decisions directly within the application code. Instead, en…" at bounding box center [660, 167] width 551 height 64
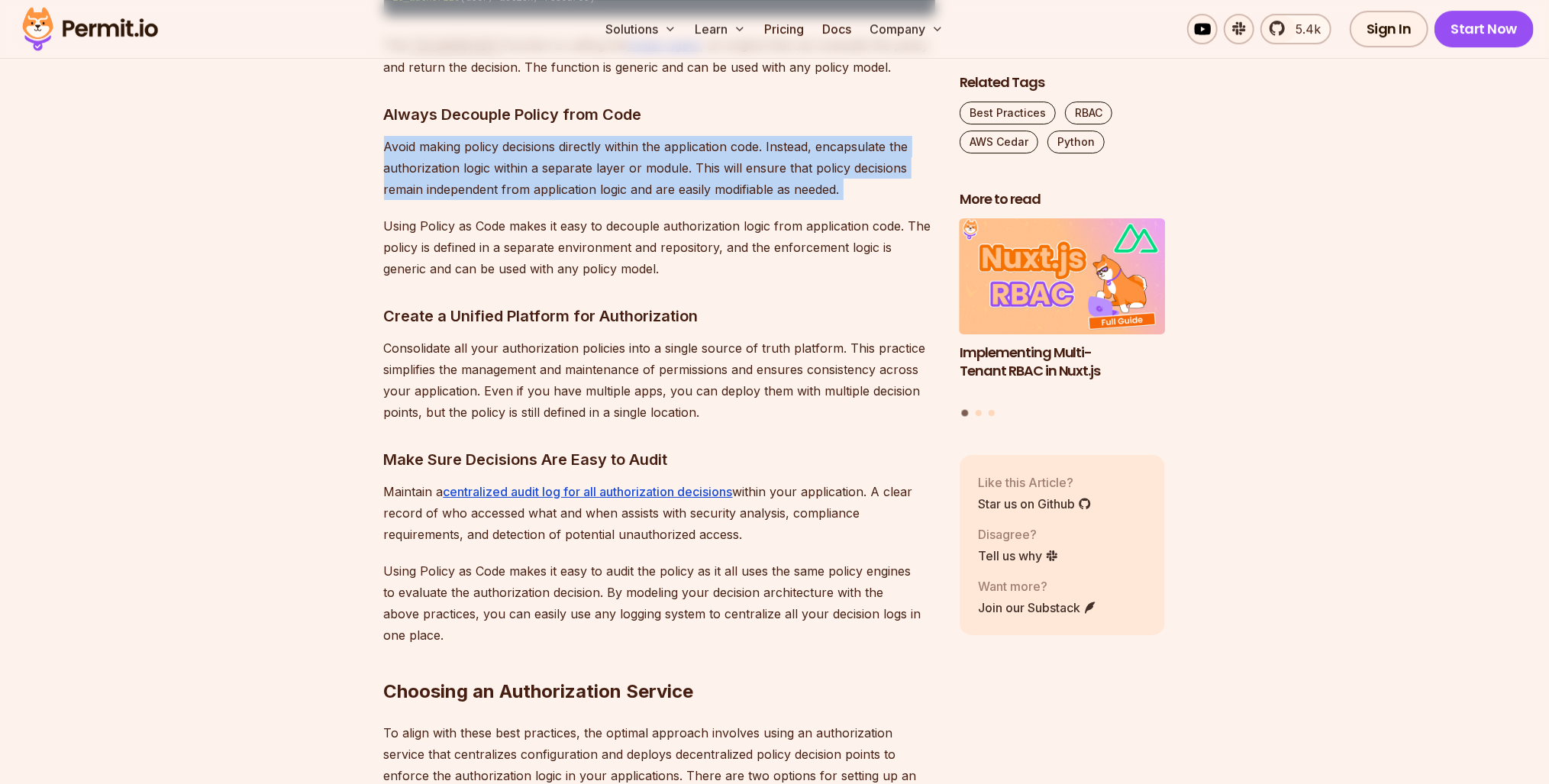
drag, startPoint x: 436, startPoint y: 546, endPoint x: 451, endPoint y: 576, distance: 33.5
click at [451, 200] on p "Avoid making policy decisions directly within the application code. Instead, en…" at bounding box center [660, 167] width 551 height 64
drag, startPoint x: 451, startPoint y: 576, endPoint x: 497, endPoint y: 592, distance: 48.7
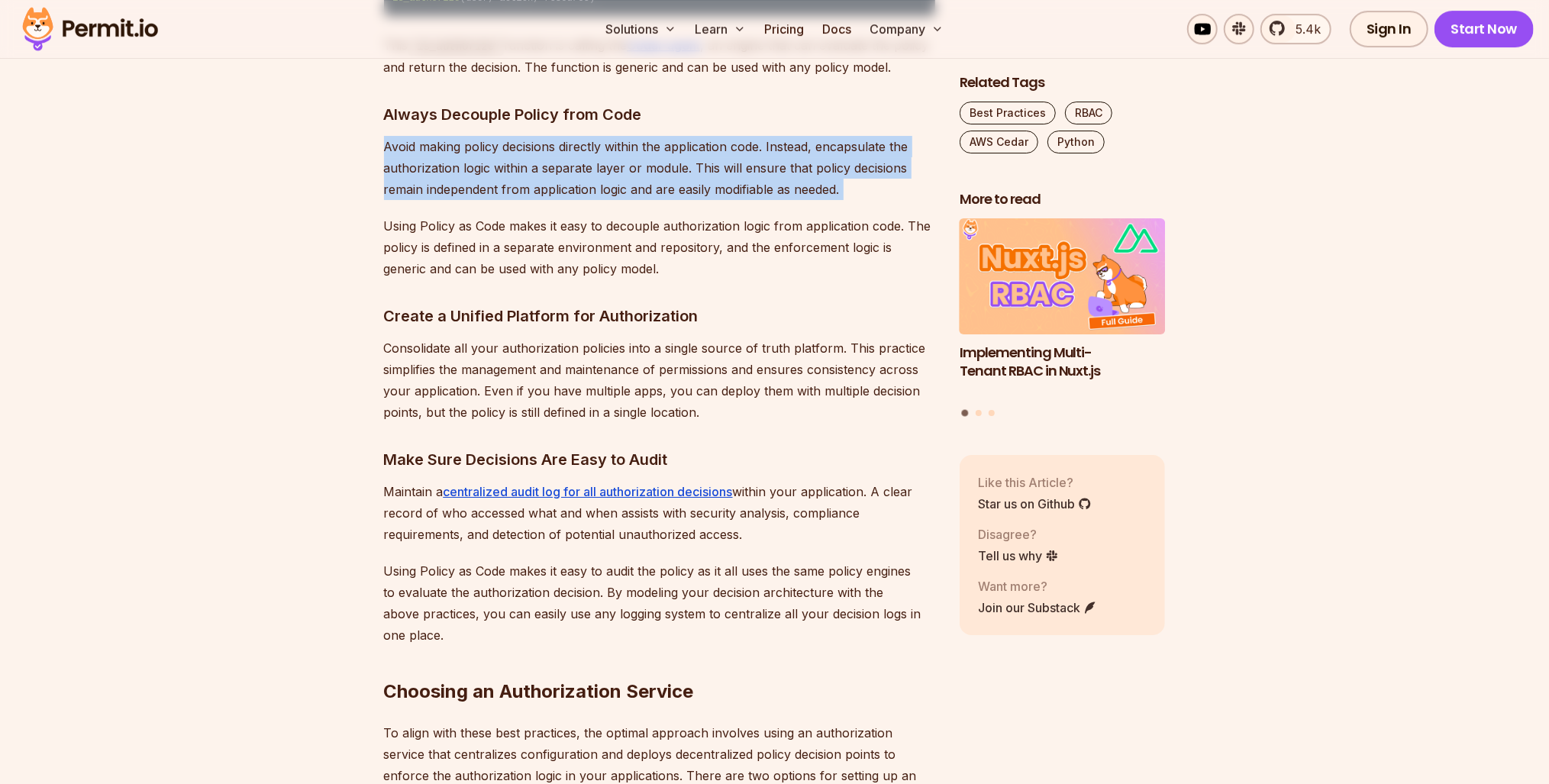
click at [497, 200] on p "Avoid making policy decisions directly within the application code. Instead, en…" at bounding box center [660, 167] width 551 height 64
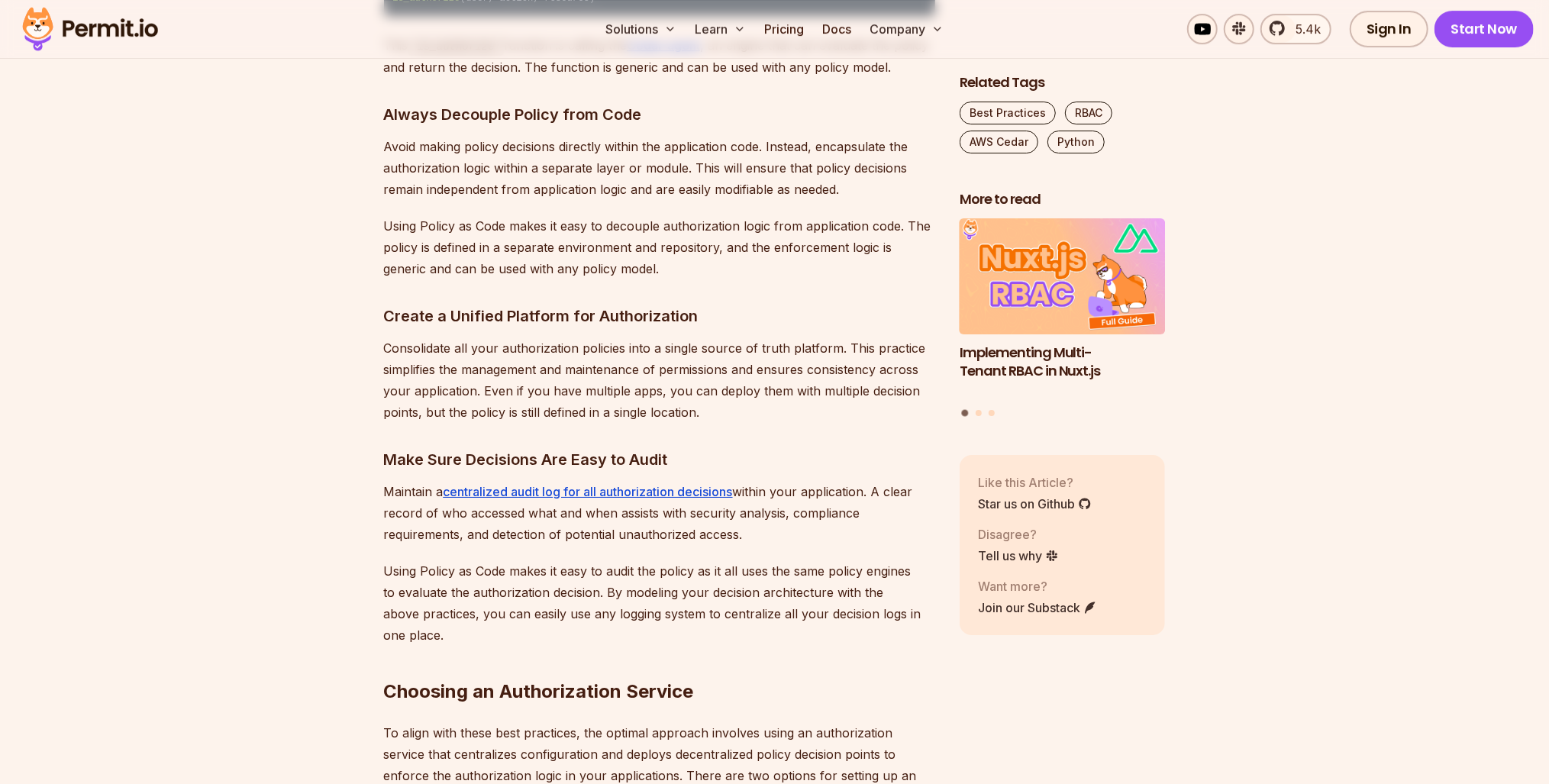
click at [505, 280] on p "Using Policy as Code makes it easy to decouple authorization logic from applica…" at bounding box center [660, 247] width 551 height 64
click at [504, 280] on p "Using Policy as Code makes it easy to decouple authorization logic from applica…" at bounding box center [660, 247] width 551 height 64
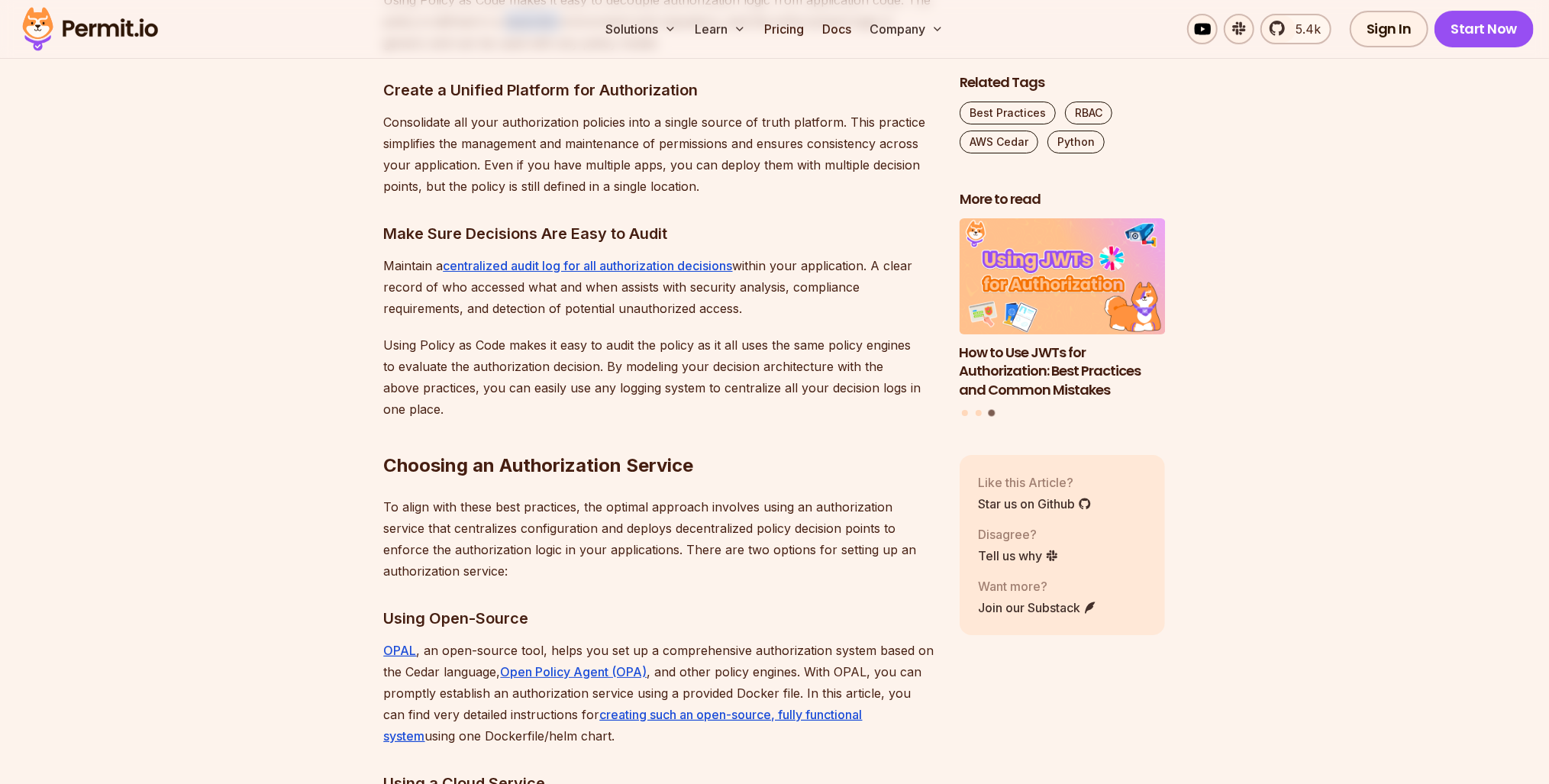
scroll to position [4518, 0]
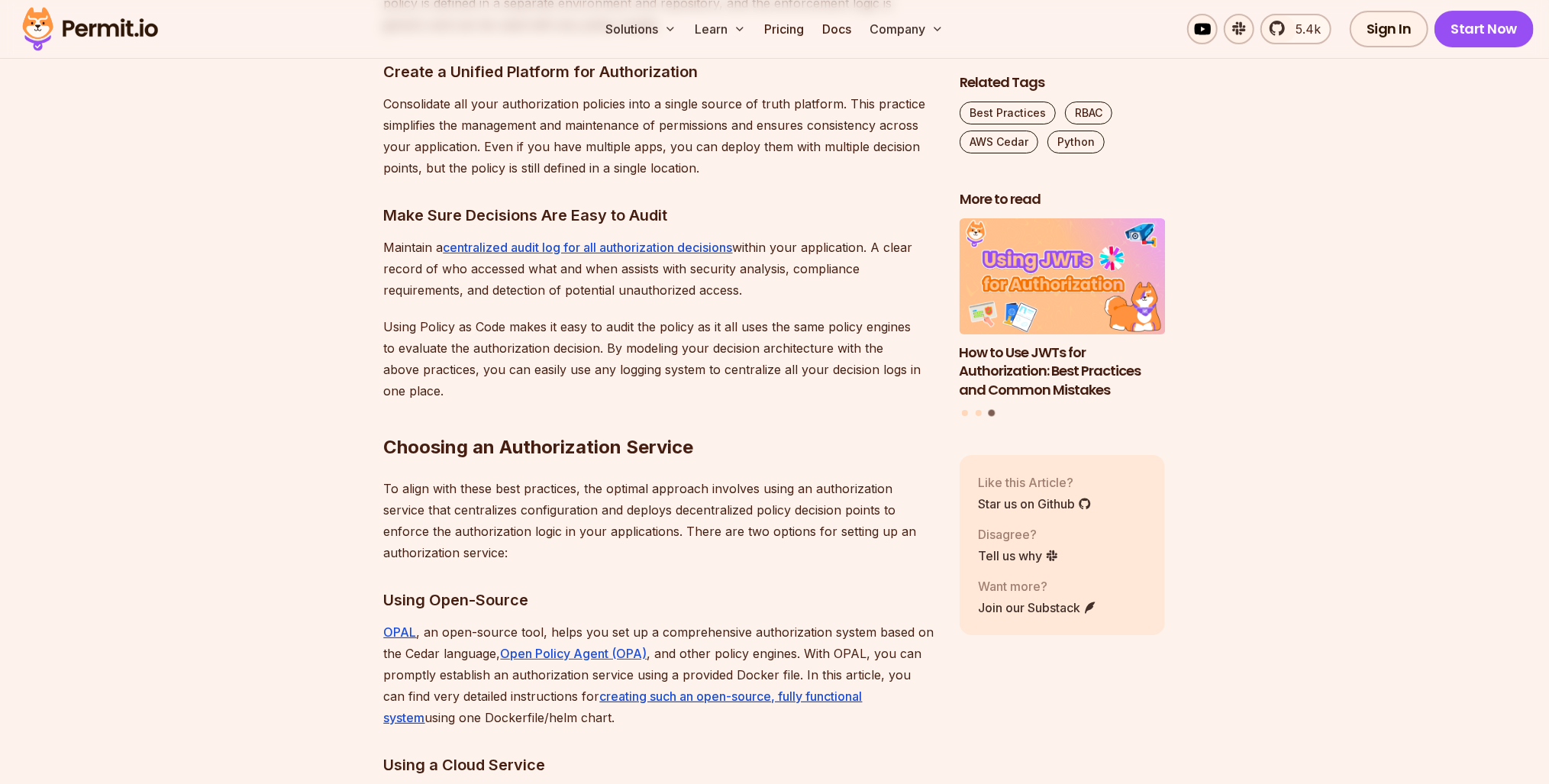
click at [441, 84] on h3 "Create a Unified Platform for Authorization" at bounding box center [660, 71] width 551 height 24
drag, startPoint x: 441, startPoint y: 468, endPoint x: 481, endPoint y: 516, distance: 62.5
click at [481, 178] on p "Consolidate all your authorization policies into a single source of truth platf…" at bounding box center [660, 136] width 551 height 86
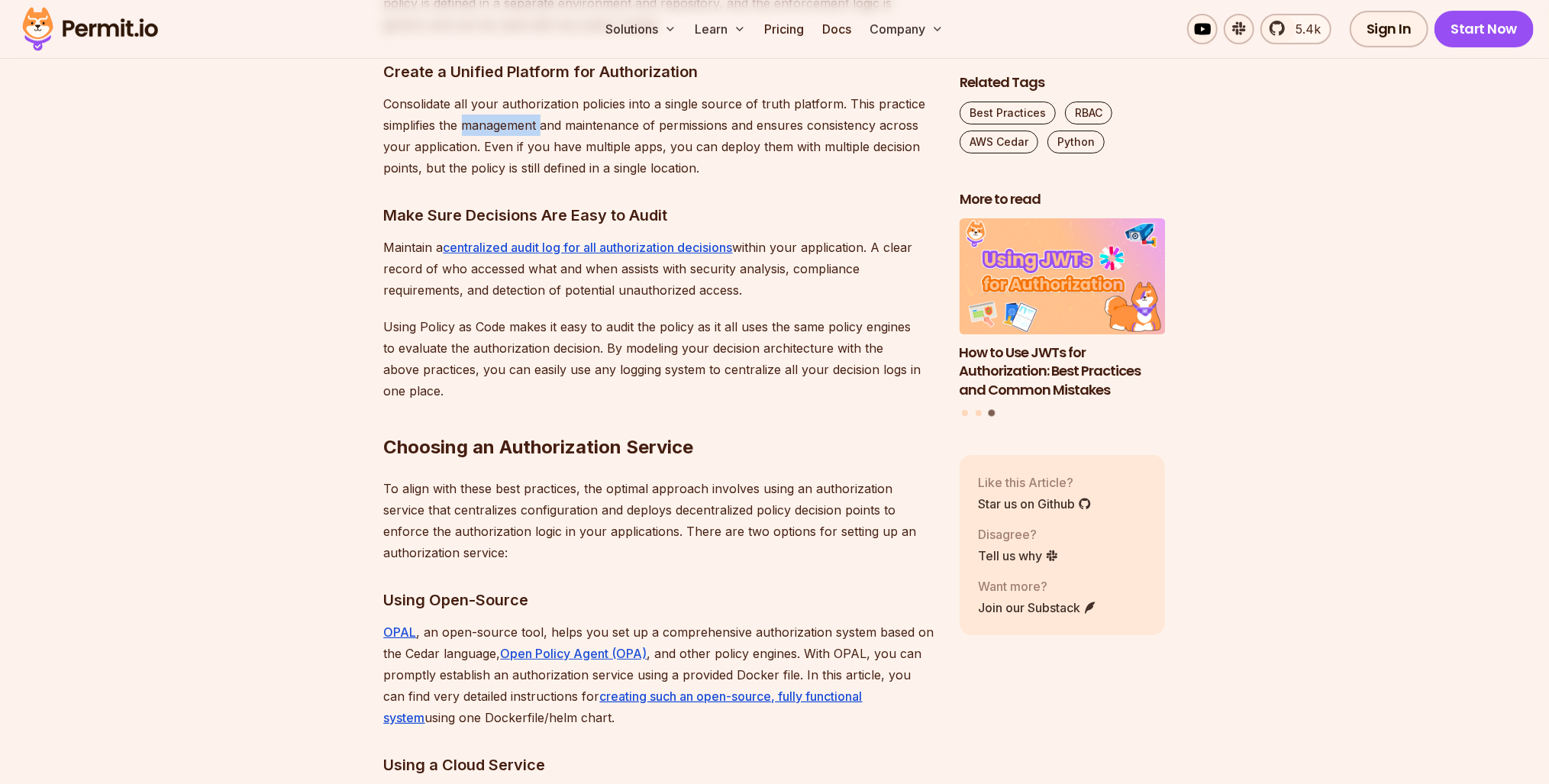
click at [481, 178] on p "Consolidate all your authorization policies into a single source of truth platf…" at bounding box center [660, 136] width 551 height 86
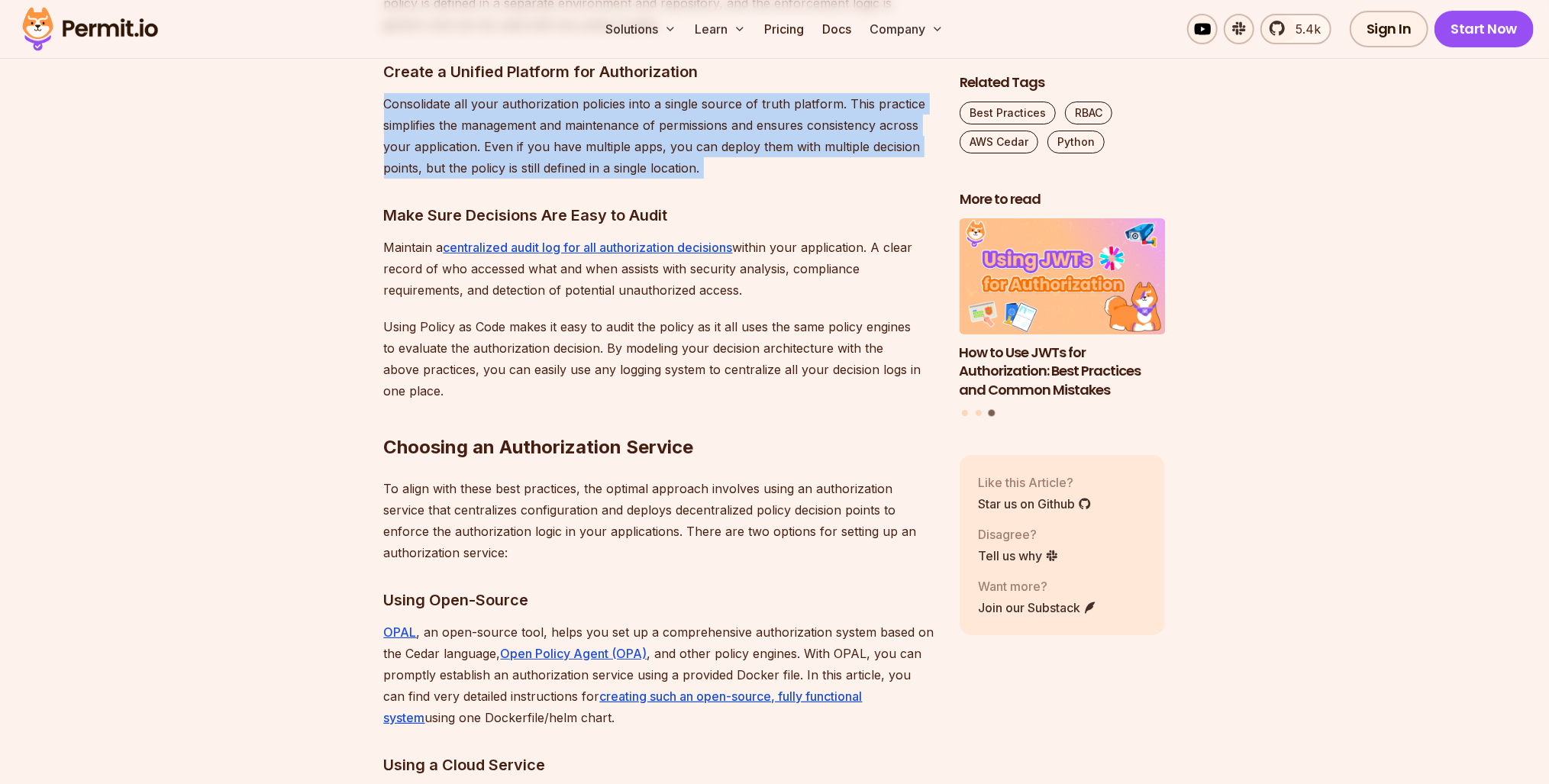
click at [481, 178] on p "Consolidate all your authorization policies into a single source of truth platf…" at bounding box center [660, 136] width 551 height 86
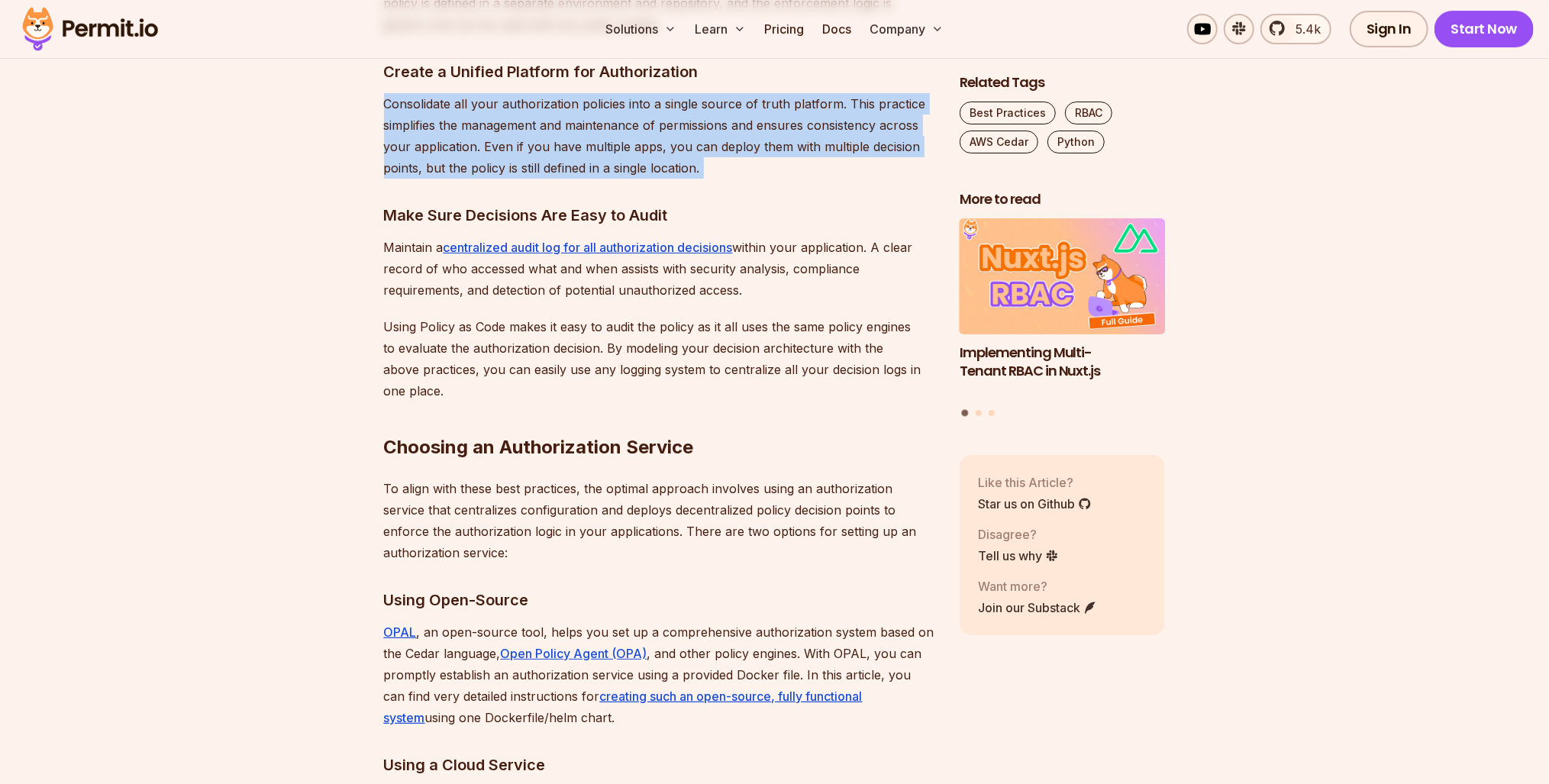
click at [422, 178] on p "Consolidate all your authorization policies into a single source of truth platf…" at bounding box center [660, 136] width 551 height 86
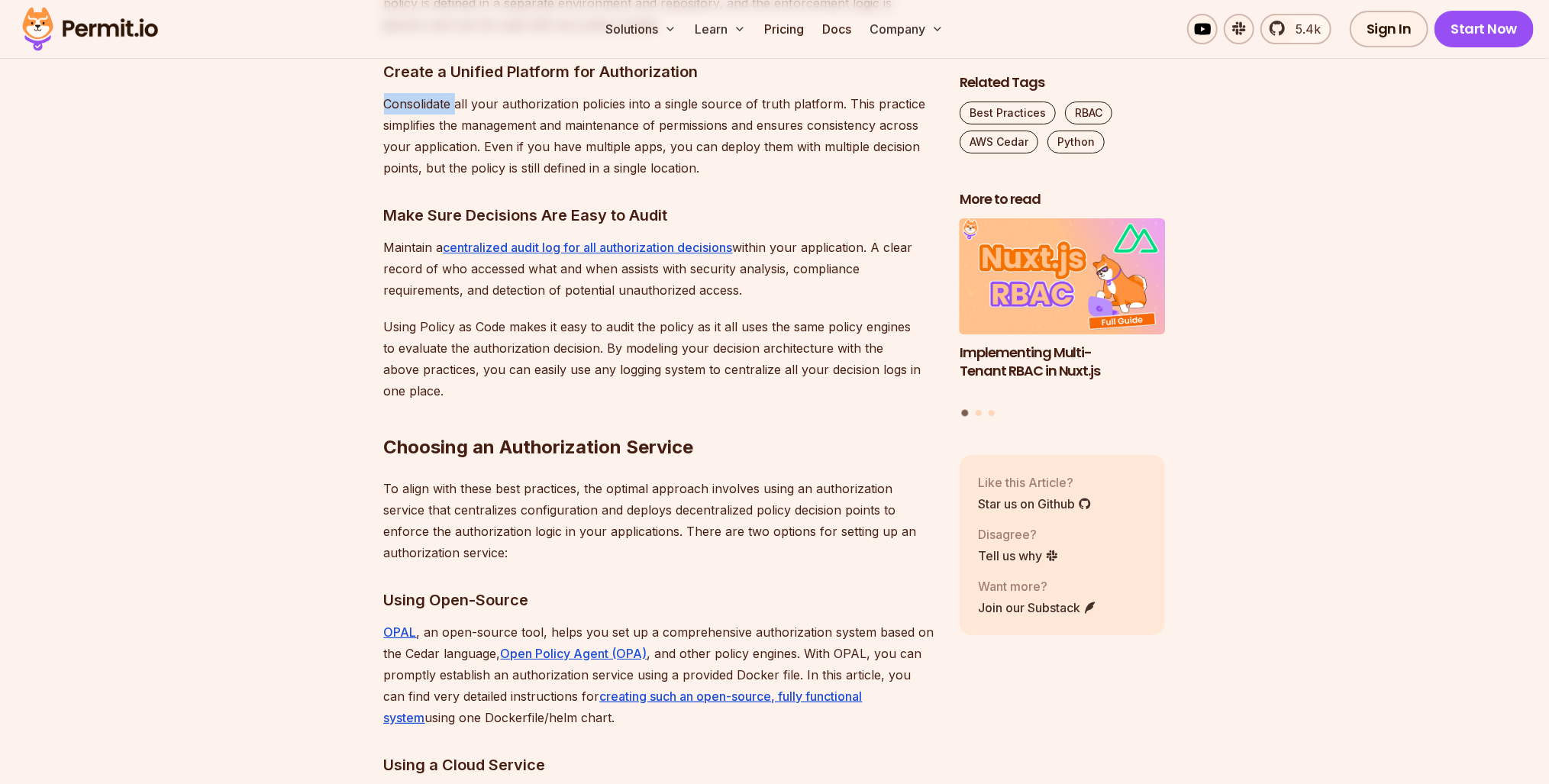
click at [422, 178] on p "Consolidate all your authorization policies into a single source of truth platf…" at bounding box center [660, 136] width 551 height 86
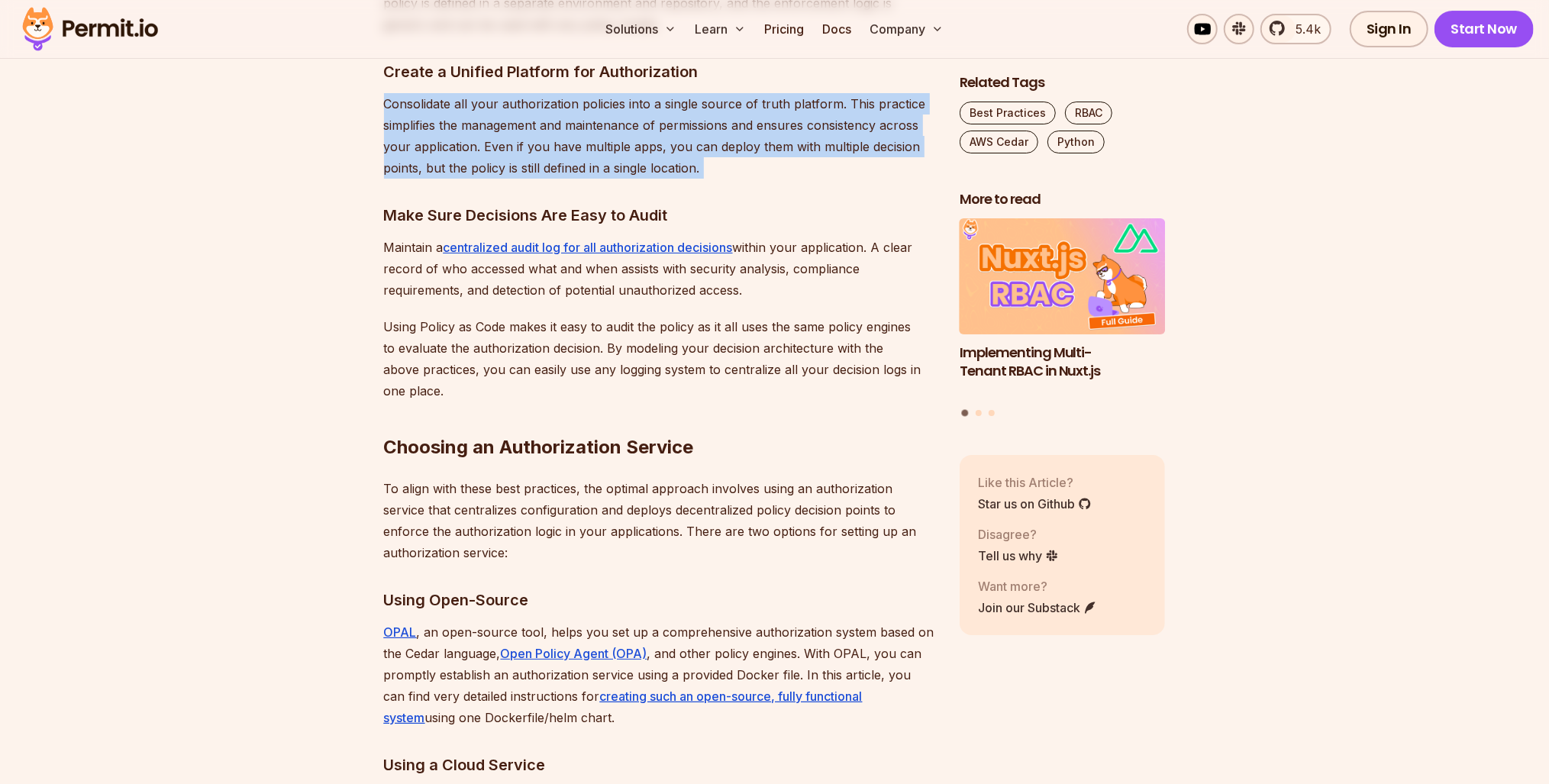
click at [422, 178] on p "Consolidate all your authorization policies into a single source of truth platf…" at bounding box center [660, 136] width 551 height 86
drag, startPoint x: 422, startPoint y: 498, endPoint x: 433, endPoint y: 550, distance: 53.2
click at [433, 178] on p "Consolidate all your authorization policies into a single source of truth platf…" at bounding box center [660, 136] width 551 height 86
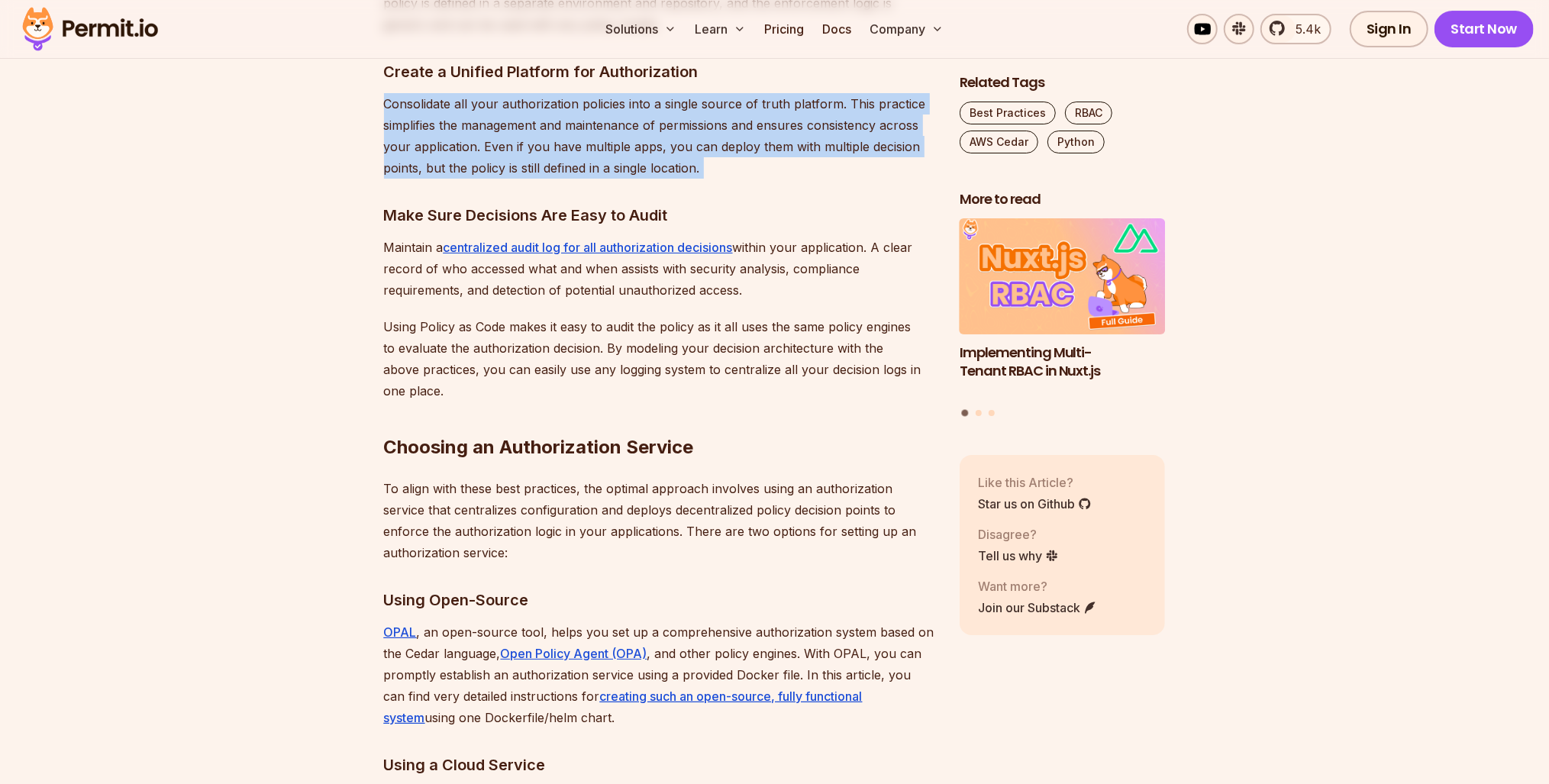
drag, startPoint x: 433, startPoint y: 550, endPoint x: 341, endPoint y: 550, distance: 92.0
drag, startPoint x: 341, startPoint y: 549, endPoint x: 301, endPoint y: 554, distance: 40.3
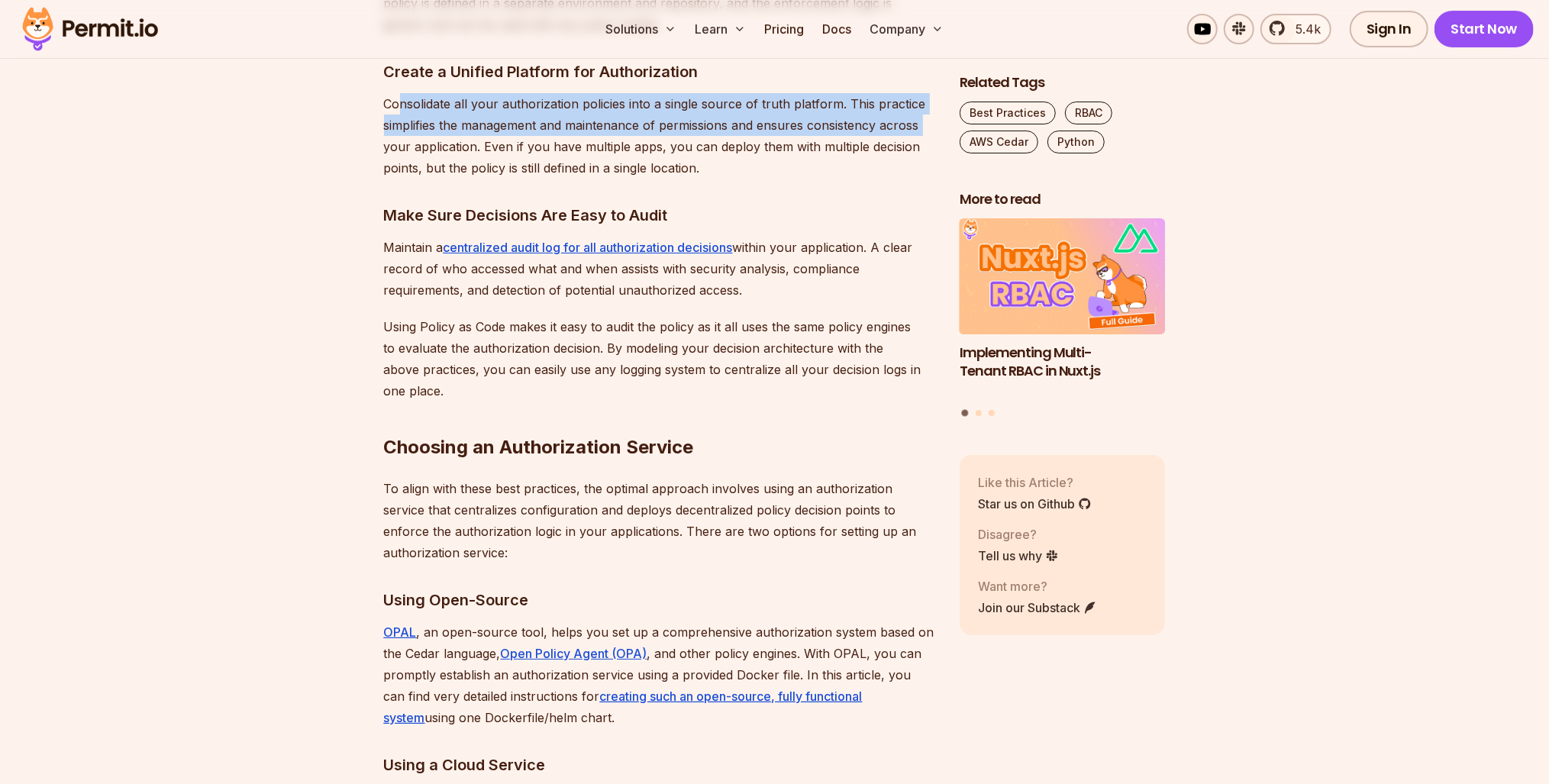
drag, startPoint x: 362, startPoint y: 554, endPoint x: 397, endPoint y: 508, distance: 57.8
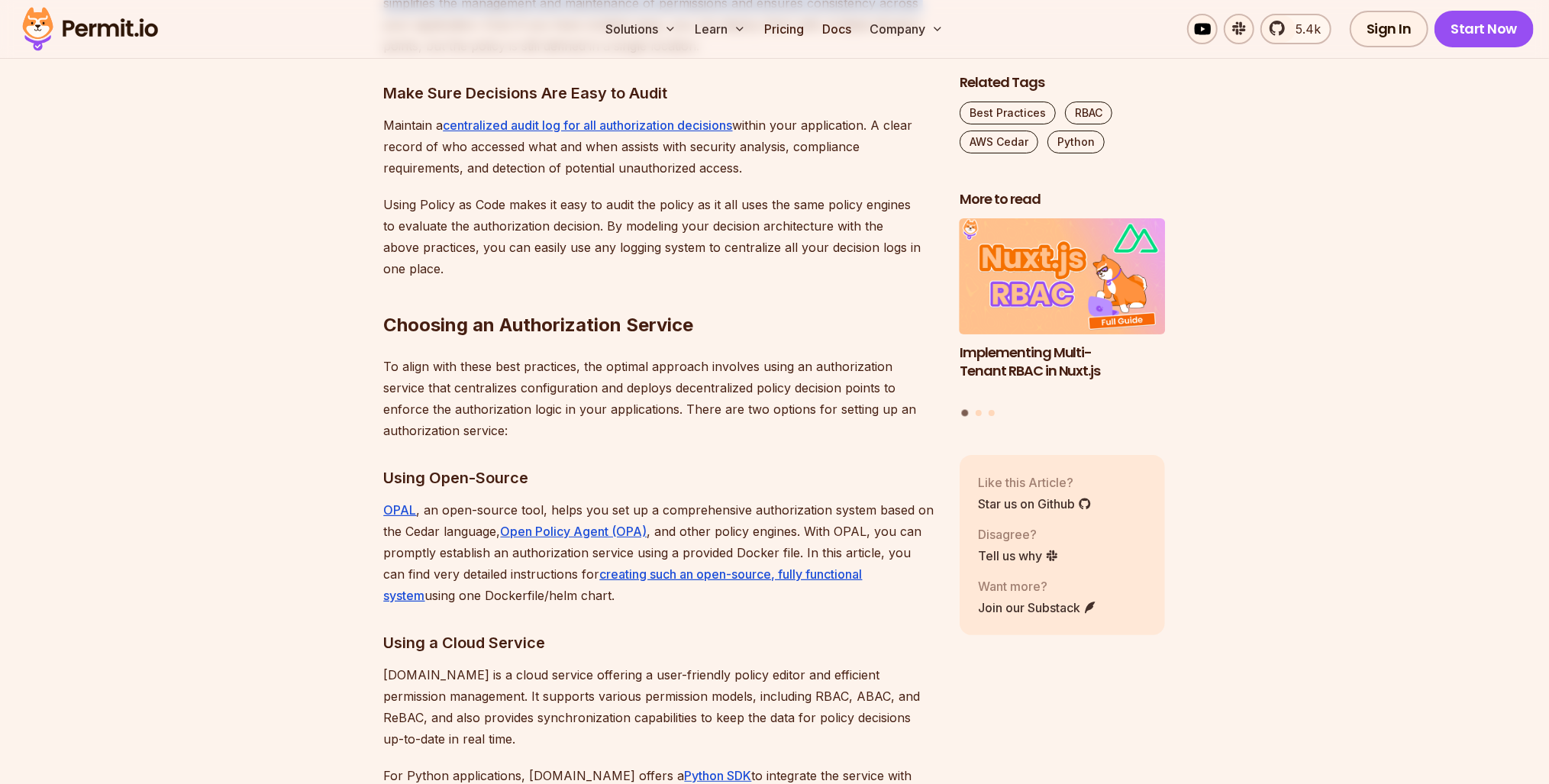
scroll to position [4884, 0]
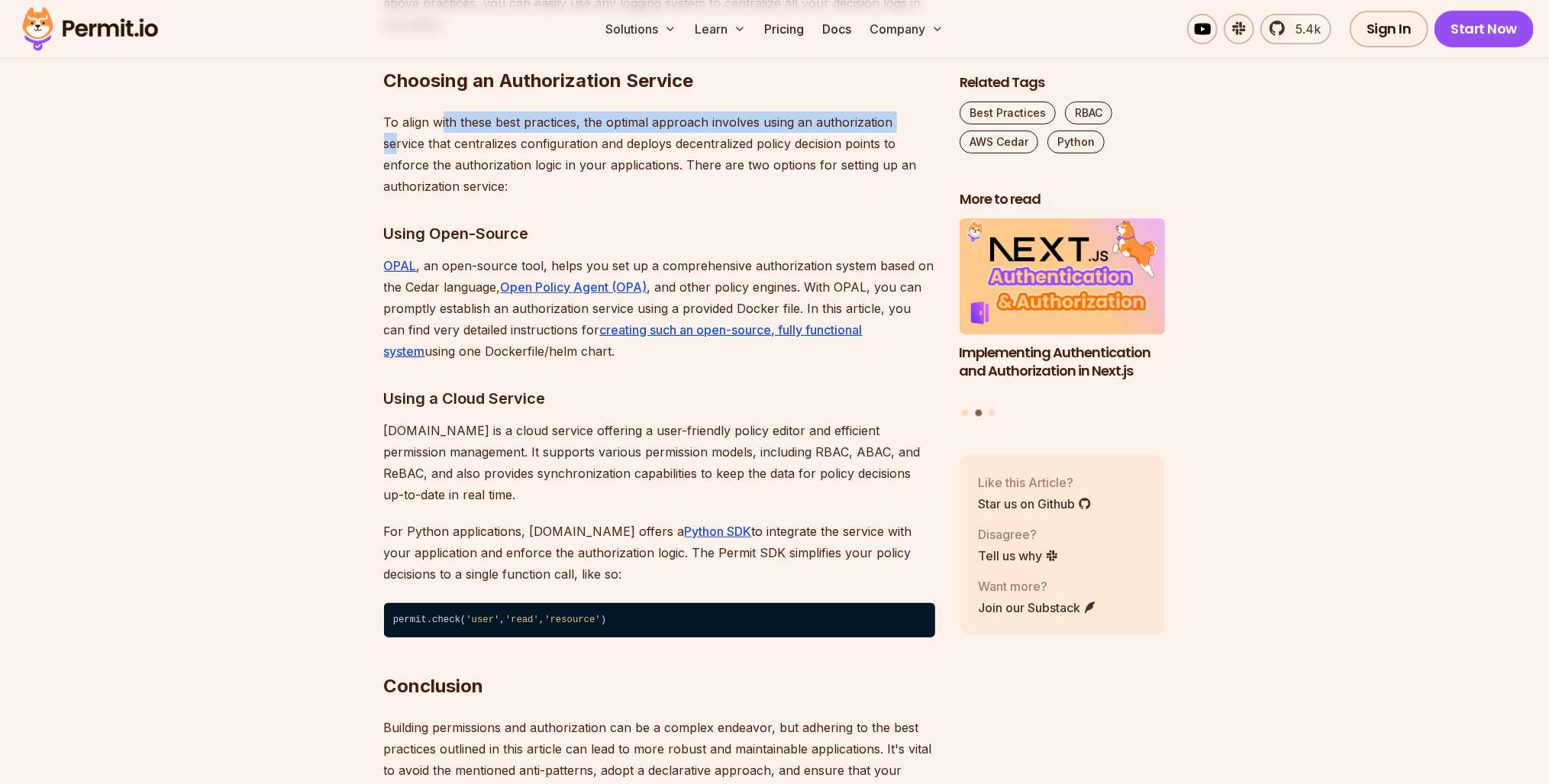
drag, startPoint x: 439, startPoint y: 502, endPoint x: 399, endPoint y: 535, distance: 51.9
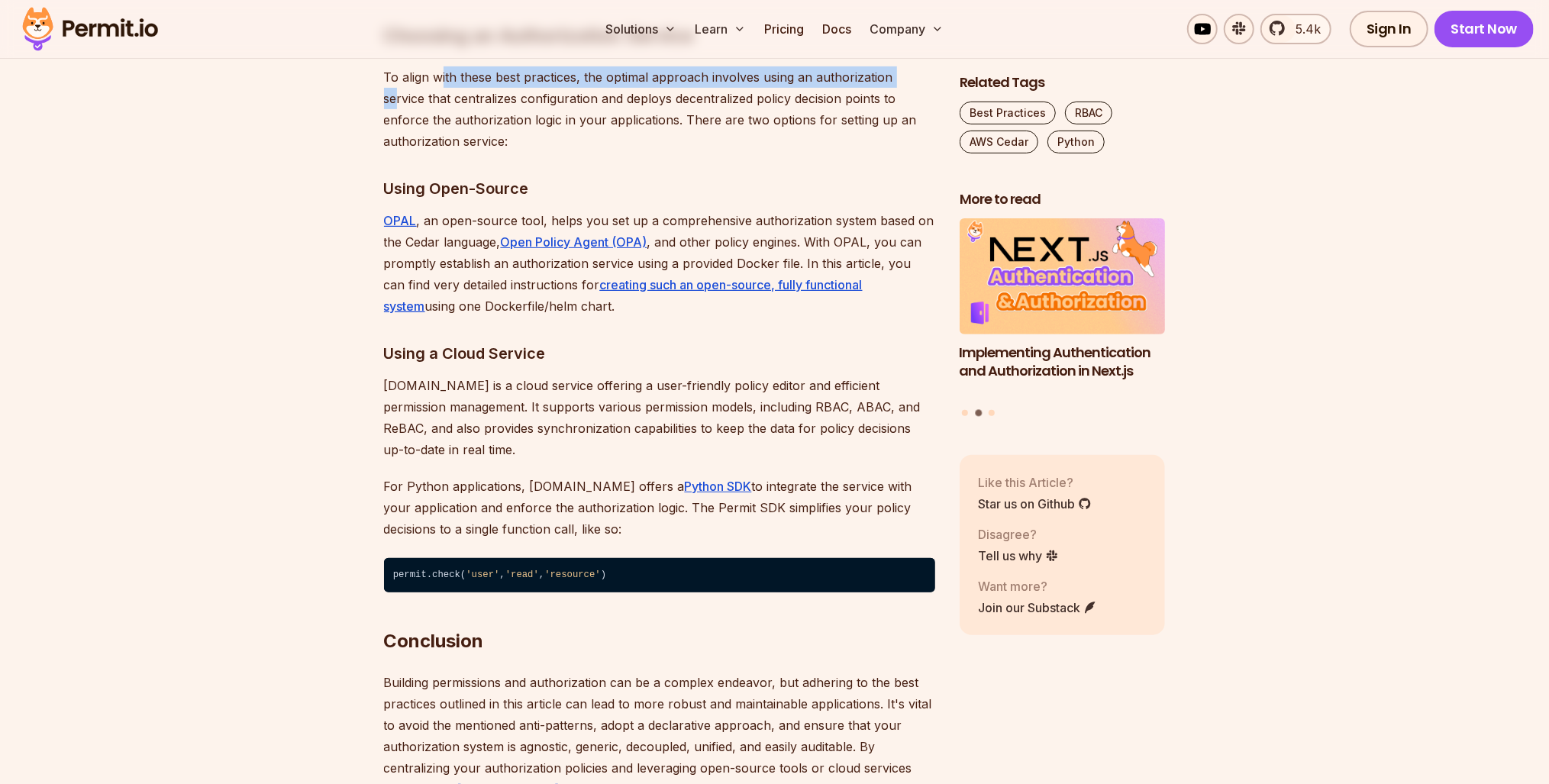
scroll to position [4945, 0]
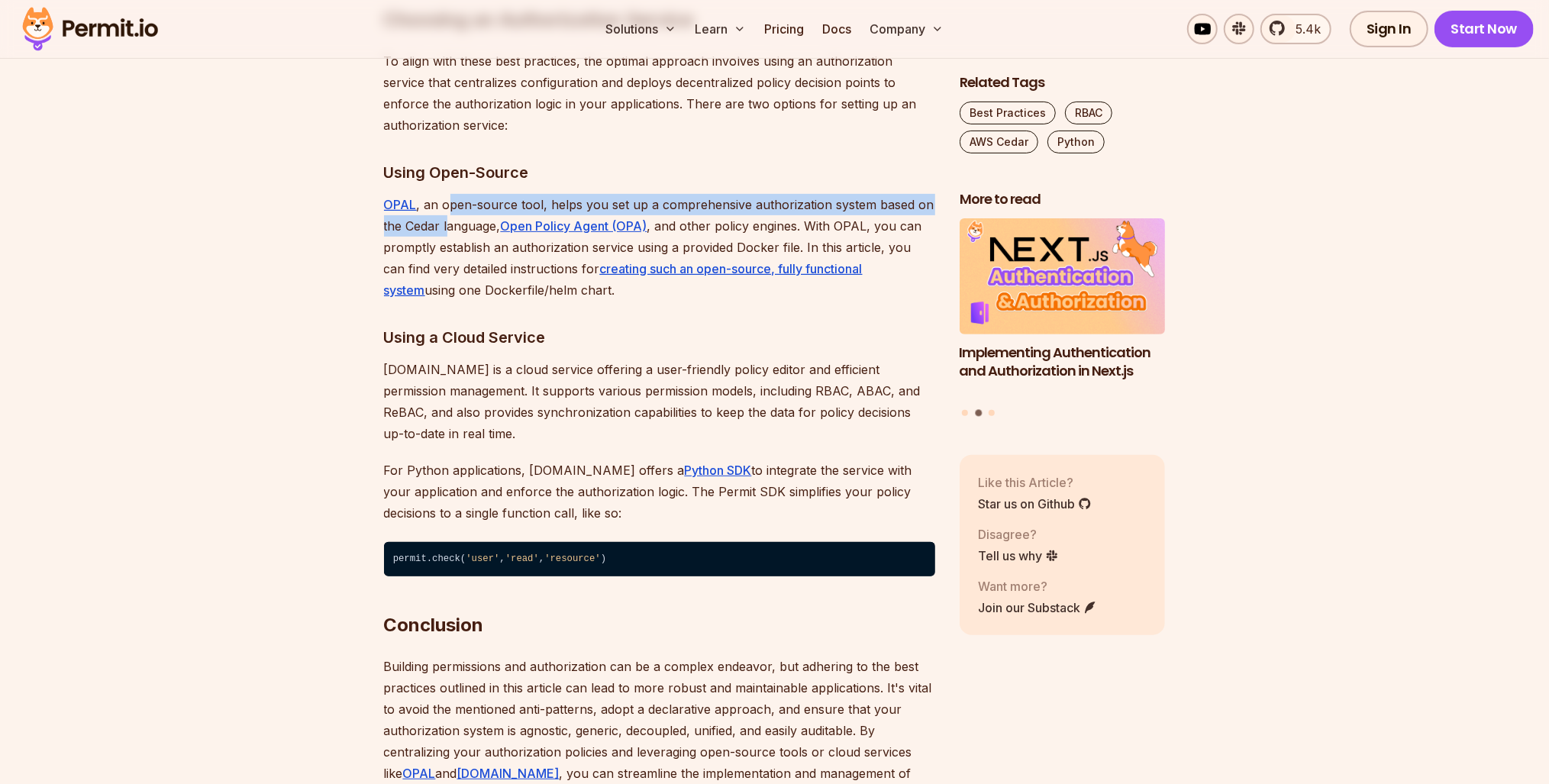
drag, startPoint x: 450, startPoint y: 603, endPoint x: 448, endPoint y: 623, distance: 20.1
click at [448, 301] on p "OPAL , an open-source tool, helps you set up a comprehensive authorization syst…" at bounding box center [660, 247] width 551 height 107
drag, startPoint x: 448, startPoint y: 623, endPoint x: 252, endPoint y: 580, distance: 200.7
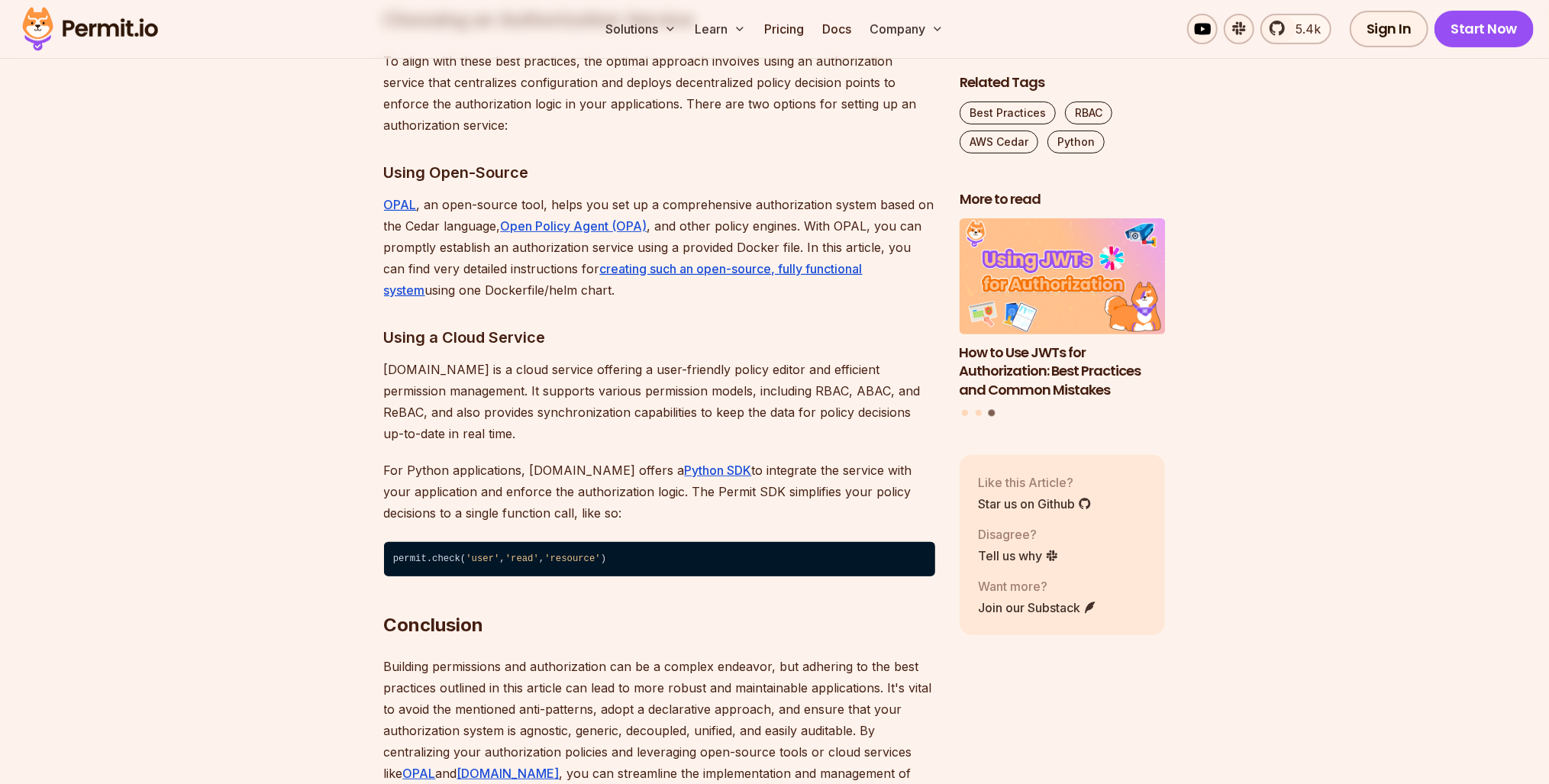
click at [479, 301] on p "OPAL , an open-source tool, helps you set up a comprehensive authorization syst…" at bounding box center [660, 247] width 551 height 107
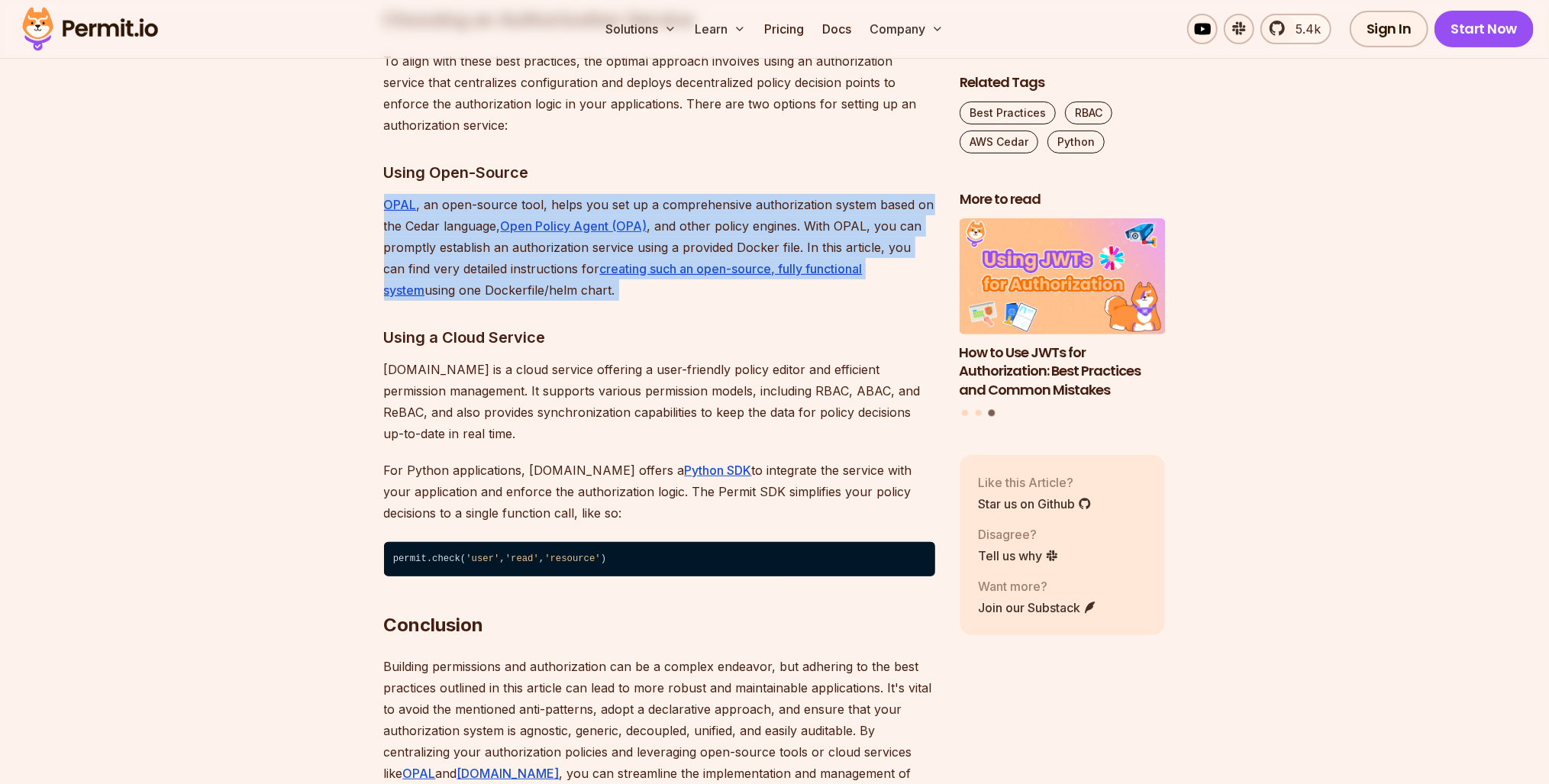
click at [479, 301] on p "OPAL , an open-source tool, helps you set up a comprehensive authorization syst…" at bounding box center [660, 247] width 551 height 107
drag, startPoint x: 479, startPoint y: 636, endPoint x: 435, endPoint y: 632, distance: 44.2
click at [435, 301] on p "OPAL , an open-source tool, helps you set up a comprehensive authorization syst…" at bounding box center [660, 247] width 551 height 107
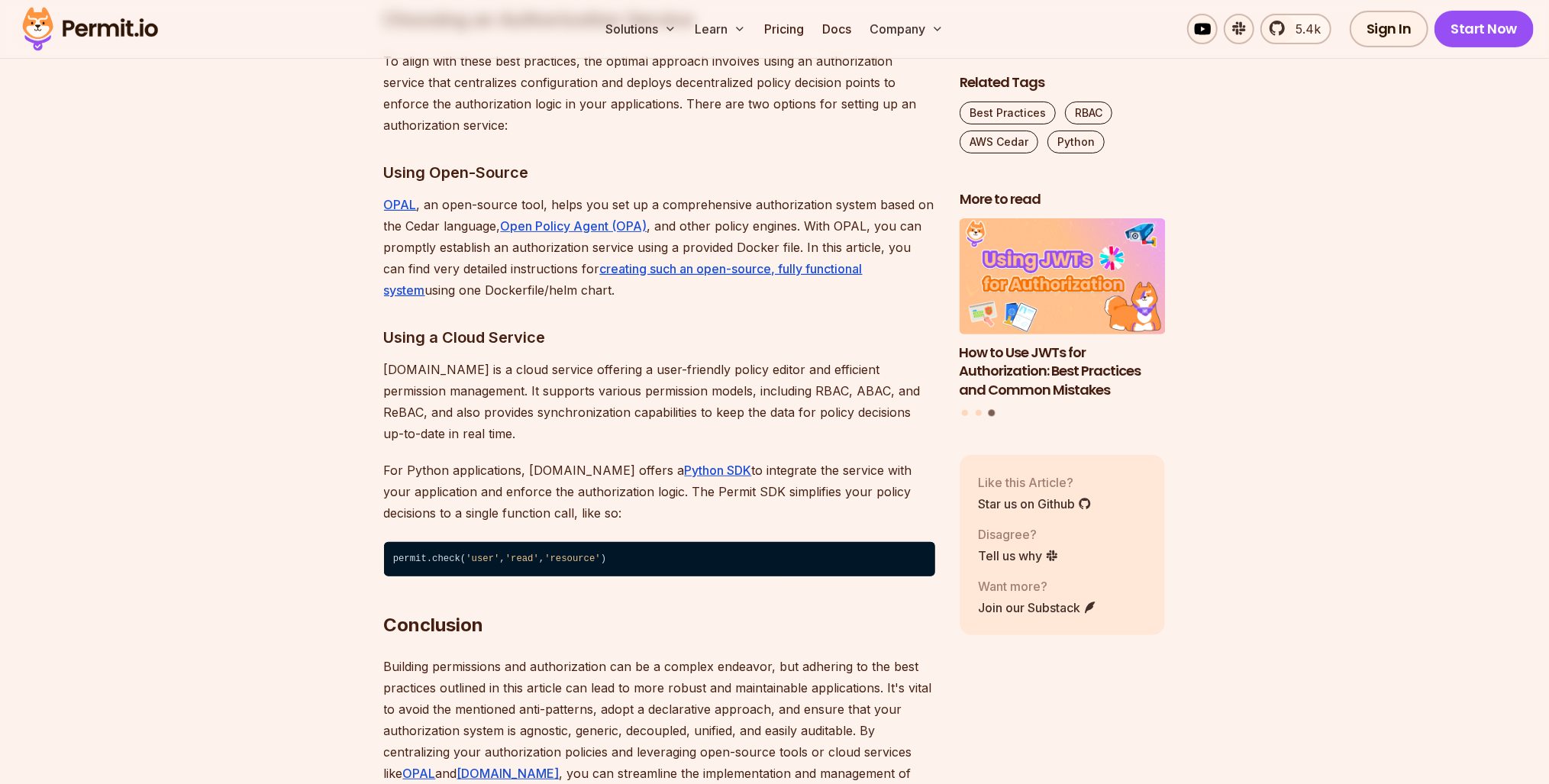
click at [430, 184] on h3 "Using Open-Source" at bounding box center [660, 172] width 551 height 24
click at [396, 212] on u "OPAL" at bounding box center [401, 205] width 33 height 15
click at [525, 233] on link "Open Policy Agent (OPA)" at bounding box center [574, 226] width 147 height 15
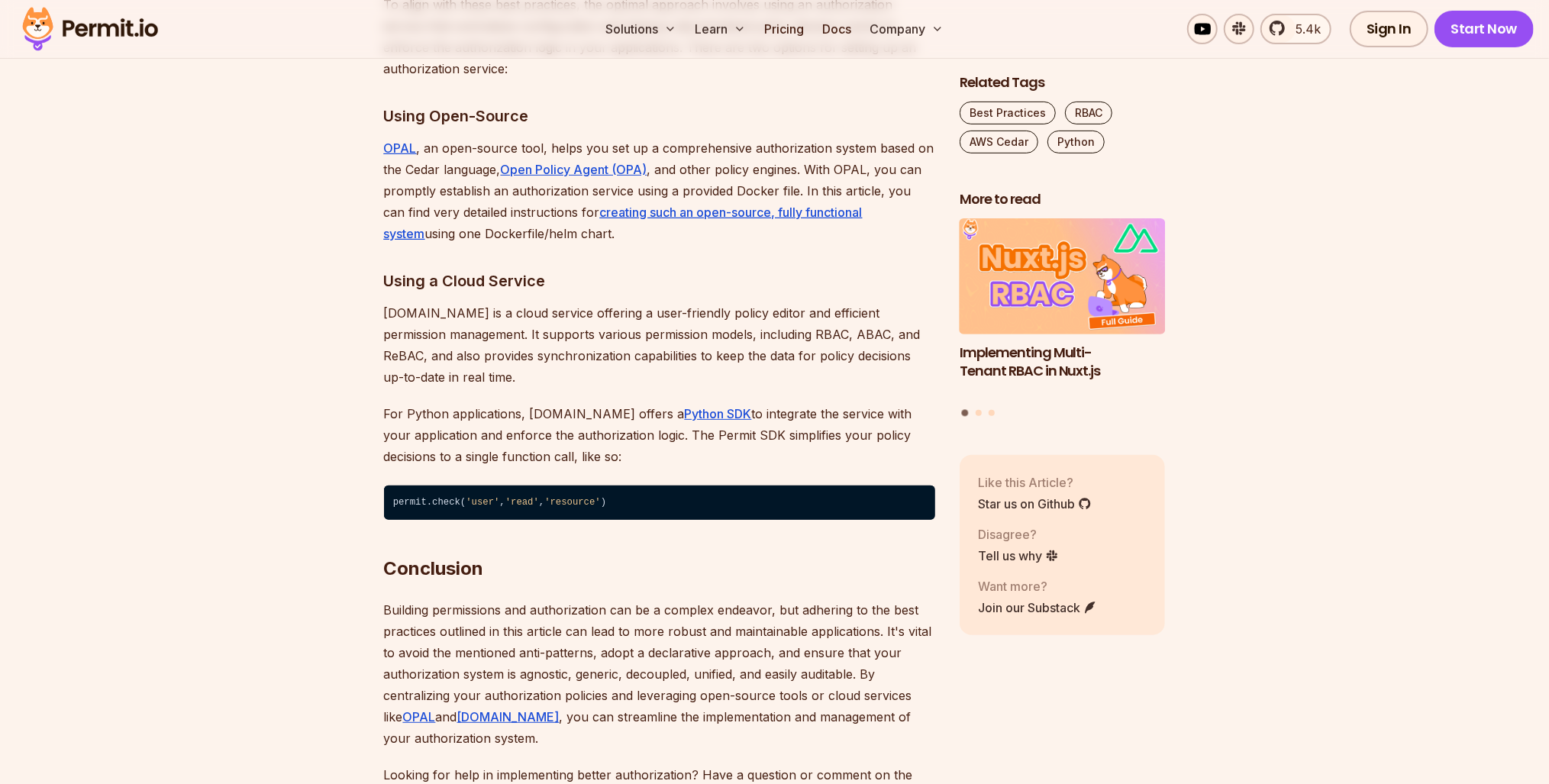
scroll to position [5006, 0]
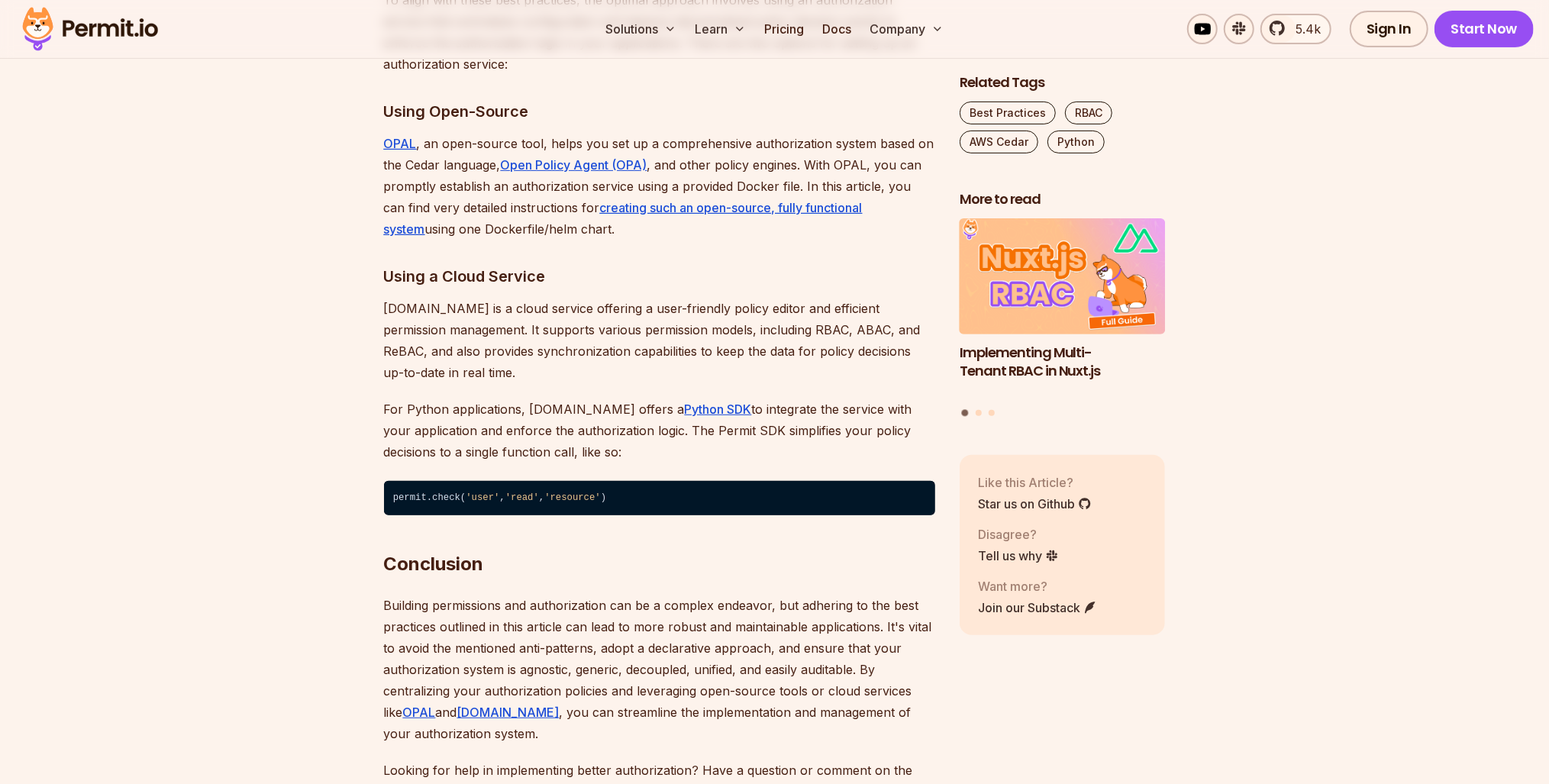
click at [430, 124] on h3 "Using Open-Source" at bounding box center [660, 112] width 551 height 24
drag, startPoint x: 430, startPoint y: 513, endPoint x: 441, endPoint y: 550, distance: 38.6
click at [441, 239] on p "OPAL , an open-source tool, helps you set up a comprehensive authorization syst…" at bounding box center [660, 186] width 551 height 107
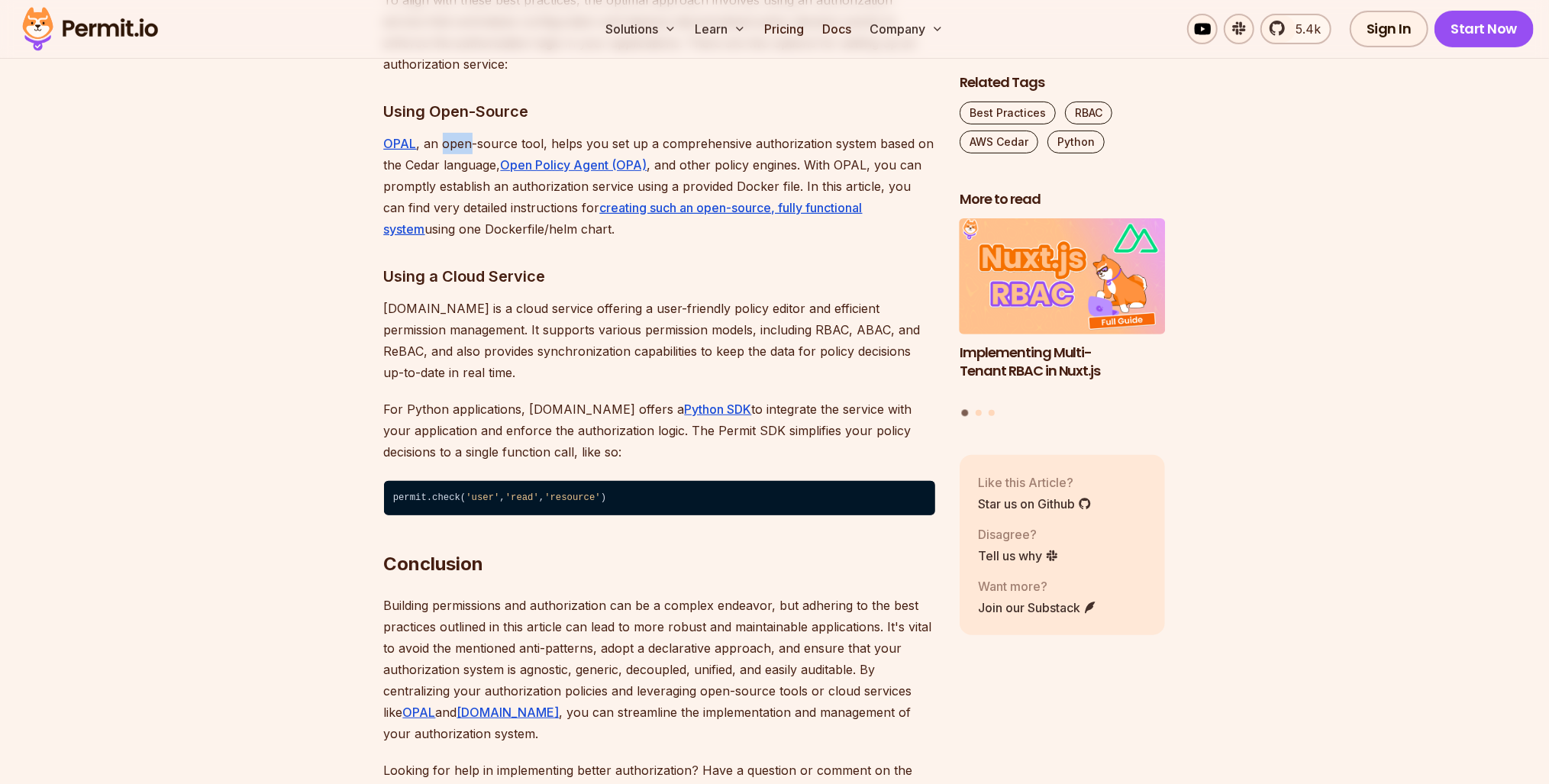
click at [441, 239] on p "OPAL , an open-source tool, helps you set up a comprehensive authorization syst…" at bounding box center [660, 186] width 551 height 107
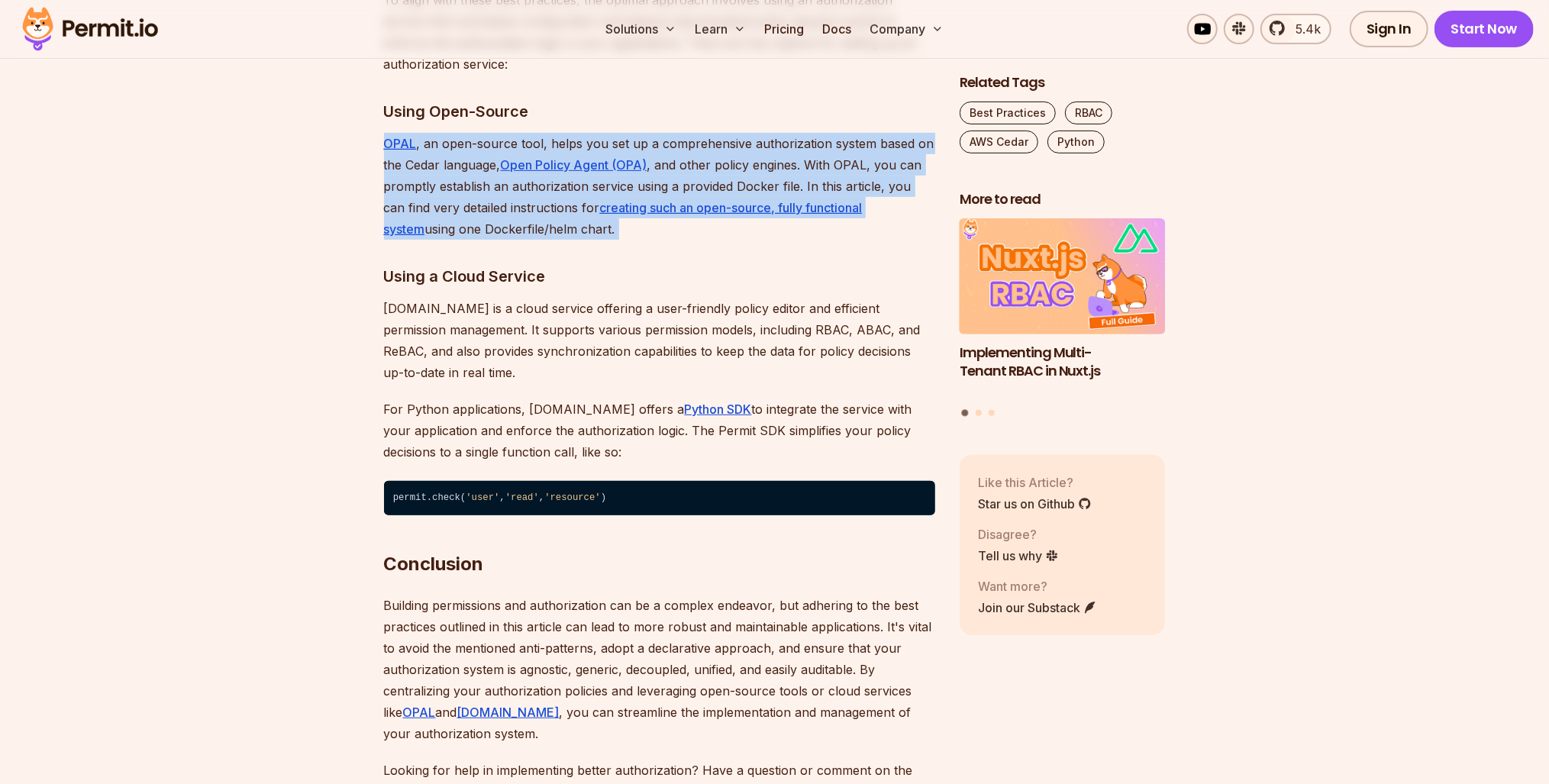
click at [441, 239] on p "OPAL , an open-source tool, helps you set up a comprehensive authorization syst…" at bounding box center [660, 186] width 551 height 107
drag, startPoint x: 441, startPoint y: 550, endPoint x: 431, endPoint y: 606, distance: 56.9
click at [431, 239] on p "OPAL , an open-source tool, helps you set up a comprehensive authorization syst…" at bounding box center [660, 186] width 551 height 107
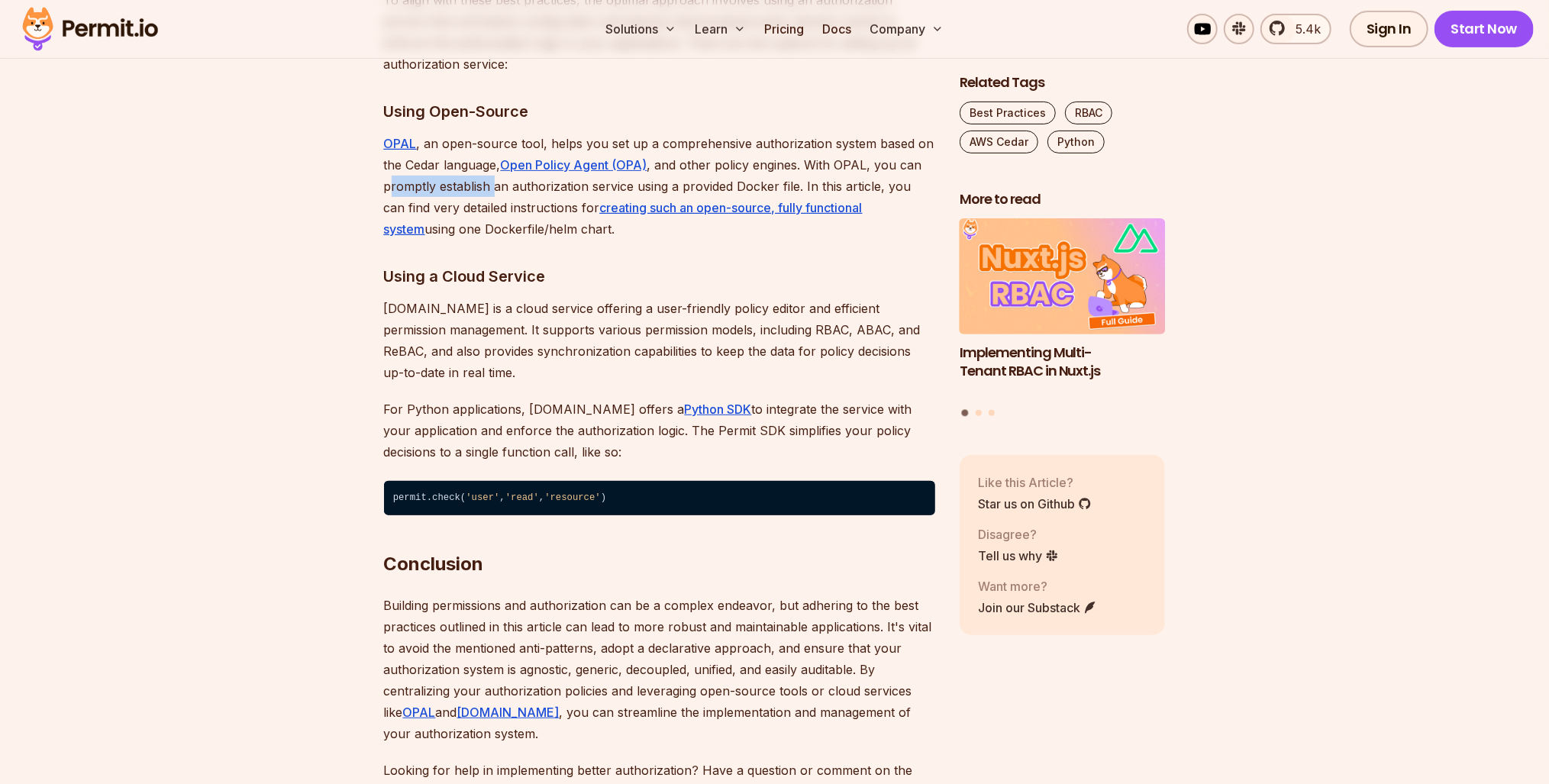
drag, startPoint x: 392, startPoint y: 585, endPoint x: 495, endPoint y: 593, distance: 103.3
click at [495, 239] on p "OPAL , an open-source tool, helps you set up a comprehensive authorization syst…" at bounding box center [660, 186] width 551 height 107
drag, startPoint x: 495, startPoint y: 593, endPoint x: 442, endPoint y: 609, distance: 55.4
click at [442, 239] on p "OPAL , an open-source tool, helps you set up a comprehensive authorization syst…" at bounding box center [660, 186] width 551 height 107
drag, startPoint x: 452, startPoint y: 594, endPoint x: 439, endPoint y: 595, distance: 13.0
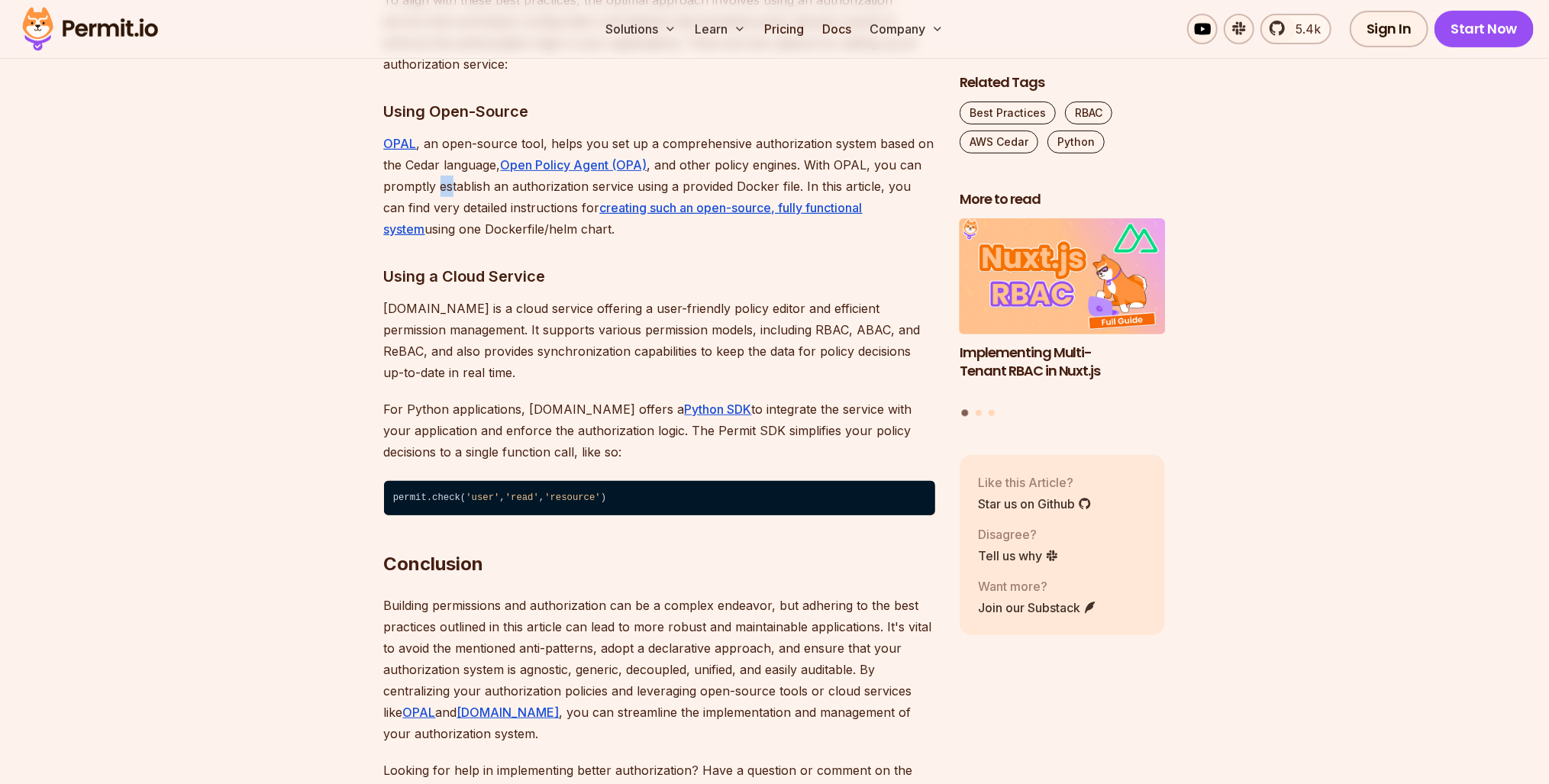
click at [439, 239] on p "OPAL , an open-source tool, helps you set up a comprehensive authorization syst…" at bounding box center [660, 186] width 551 height 107
drag, startPoint x: 439, startPoint y: 595, endPoint x: 366, endPoint y: 596, distance: 73.0
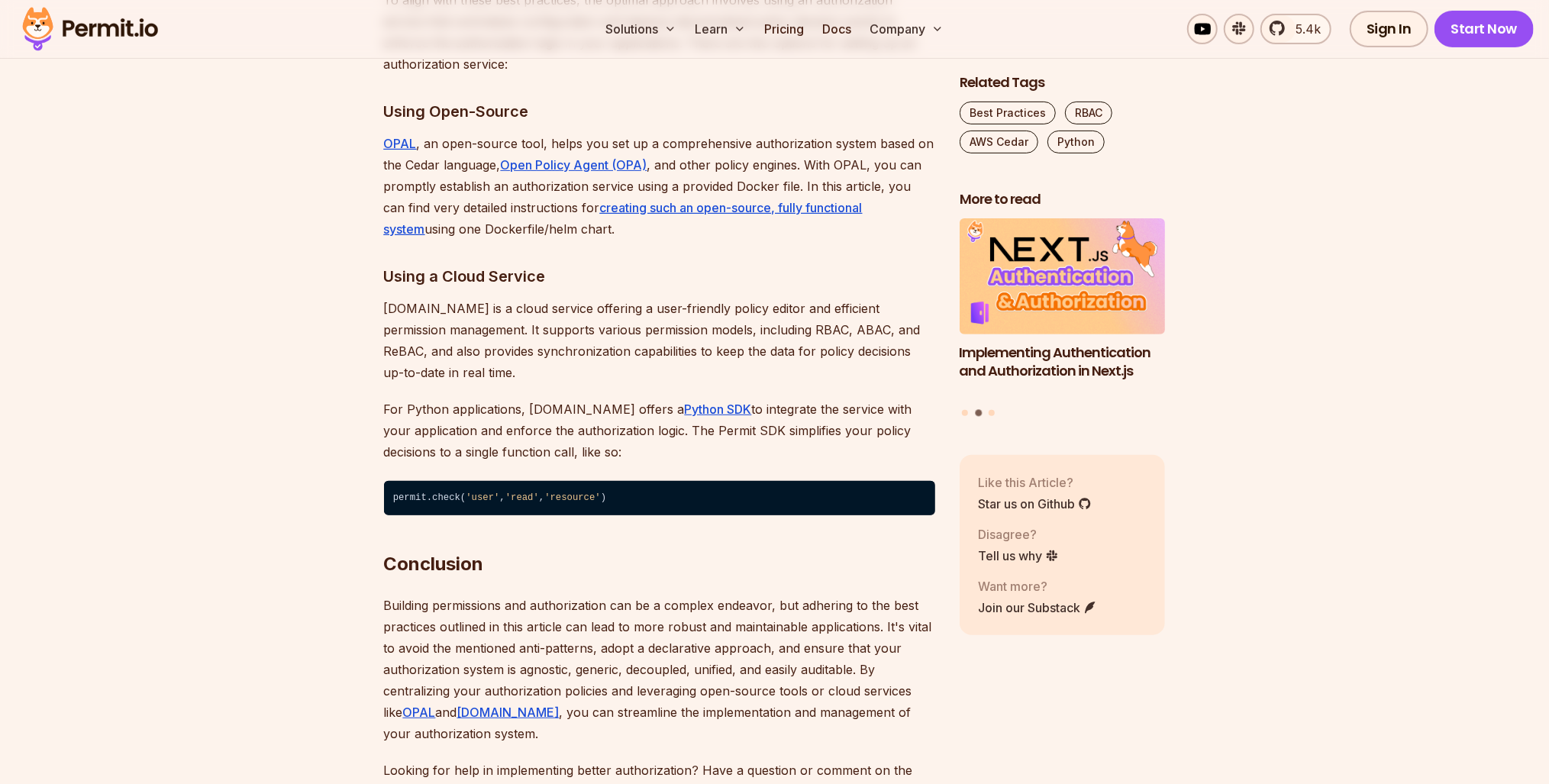
drag, startPoint x: 517, startPoint y: 615, endPoint x: 533, endPoint y: 609, distance: 17.1
click at [517, 239] on p "OPAL , an open-source tool, helps you set up a comprehensive authorization syst…" at bounding box center [660, 186] width 551 height 107
click at [620, 237] on u "creating such an open-source, fully functional system" at bounding box center [624, 218] width 479 height 37
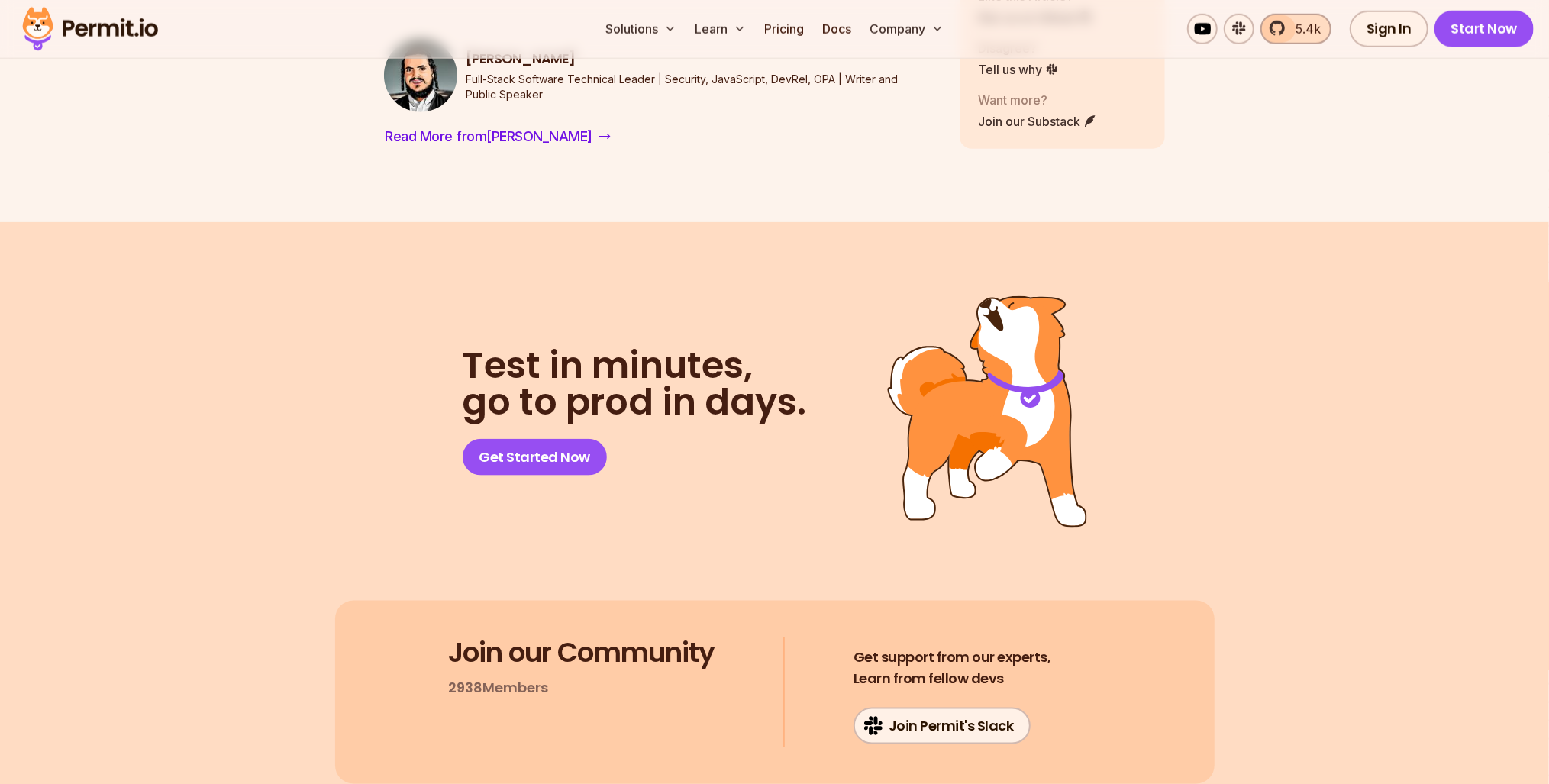
scroll to position [3113, 0]
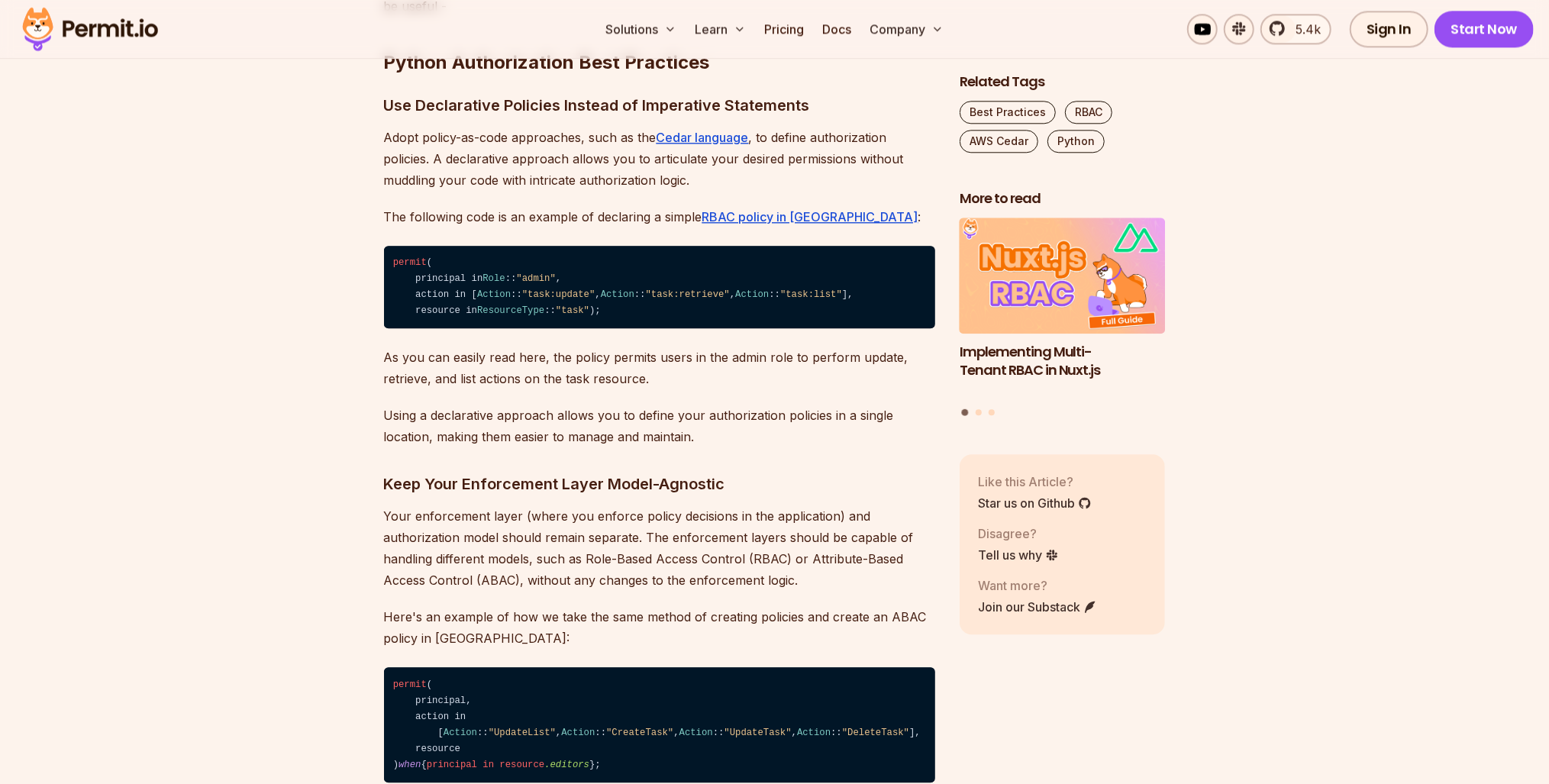
click at [605, 190] on p "Adopt policy-as-code approaches, such as the Cedar language , to define authori…" at bounding box center [660, 159] width 551 height 64
click at [684, 145] on u "Cedar language" at bounding box center [703, 137] width 93 height 15
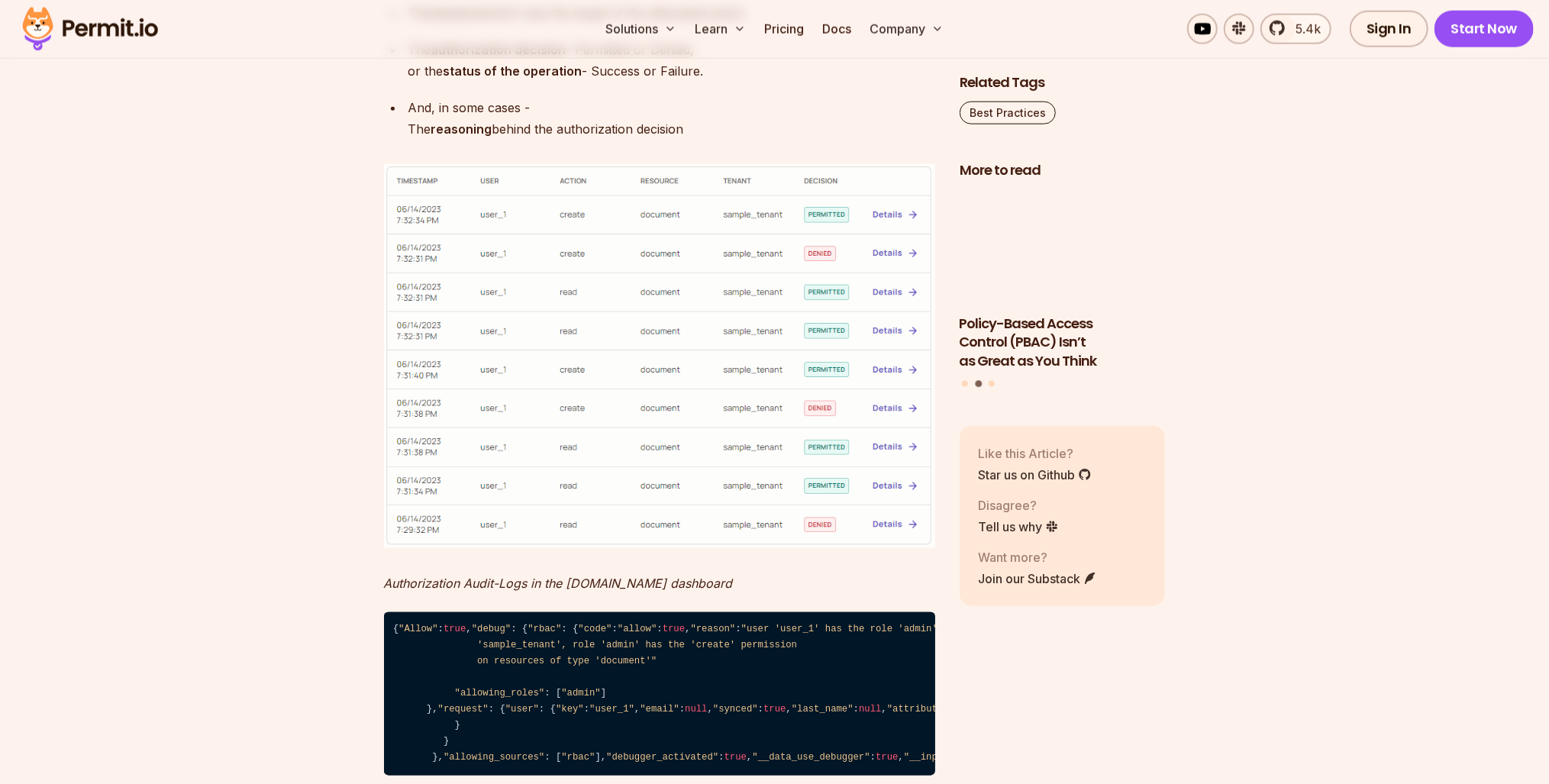
scroll to position [1831, 0]
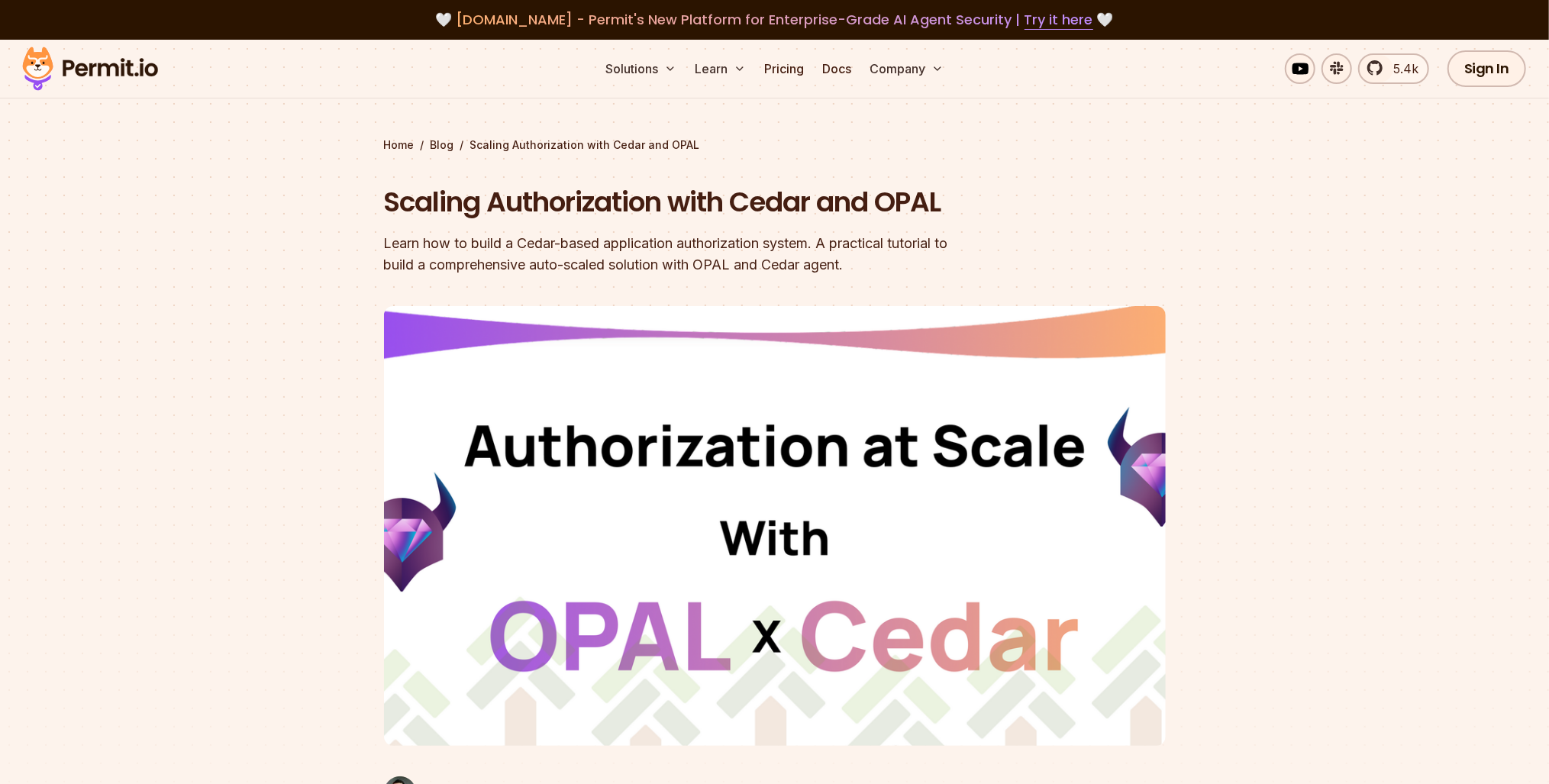
click at [770, 262] on div "Learn how to build a Cedar-based application authorization system. A practical …" at bounding box center [677, 254] width 586 height 43
copy div "Cedar"
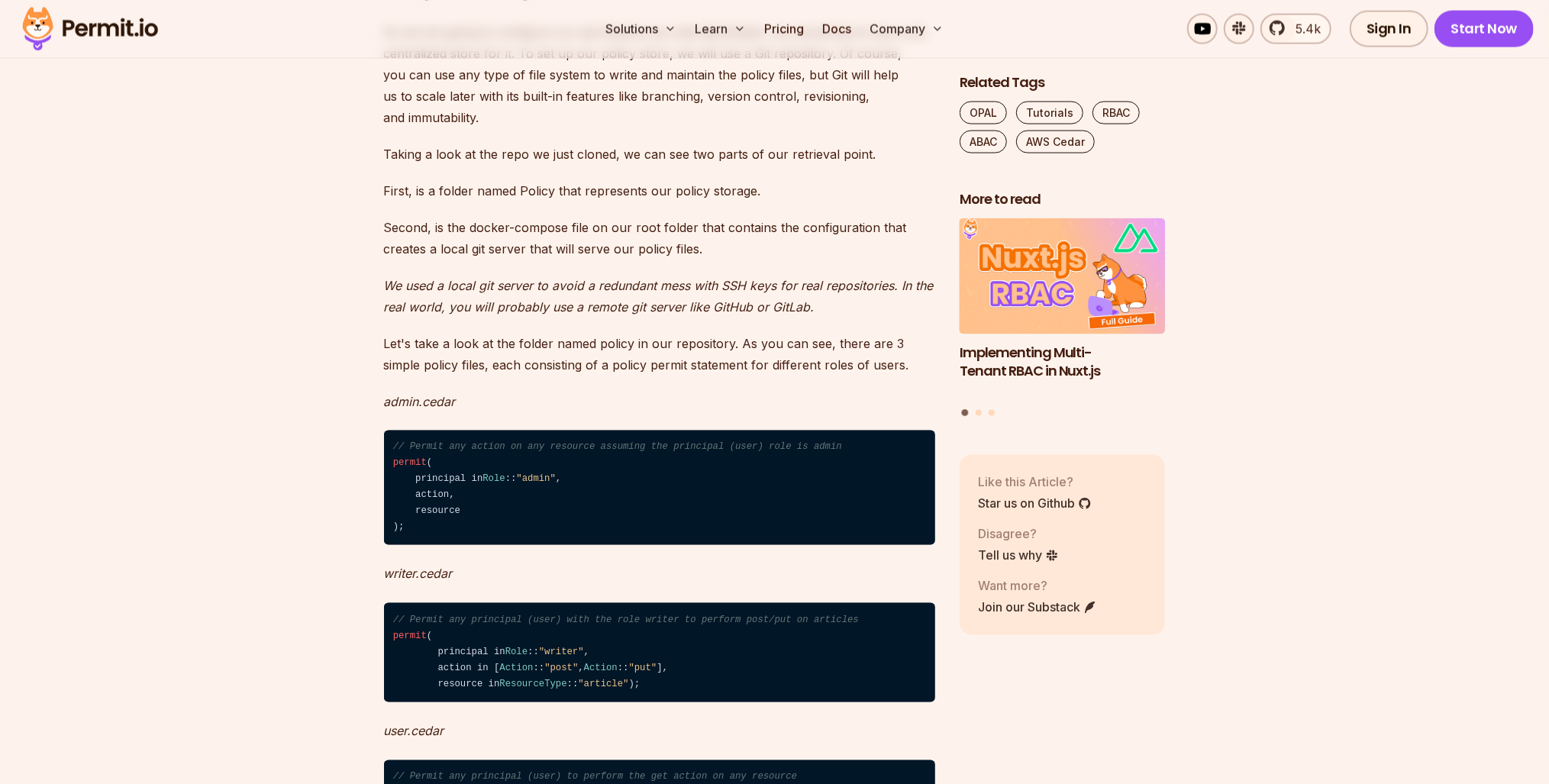
scroll to position [1770, 0]
